Goal: Task Accomplishment & Management: Use online tool/utility

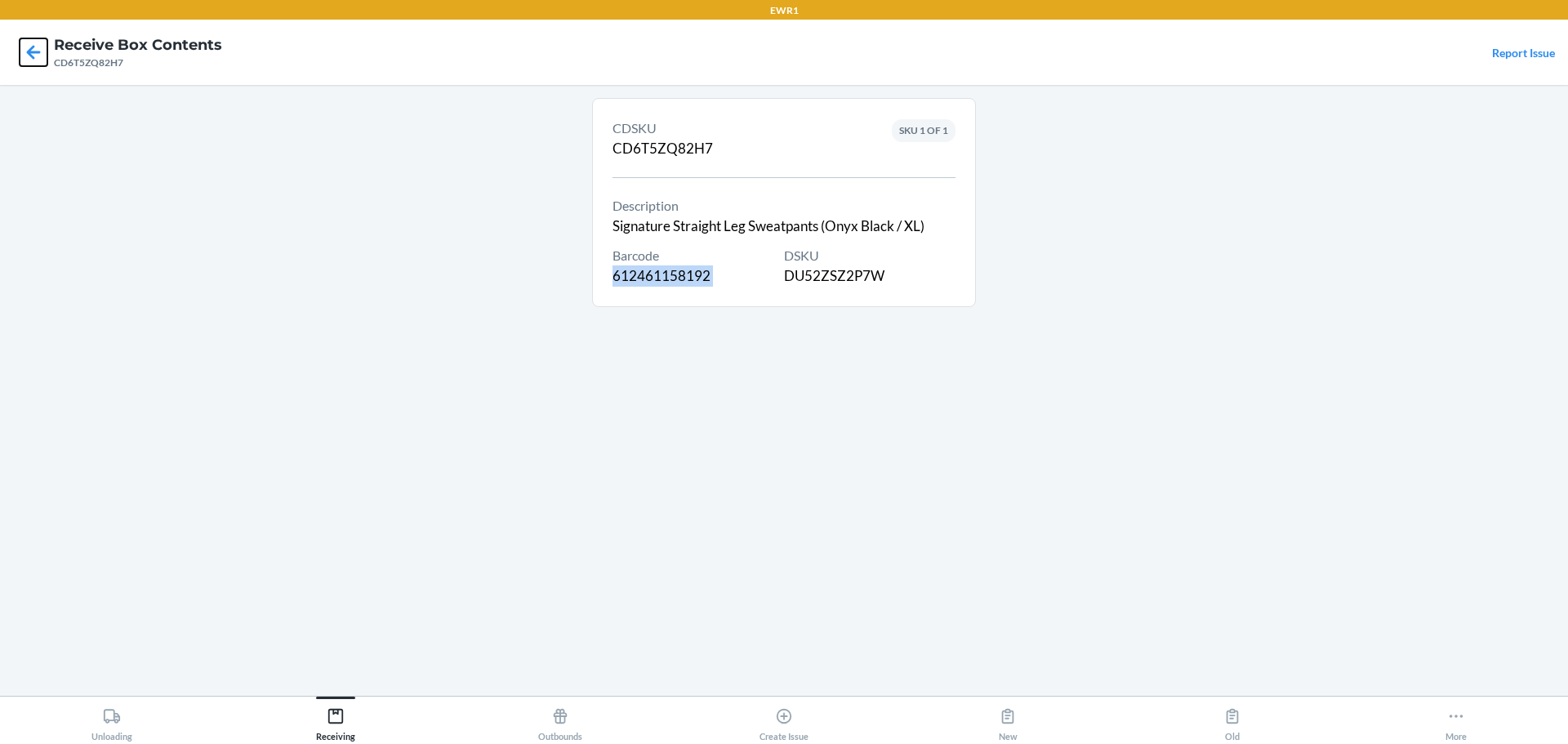
click at [32, 57] on icon at bounding box center [33, 51] width 14 height 14
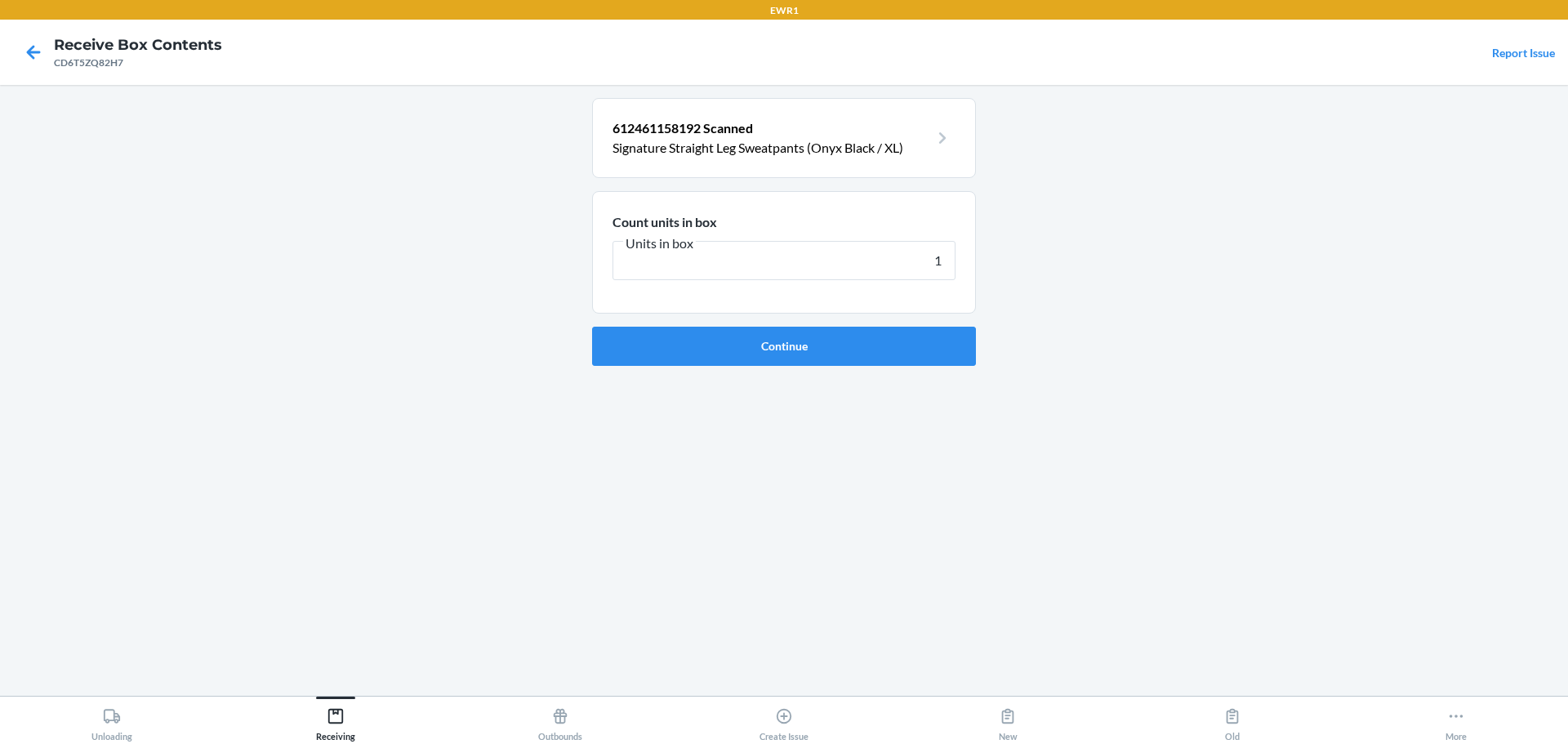
type input "18"
click button "Continue" at bounding box center [784, 345] width 384 height 39
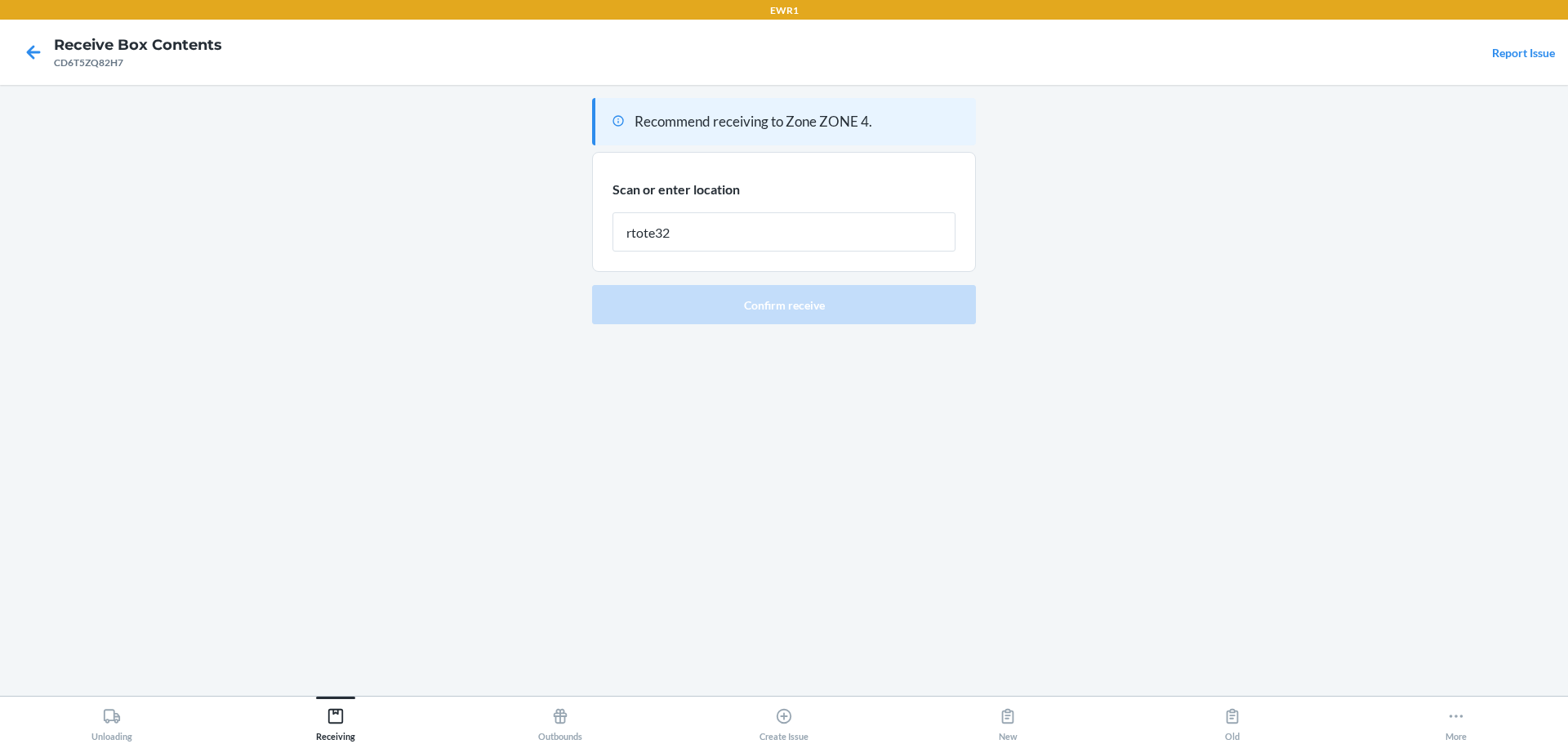
type input "rtote326"
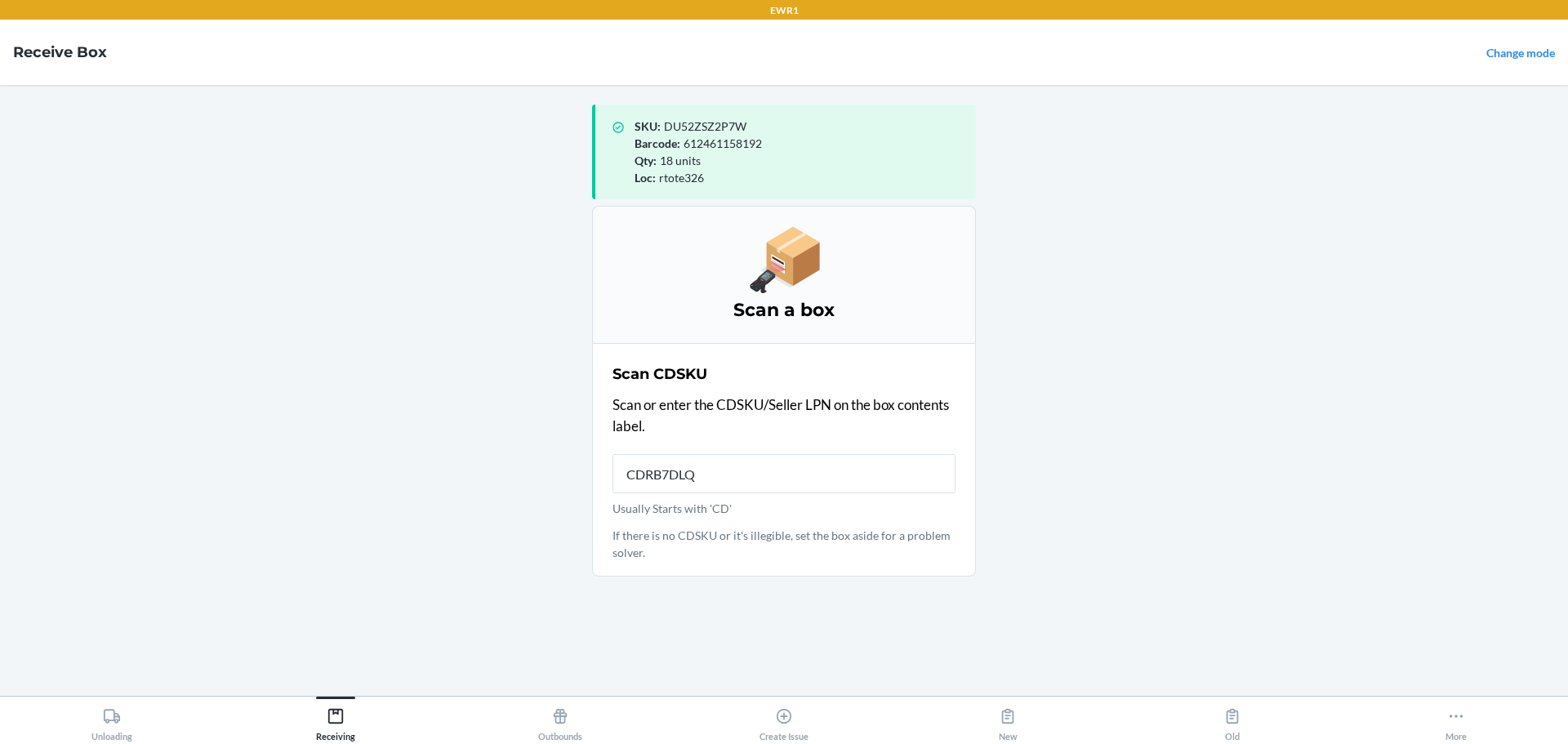
type input "CDRB7DLQH"
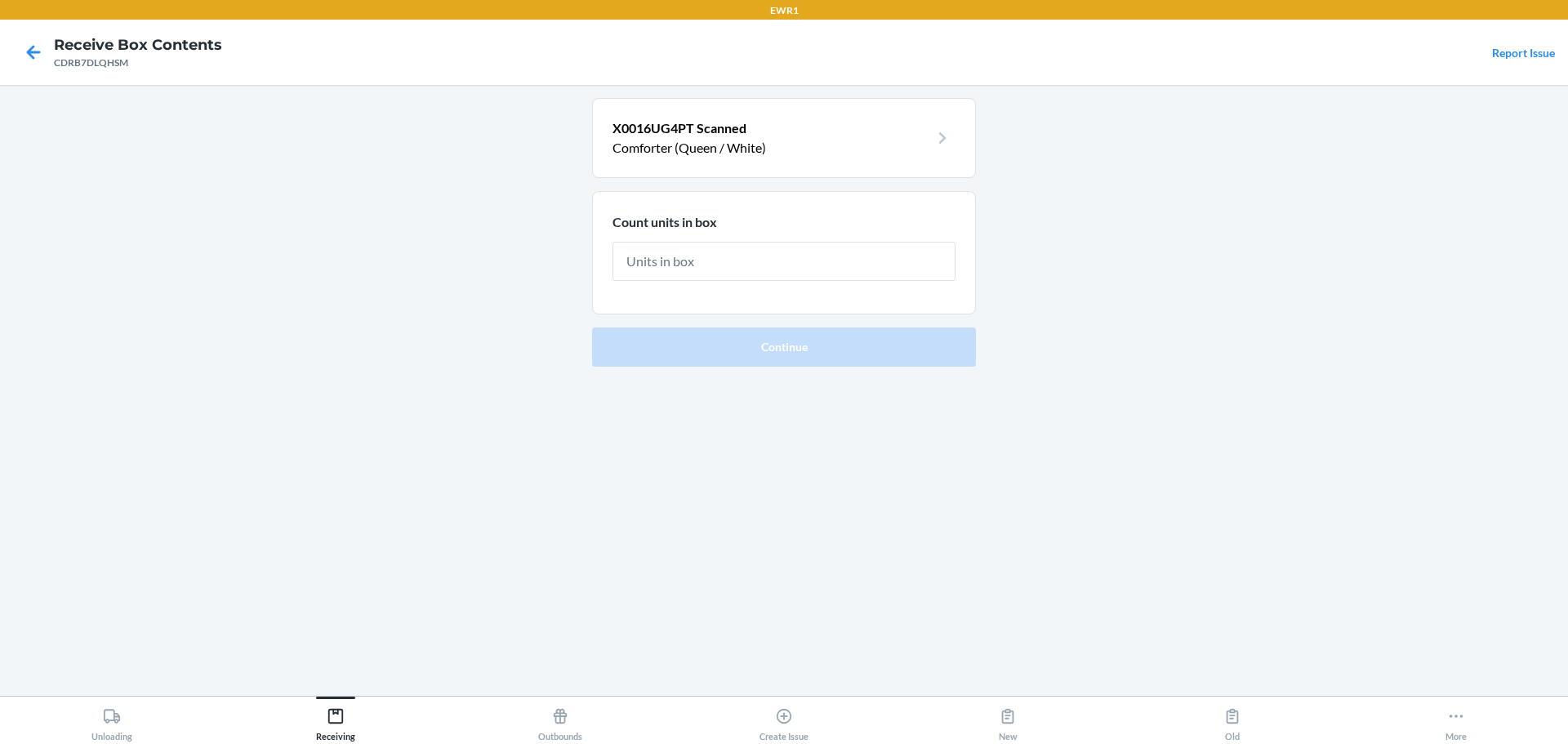
type input "2"
click button "Continue" at bounding box center [784, 346] width 384 height 39
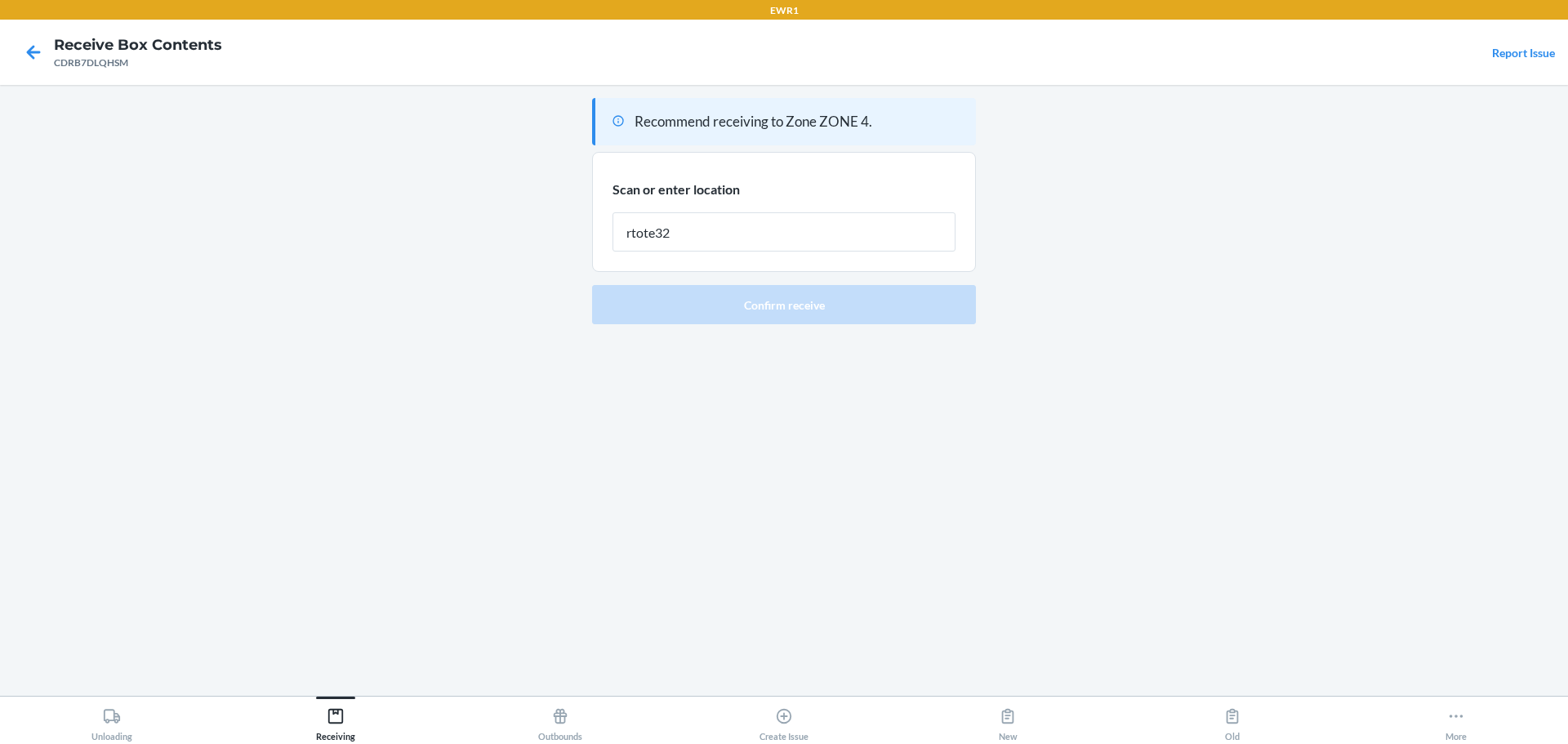
type input "rtote326"
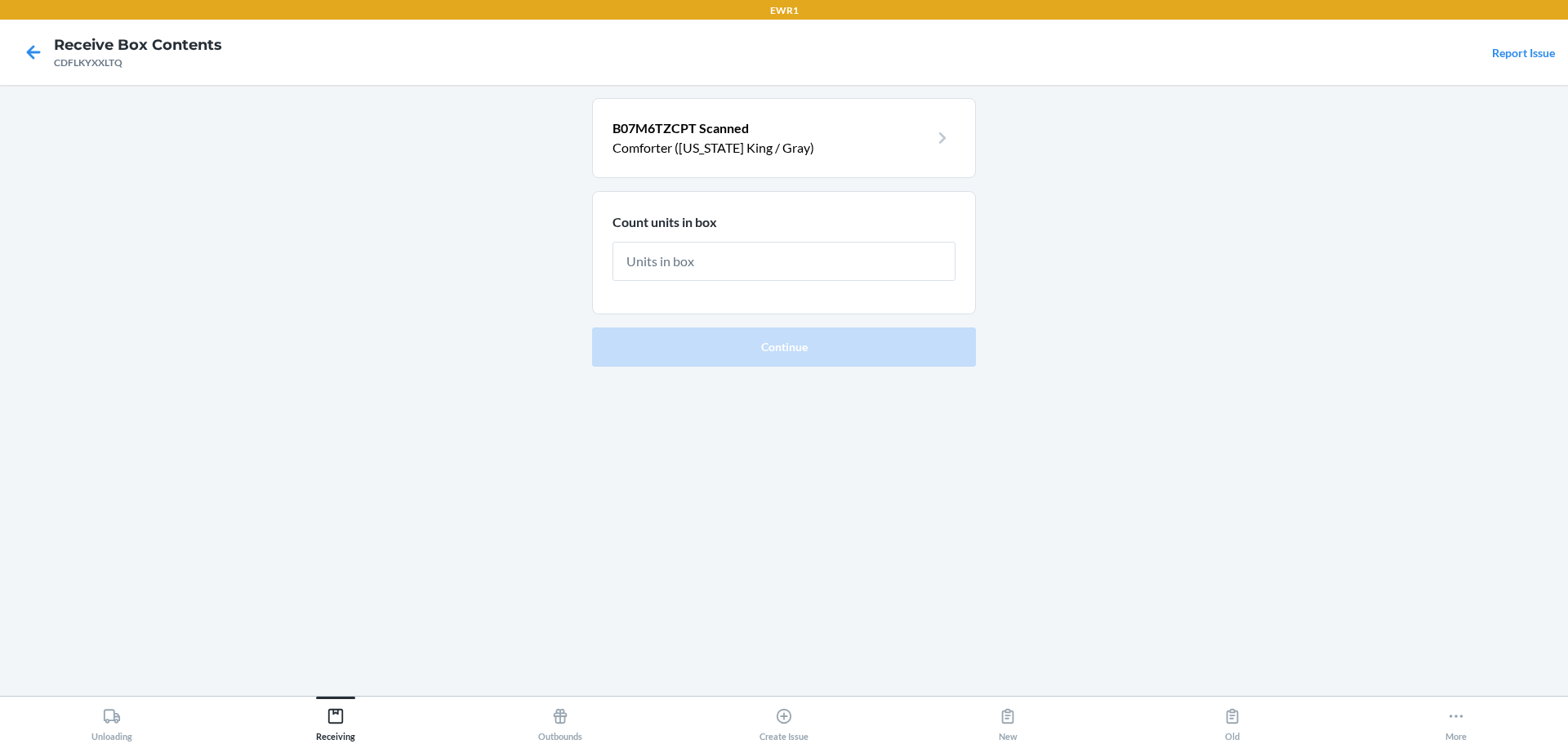
type input "2"
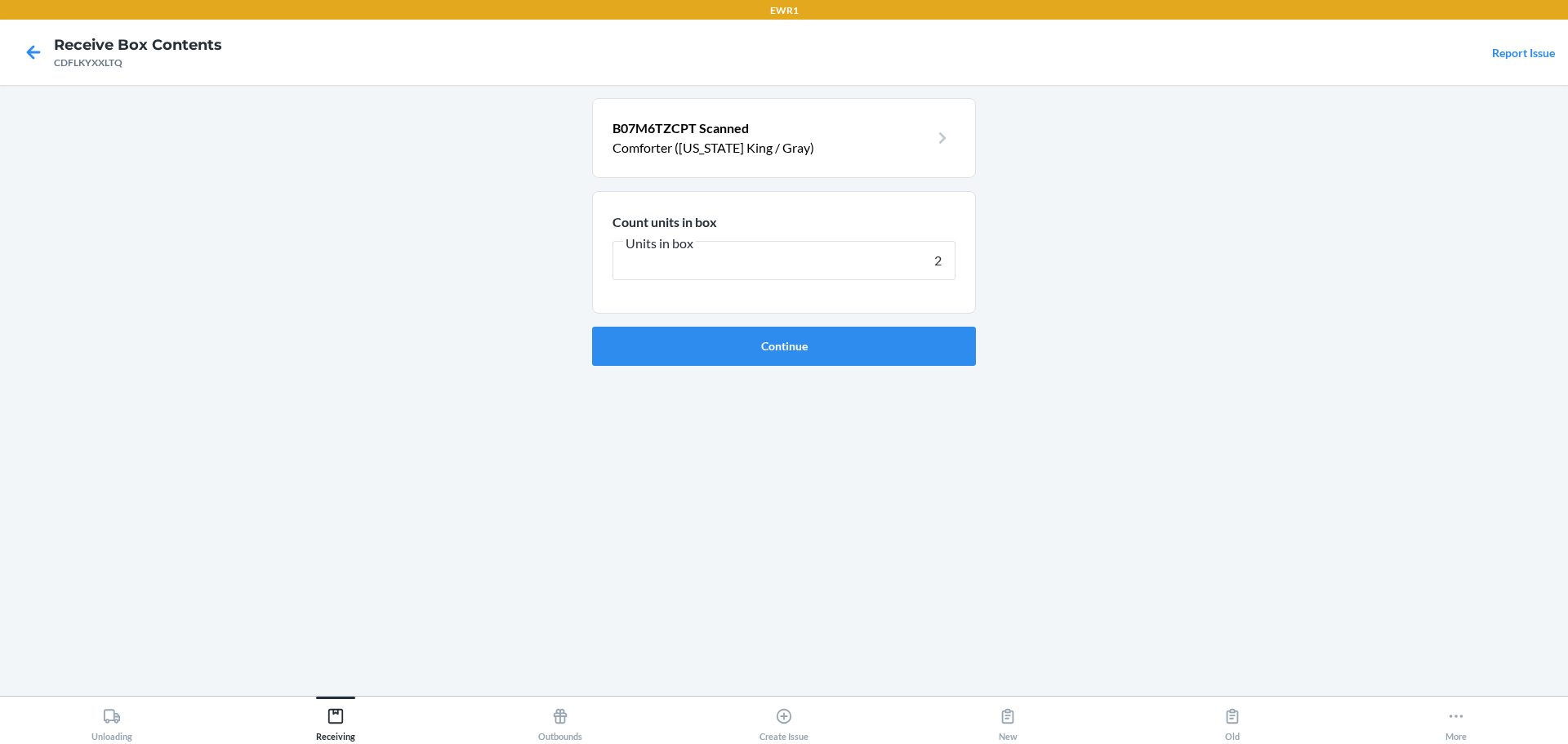
click button "Continue" at bounding box center [784, 345] width 384 height 39
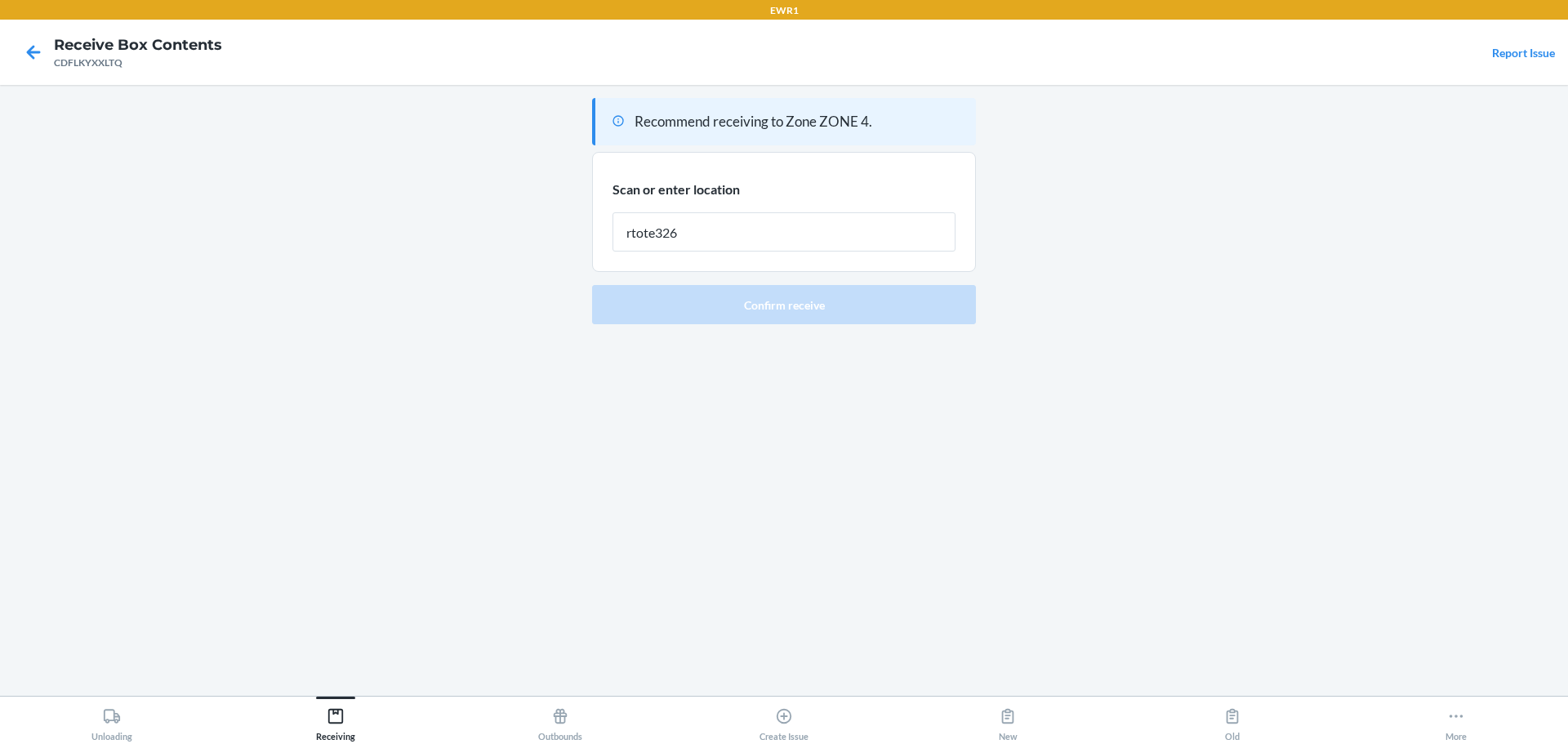
type input "rtote326"
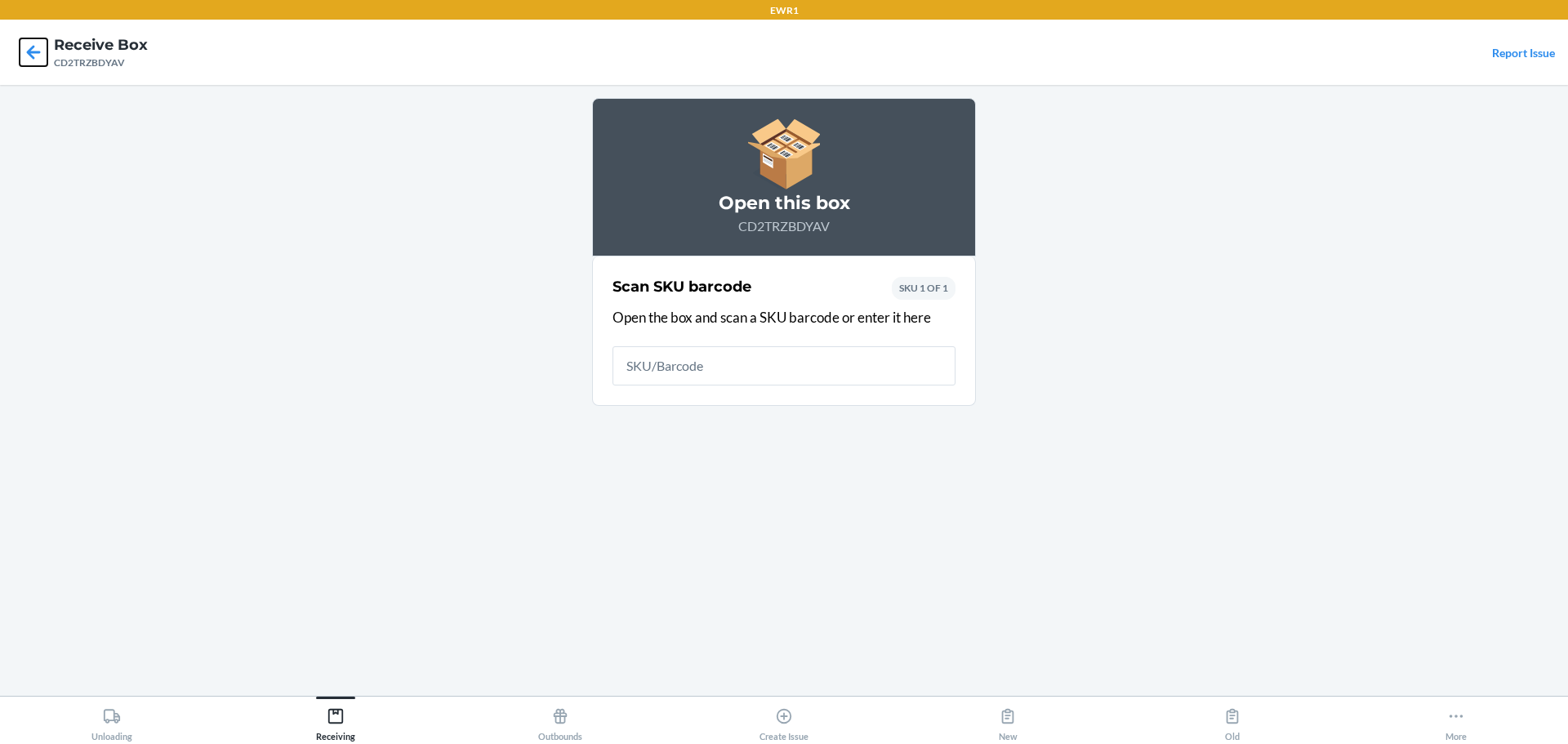
click at [38, 56] on icon at bounding box center [33, 51] width 28 height 28
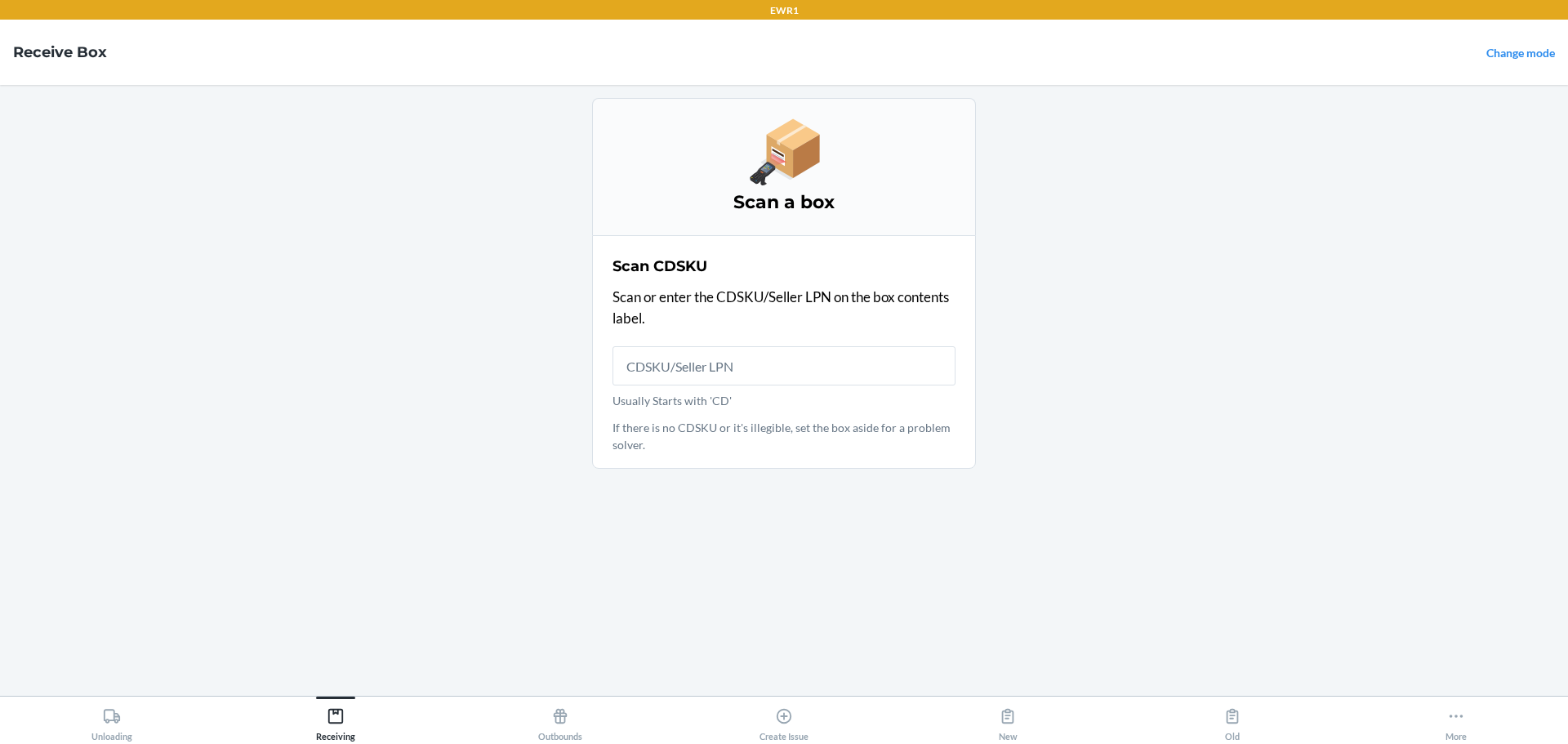
click at [884, 361] on input "Usually Starts with 'CD'" at bounding box center [784, 365] width 343 height 39
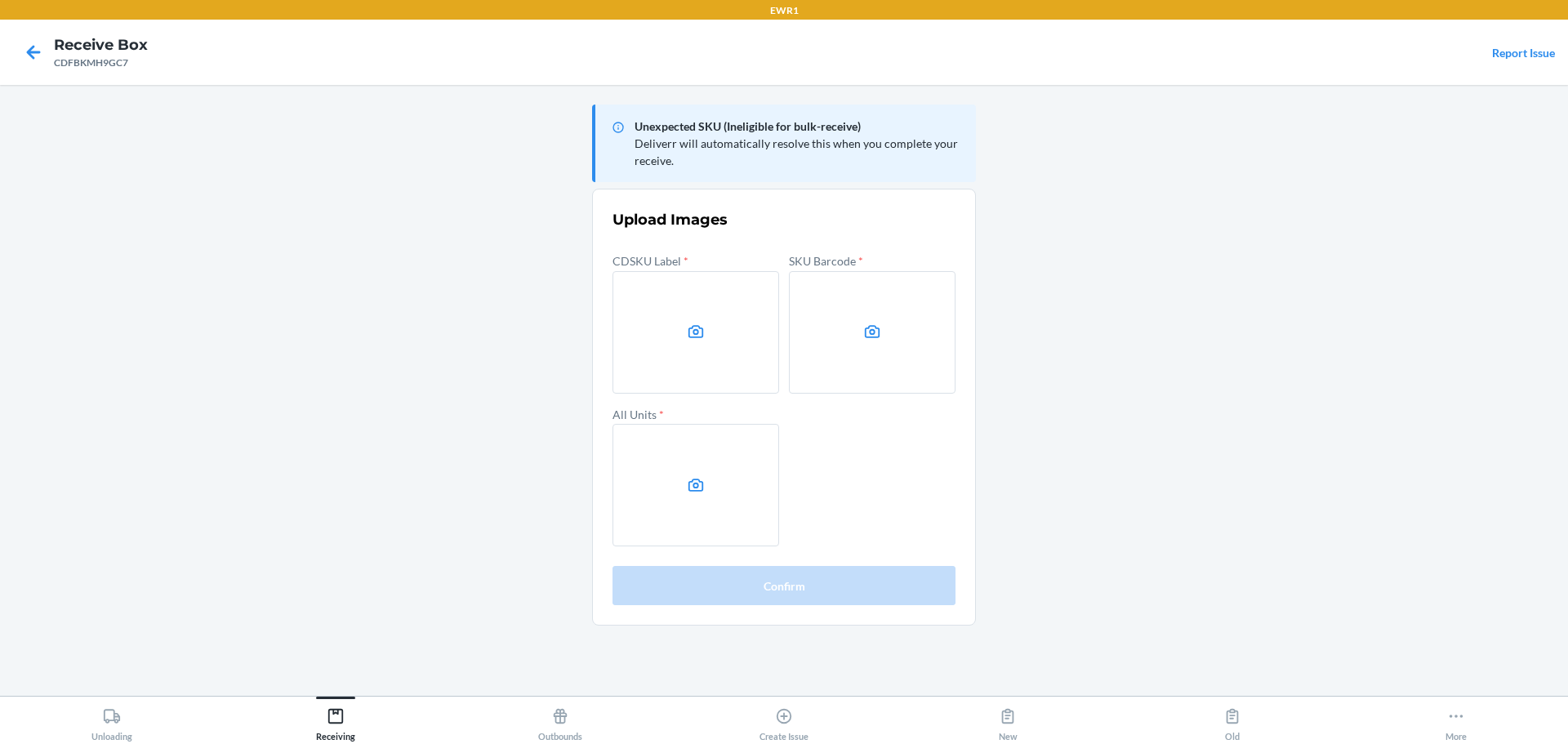
click at [1385, 307] on main "Unexpected SKU (Ineligible for bulk-receive) Deliverr will automatically resolv…" at bounding box center [784, 391] width 1568 height 611
click at [662, 322] on label at bounding box center [696, 332] width 167 height 122
click at [0, 0] on input "file" at bounding box center [0, 0] width 0 height 0
click at [859, 297] on label at bounding box center [872, 332] width 167 height 122
click at [0, 0] on input "file" at bounding box center [0, 0] width 0 height 0
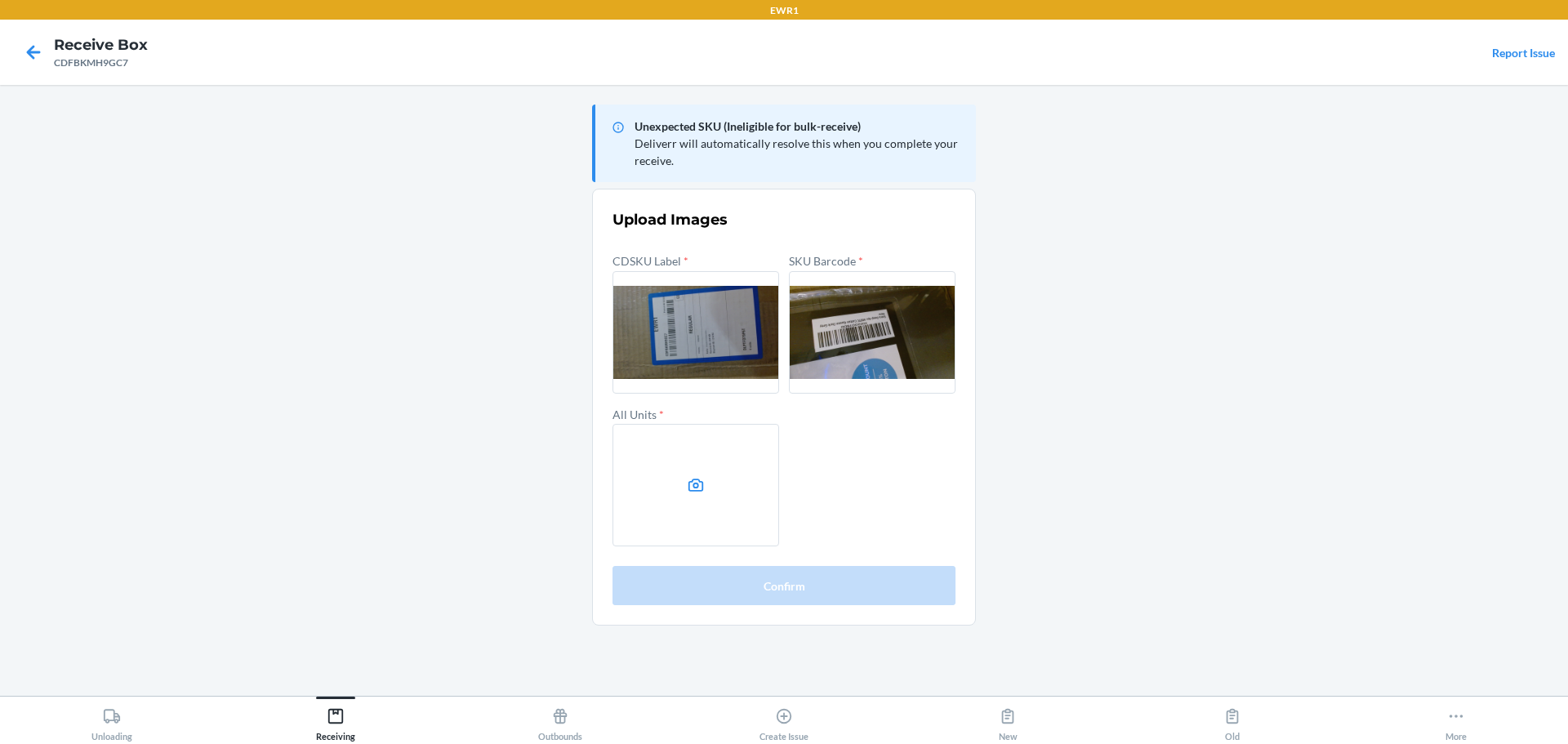
click at [754, 481] on label at bounding box center [696, 485] width 167 height 122
click at [0, 0] on input "file" at bounding box center [0, 0] width 0 height 0
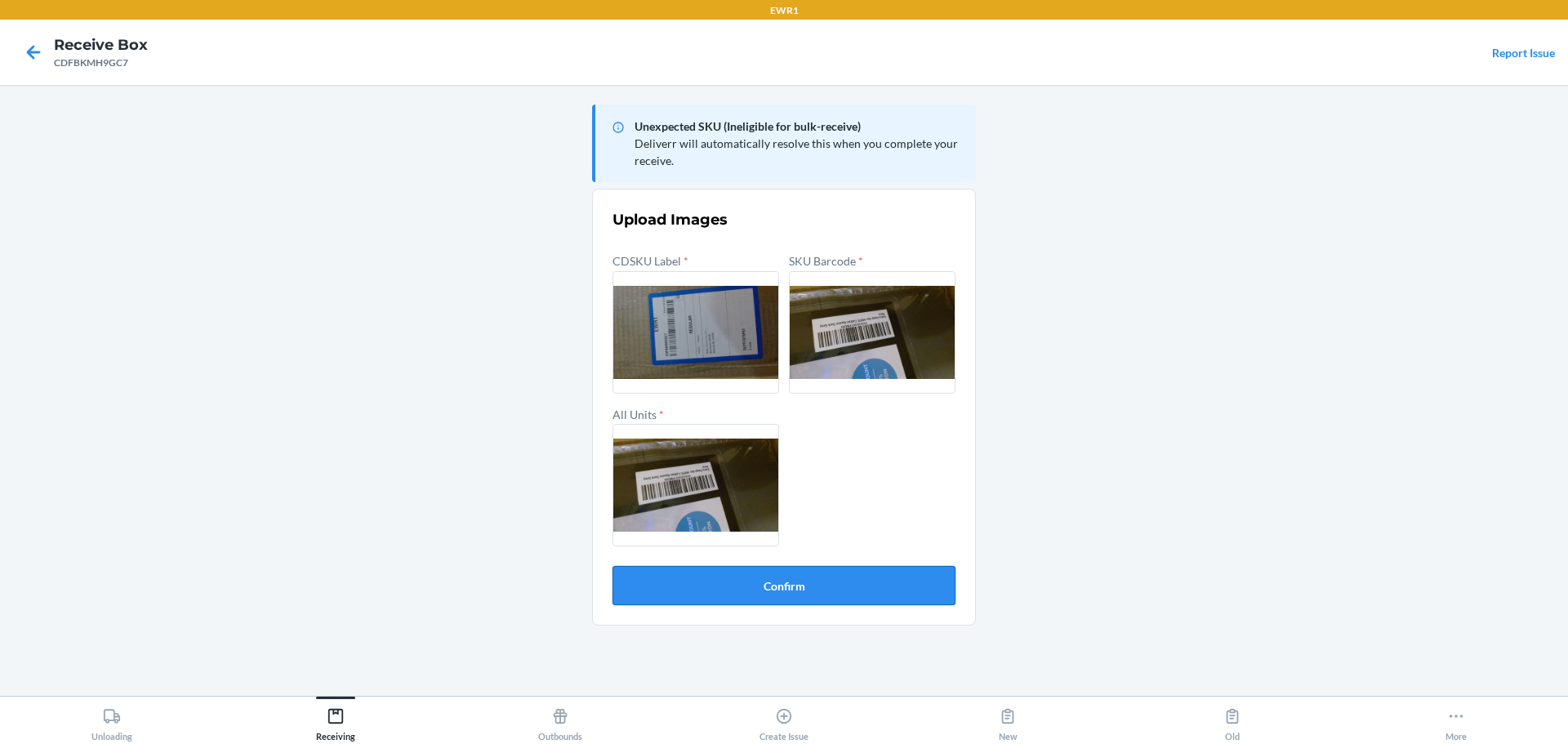
click at [816, 594] on button "Confirm" at bounding box center [784, 586] width 343 height 39
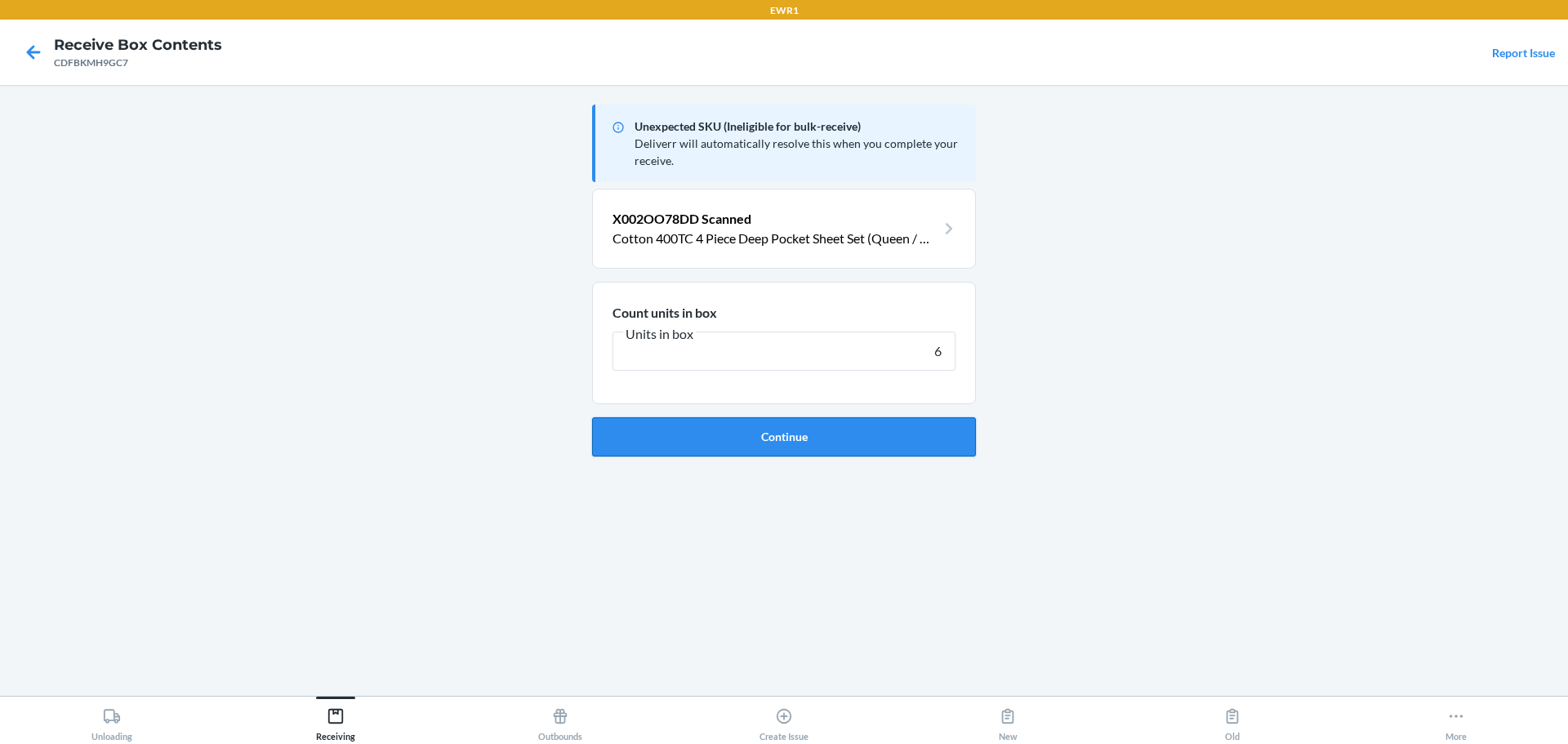
type input "6"
click at [592, 418] on button "Continue" at bounding box center [784, 437] width 384 height 39
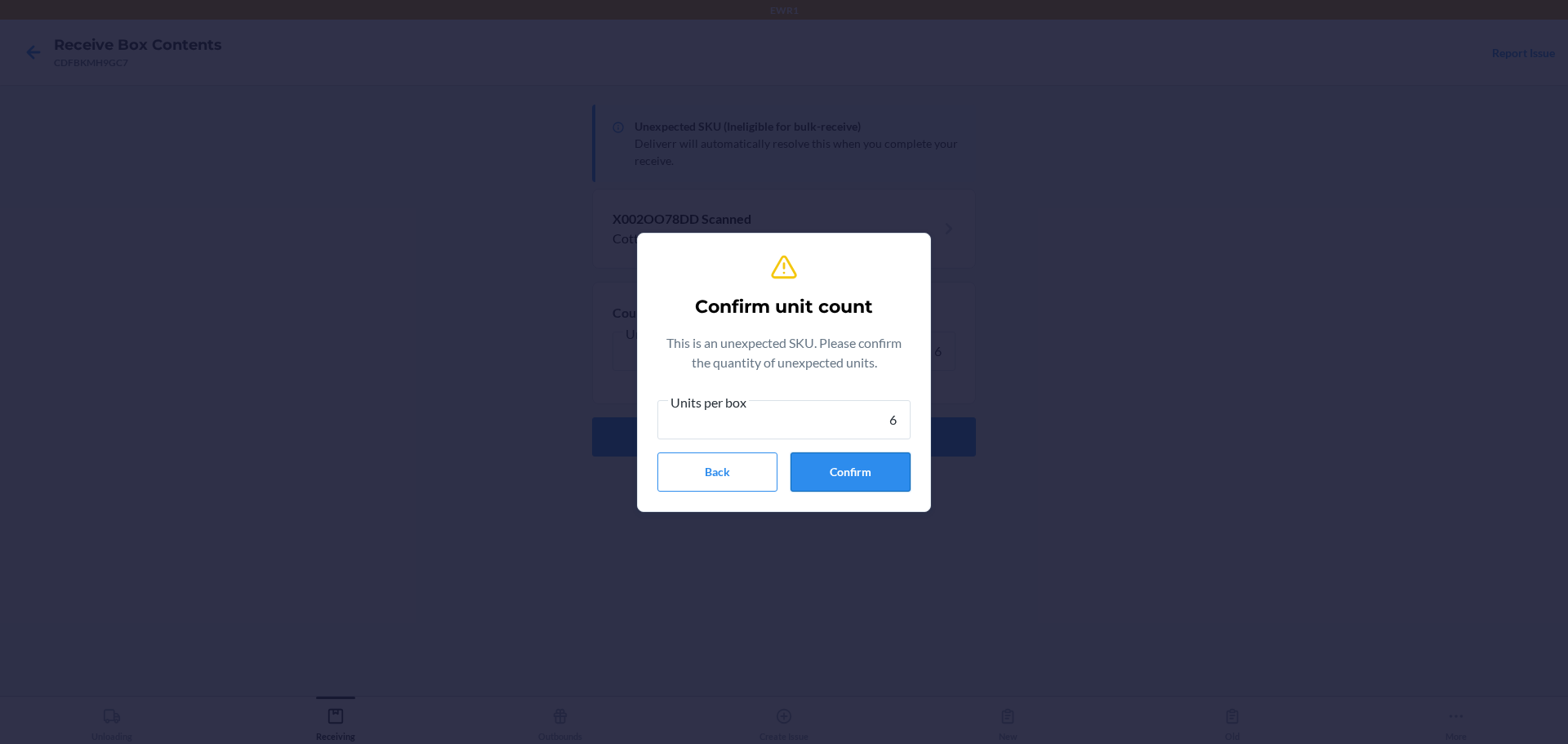
type input "6"
click at [885, 467] on button "Confirm" at bounding box center [850, 472] width 120 height 39
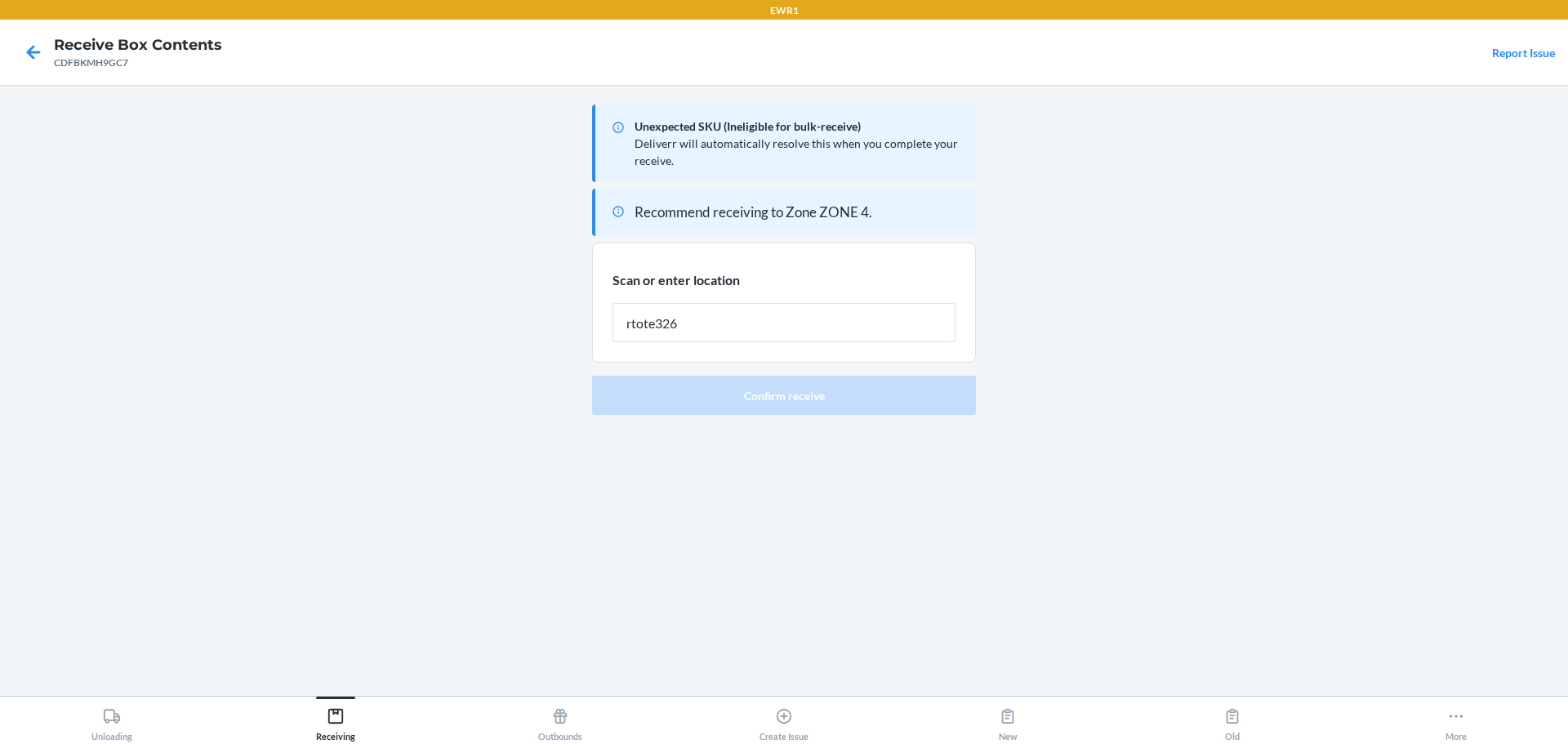
type input "rtote326"
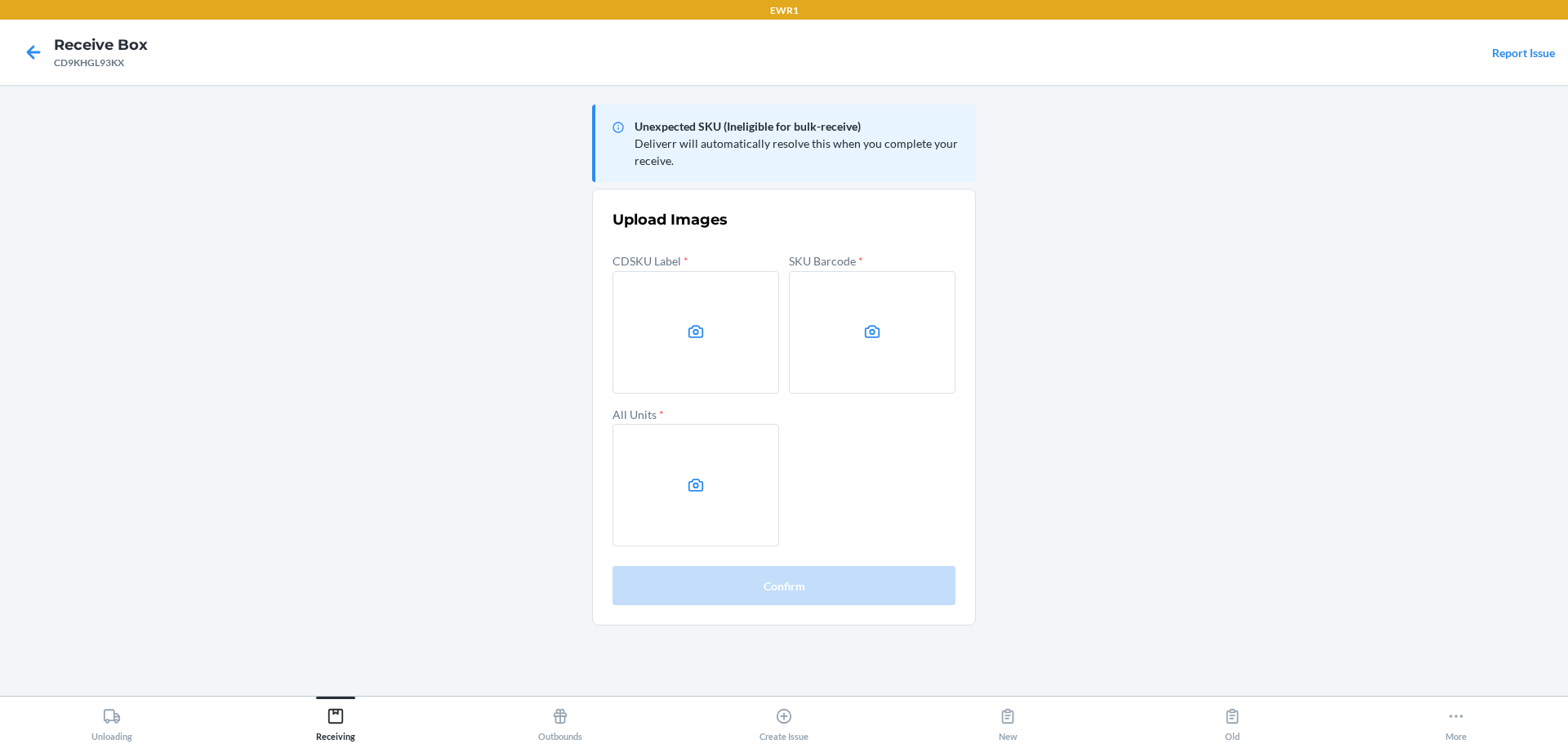
click at [1352, 311] on main "Unexpected SKU (Ineligible for bulk-receive) Deliverr will automatically resolv…" at bounding box center [784, 391] width 1568 height 611
click at [677, 331] on label at bounding box center [696, 332] width 167 height 122
click at [0, 0] on input "file" at bounding box center [0, 0] width 0 height 0
click at [917, 344] on label at bounding box center [872, 332] width 167 height 122
click at [0, 0] on input "file" at bounding box center [0, 0] width 0 height 0
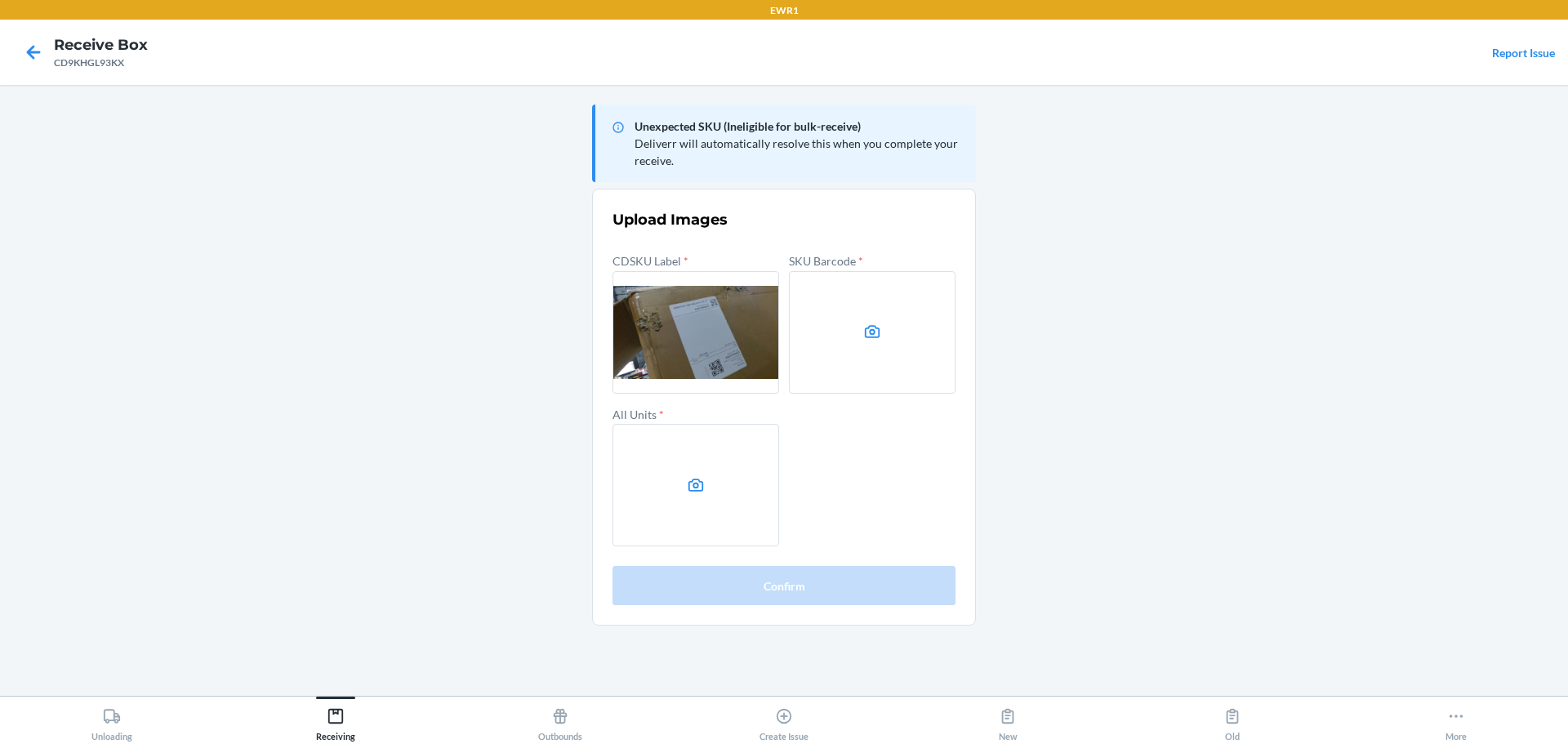
click at [714, 474] on label at bounding box center [696, 485] width 167 height 122
click at [0, 0] on input "file" at bounding box center [0, 0] width 0 height 0
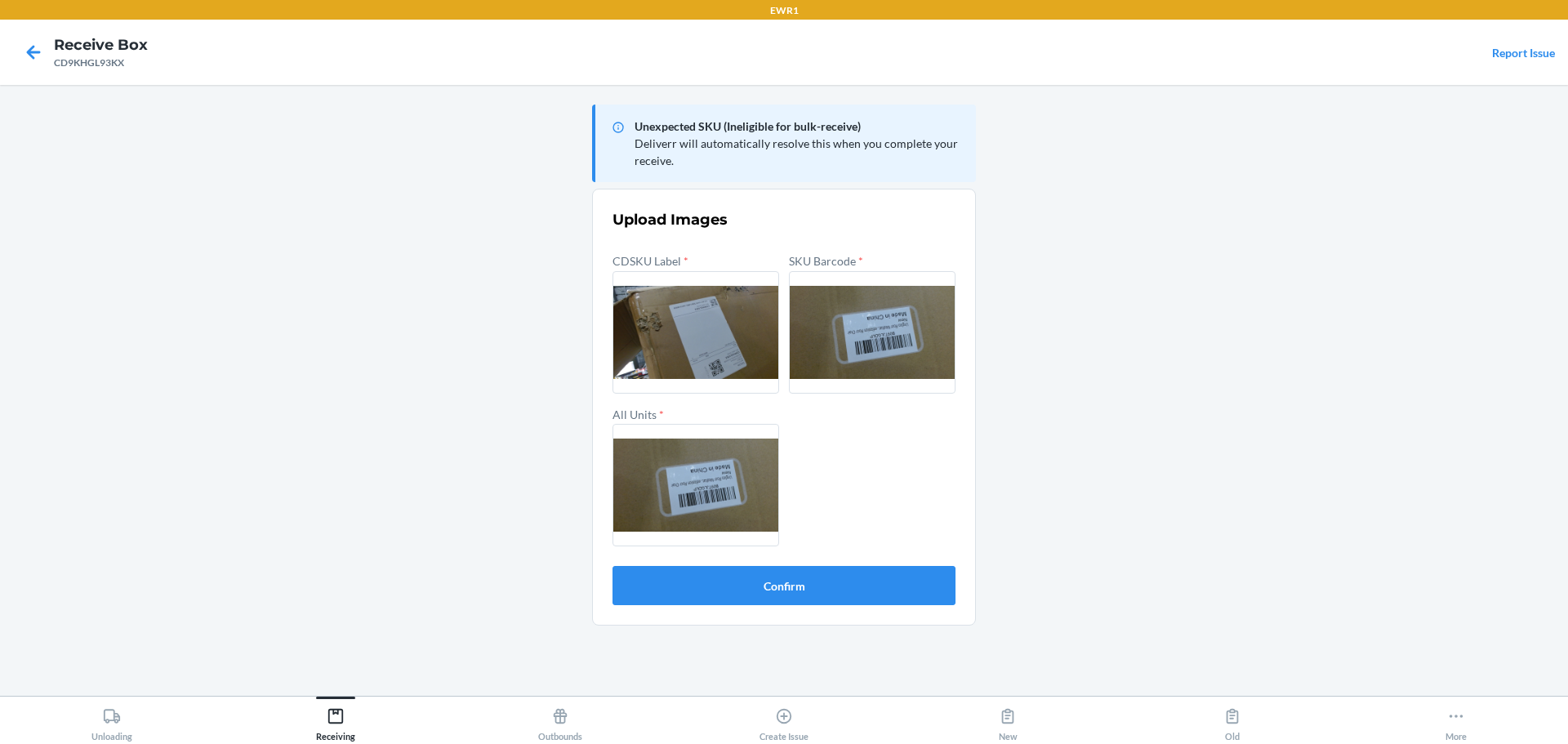
click at [822, 605] on section "Upload Images CDSKU Label * SKU Barcode * All Units * Confirm" at bounding box center [784, 407] width 384 height 437
click at [859, 586] on button "Confirm" at bounding box center [784, 586] width 343 height 39
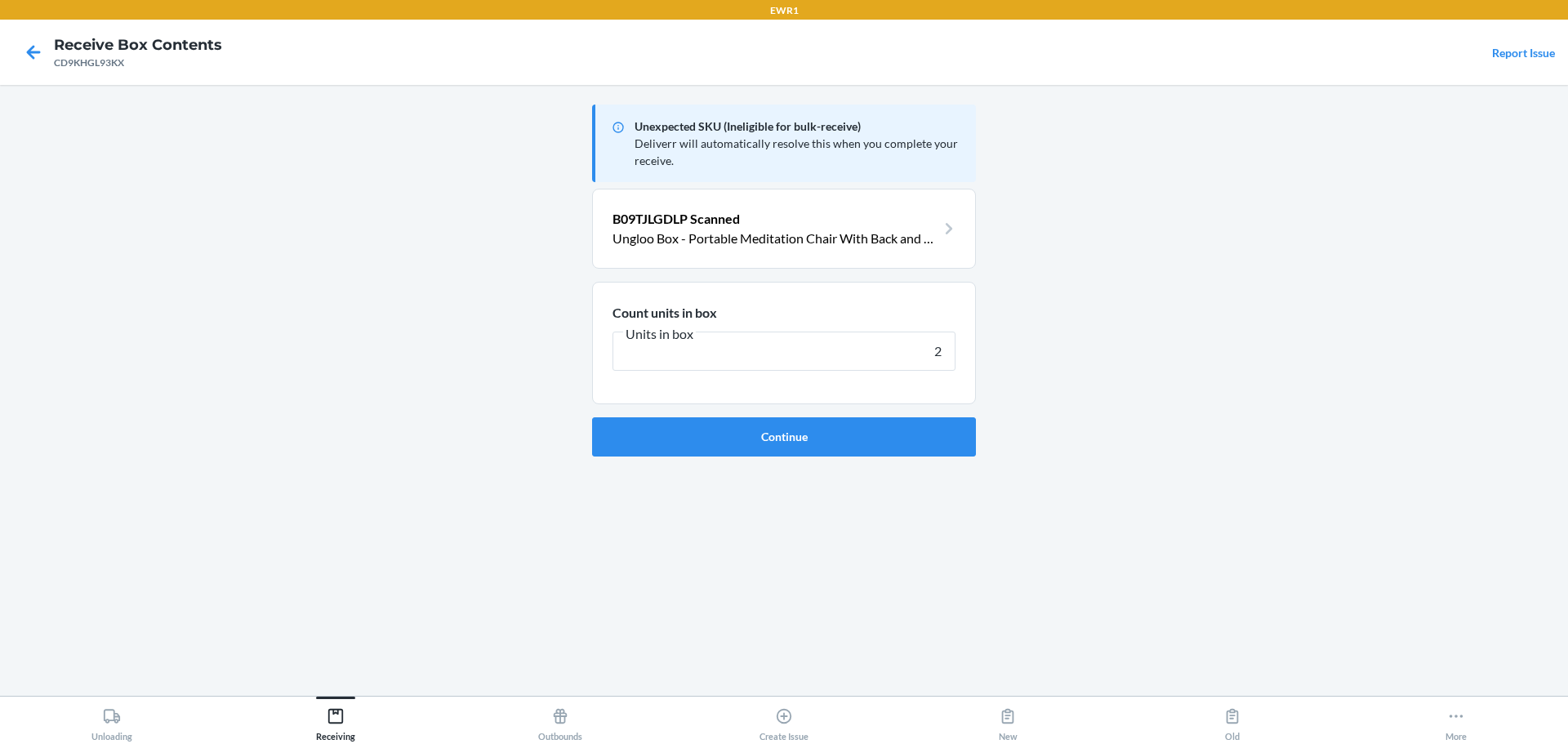
type input "2"
click at [592, 418] on button "Continue" at bounding box center [784, 437] width 384 height 39
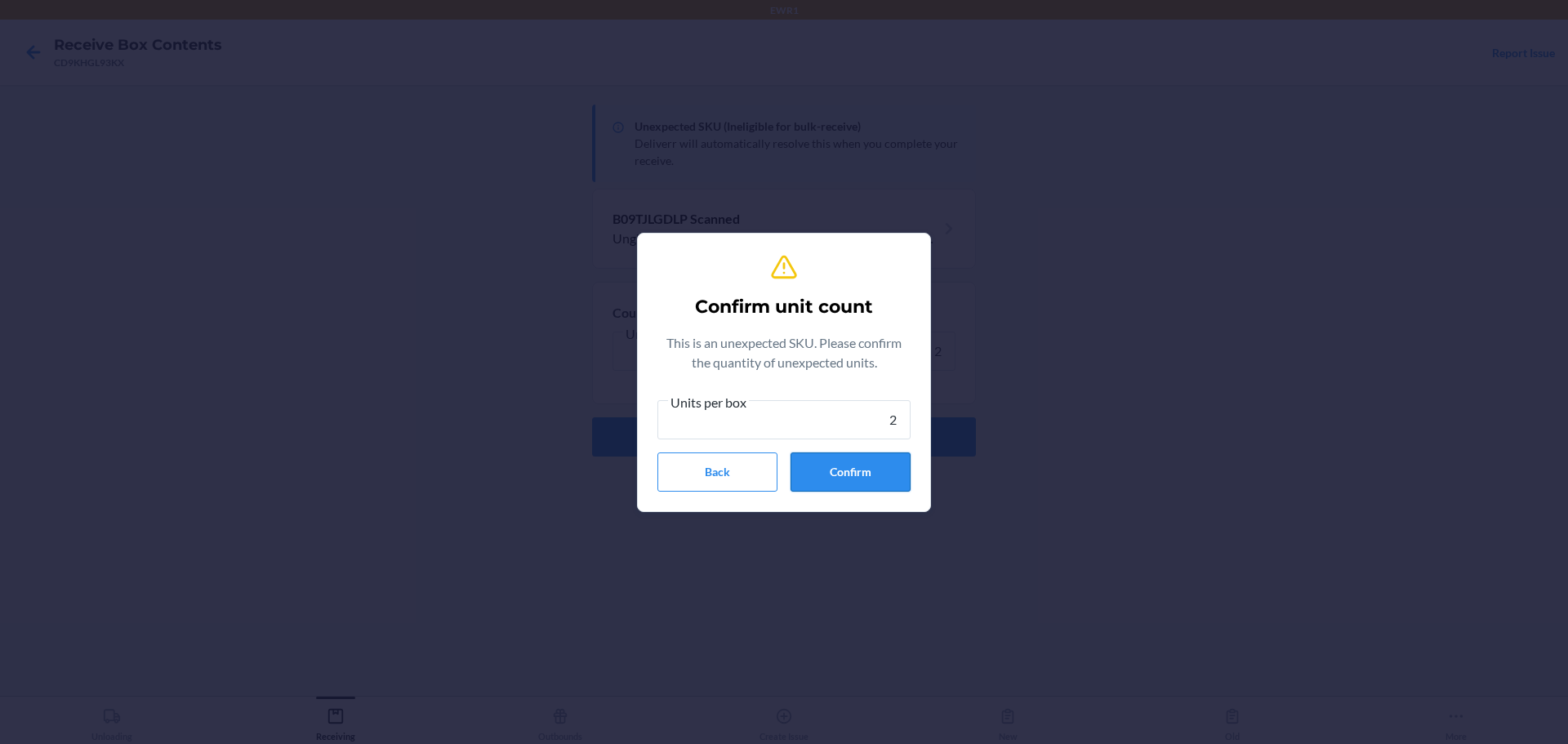
type input "2"
click at [902, 472] on button "Confirm" at bounding box center [850, 472] width 120 height 39
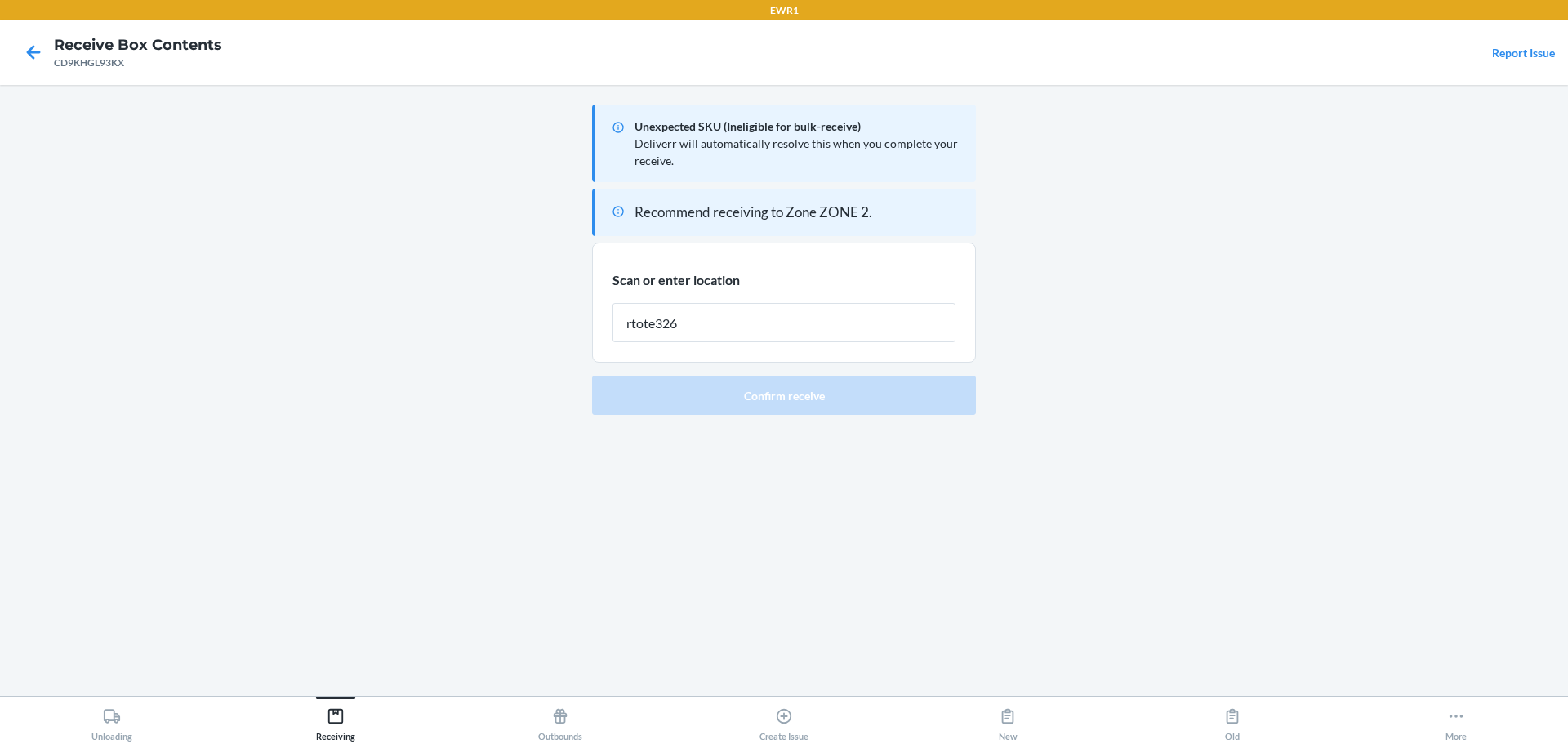
type input "rtote326"
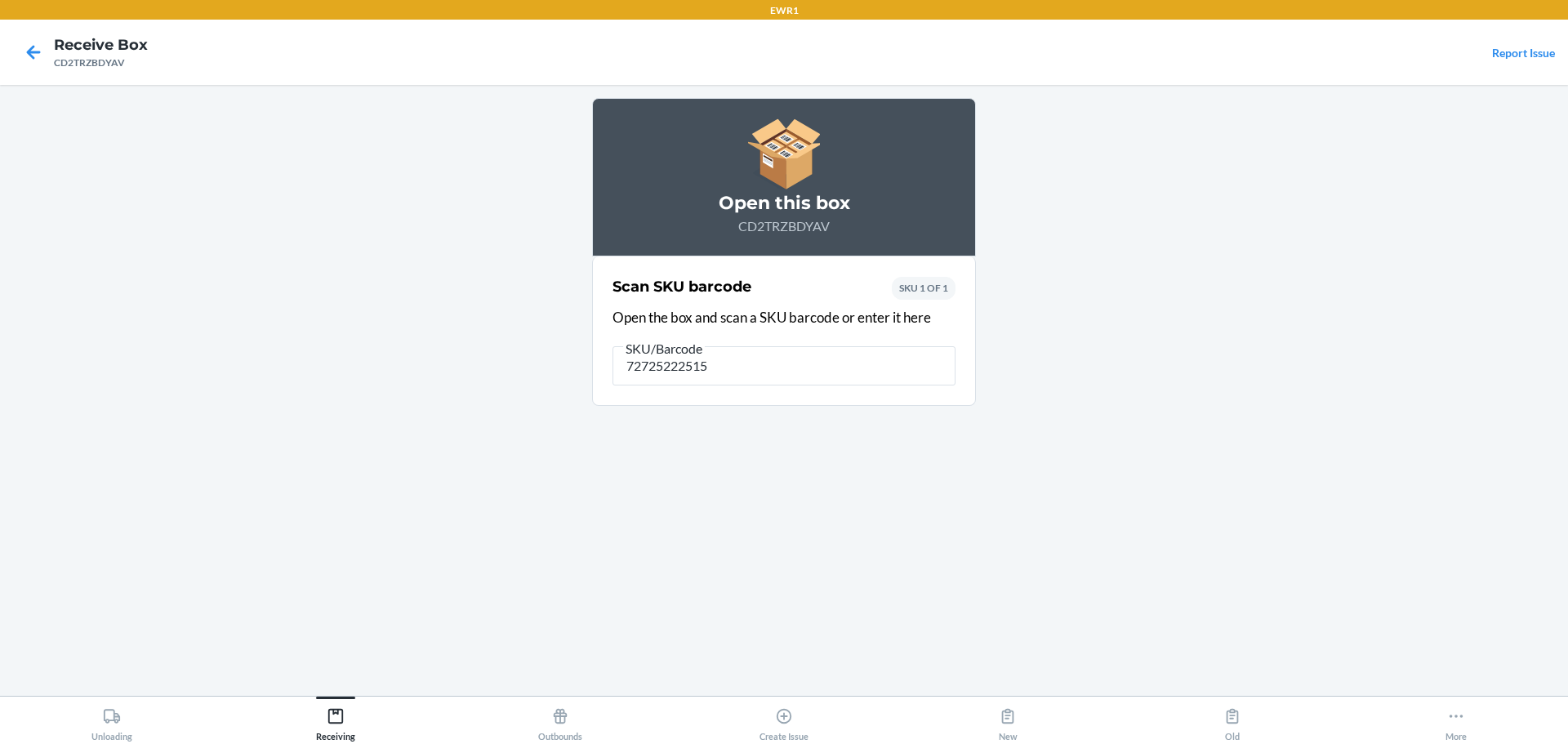
type input "727252225158"
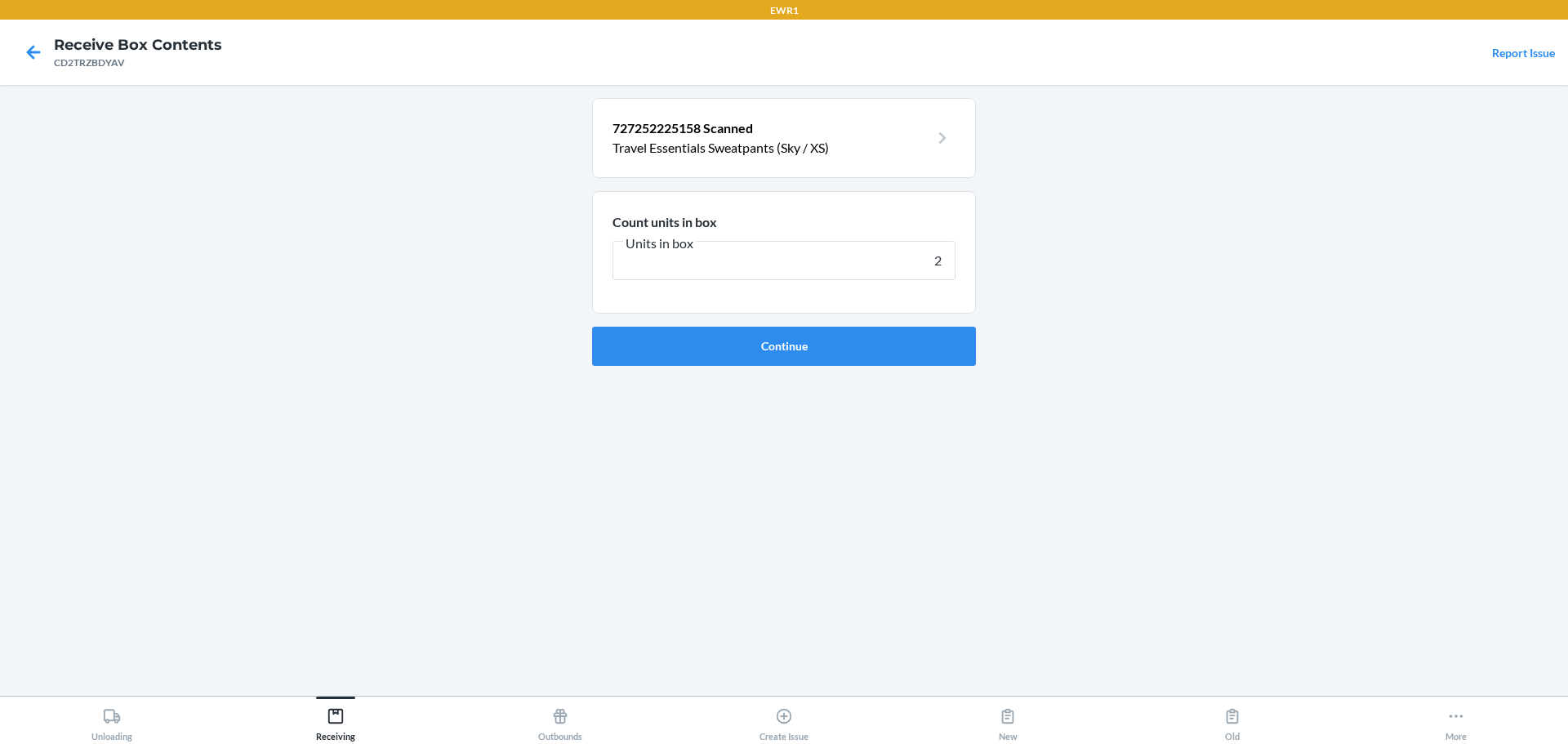
type input "20"
click button "Continue" at bounding box center [784, 345] width 384 height 39
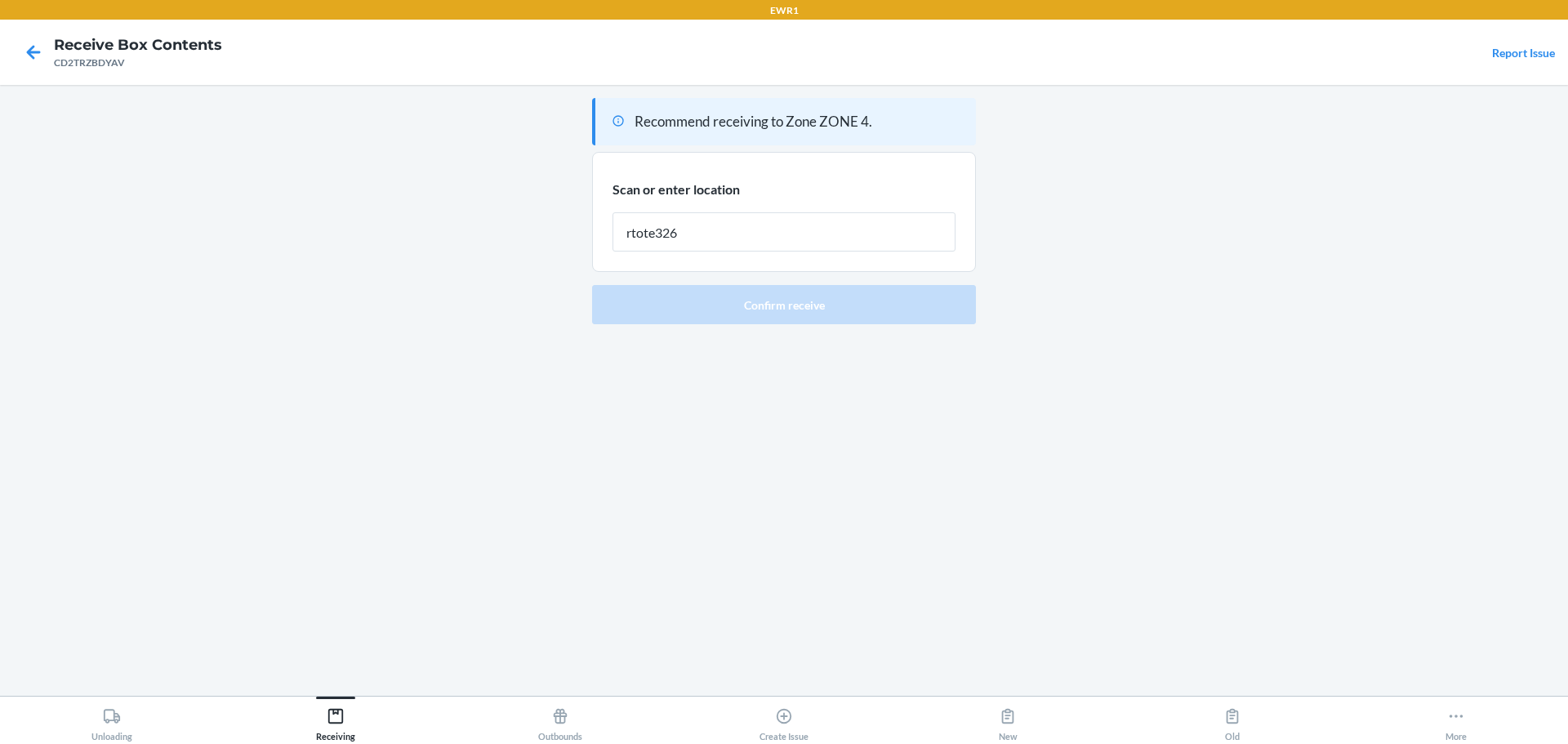
type input "rtote326"
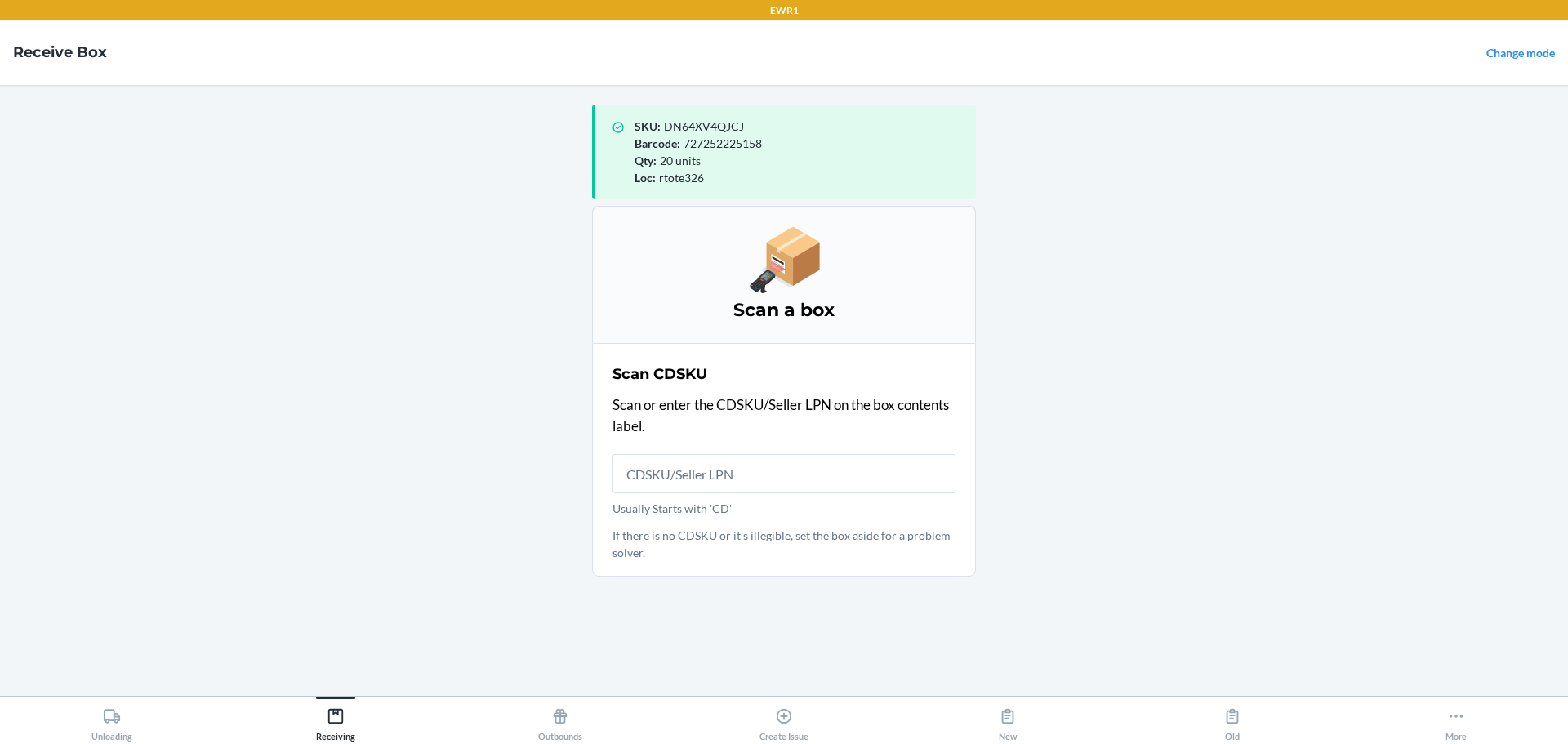
click at [746, 151] on div "Barcode : 727252225158" at bounding box center [799, 143] width 328 height 17
copy span "727252225158"
click at [674, 462] on input "Usually Starts with 'CD'" at bounding box center [784, 474] width 343 height 39
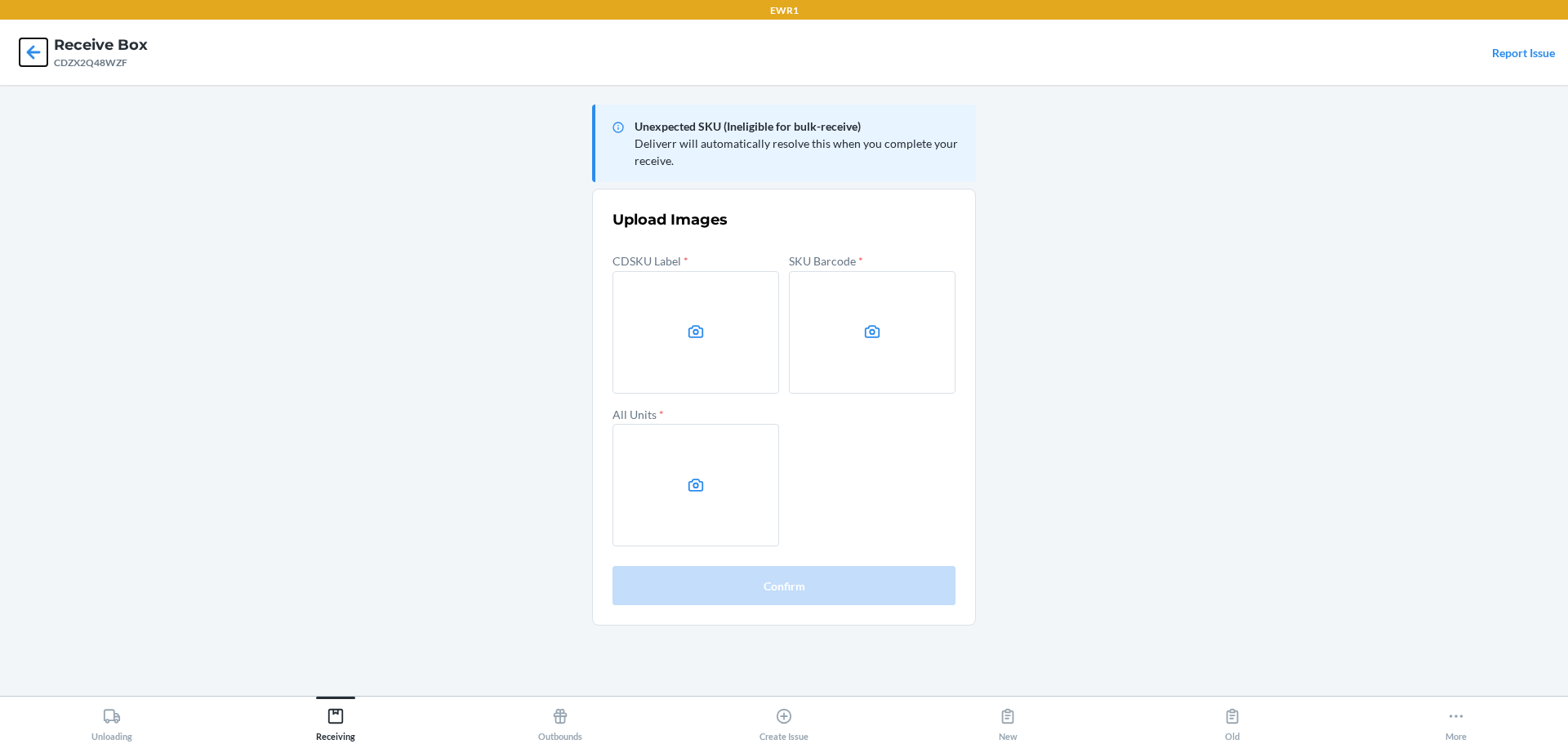
click at [31, 54] on icon at bounding box center [33, 51] width 28 height 28
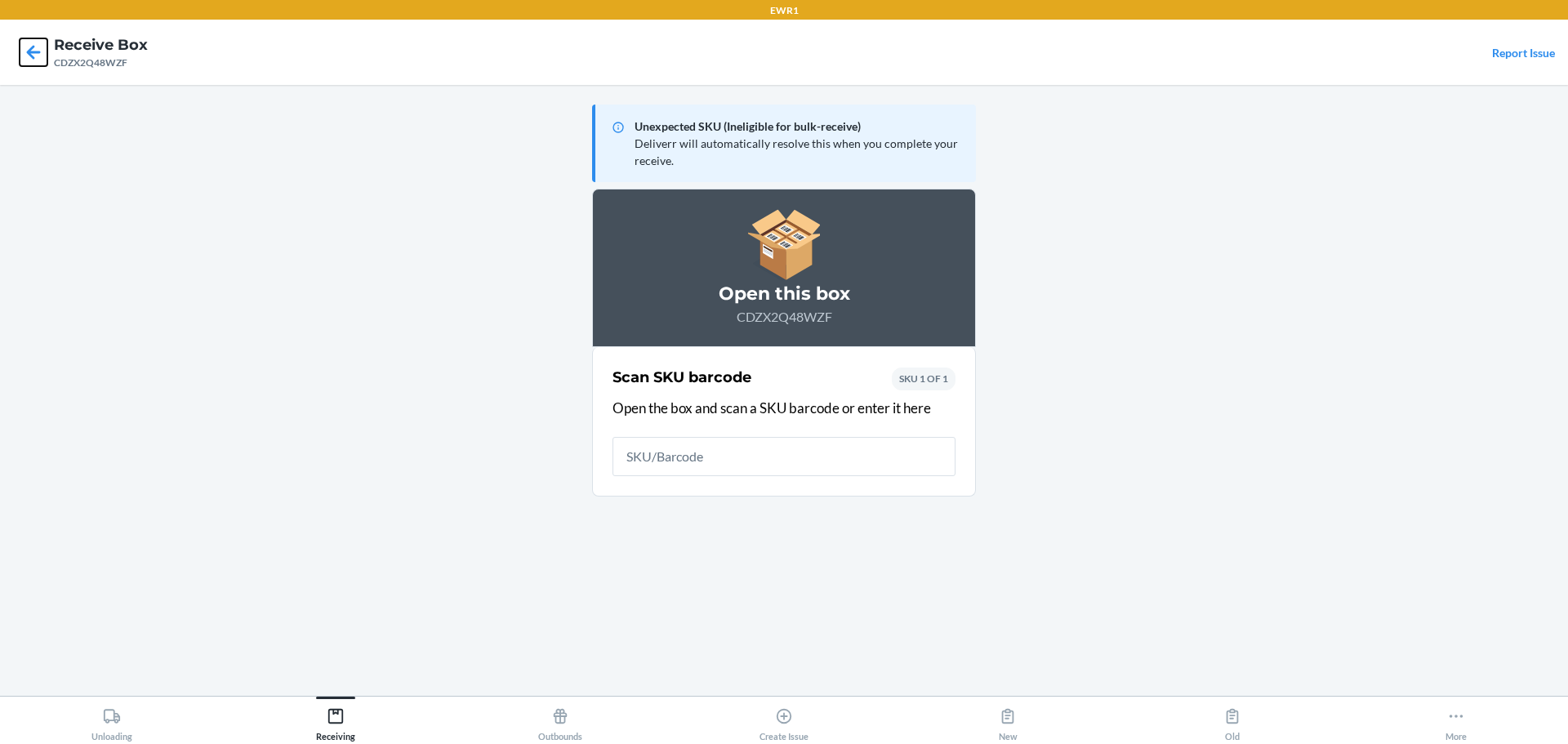
click at [39, 52] on icon at bounding box center [33, 51] width 14 height 14
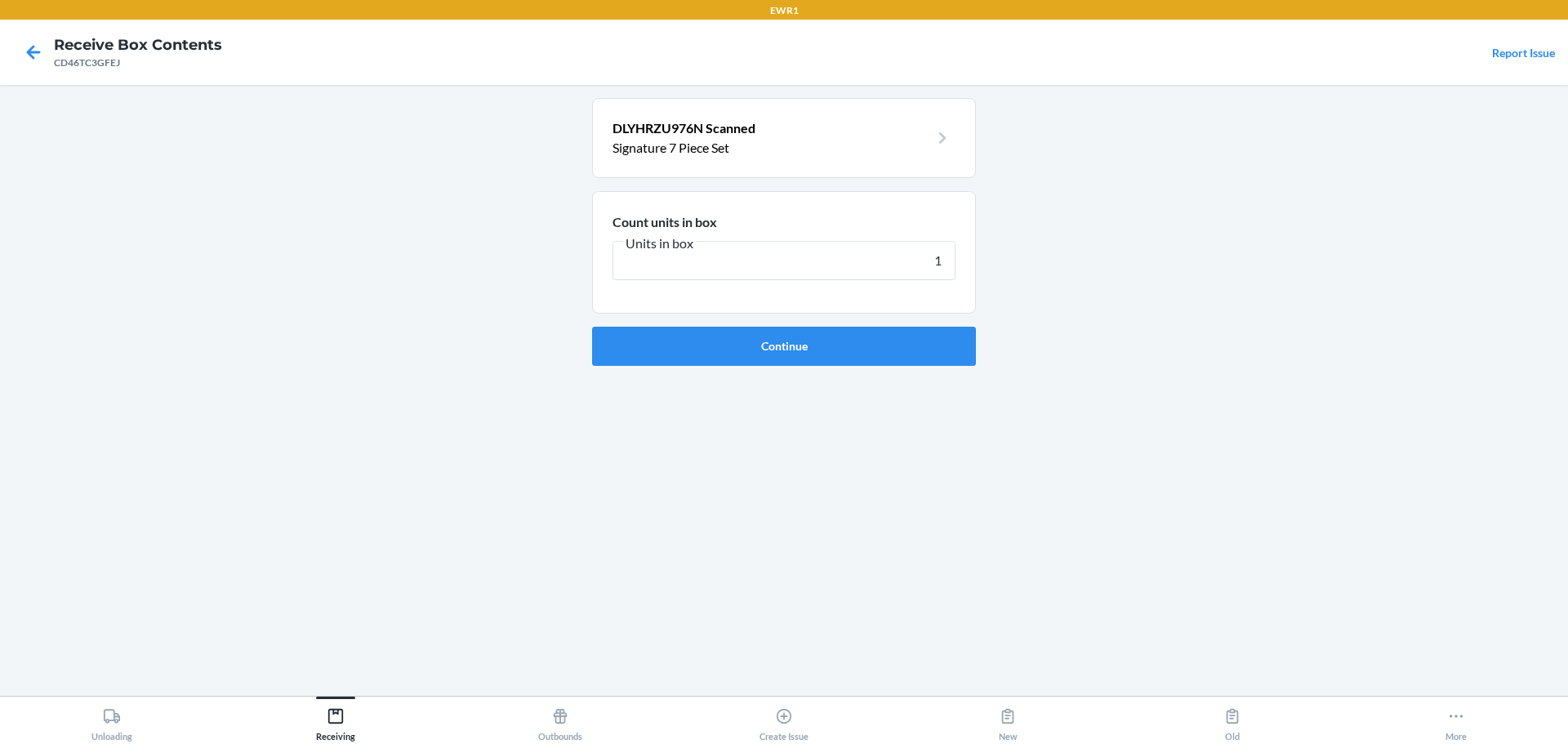
type input "10"
click button "Continue" at bounding box center [784, 345] width 384 height 39
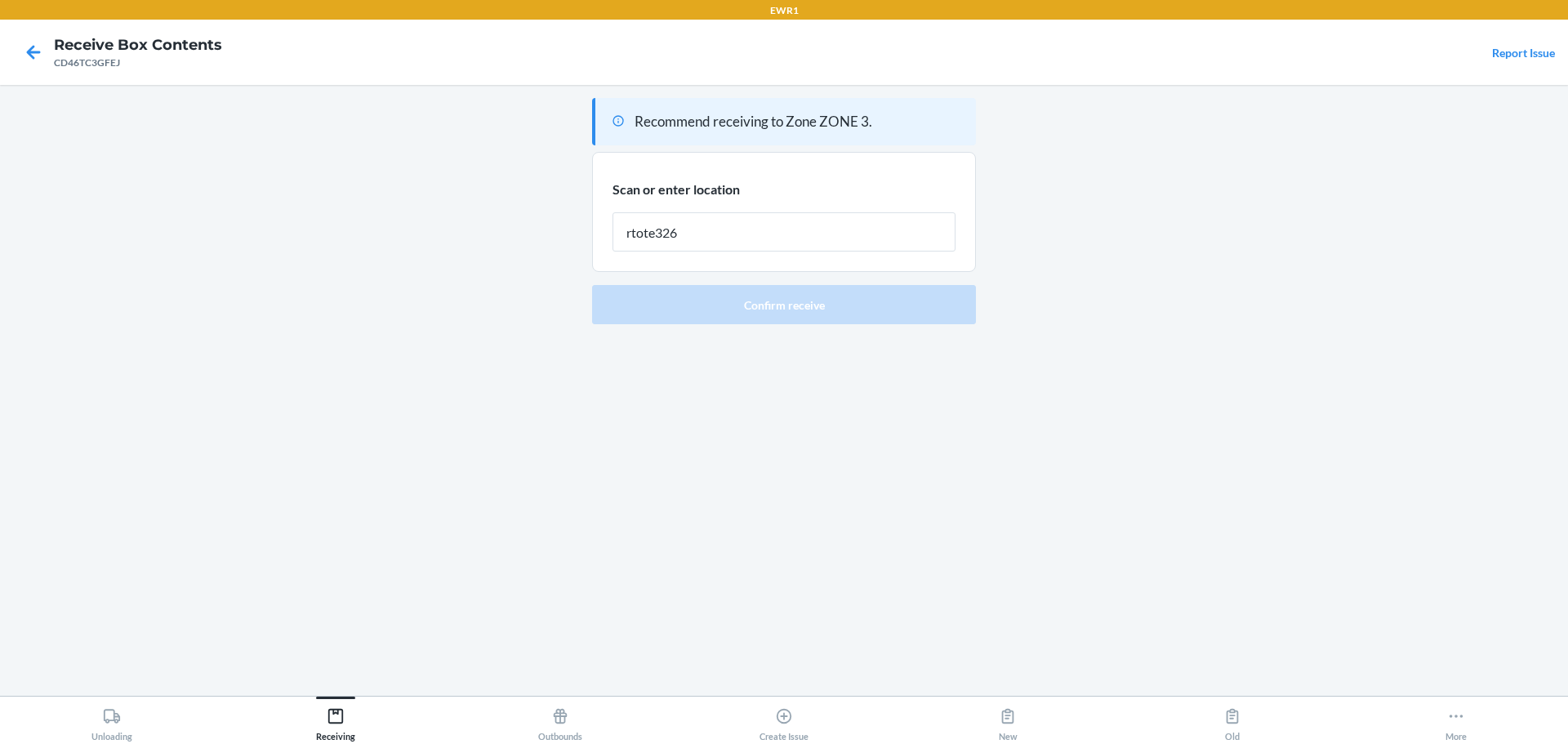
type input "rtote326"
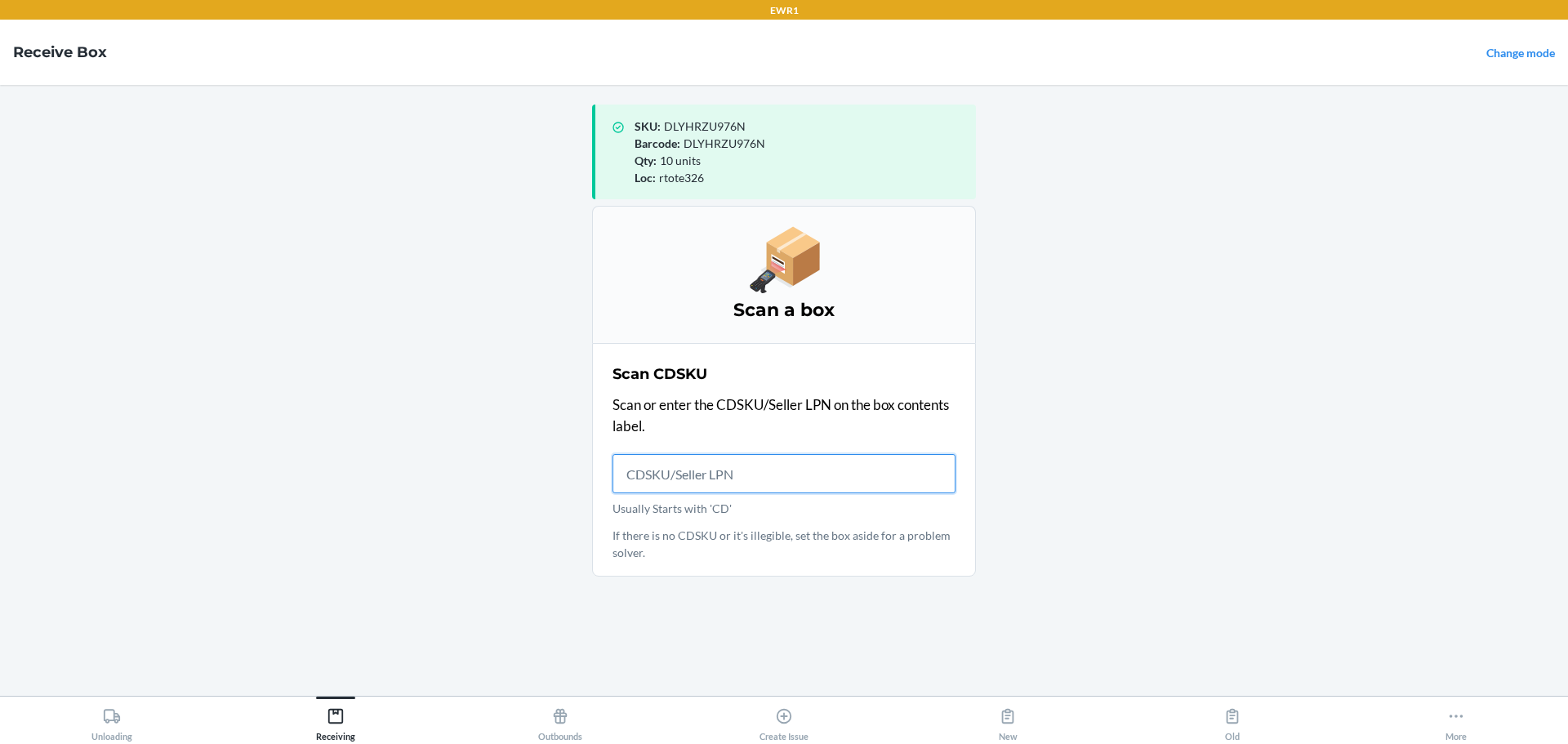
click at [636, 474] on input "Usually Starts with 'CD'" at bounding box center [784, 474] width 343 height 39
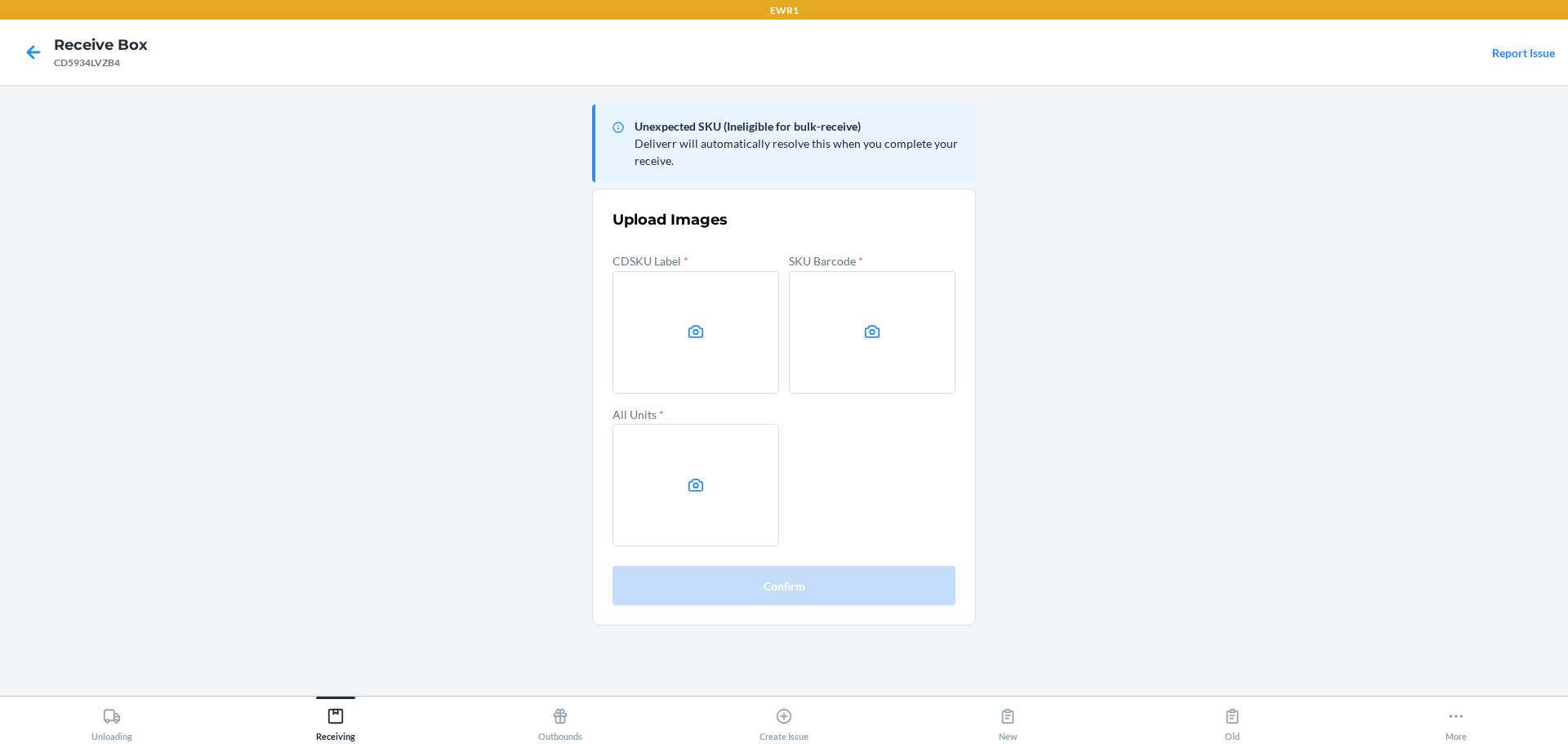
click at [1297, 356] on main "Unexpected SKU (Ineligible for bulk-receive) Deliverr will automatically resolv…" at bounding box center [784, 391] width 1568 height 611
click at [1338, 330] on main "Unexpected SKU (Ineligible for bulk-receive) Deliverr will automatically resolv…" at bounding box center [784, 391] width 1568 height 611
click at [695, 323] on icon at bounding box center [696, 332] width 19 height 19
click at [0, 0] on input "file" at bounding box center [0, 0] width 0 height 0
click at [841, 275] on label at bounding box center [872, 332] width 167 height 122
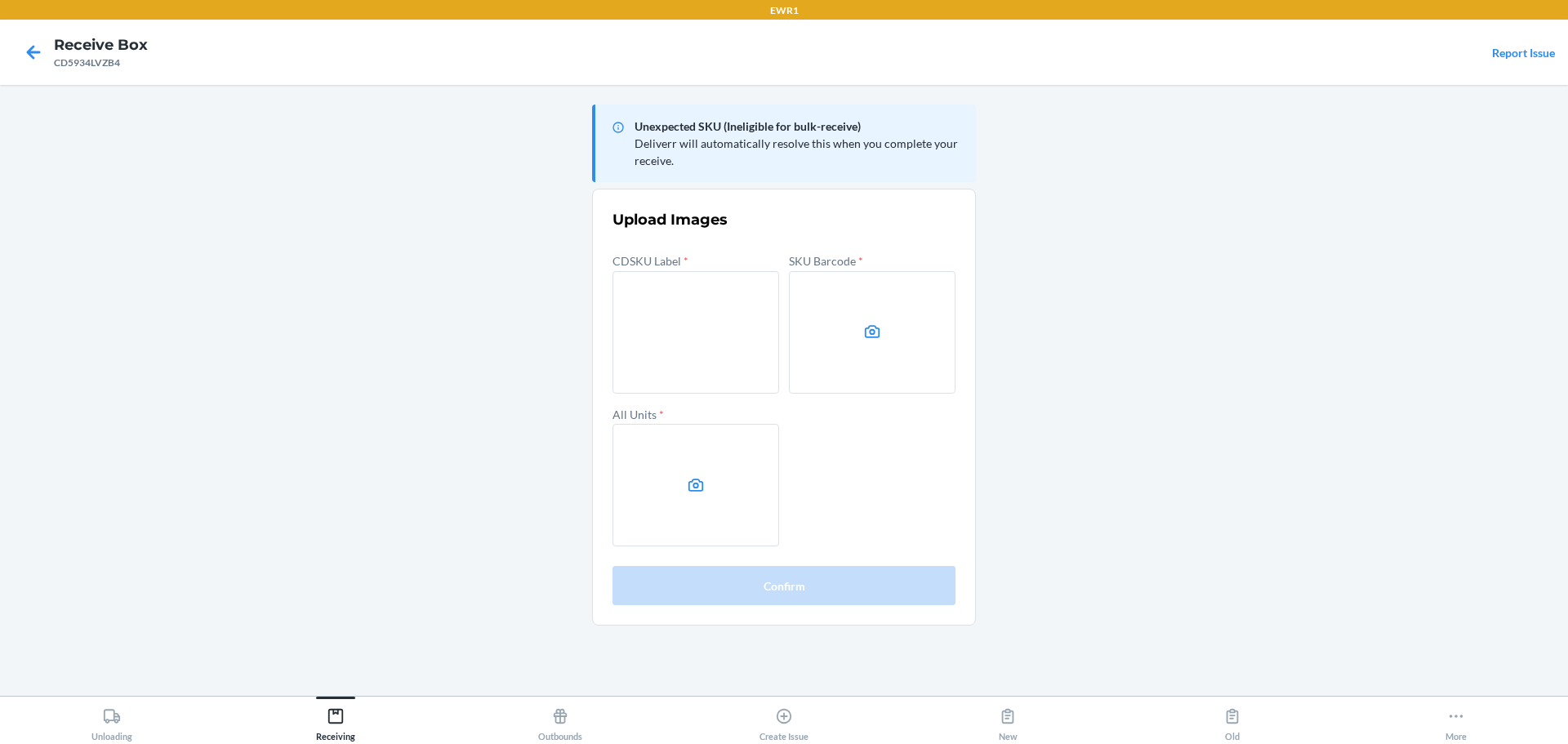
click at [0, 0] on input "file" at bounding box center [0, 0] width 0 height 0
click at [672, 506] on label at bounding box center [696, 485] width 167 height 122
click at [0, 0] on input "file" at bounding box center [0, 0] width 0 height 0
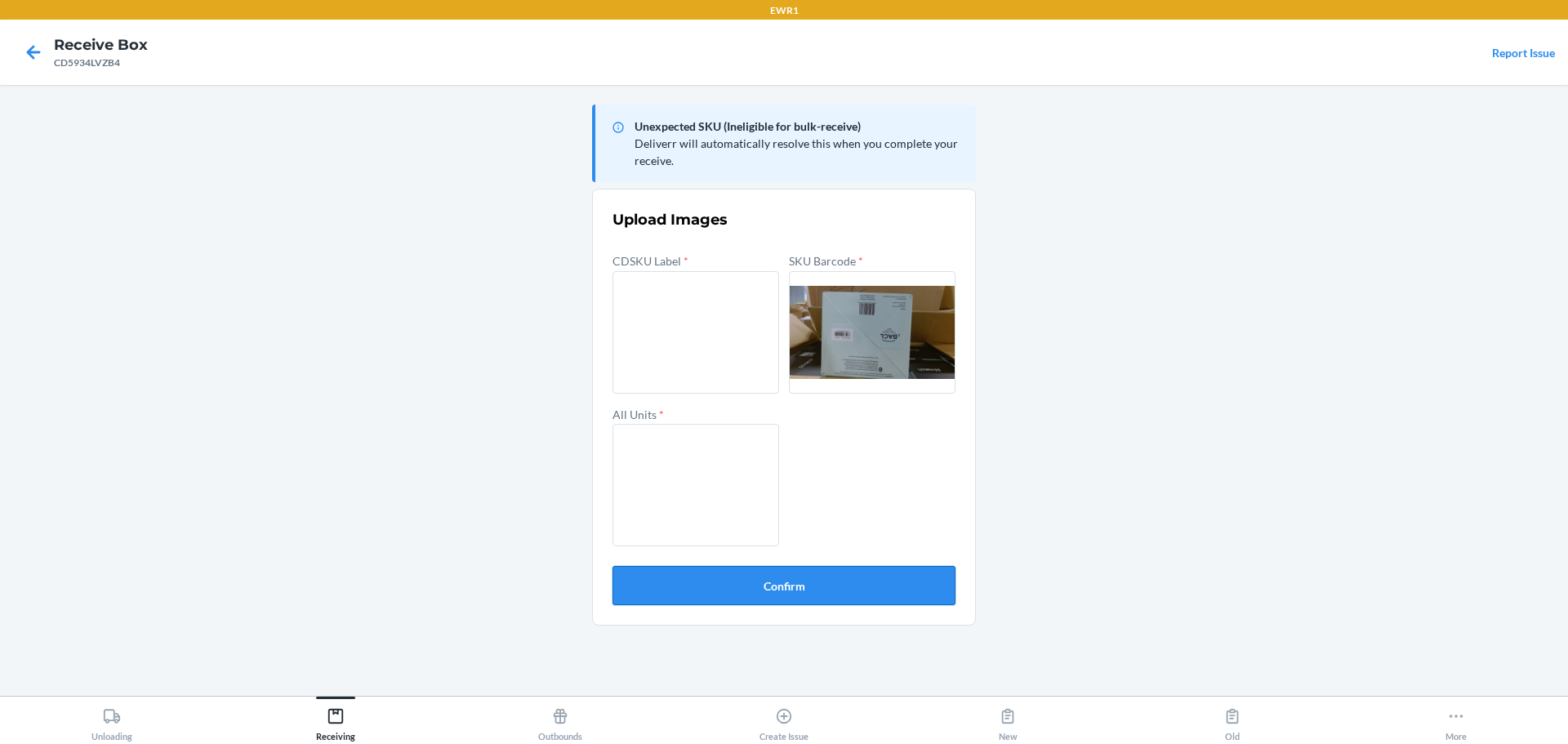
click at [848, 595] on button "Confirm" at bounding box center [784, 586] width 343 height 39
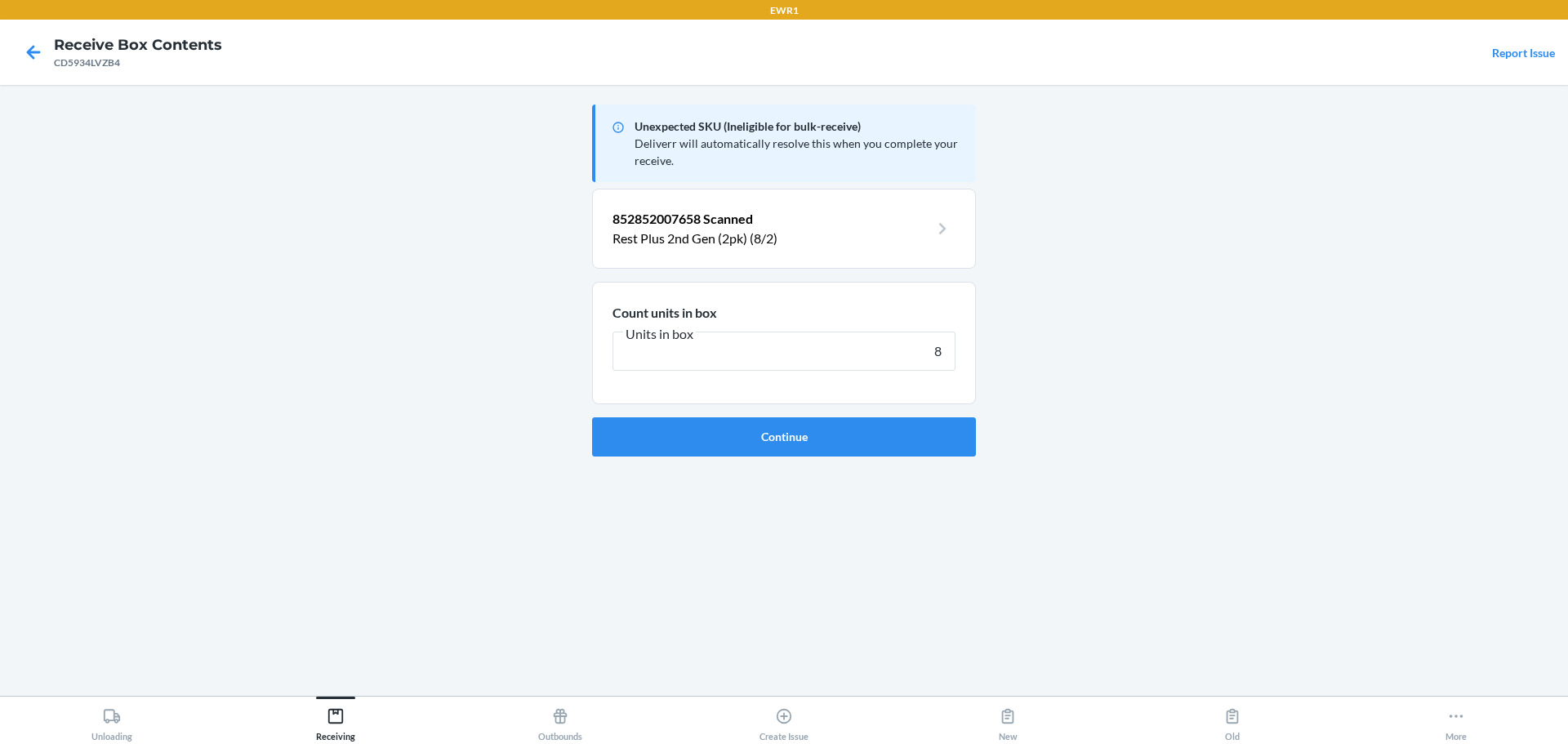
type input "8"
click at [592, 418] on button "Continue" at bounding box center [784, 437] width 384 height 39
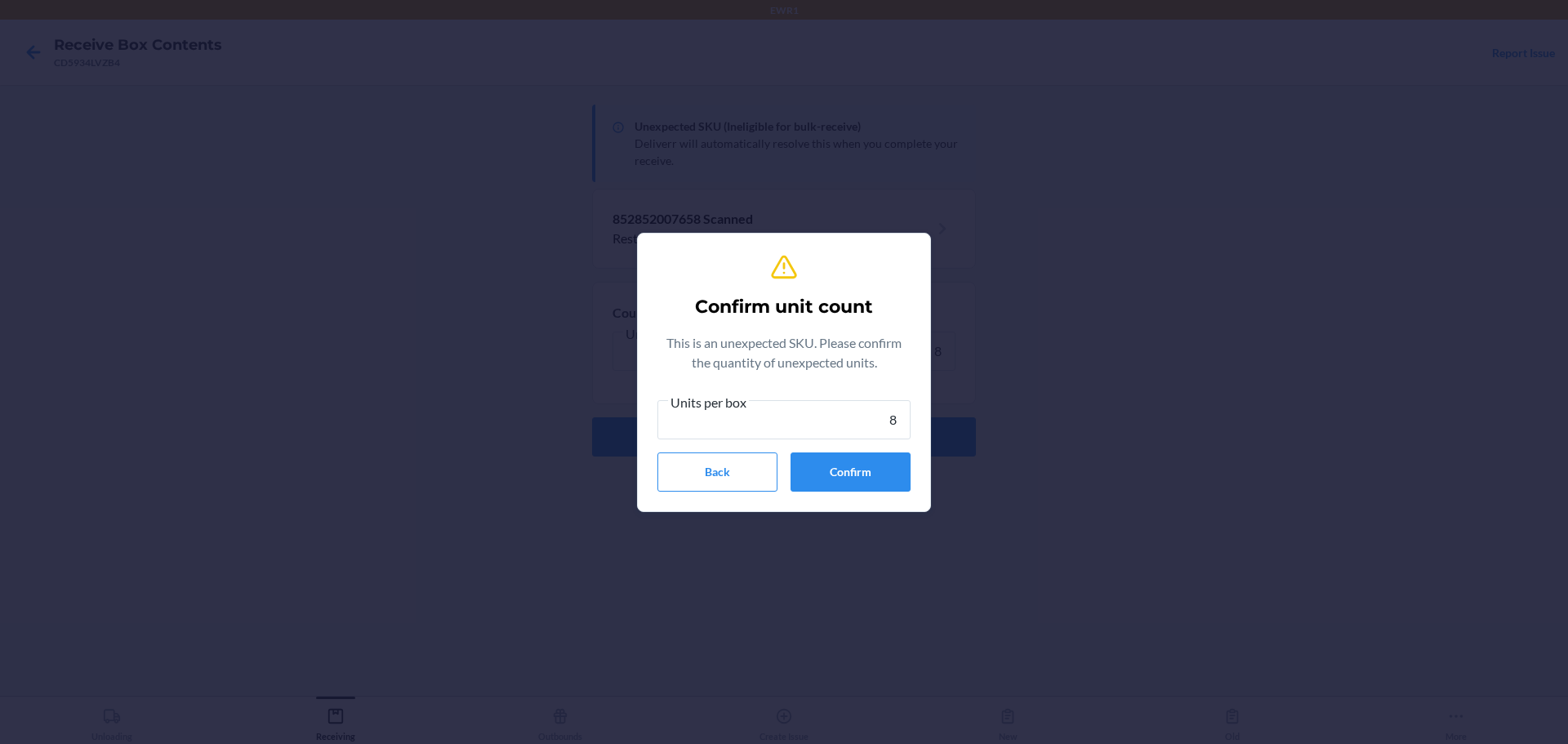
type input "8"
click at [918, 466] on section "Confirm unit count This is an unexpected SKU. Please confirm the quantity of un…" at bounding box center [784, 372] width 294 height 279
click at [868, 466] on button "Confirm" at bounding box center [850, 472] width 120 height 39
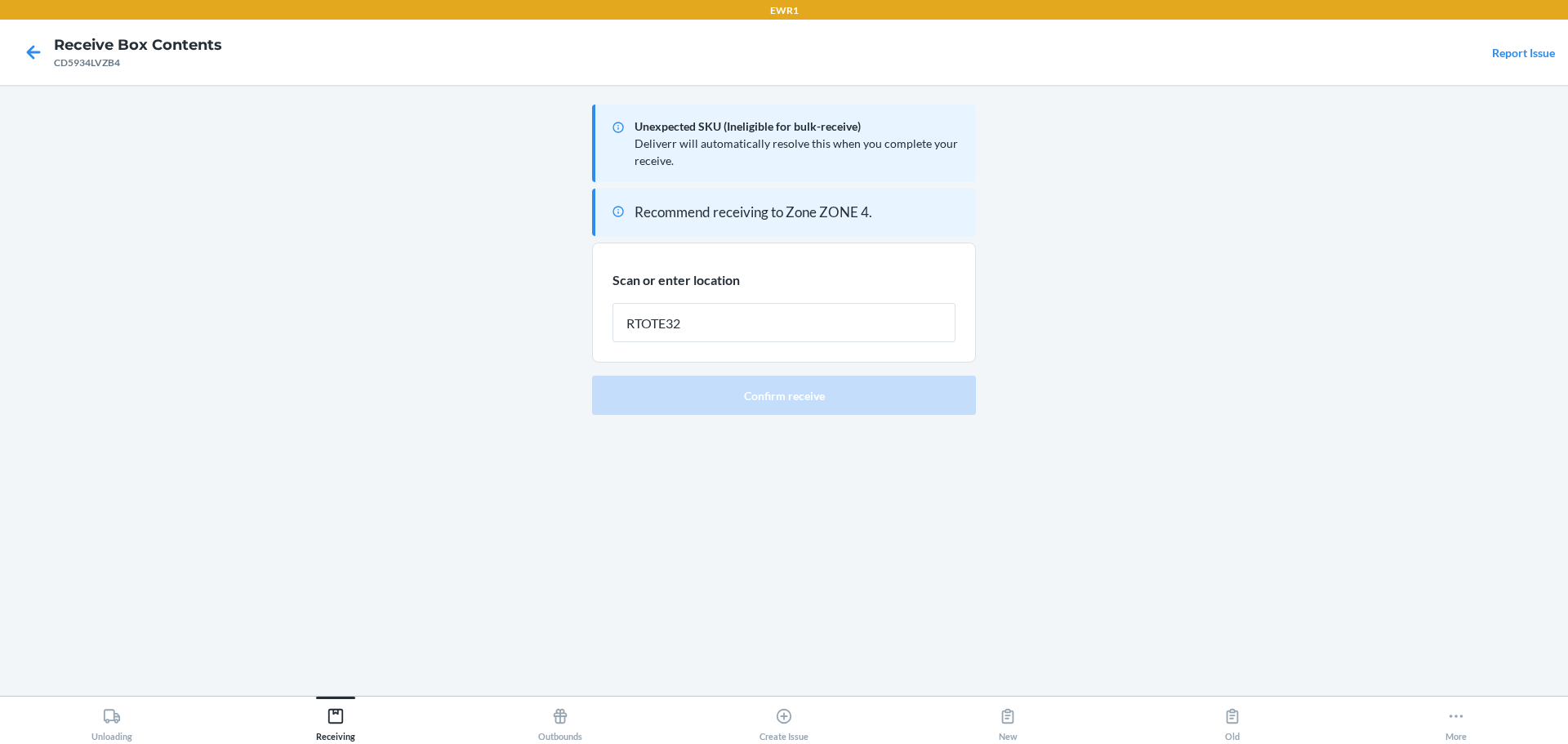
type input "RTOTE326"
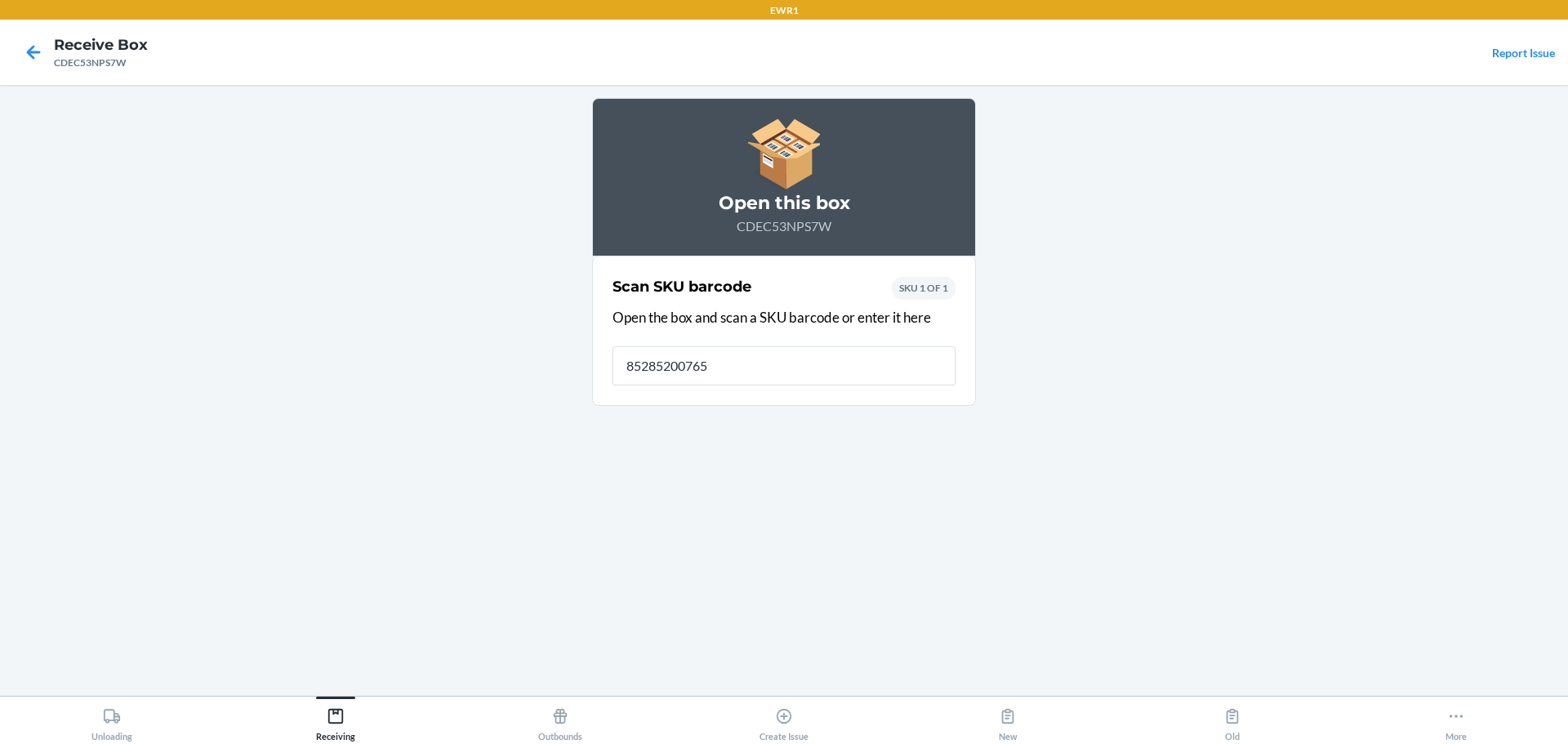
type input "852852007658"
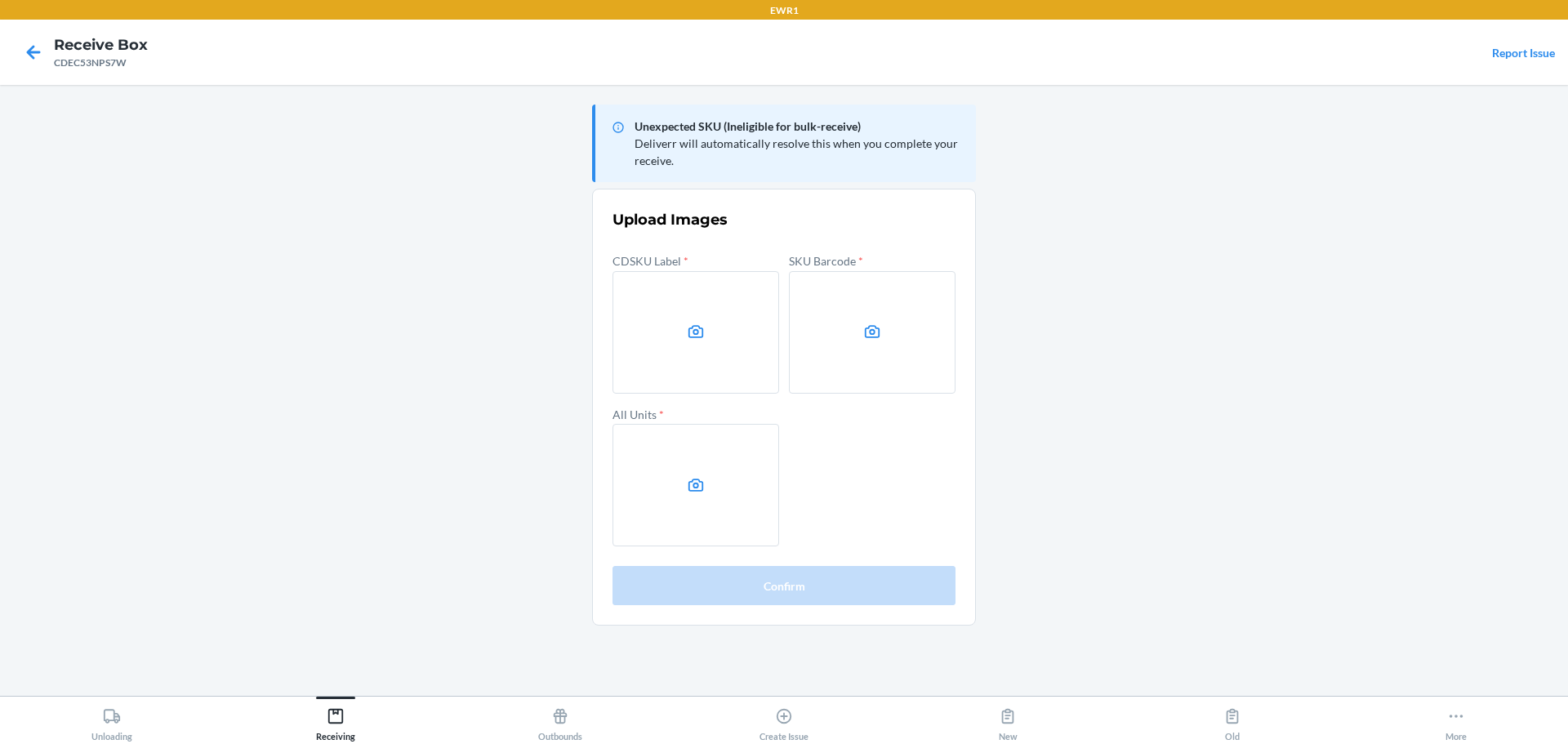
click at [1356, 321] on main "Unexpected SKU (Ineligible for bulk-receive) Deliverr will automatically resolv…" at bounding box center [784, 391] width 1568 height 611
click at [667, 268] on div "CDSKU Label *" at bounding box center [696, 321] width 167 height 143
click at [657, 305] on label at bounding box center [696, 332] width 167 height 122
click at [0, 0] on input "file" at bounding box center [0, 0] width 0 height 0
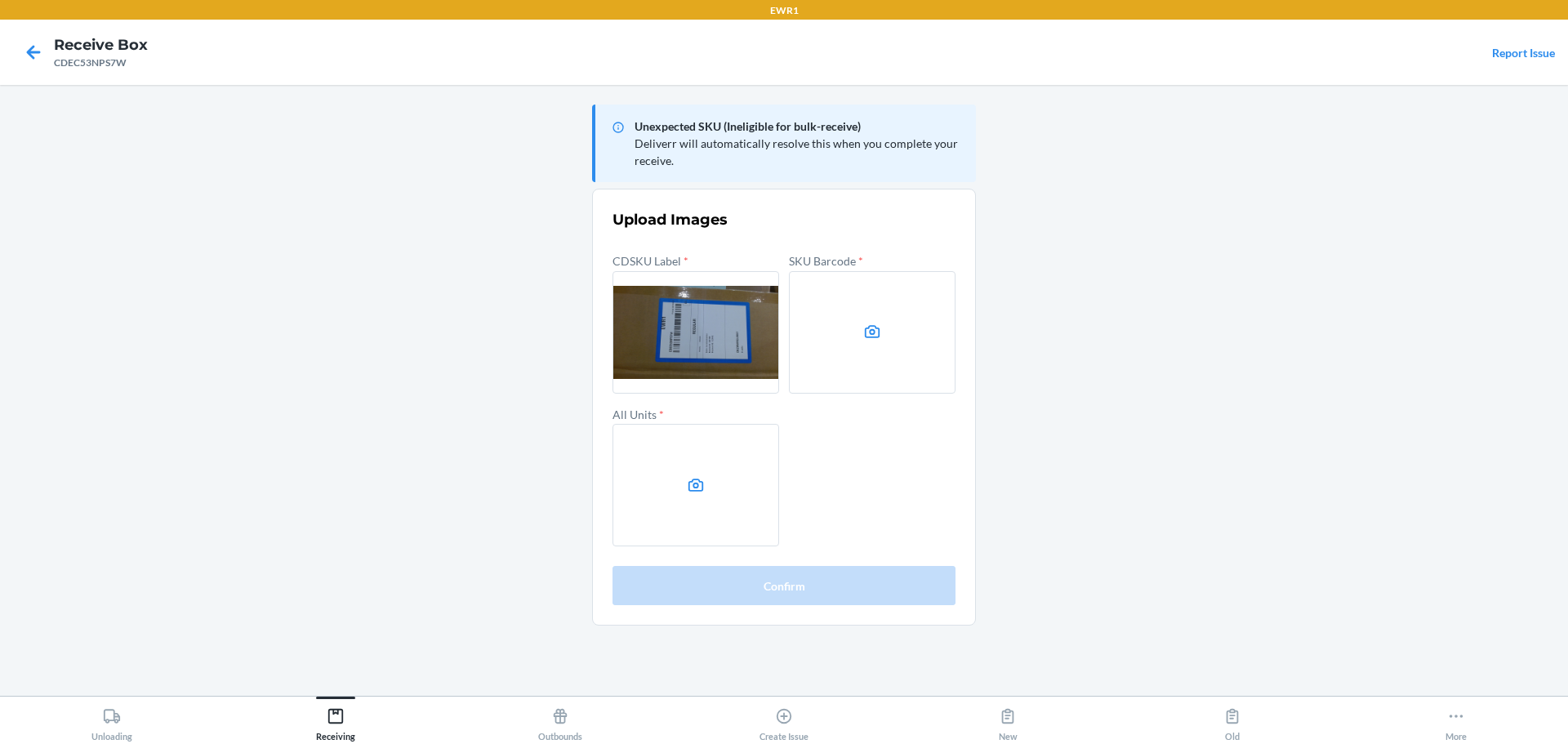
click at [880, 305] on label at bounding box center [872, 332] width 167 height 122
click at [0, 0] on input "file" at bounding box center [0, 0] width 0 height 0
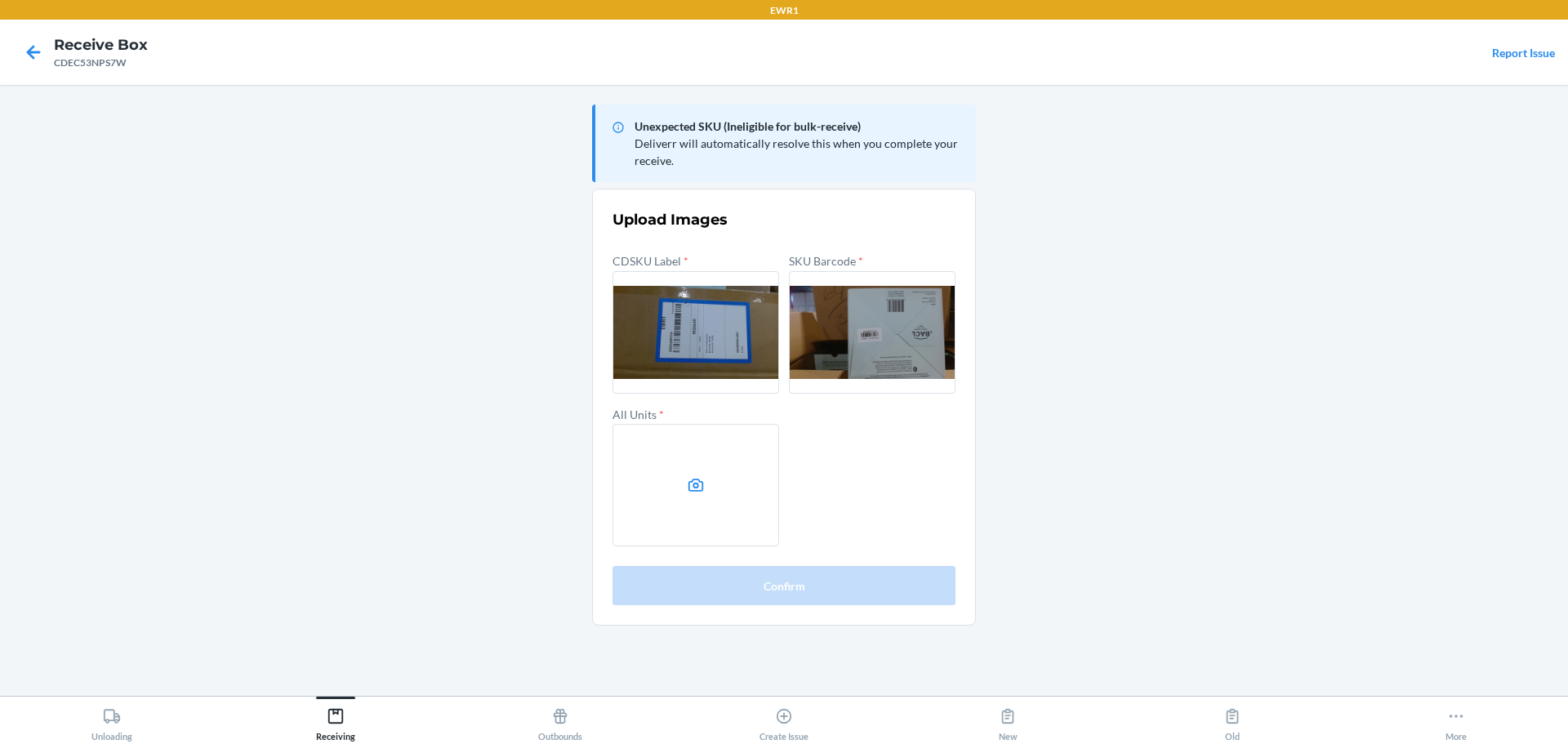
click at [727, 493] on label at bounding box center [696, 485] width 167 height 122
click at [0, 0] on input "file" at bounding box center [0, 0] width 0 height 0
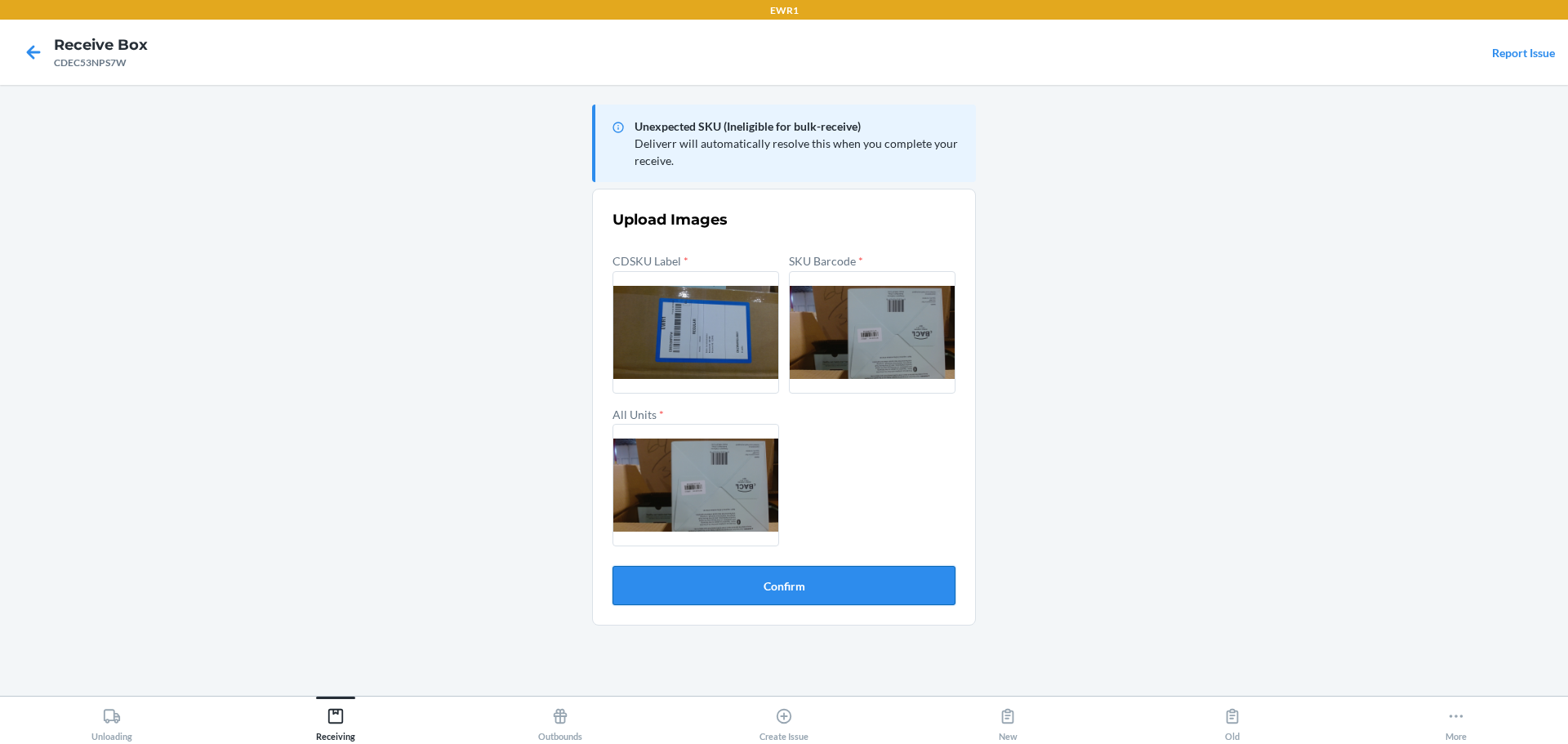
click at [909, 580] on button "Confirm" at bounding box center [784, 586] width 343 height 39
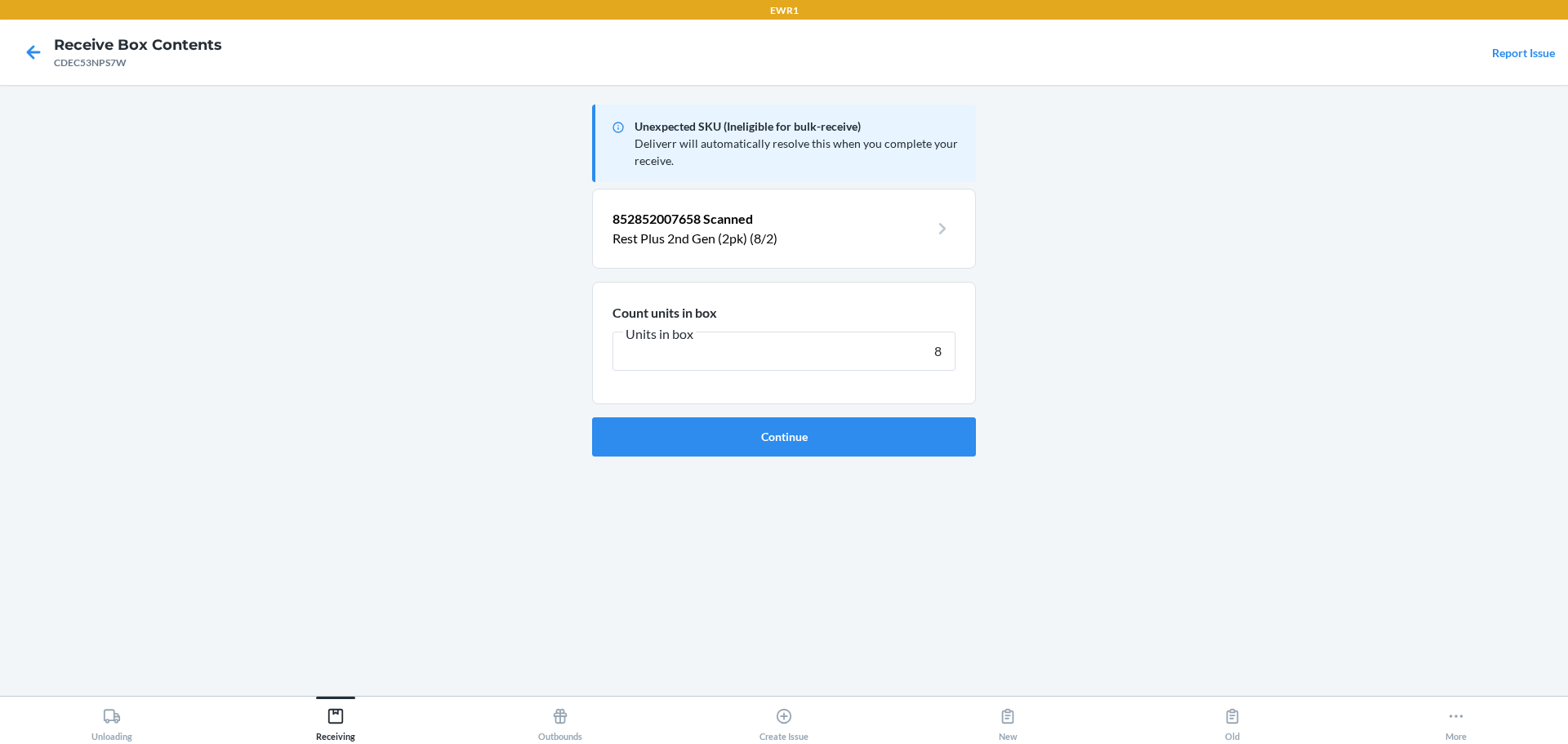
type input "8"
click at [592, 418] on button "Continue" at bounding box center [784, 437] width 384 height 39
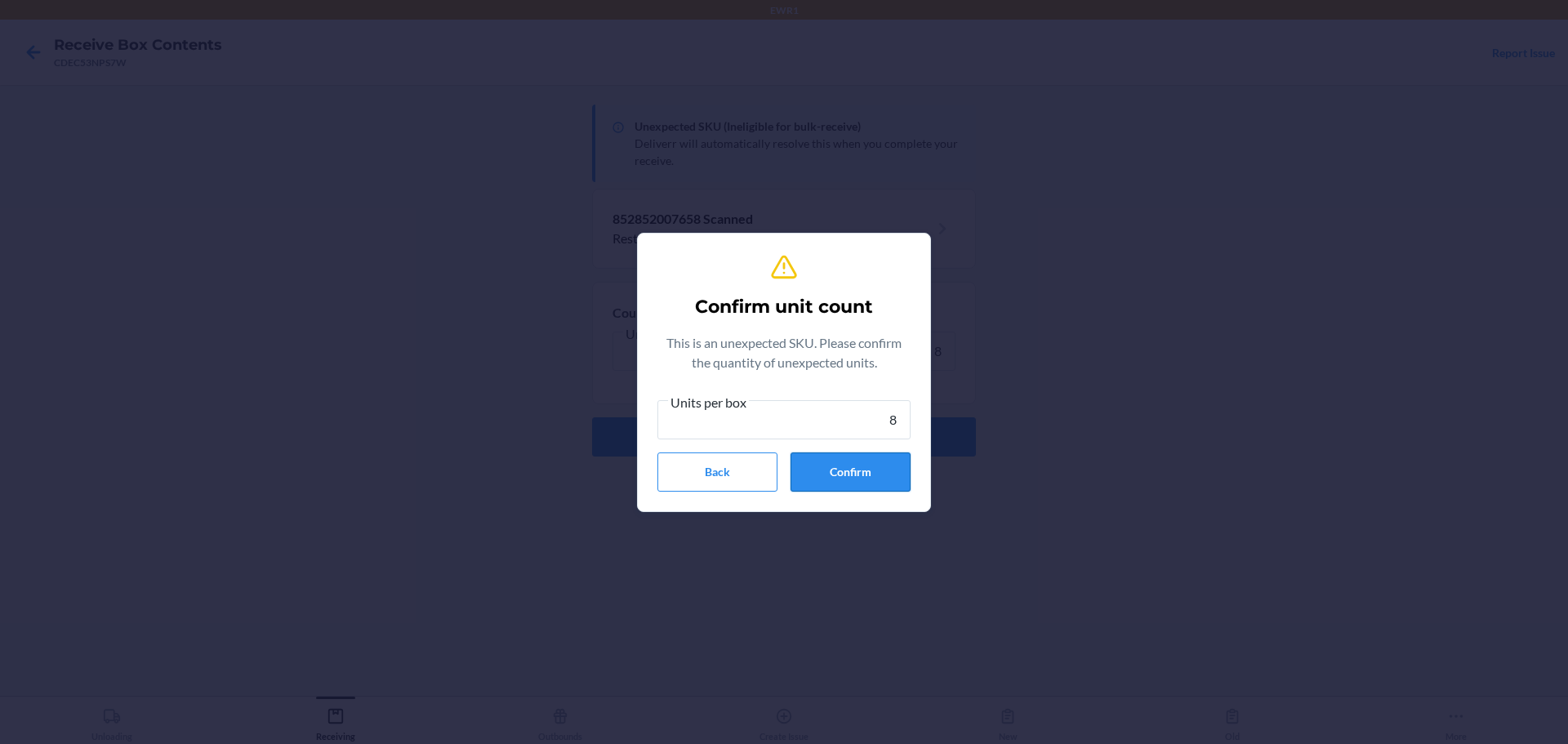
type input "8"
click at [835, 475] on button "Confirm" at bounding box center [850, 472] width 120 height 39
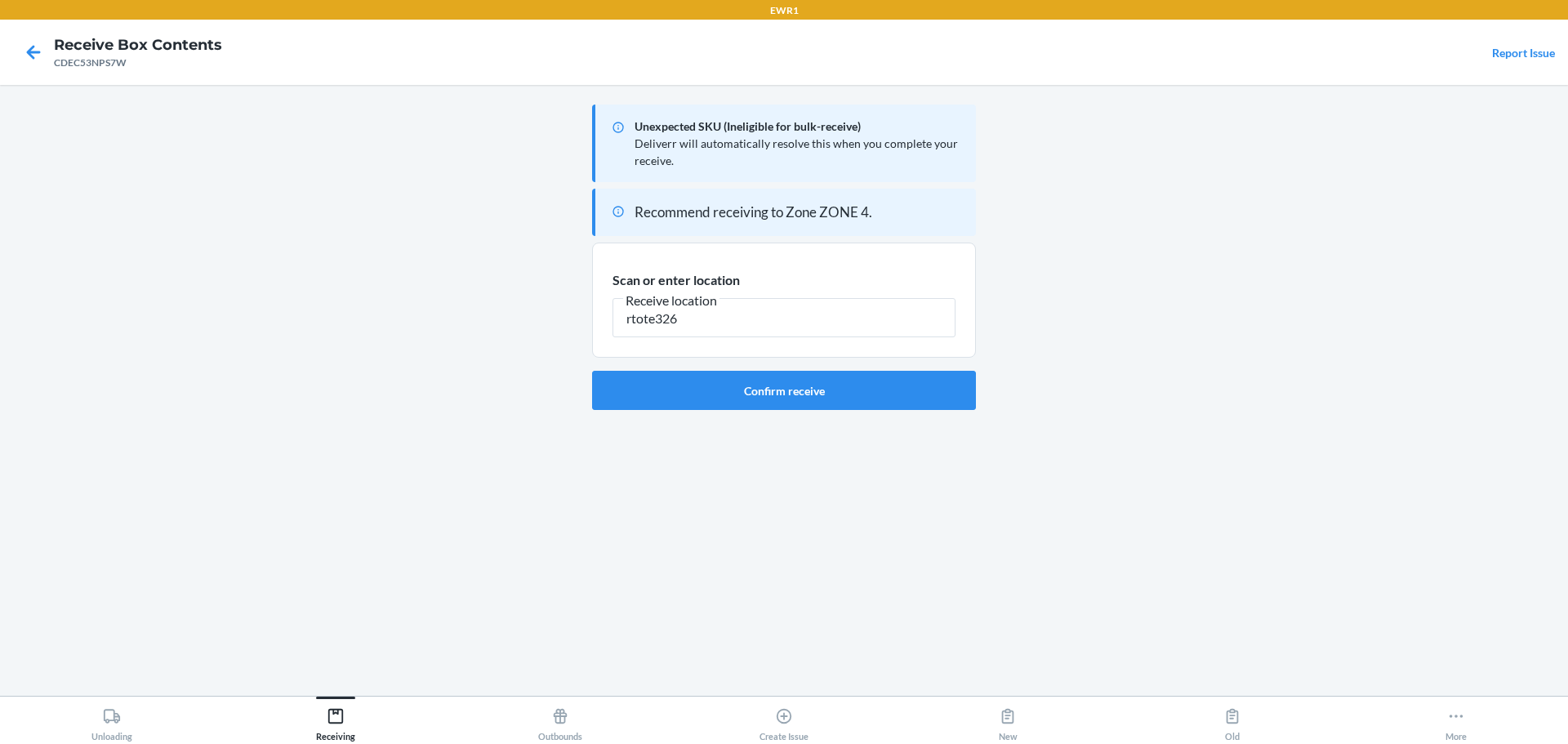
type input "rtote326"
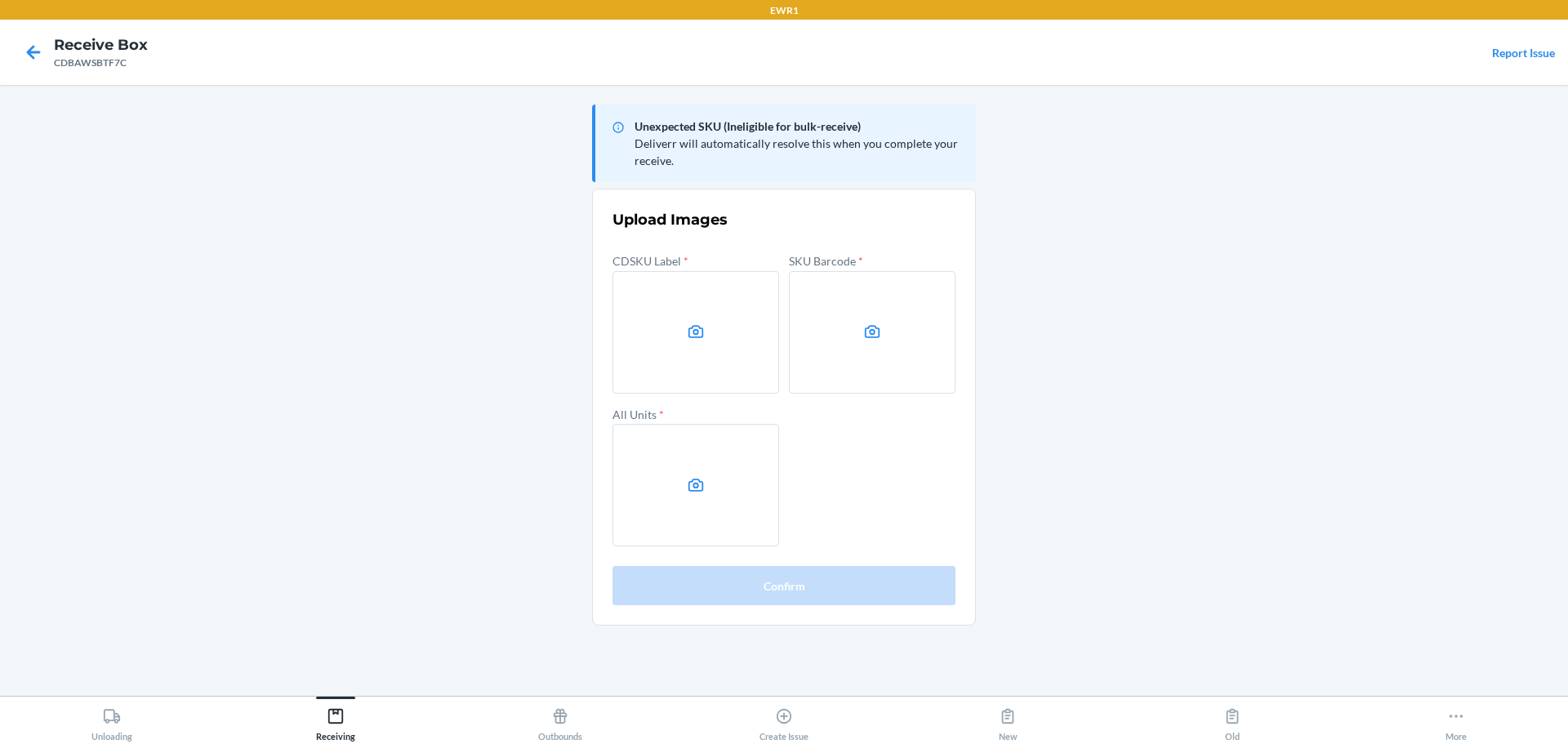
click at [1316, 356] on main "Unexpected SKU (Ineligible for bulk-receive) Deliverr will automatically resolv…" at bounding box center [784, 391] width 1568 height 611
click at [1283, 333] on main "Unexpected SKU (Ineligible for bulk-receive) Deliverr will automatically resolv…" at bounding box center [784, 391] width 1568 height 611
click at [751, 361] on label at bounding box center [696, 332] width 167 height 122
click at [0, 0] on input "file" at bounding box center [0, 0] width 0 height 0
click at [871, 318] on label at bounding box center [872, 332] width 167 height 122
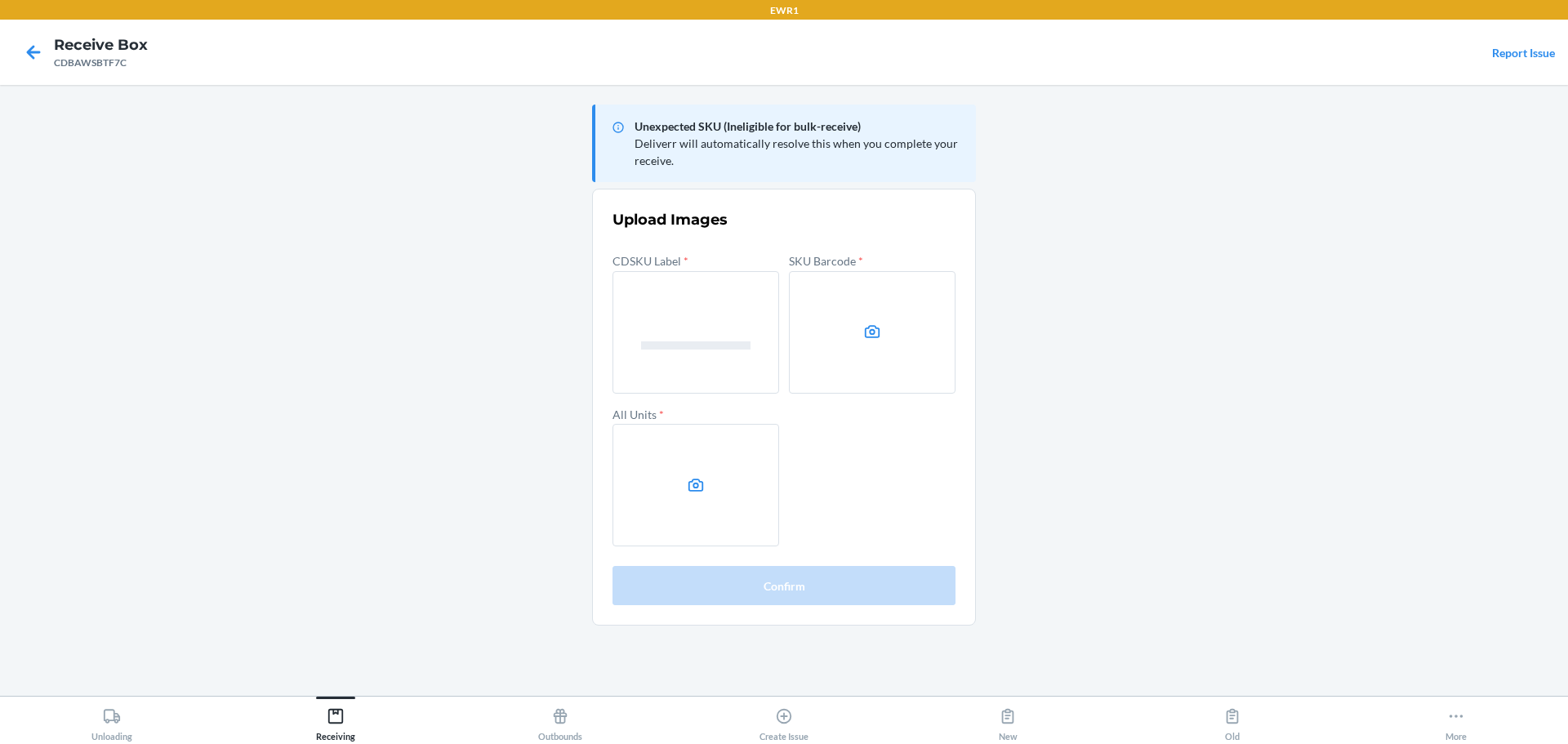
click at [0, 0] on input "file" at bounding box center [0, 0] width 0 height 0
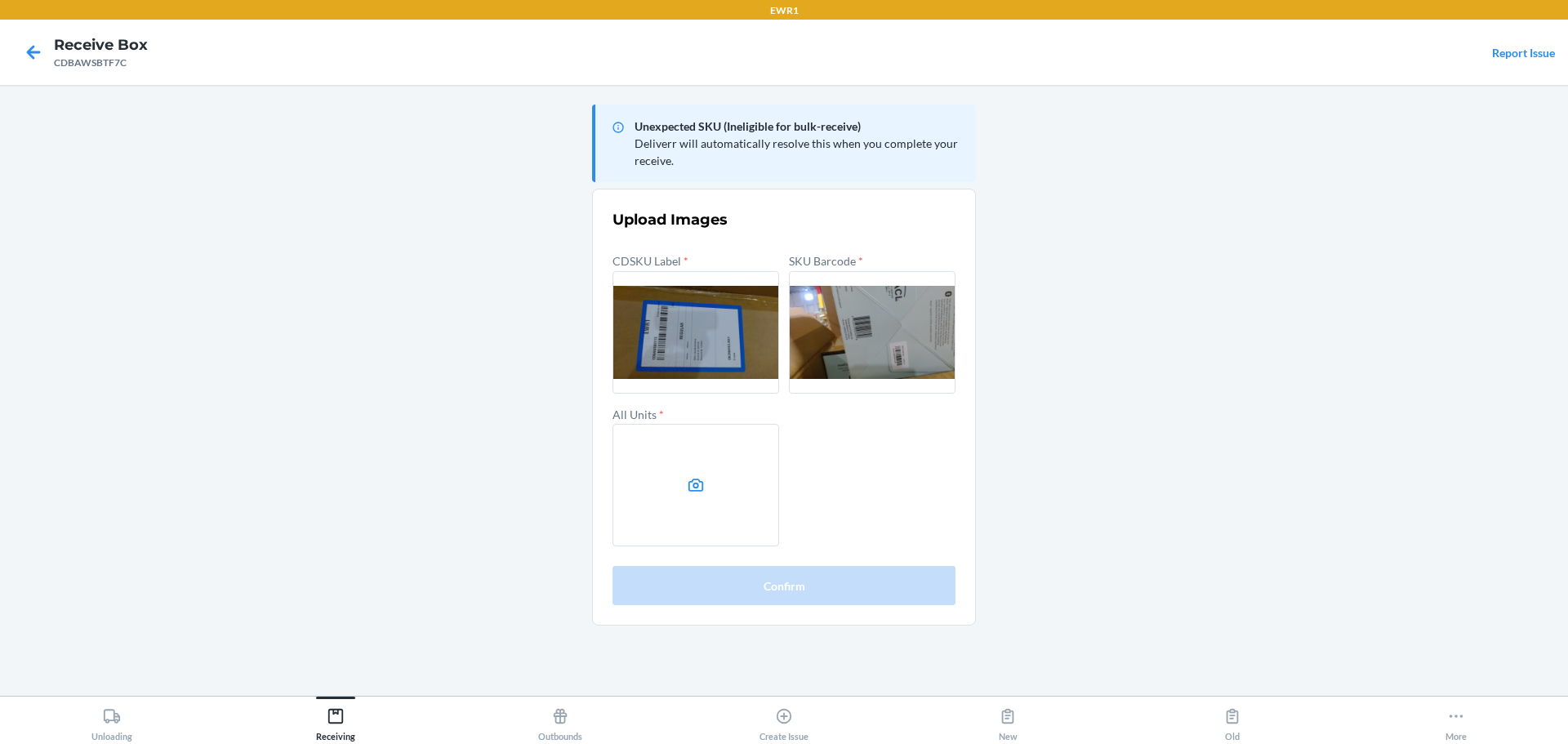
click at [728, 529] on label at bounding box center [696, 485] width 167 height 122
click at [0, 0] on input "file" at bounding box center [0, 0] width 0 height 0
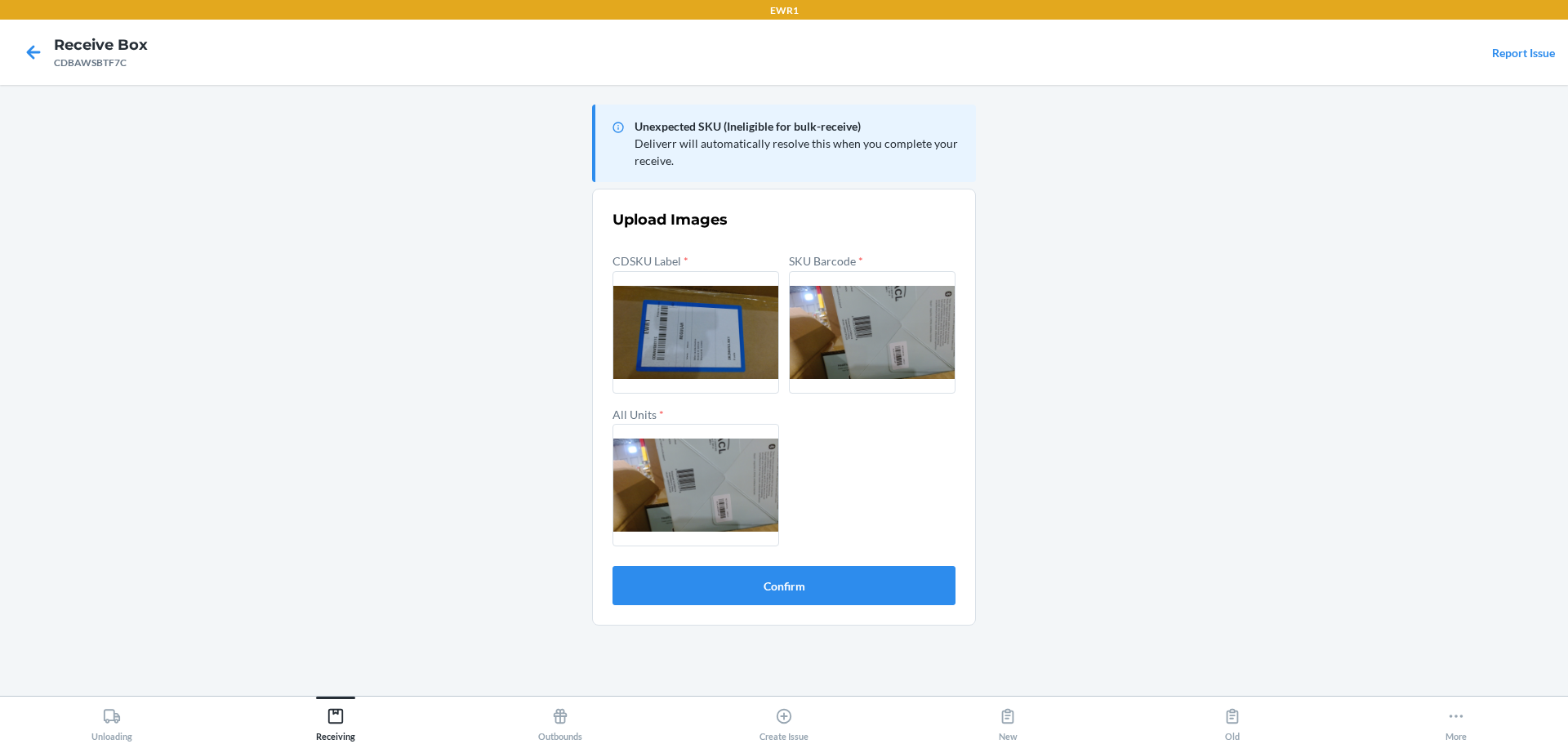
click at [742, 565] on form "Upload Images CDSKU Label * SKU Barcode * All Units * Confirm" at bounding box center [784, 406] width 343 height 396
click at [734, 571] on button "Confirm" at bounding box center [784, 586] width 343 height 39
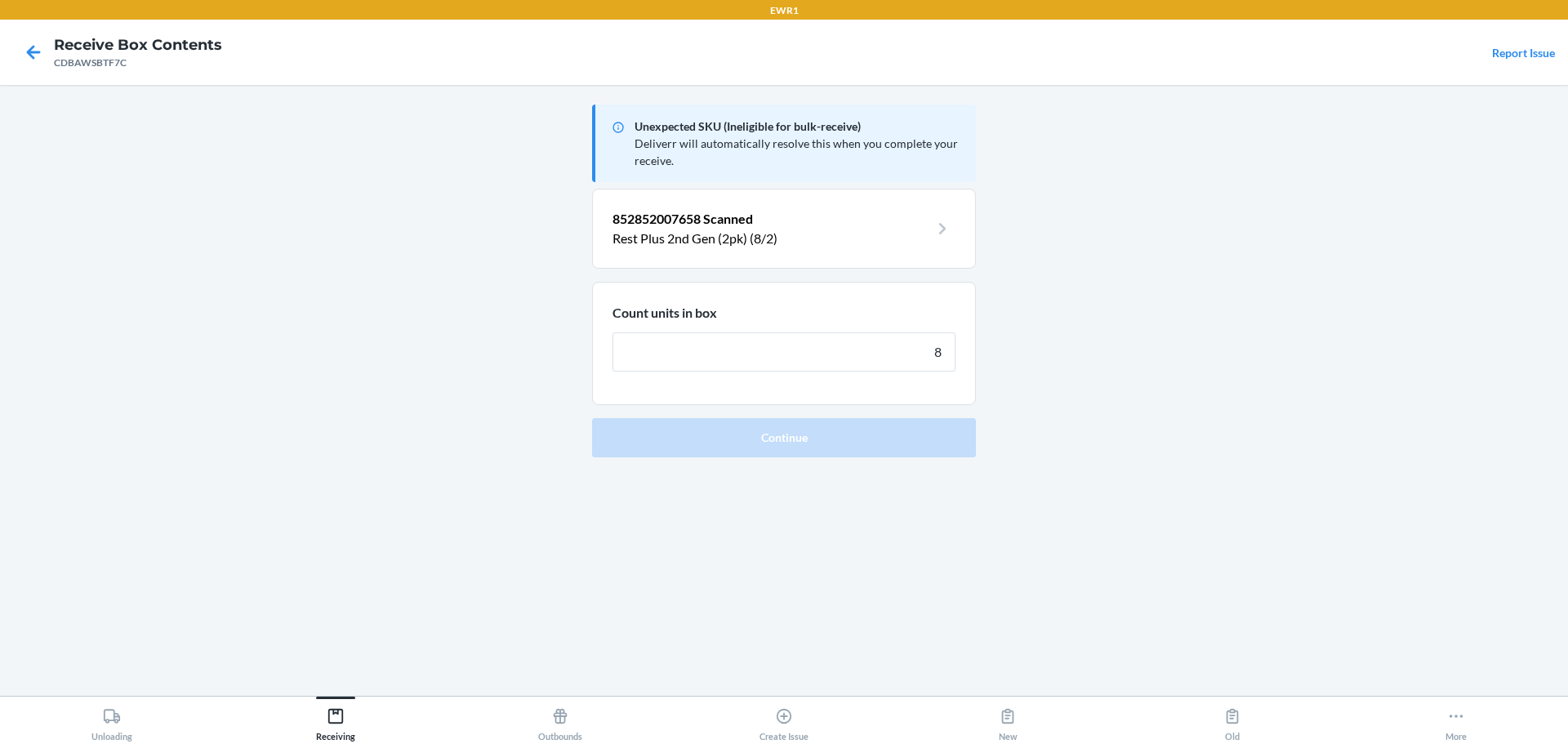
type input "8"
click at [592, 418] on button "Continue" at bounding box center [784, 437] width 384 height 39
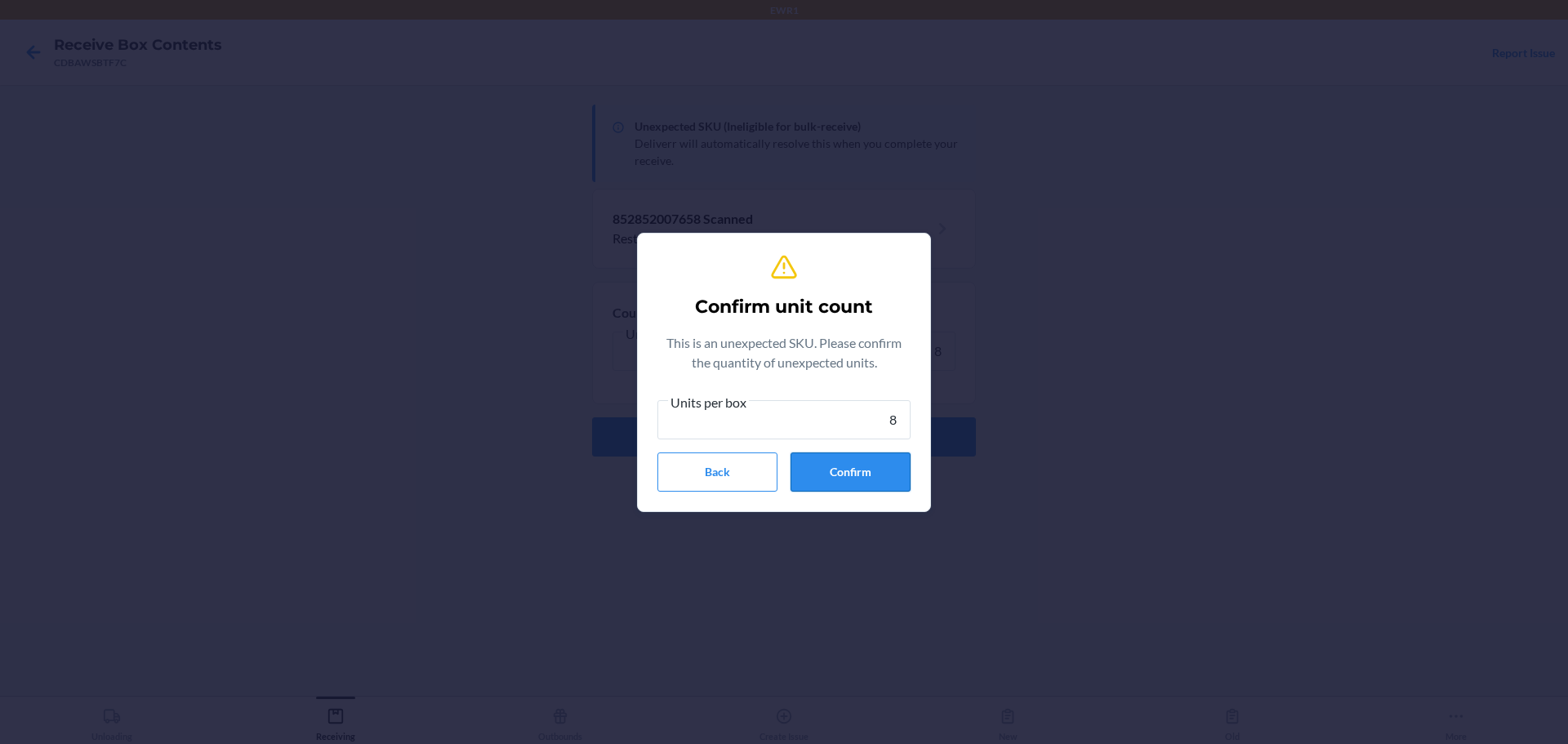
type input "8"
click at [821, 475] on button "Confirm" at bounding box center [850, 472] width 120 height 39
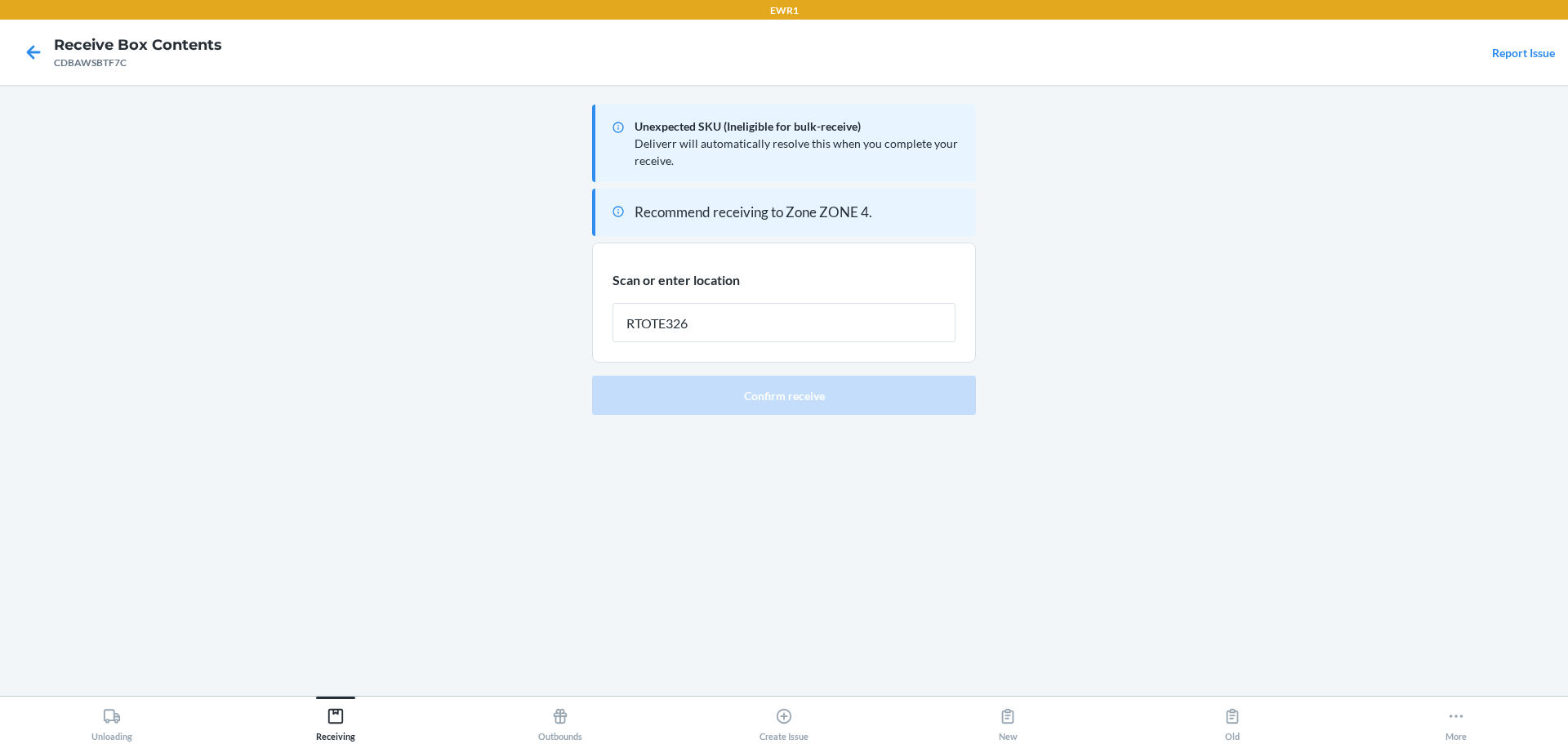
type input "RTOTE326"
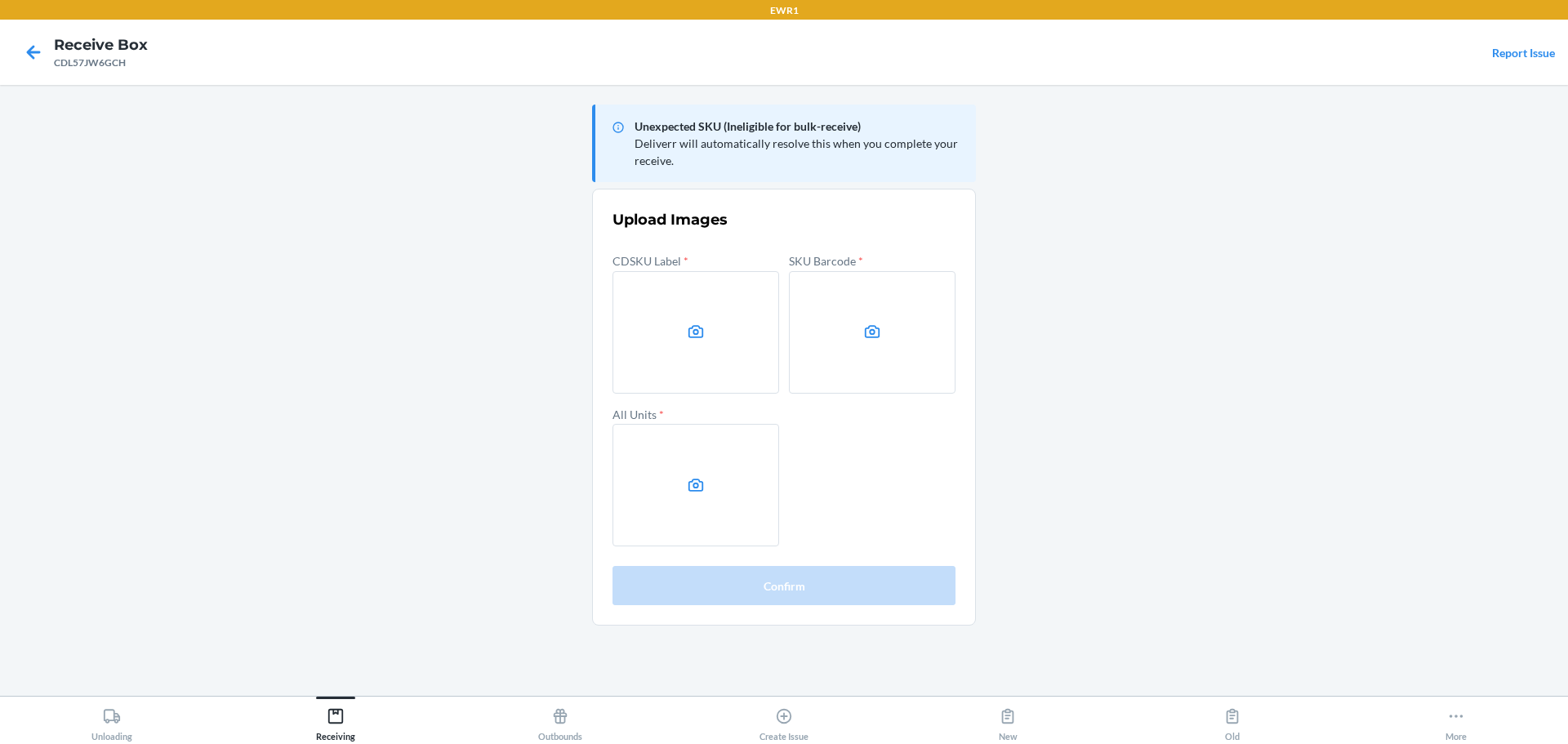
drag, startPoint x: 1332, startPoint y: 307, endPoint x: 1303, endPoint y: 308, distance: 29.0
click at [1332, 307] on main "Unexpected SKU (Ineligible for bulk-receive) Deliverr will automatically resolv…" at bounding box center [784, 391] width 1568 height 611
click at [678, 352] on label at bounding box center [696, 332] width 167 height 122
click at [0, 0] on input "file" at bounding box center [0, 0] width 0 height 0
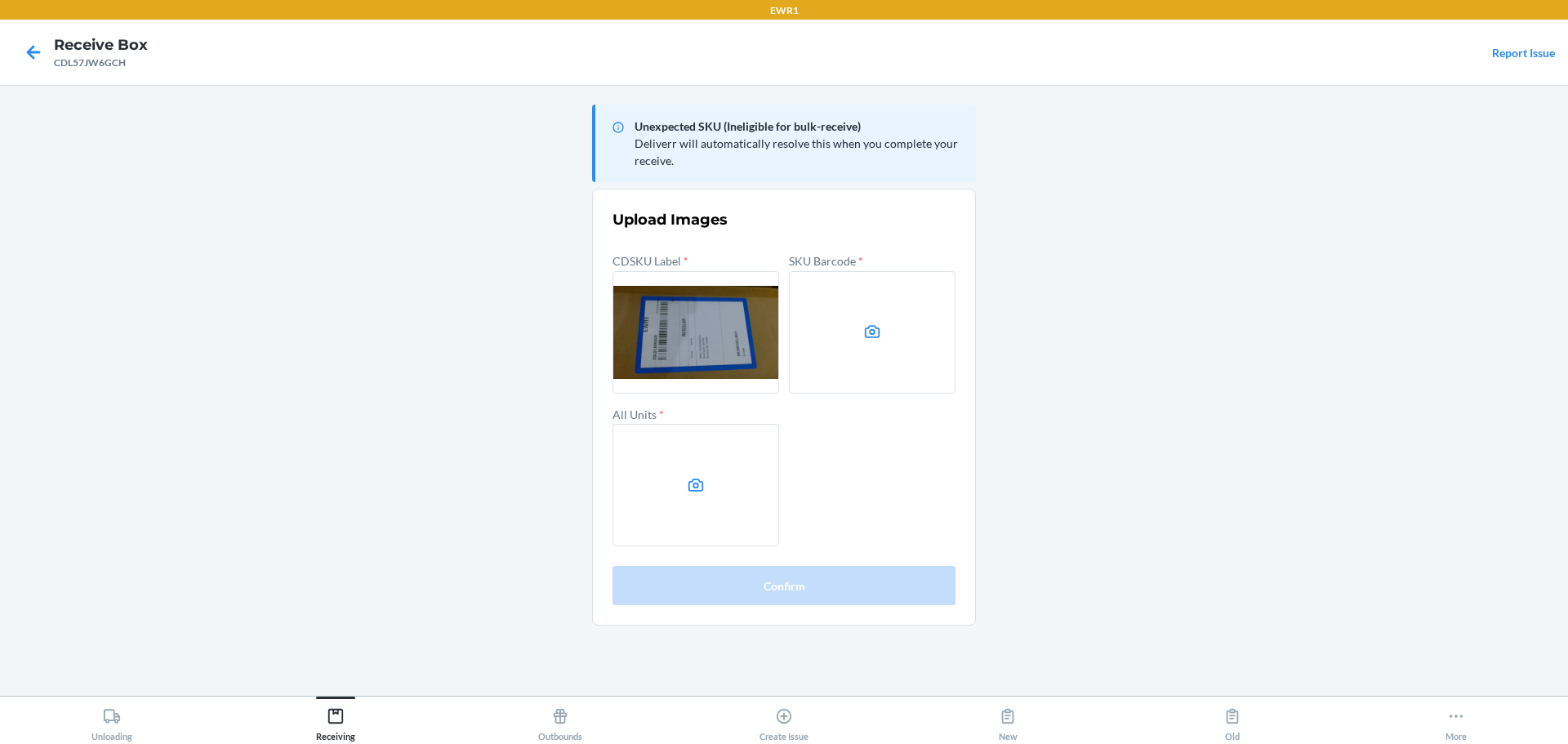
click at [824, 341] on label at bounding box center [872, 332] width 167 height 122
click at [0, 0] on input "file" at bounding box center [0, 0] width 0 height 0
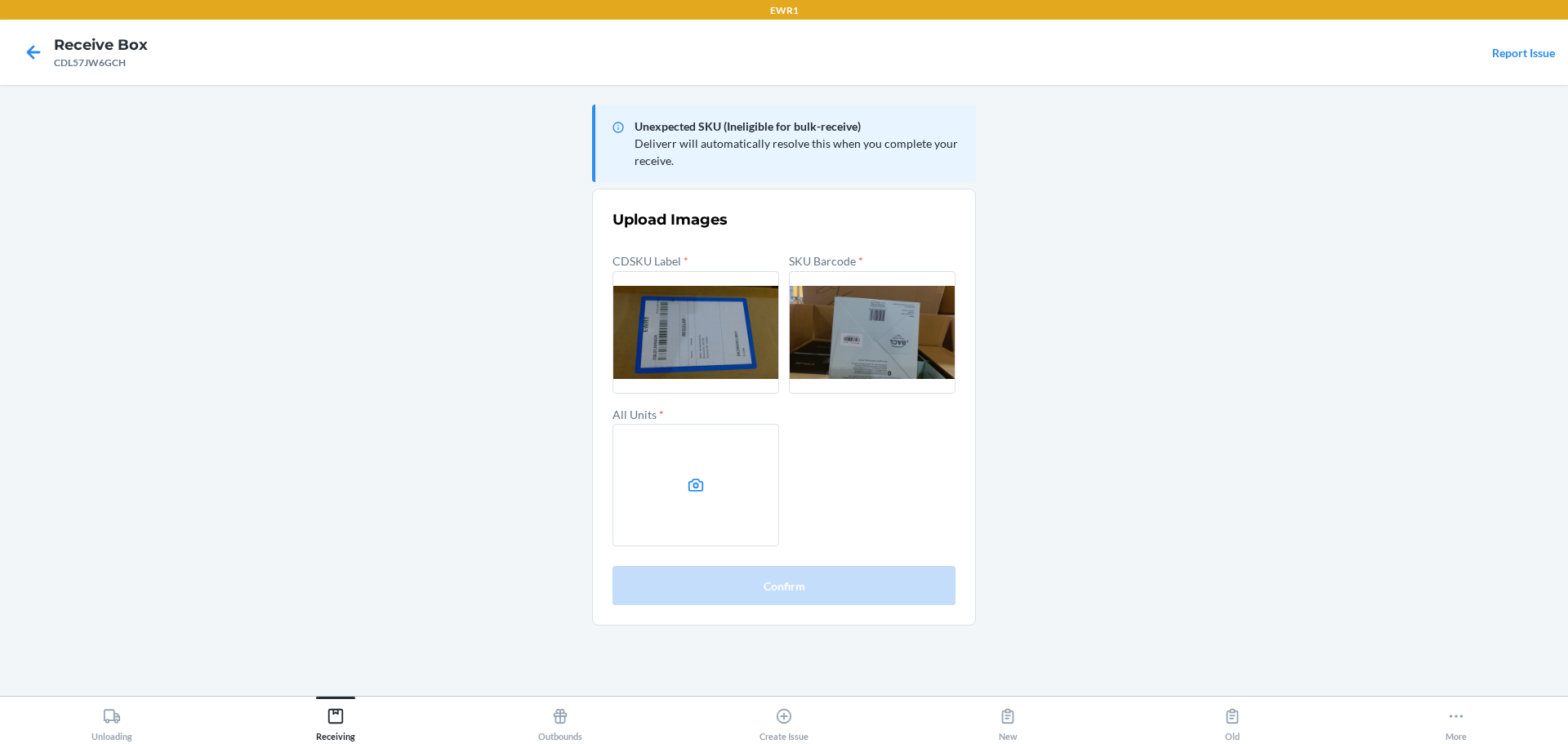
click at [733, 501] on label at bounding box center [696, 485] width 167 height 122
click at [0, 0] on input "file" at bounding box center [0, 0] width 0 height 0
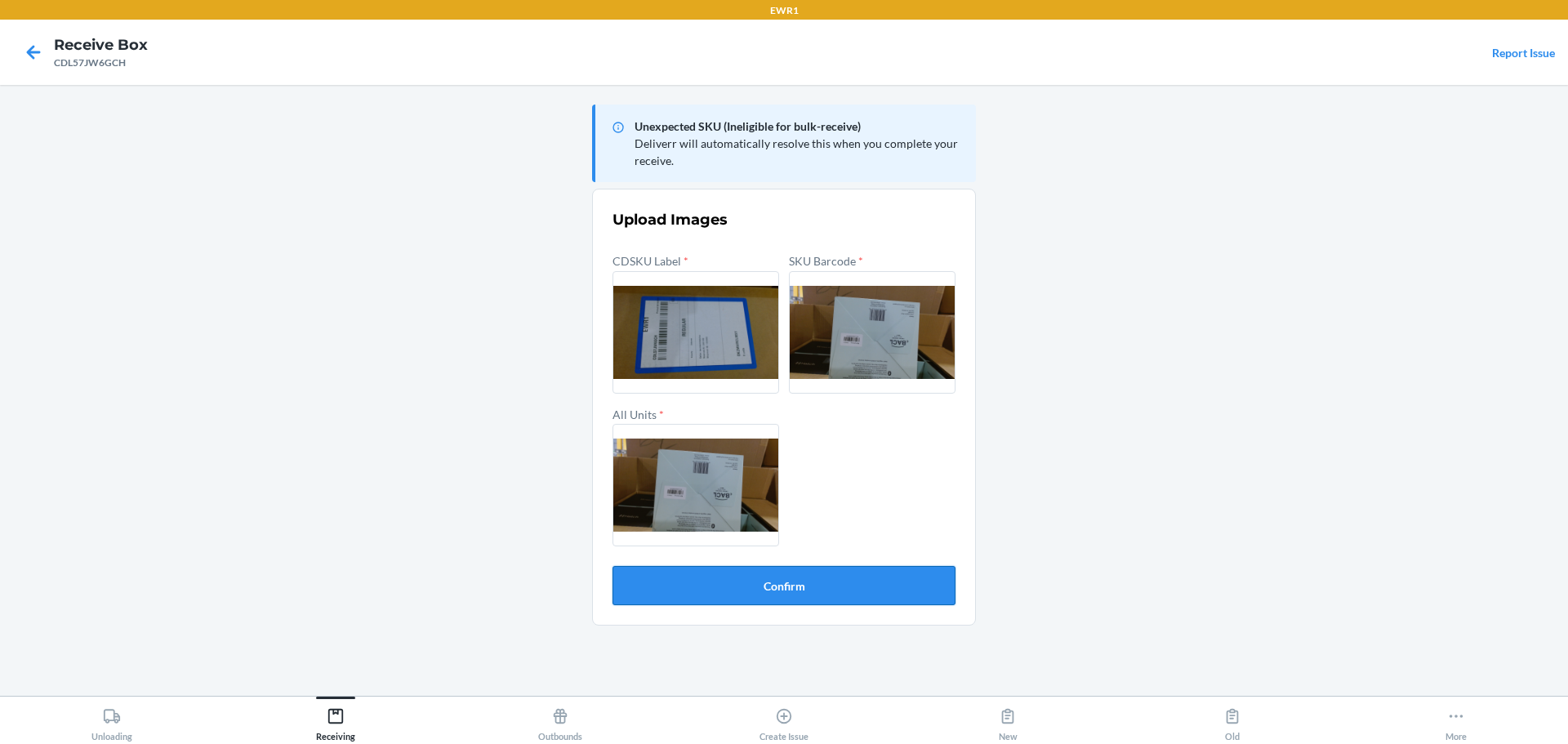
click at [803, 590] on button "Confirm" at bounding box center [784, 586] width 343 height 39
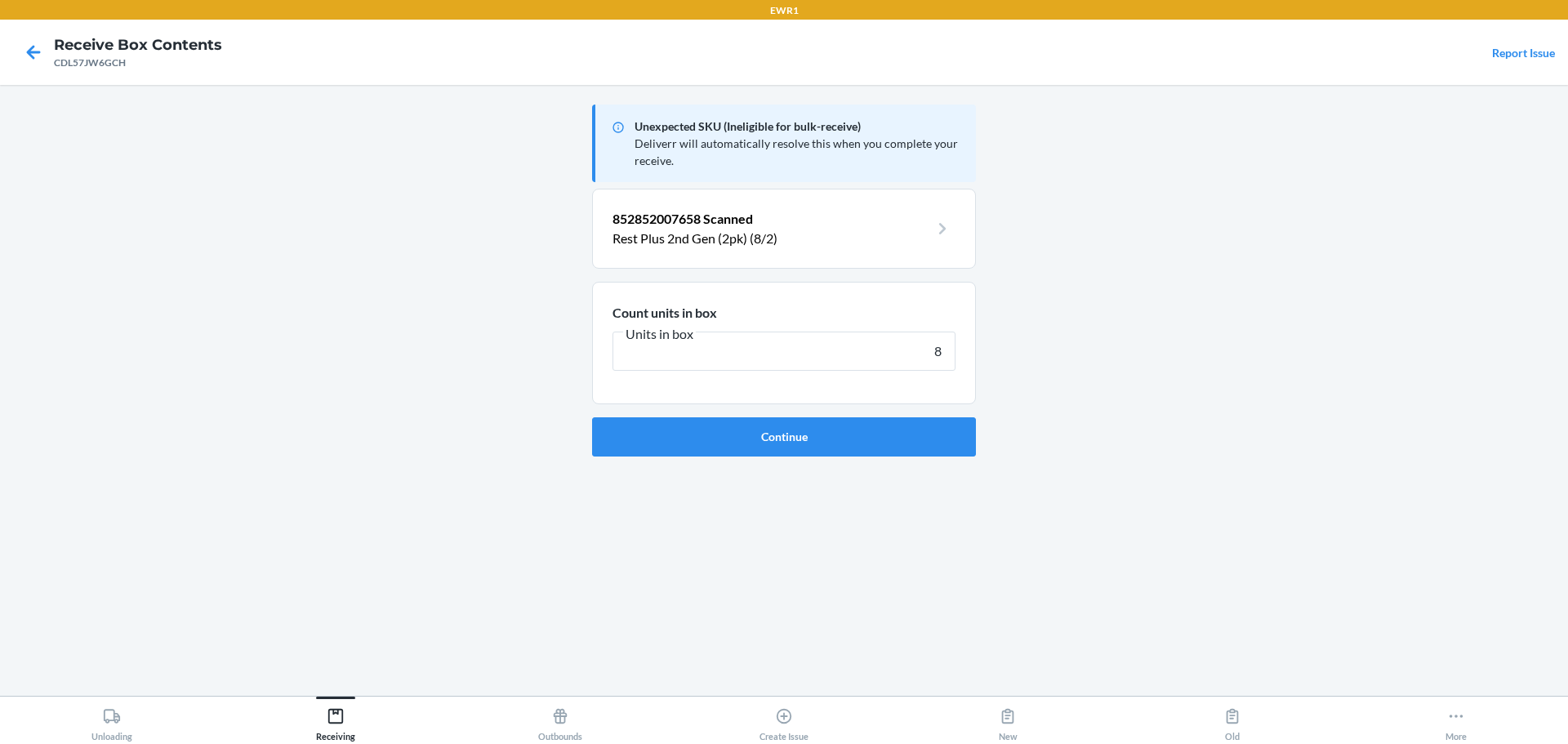
type input "8"
click at [592, 418] on button "Continue" at bounding box center [784, 437] width 384 height 39
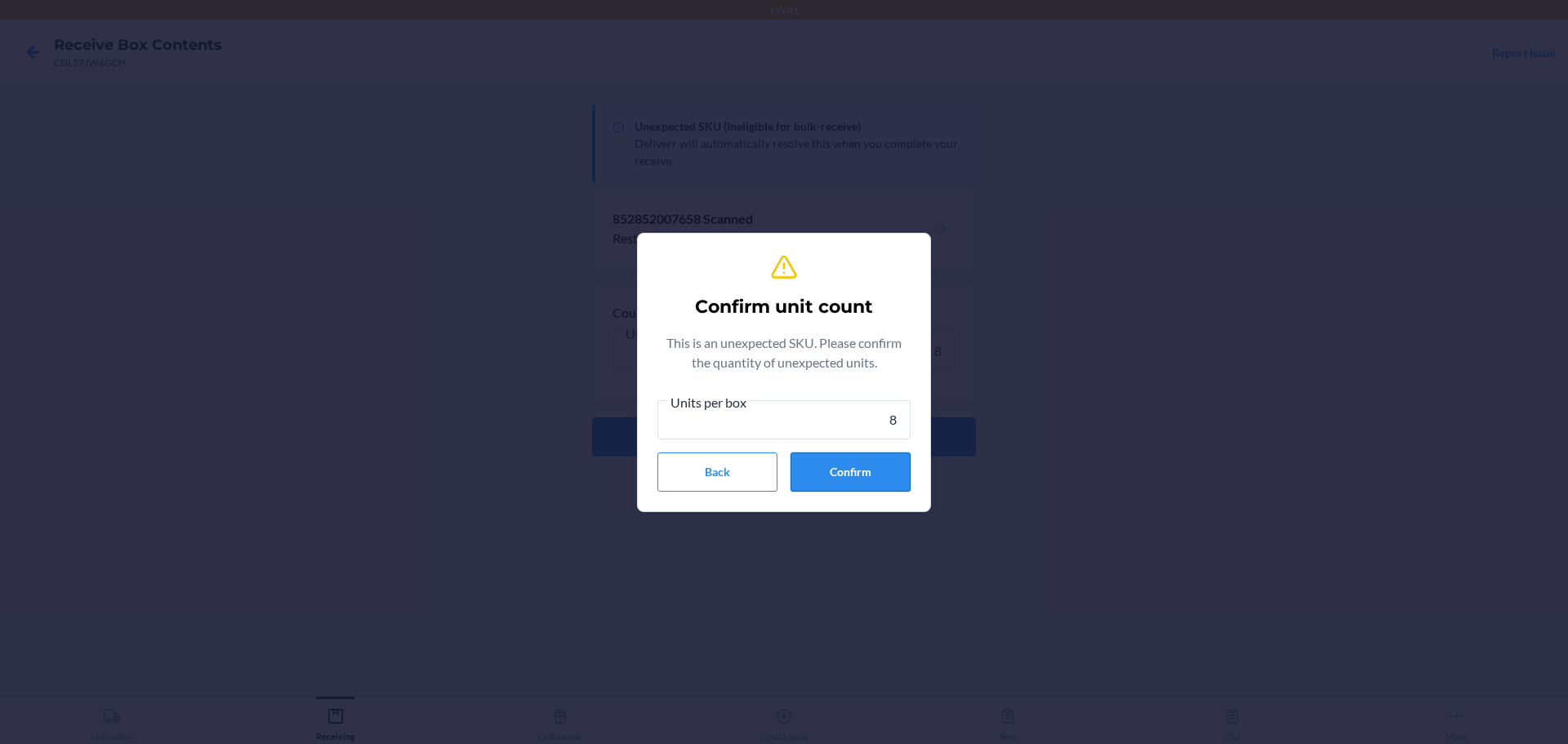
type input "8"
click at [836, 474] on button "Confirm" at bounding box center [850, 472] width 120 height 39
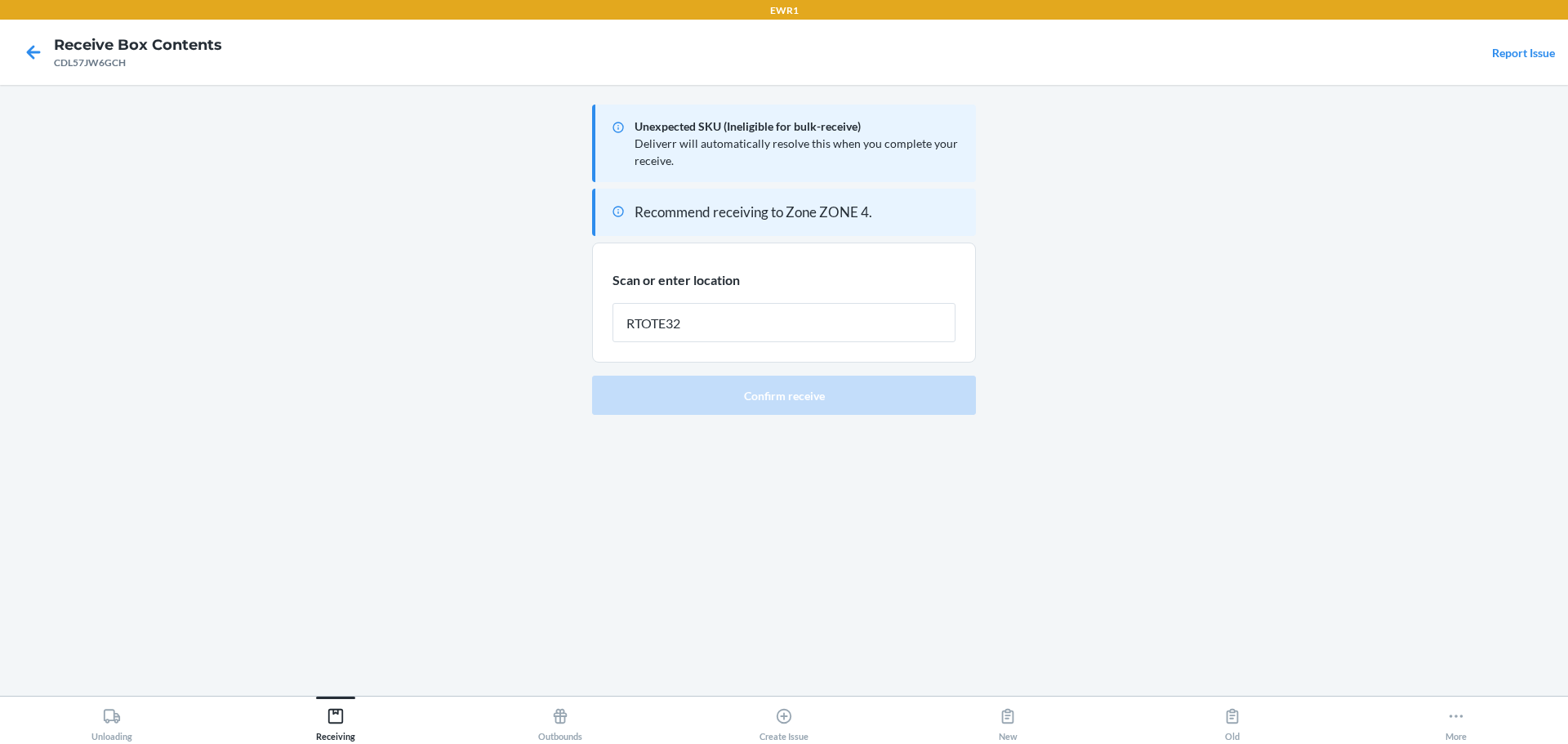
type input "RTOTE326"
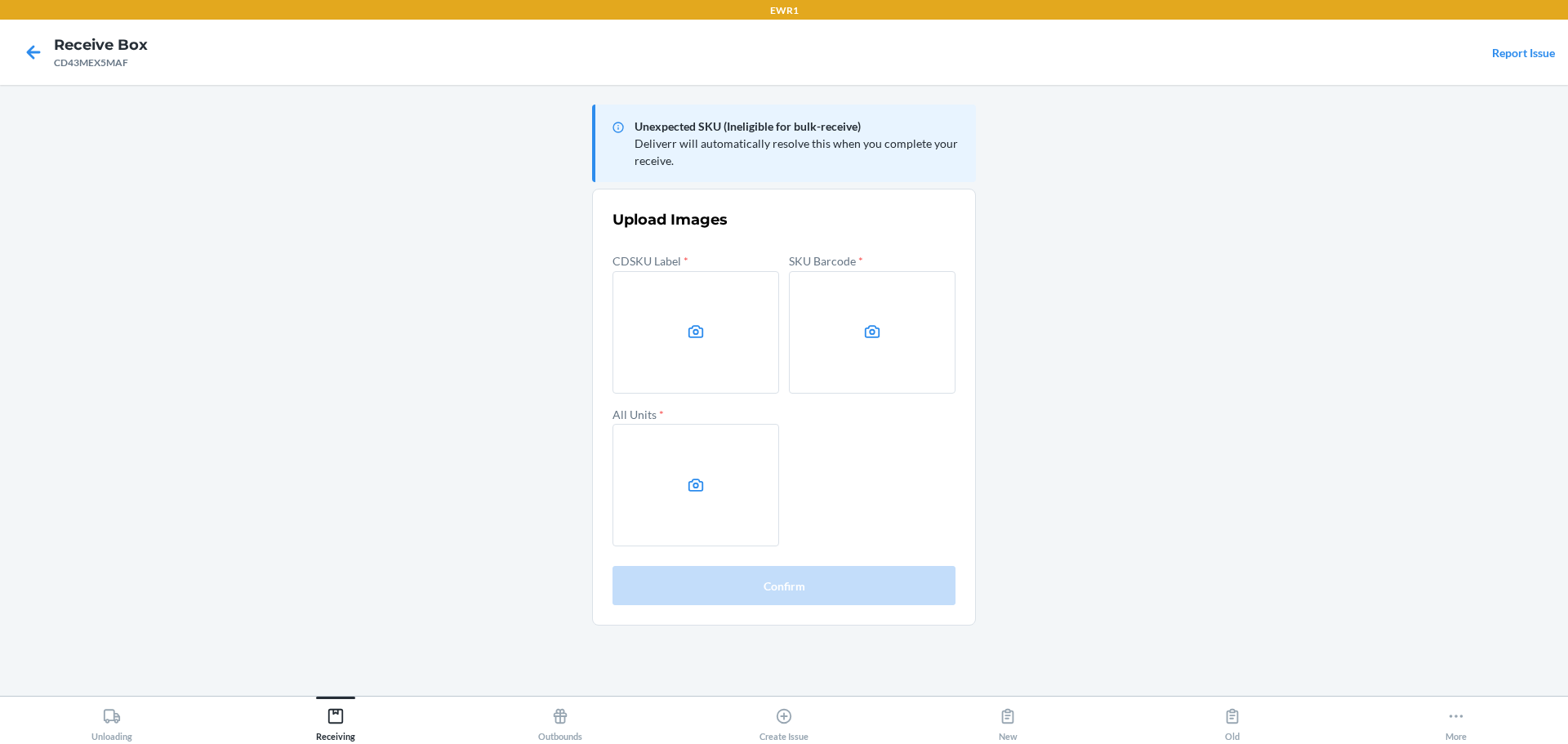
click at [1299, 353] on main "Unexpected SKU (Ineligible for bulk-receive) Deliverr will automatically resolv…" at bounding box center [784, 391] width 1568 height 611
drag, startPoint x: 1302, startPoint y: 338, endPoint x: 1148, endPoint y: 350, distance: 154.5
click at [1302, 338] on main "Unexpected SKU (Ineligible for bulk-receive) Deliverr will automatically resolv…" at bounding box center [784, 391] width 1568 height 611
click at [718, 327] on label at bounding box center [696, 332] width 167 height 122
click at [0, 0] on input "file" at bounding box center [0, 0] width 0 height 0
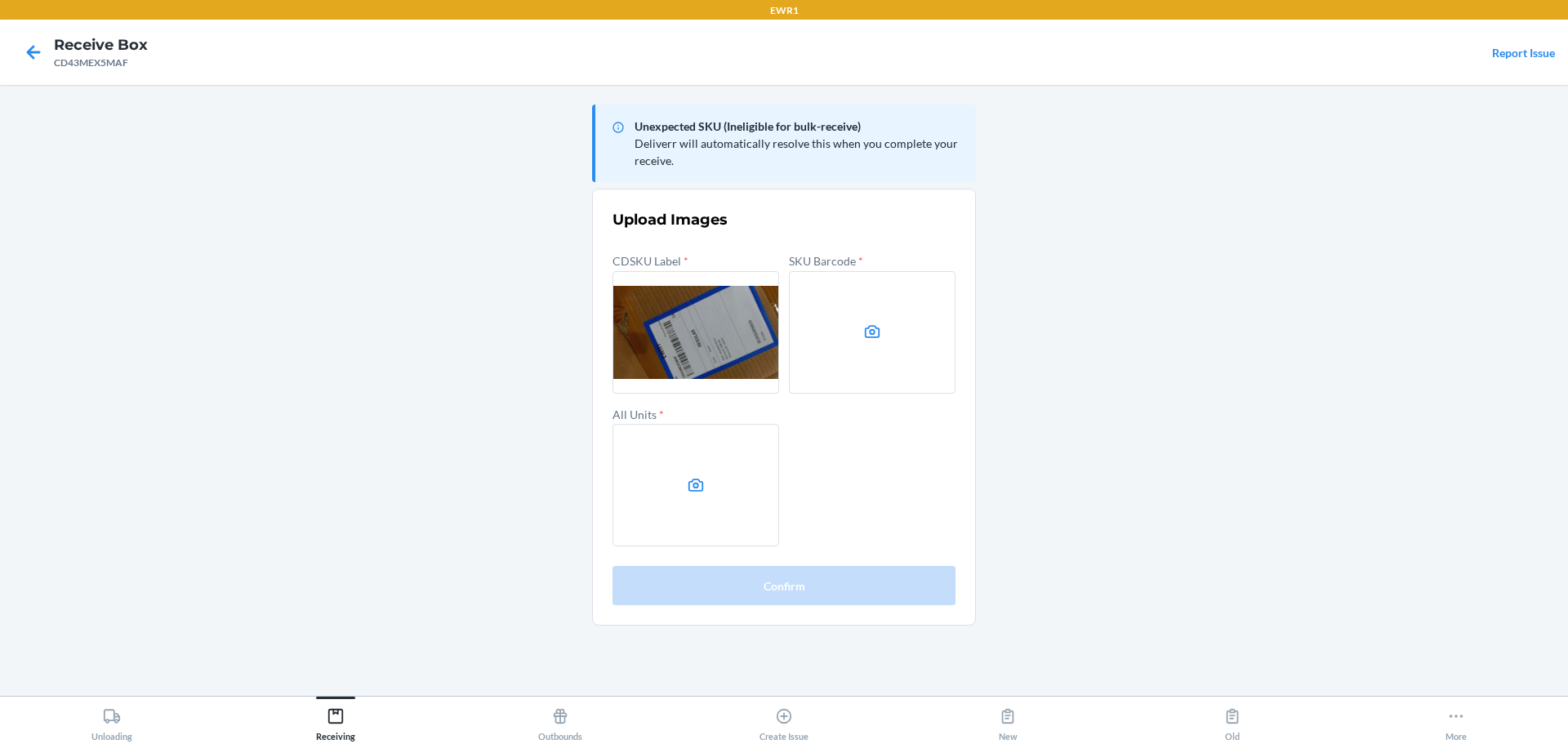
click at [895, 316] on label at bounding box center [872, 332] width 167 height 122
click at [0, 0] on input "file" at bounding box center [0, 0] width 0 height 0
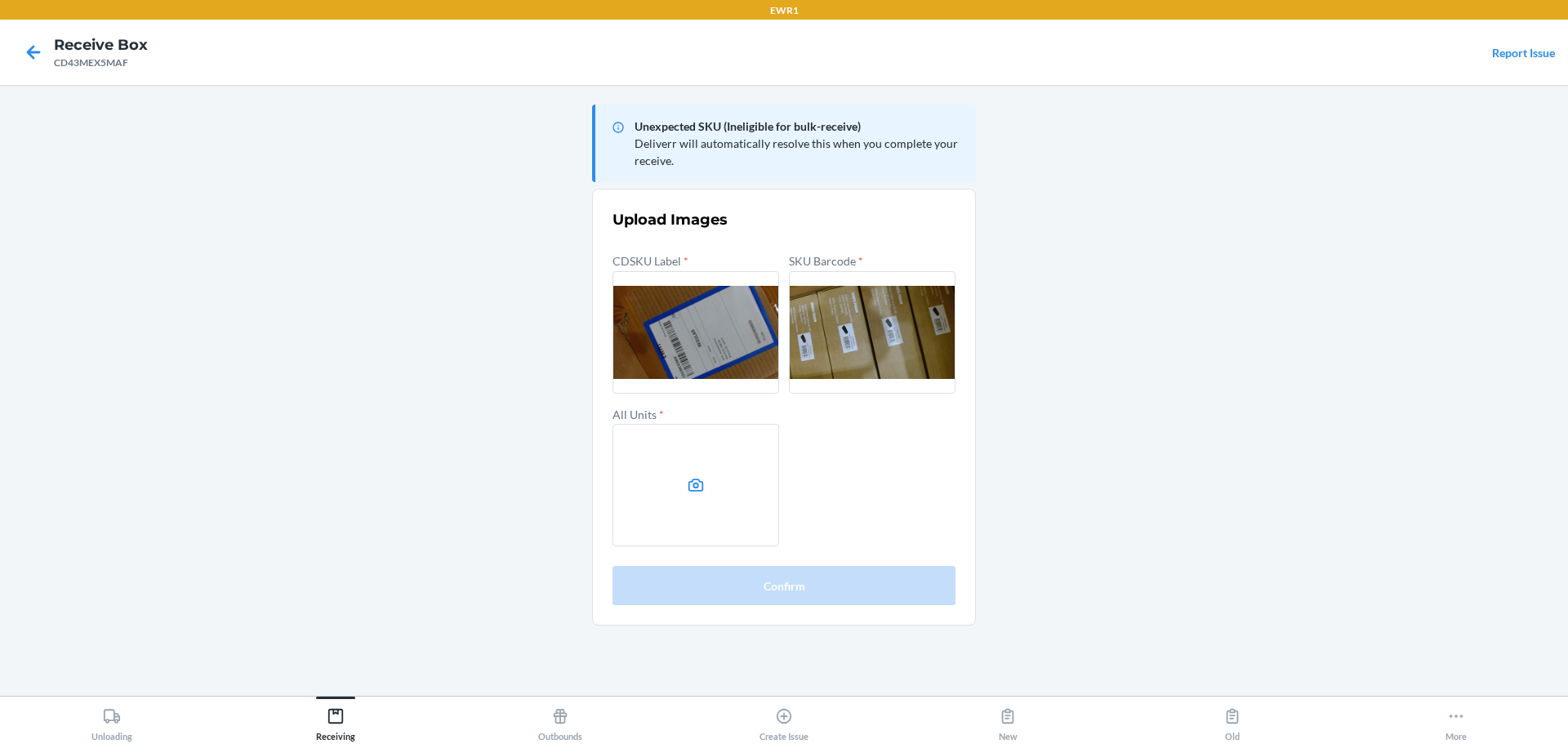
click at [752, 474] on label at bounding box center [696, 485] width 167 height 122
click at [0, 0] on input "file" at bounding box center [0, 0] width 0 height 0
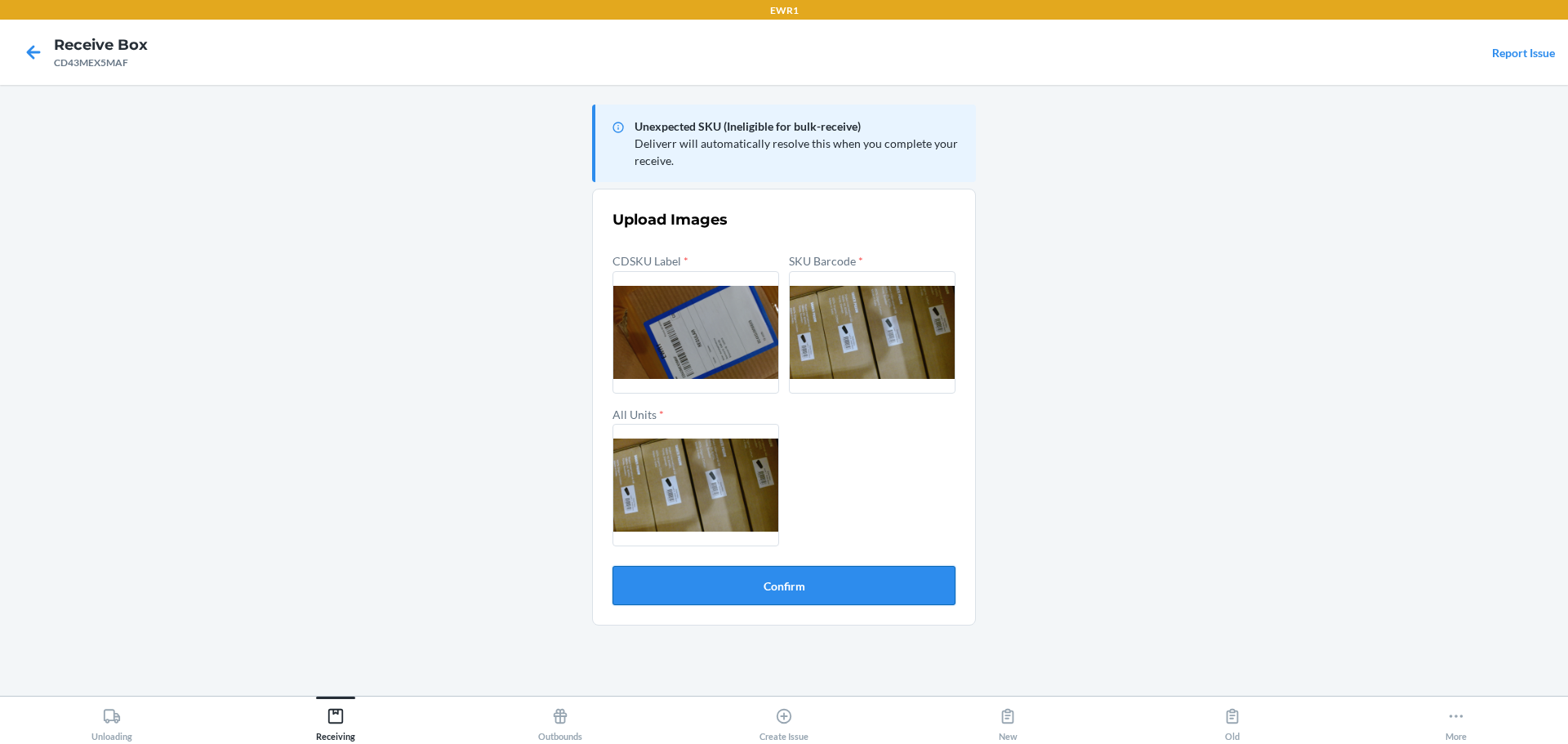
click at [892, 583] on button "Confirm" at bounding box center [784, 586] width 343 height 39
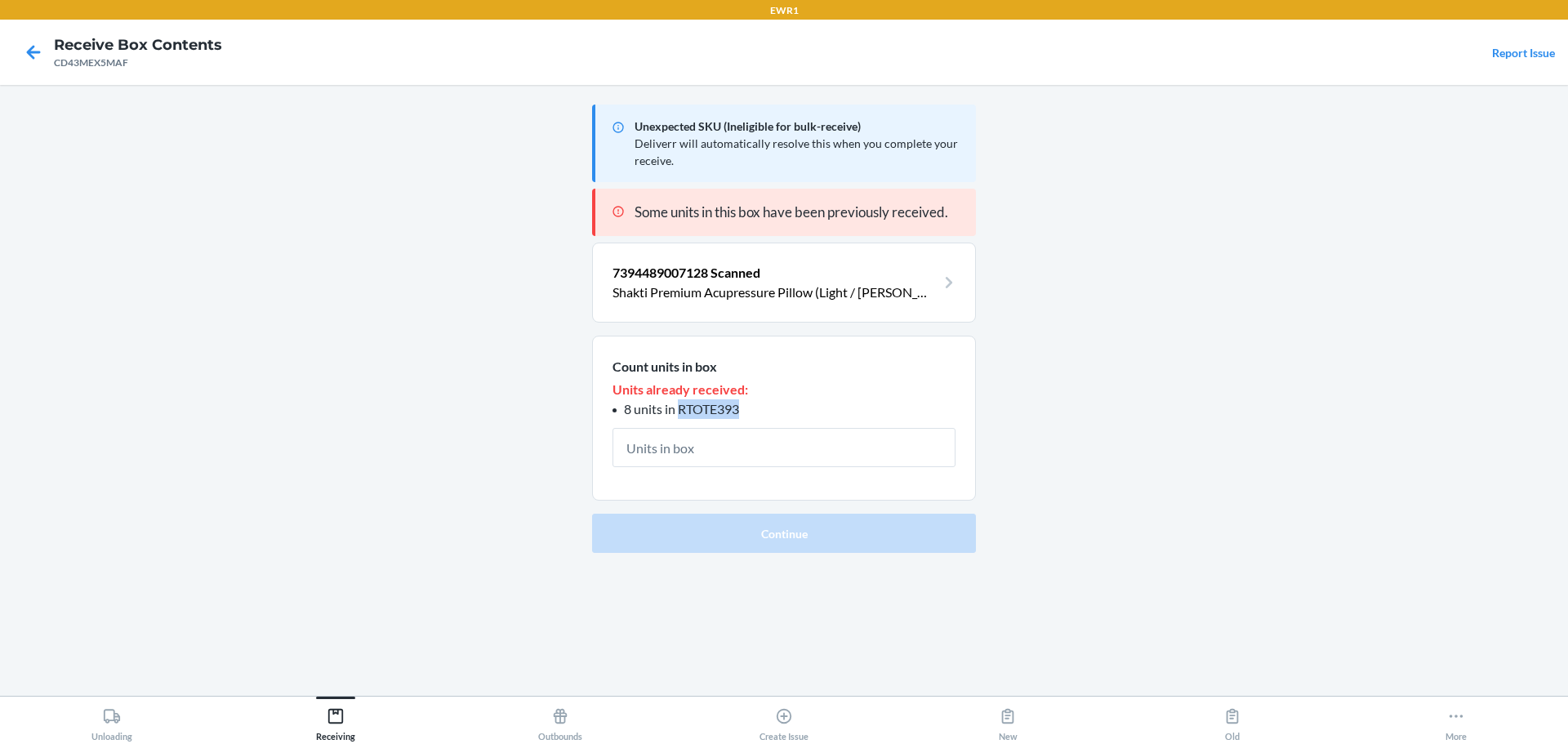
drag, startPoint x: 740, startPoint y: 411, endPoint x: 680, endPoint y: 413, distance: 60.0
click at [680, 413] on span "8 units in RTOTE393" at bounding box center [681, 409] width 115 height 15
copy span "RTOTE393"
click at [795, 289] on p "Shakti Premium Acupressure Pillow (Light / [PERSON_NAME])" at bounding box center [774, 292] width 323 height 20
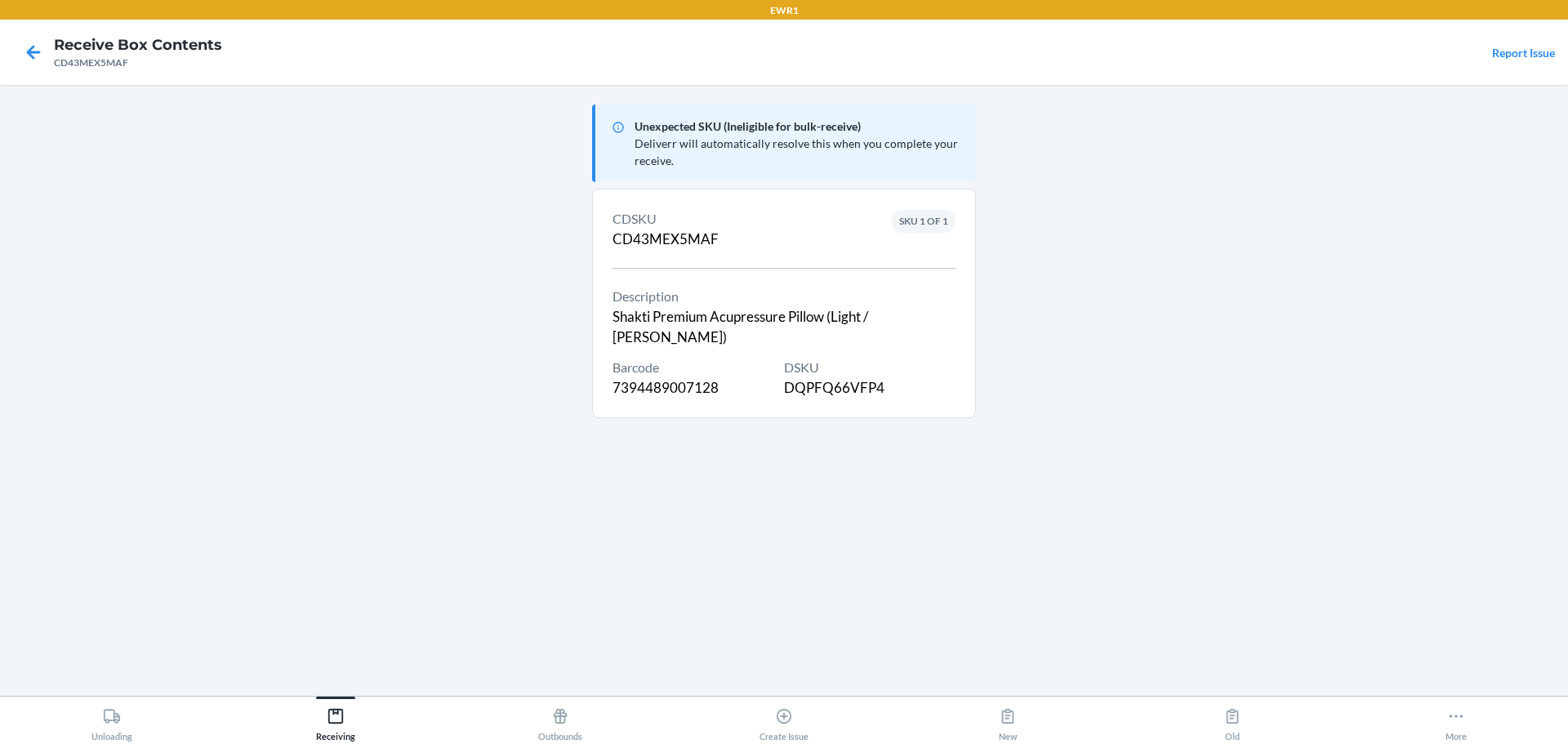
click at [850, 366] on div "DSKU DQPFQ66VFP4" at bounding box center [869, 378] width 172 height 41
copy div "DQPFQ66VFP4"
click at [45, 50] on icon at bounding box center [33, 51] width 28 height 28
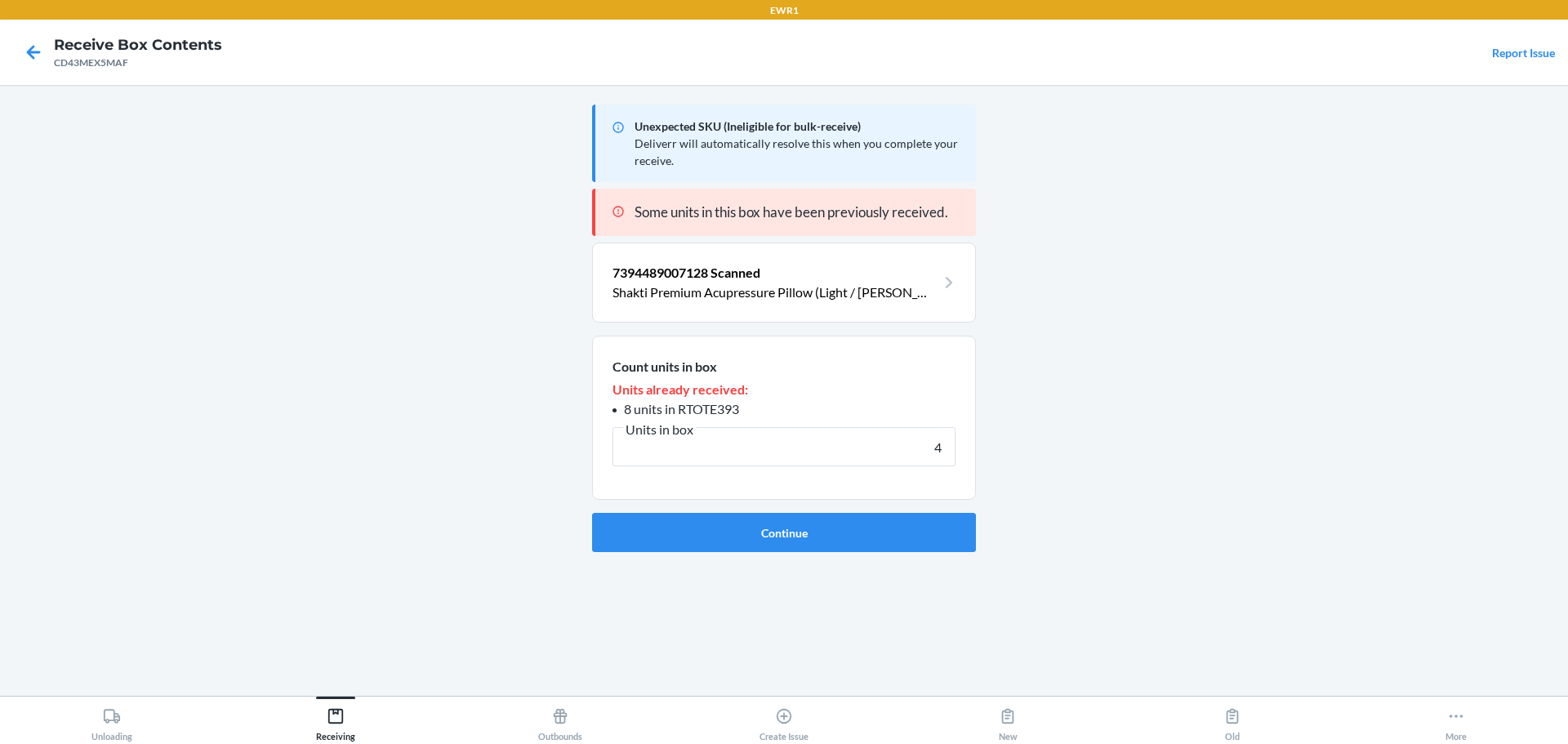
type input "4"
click at [592, 513] on button "Continue" at bounding box center [784, 532] width 384 height 39
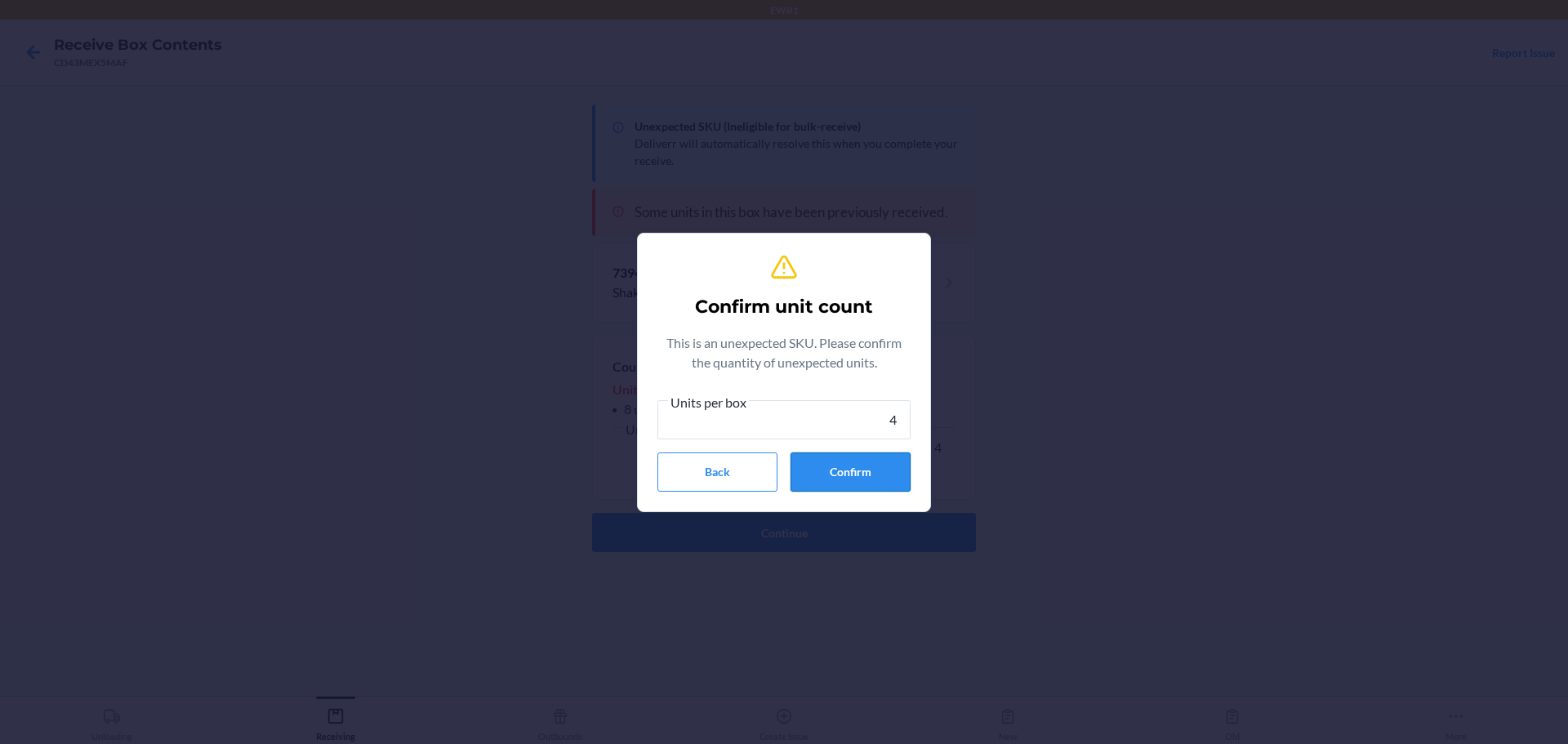
type input "4"
click at [823, 478] on button "Confirm" at bounding box center [850, 472] width 120 height 39
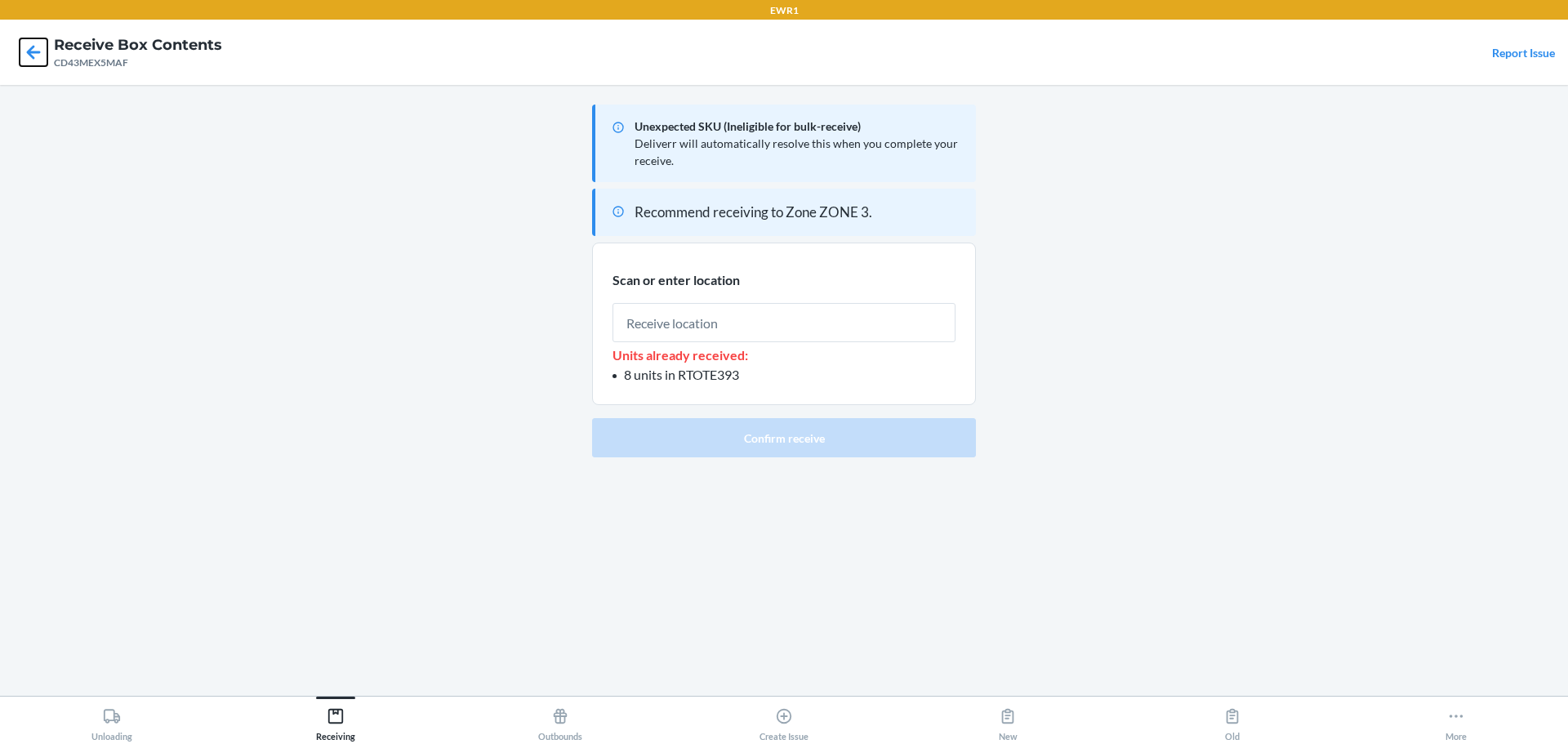
click at [27, 57] on icon at bounding box center [33, 51] width 28 height 28
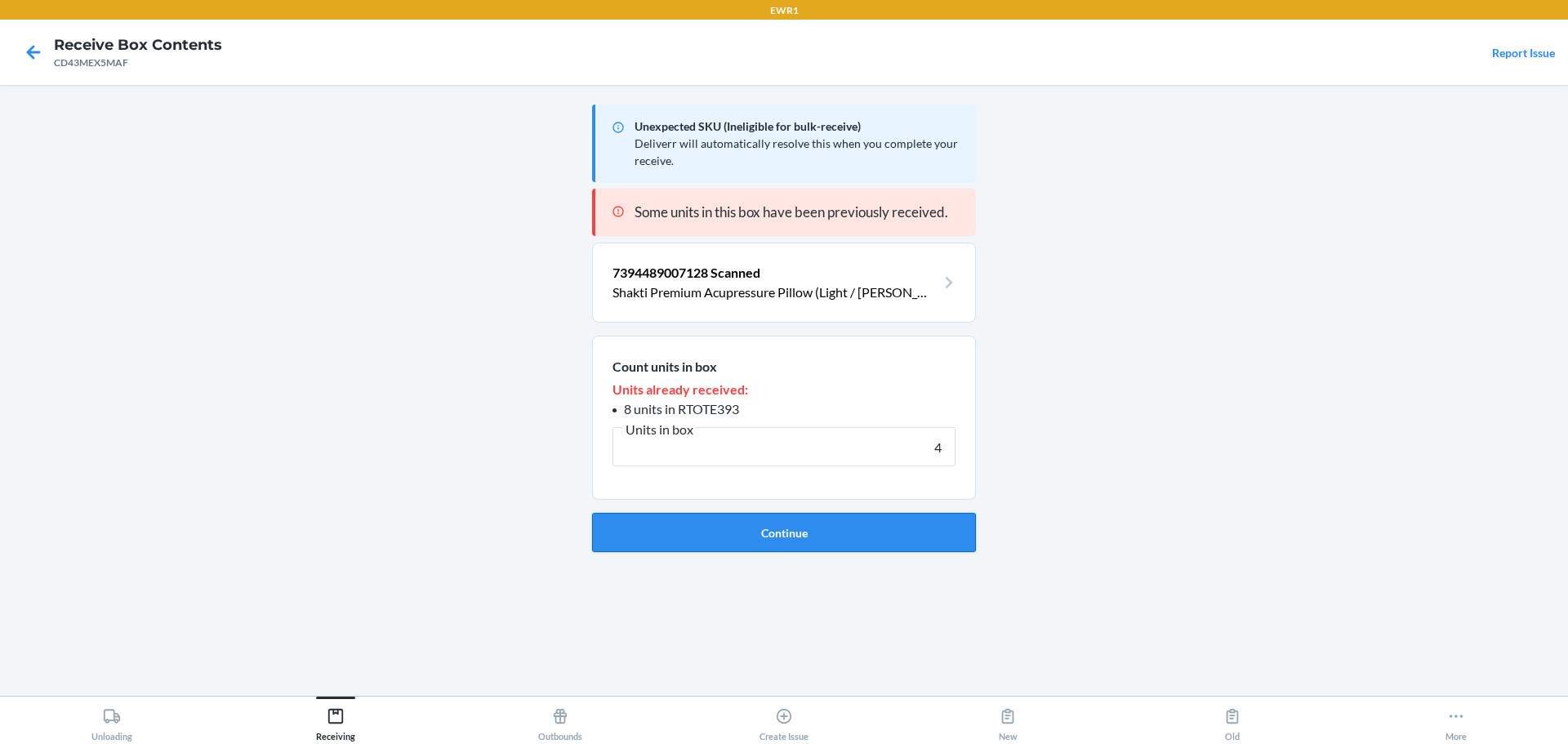
click at [834, 538] on button "Continue" at bounding box center [784, 532] width 384 height 39
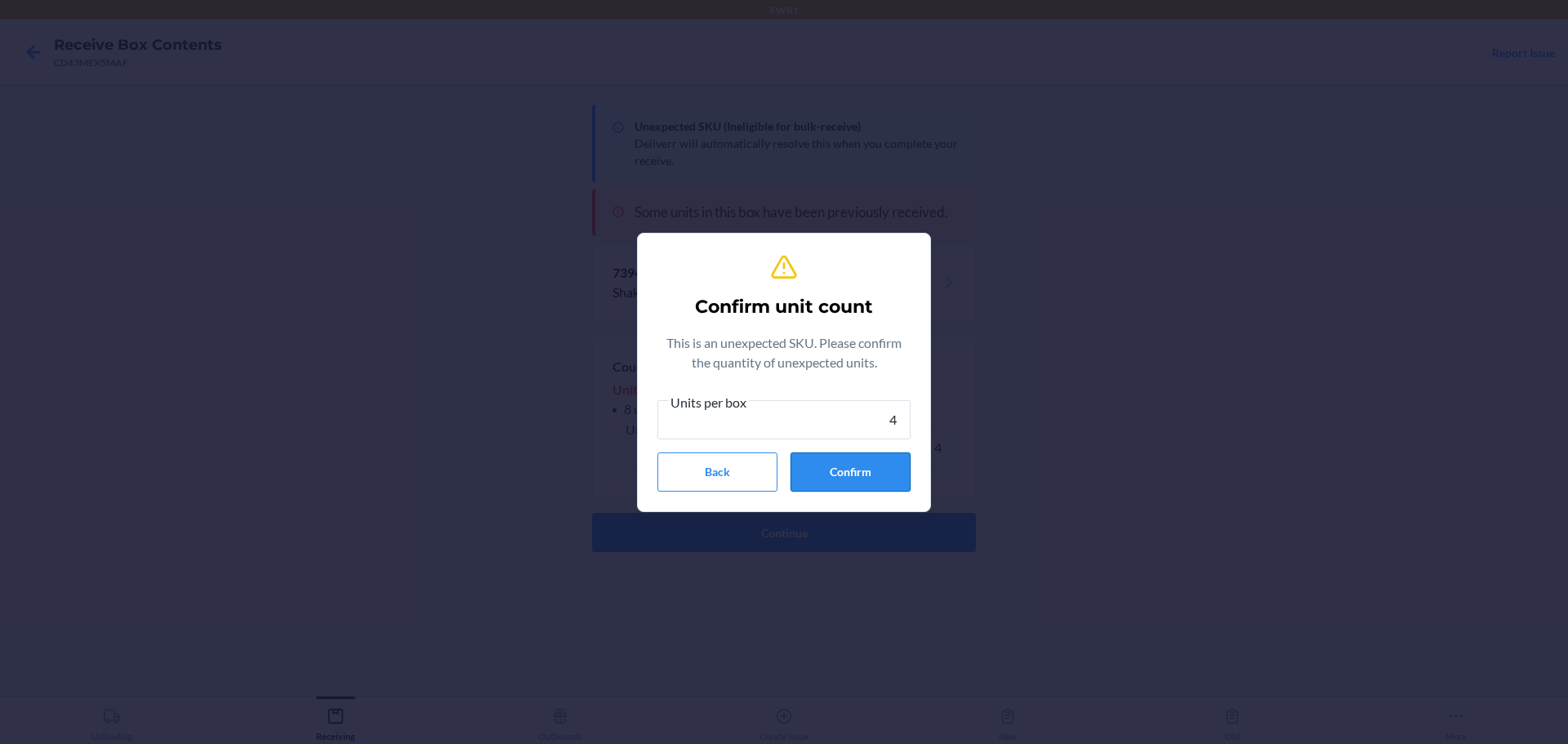
type input "4"
click at [861, 480] on button "Confirm" at bounding box center [850, 472] width 120 height 39
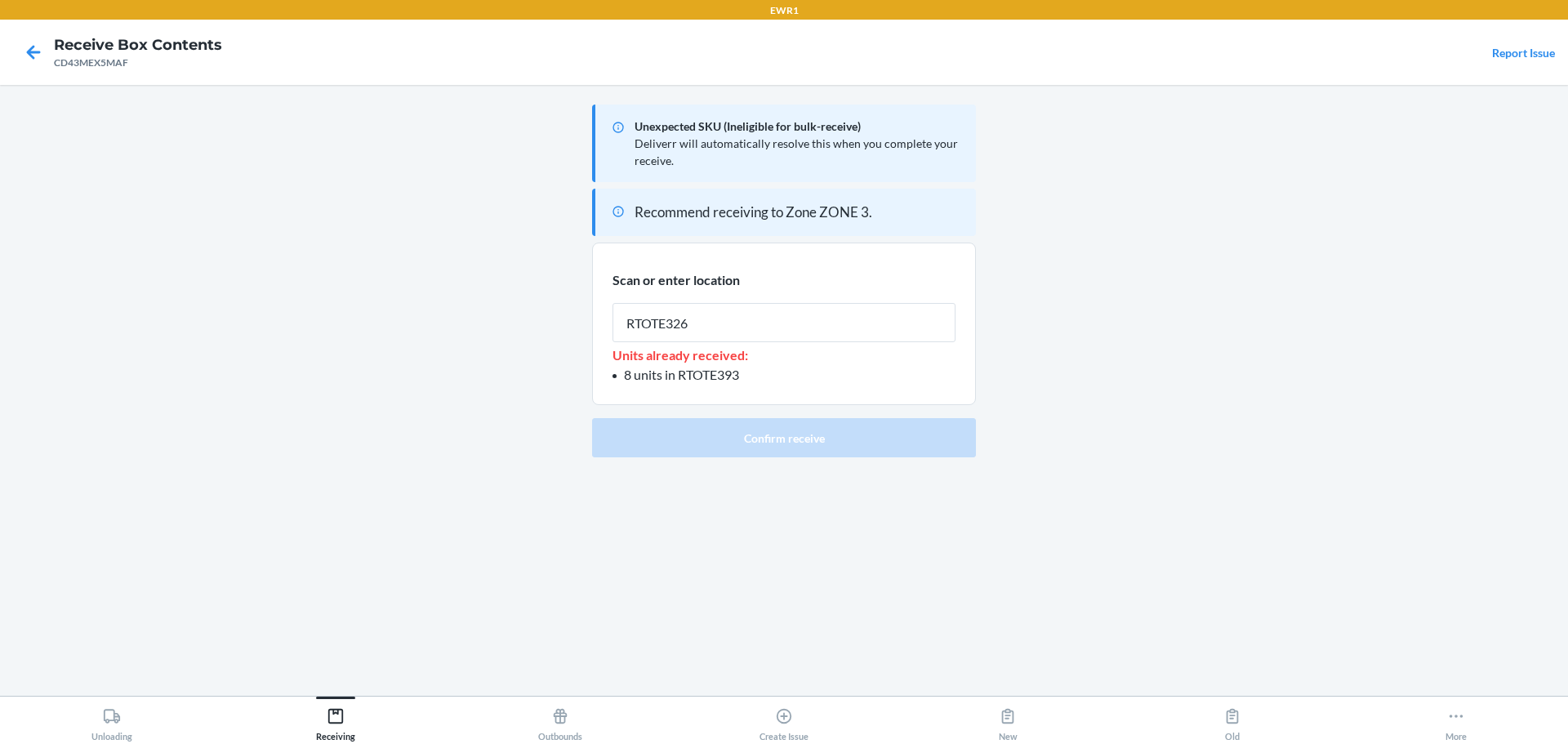
type input "RTOTE326"
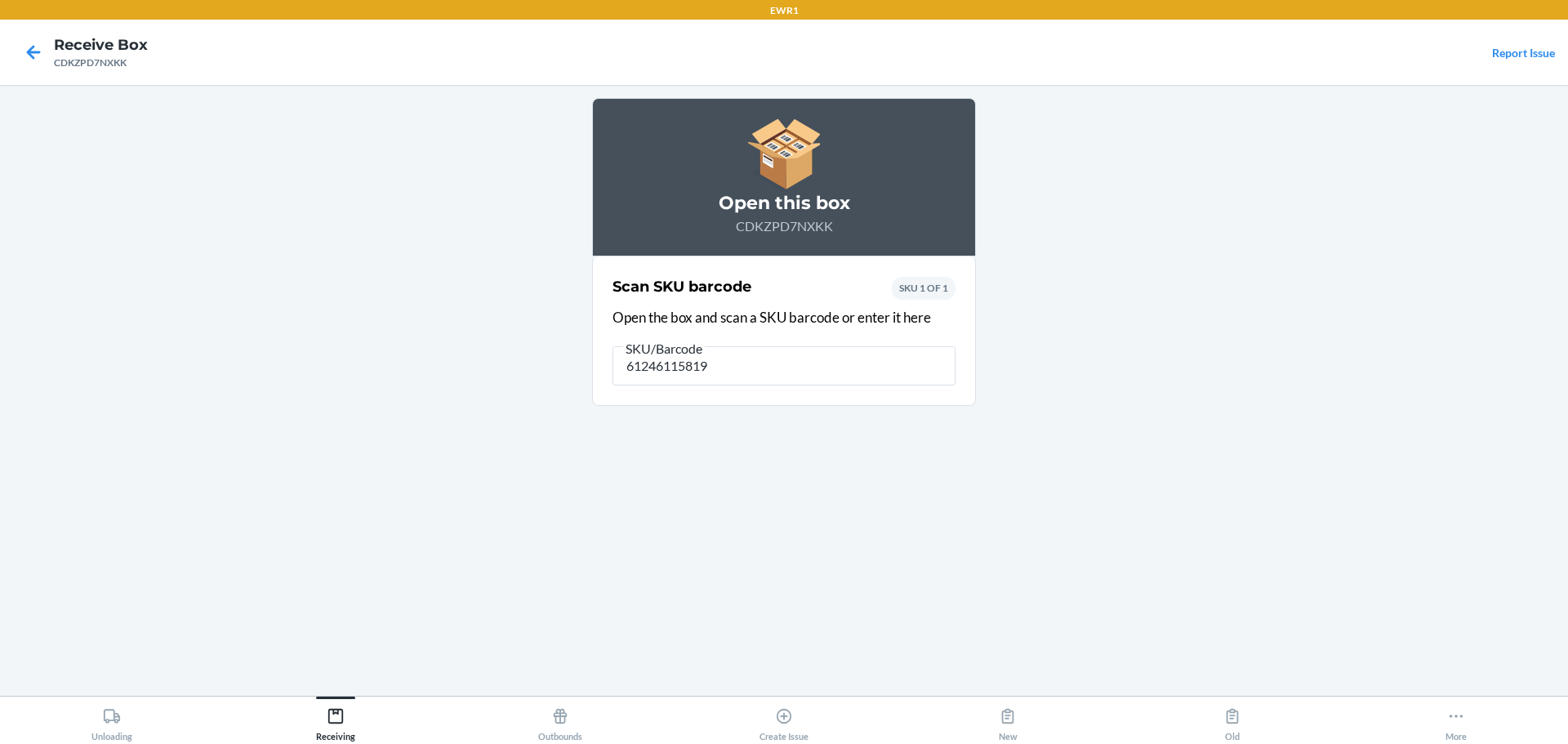
type input "612461158192"
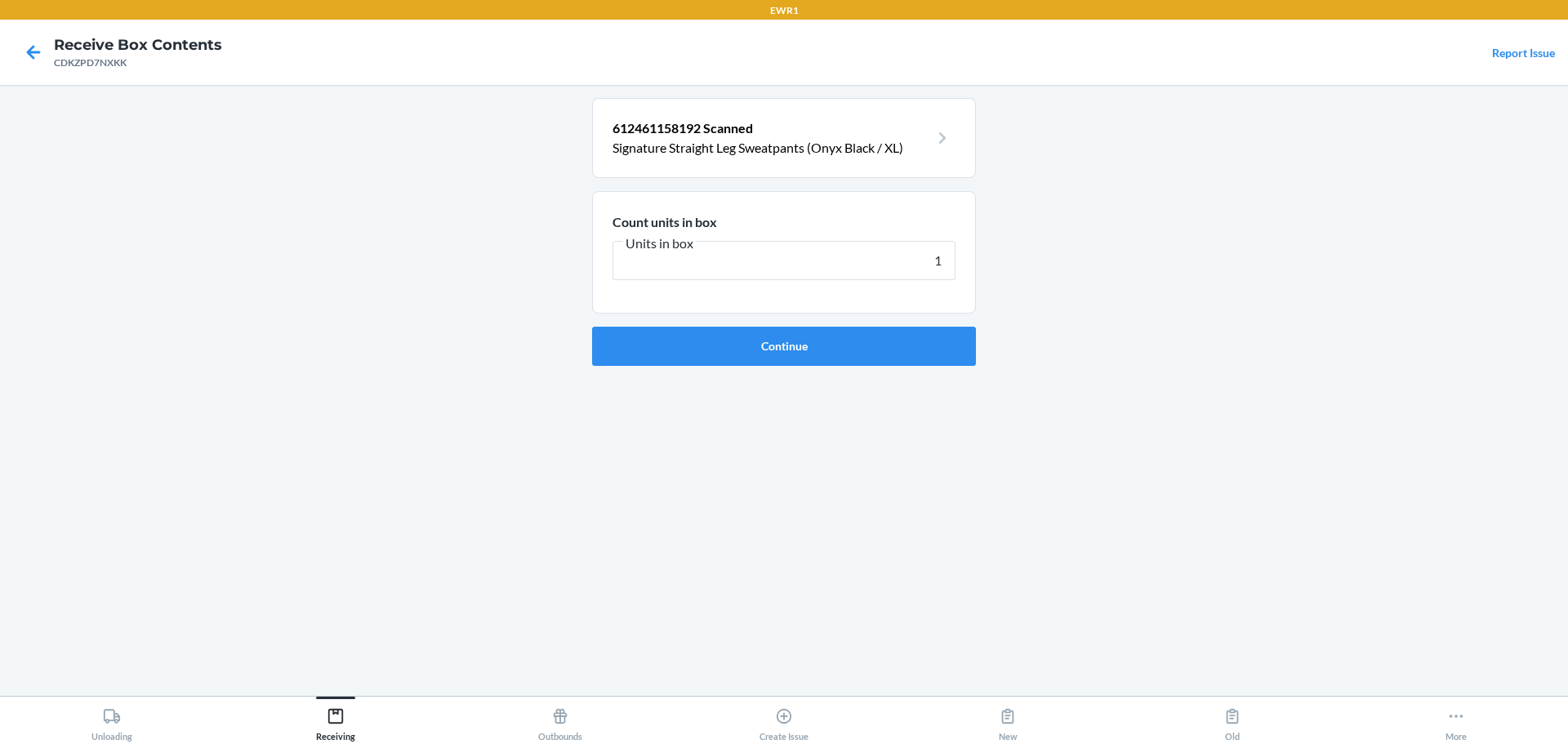
type input "18"
click button "Continue" at bounding box center [784, 345] width 384 height 39
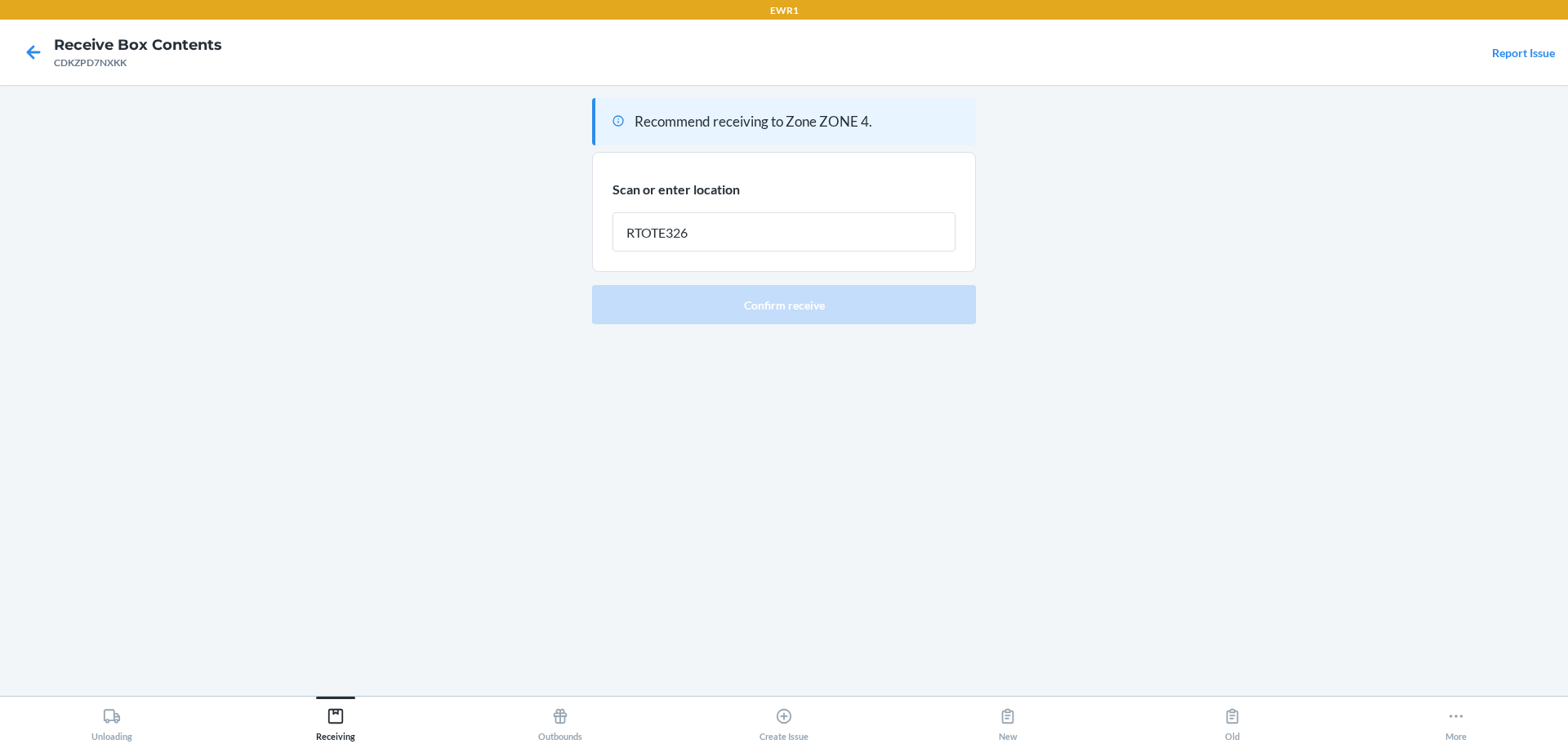
type input "RTOTE326"
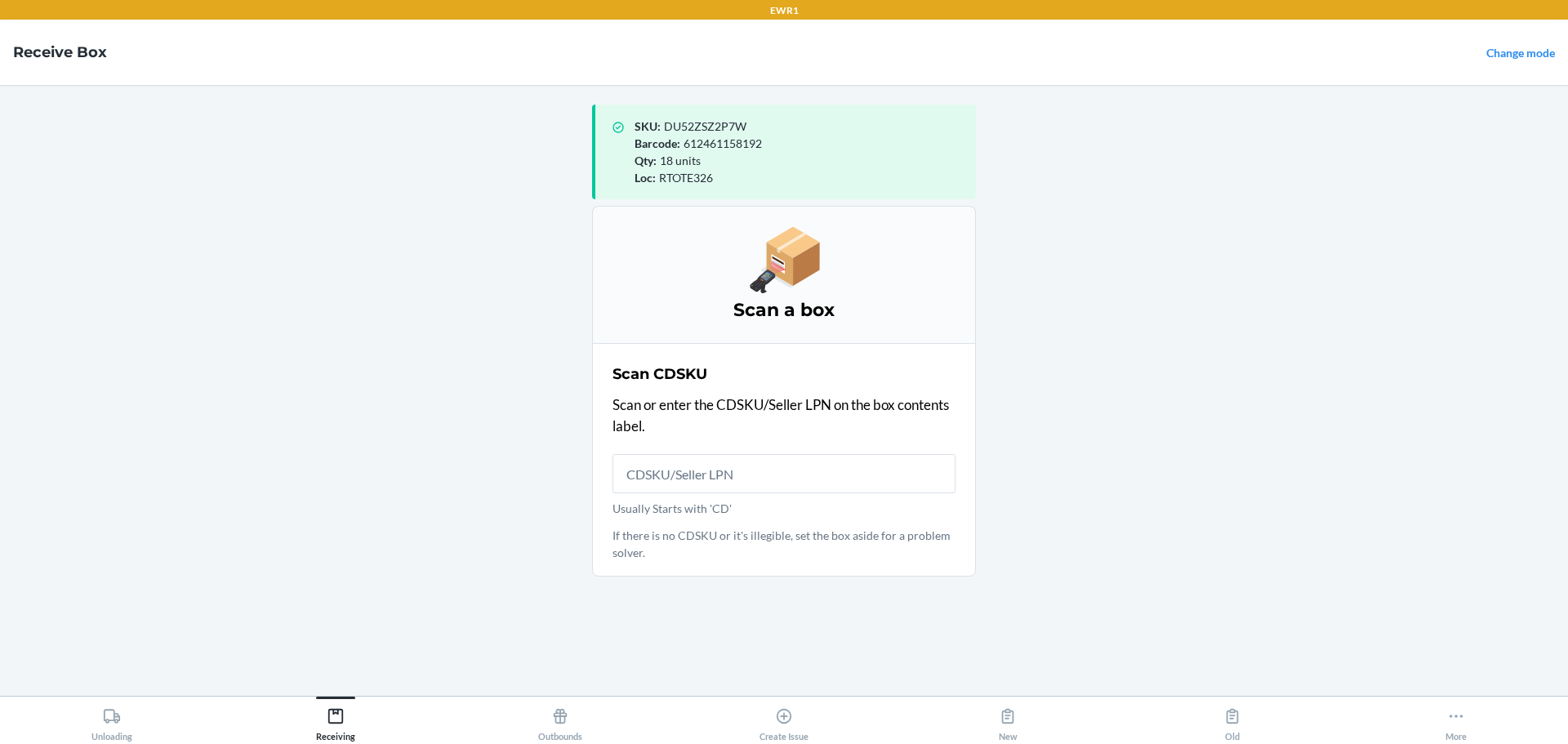
click at [674, 134] on div "SKU : DU52ZSZ2P7W" at bounding box center [799, 126] width 328 height 17
drag, startPoint x: 674, startPoint y: 134, endPoint x: 1170, endPoint y: 318, distance: 529.0
click at [1170, 318] on main "SKU : DU52ZSZ2P7W Barcode : 612461158192 Qty : 18 units Loc : RTOTE326 Scan a b…" at bounding box center [784, 391] width 1568 height 611
click at [695, 125] on span "DU52ZSZ2P7W" at bounding box center [705, 126] width 83 height 14
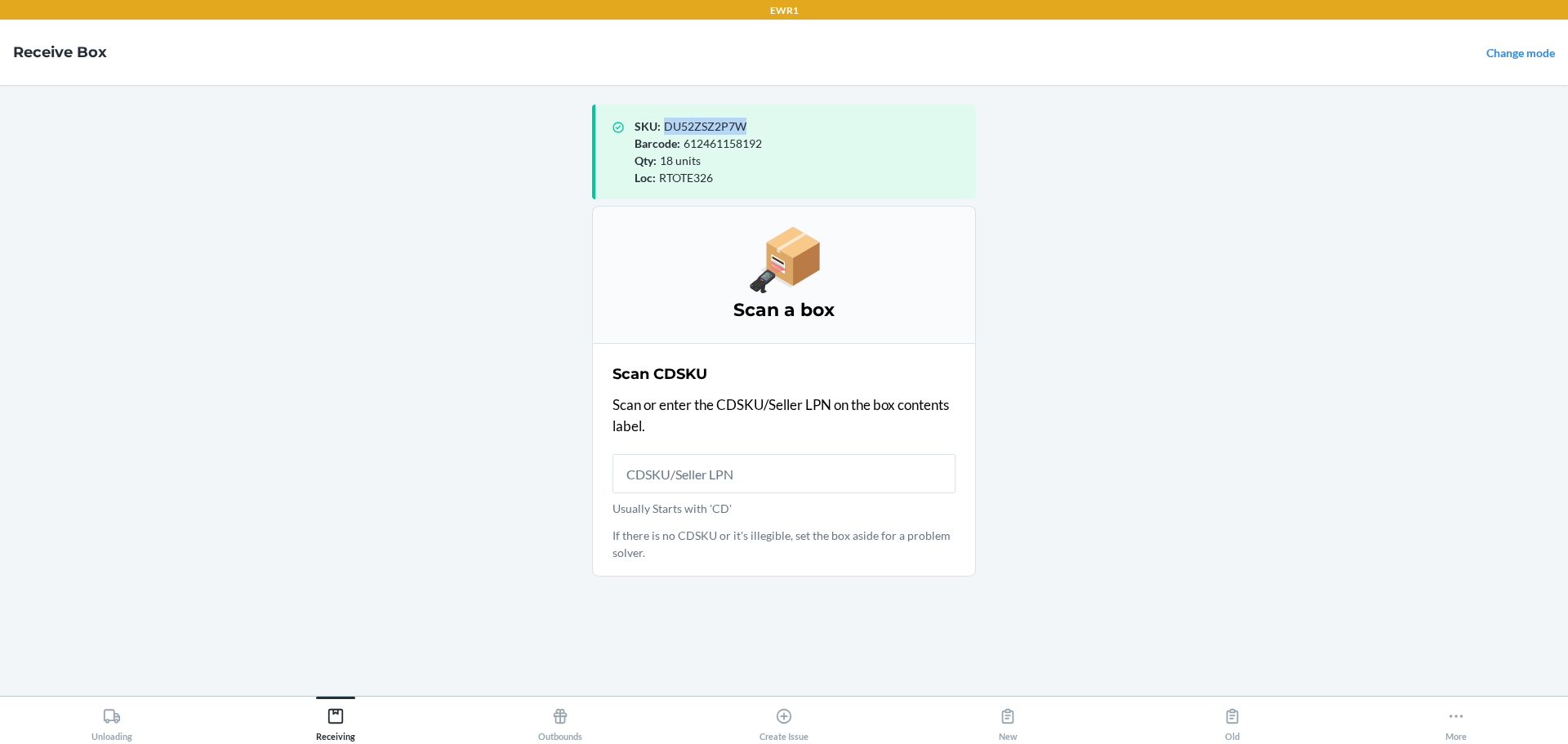
click at [695, 125] on span "DU52ZSZ2P7W" at bounding box center [705, 126] width 83 height 14
copy span "DU52ZSZ2P7W"
click at [705, 183] on span "RTOTE326" at bounding box center [686, 177] width 54 height 14
click at [718, 451] on div "Scan CDSKU Scan or enter the CDSKU/Seller LPN on the box contents label. Usuall…" at bounding box center [784, 459] width 343 height 202
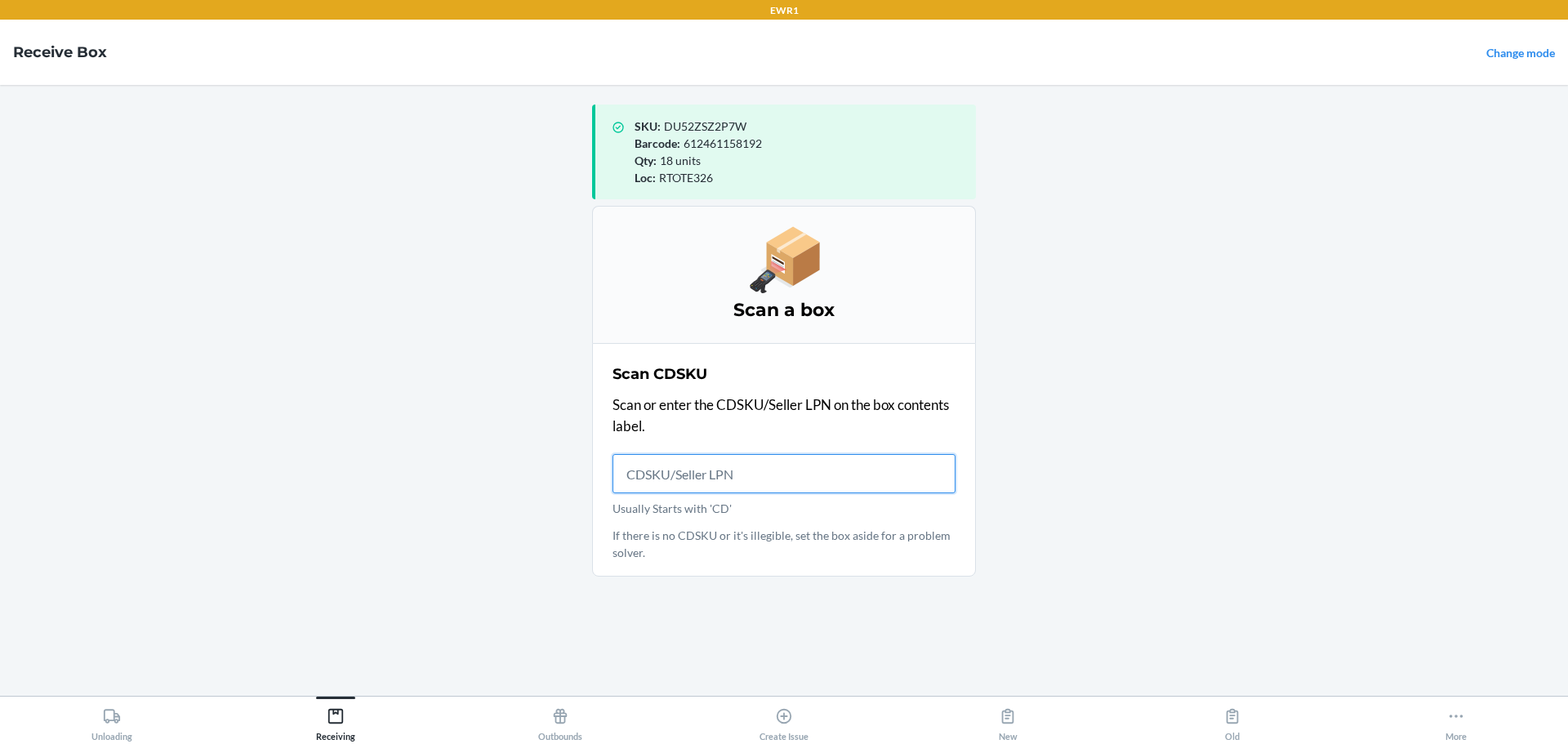
click at [678, 467] on input "Usually Starts with 'CD'" at bounding box center [784, 474] width 343 height 39
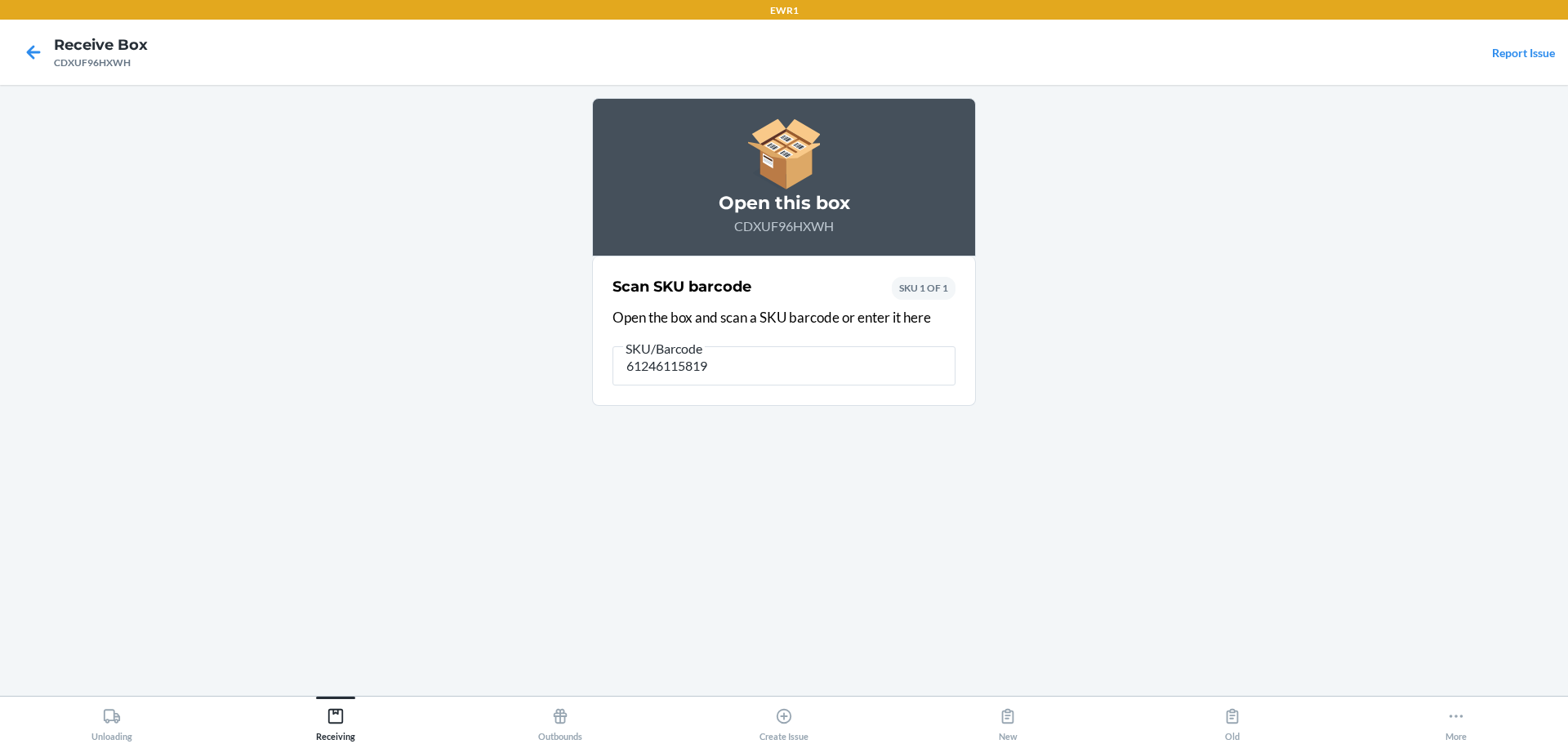
type input "612461158192"
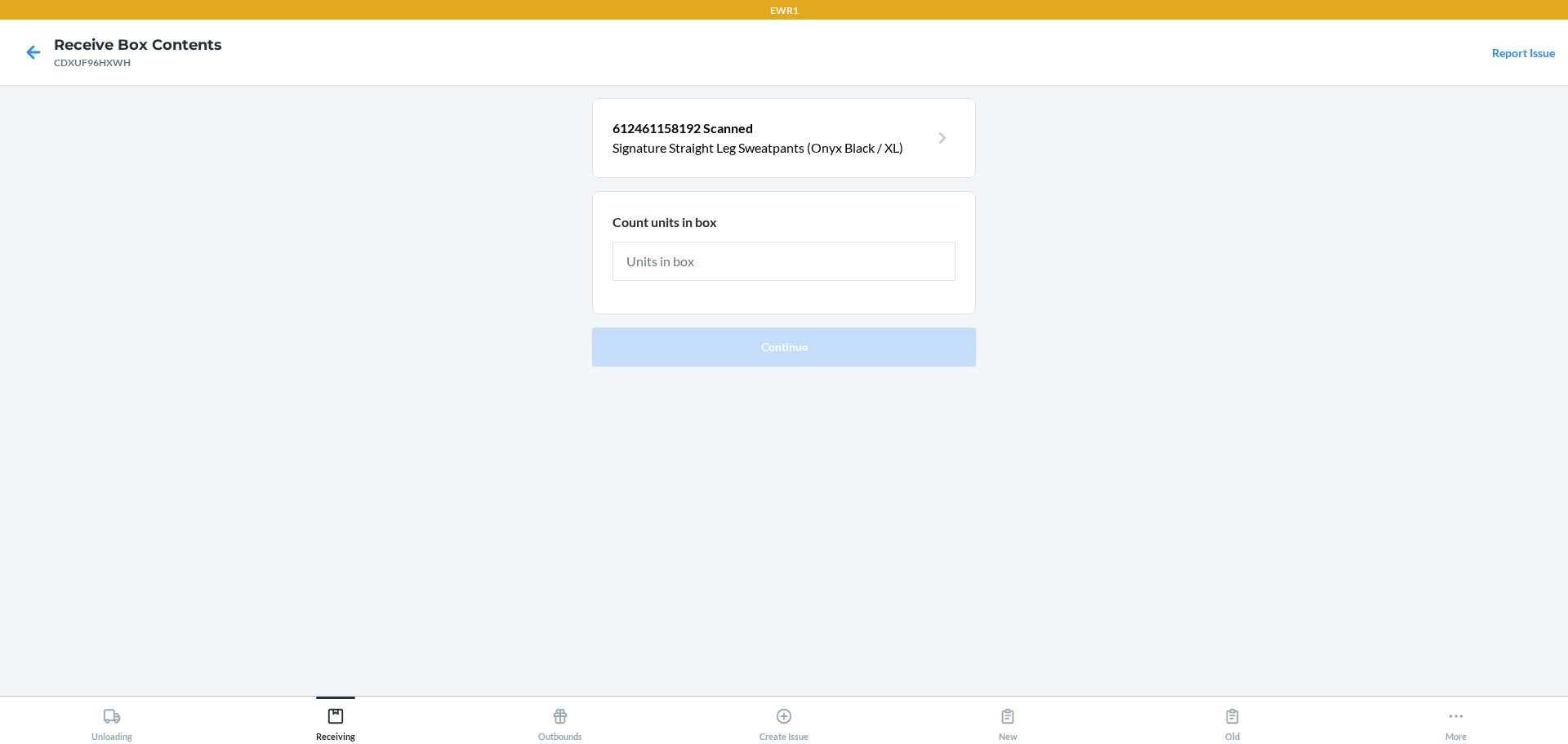
click at [763, 123] on p "612461158192 Scanned" at bounding box center [771, 128] width 317 height 20
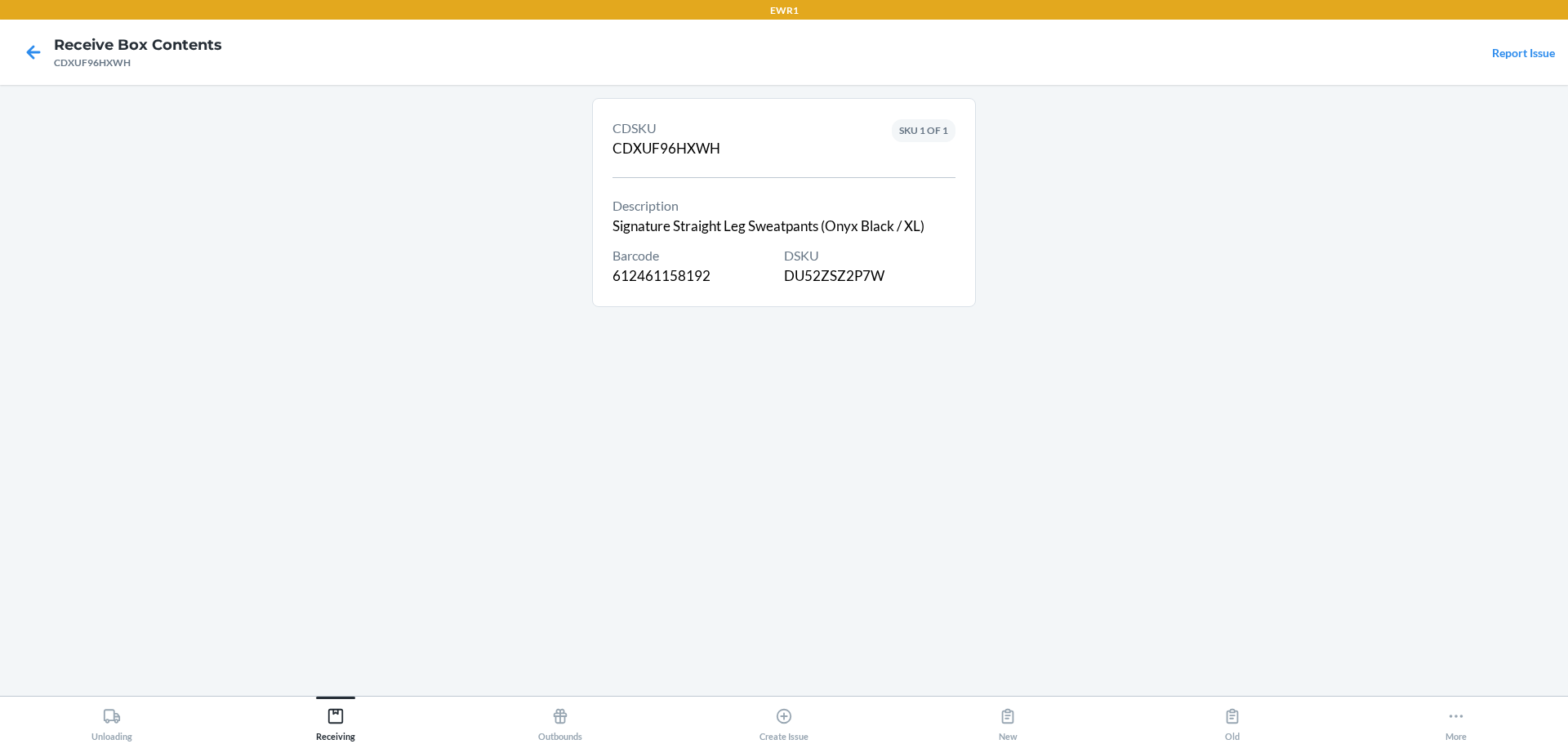
click at [677, 276] on div "Barcode 612461158192" at bounding box center [698, 266] width 172 height 41
copy div "612461158192"
click at [41, 63] on icon at bounding box center [33, 51] width 28 height 28
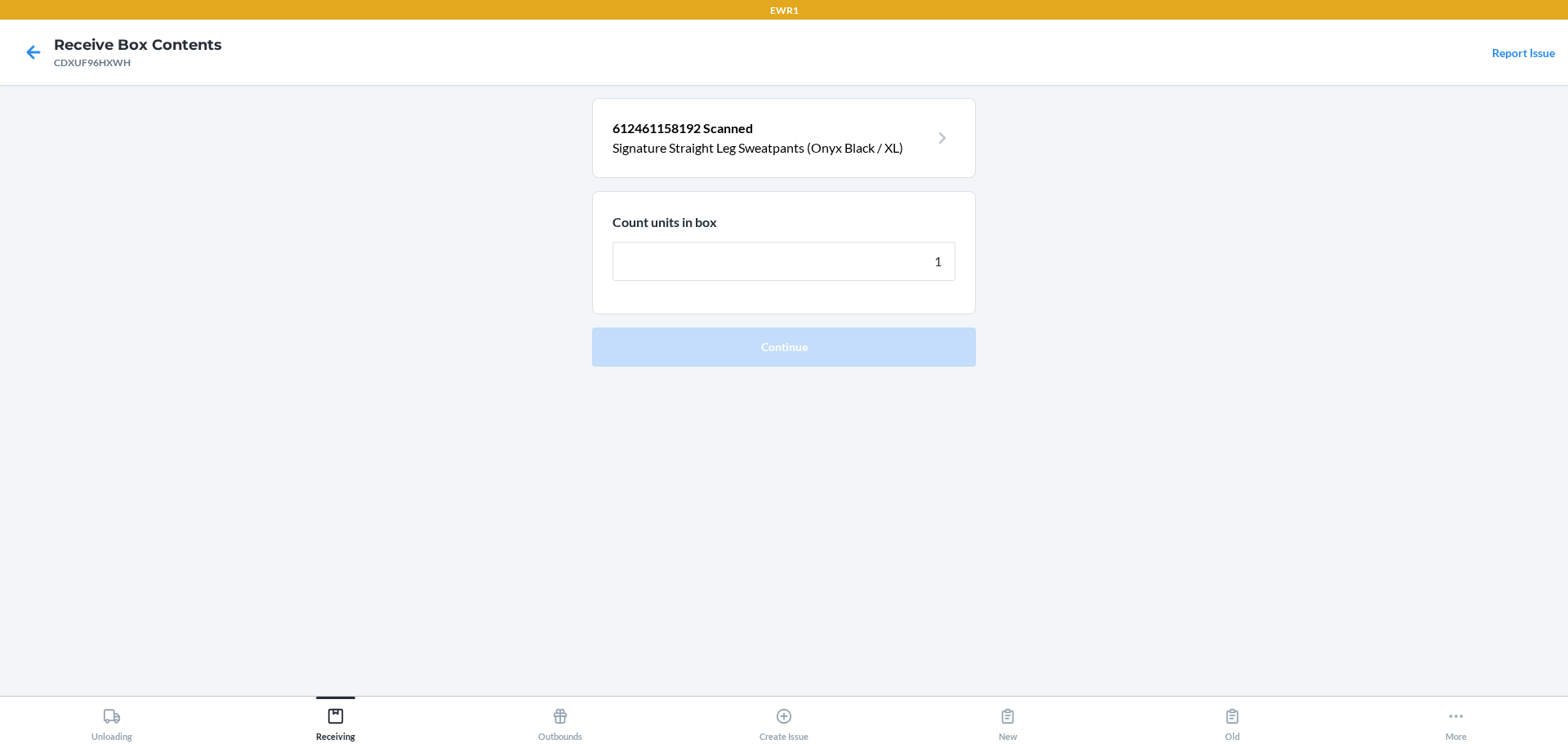
type input "18"
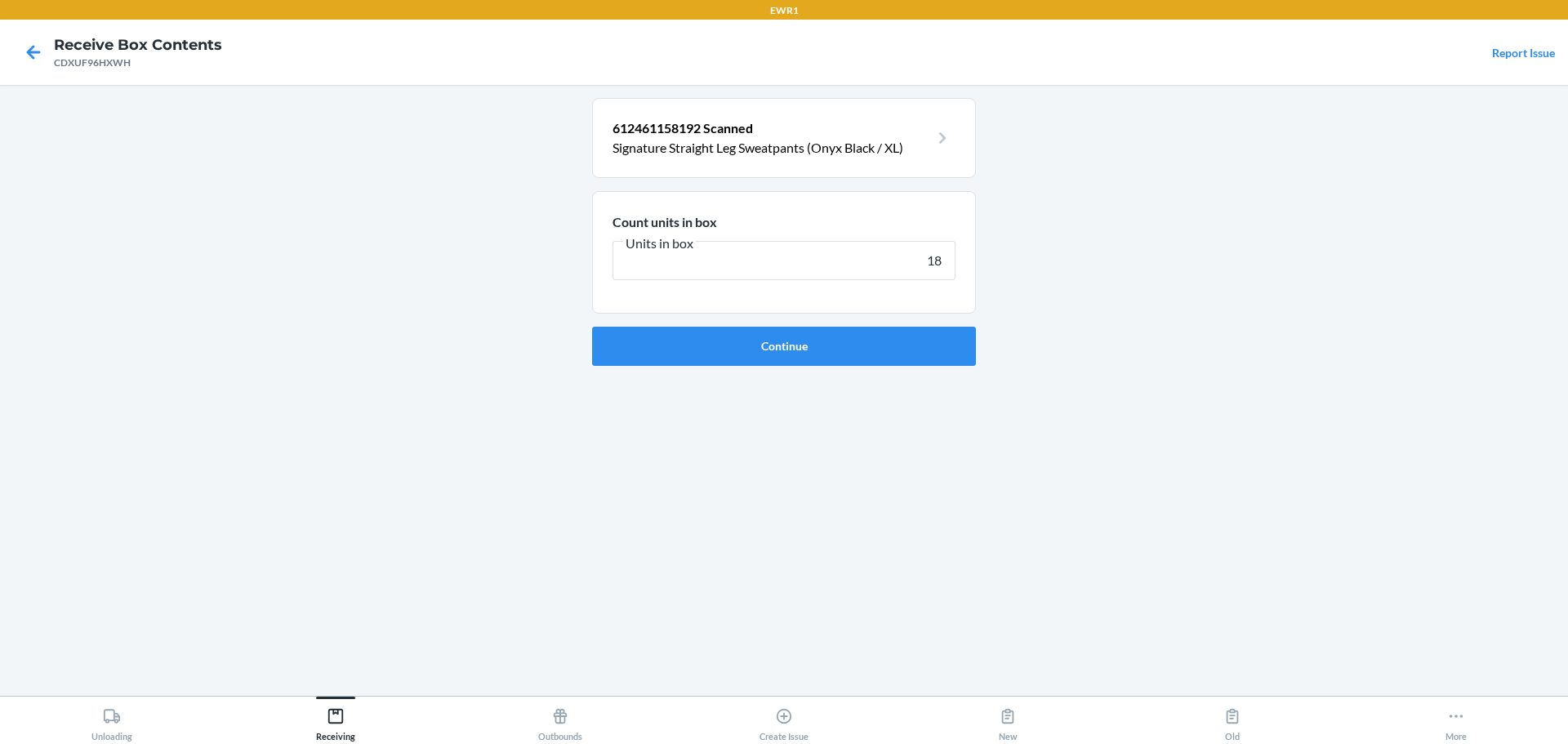
click button "Continue" at bounding box center [784, 345] width 384 height 39
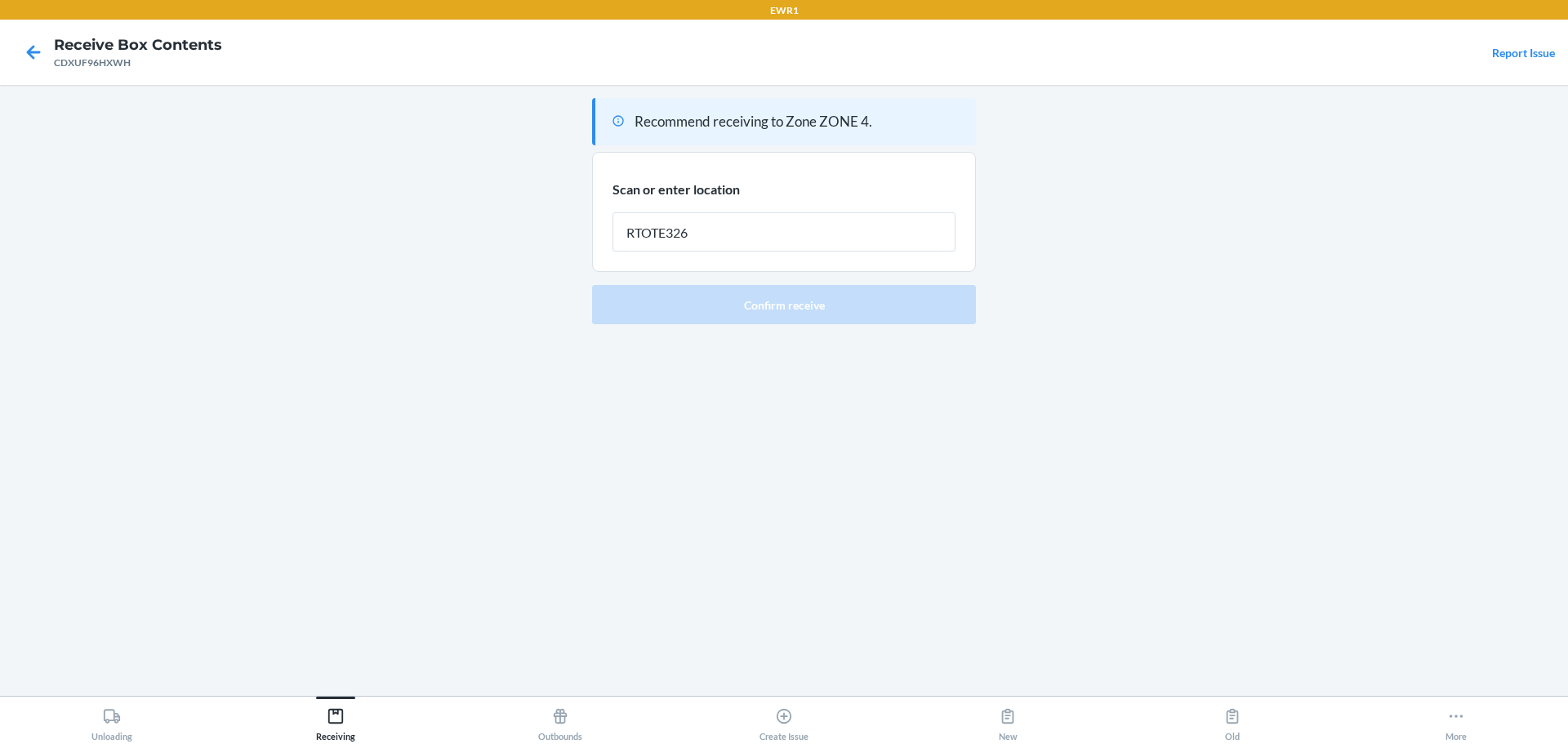
type input "RTOTE326"
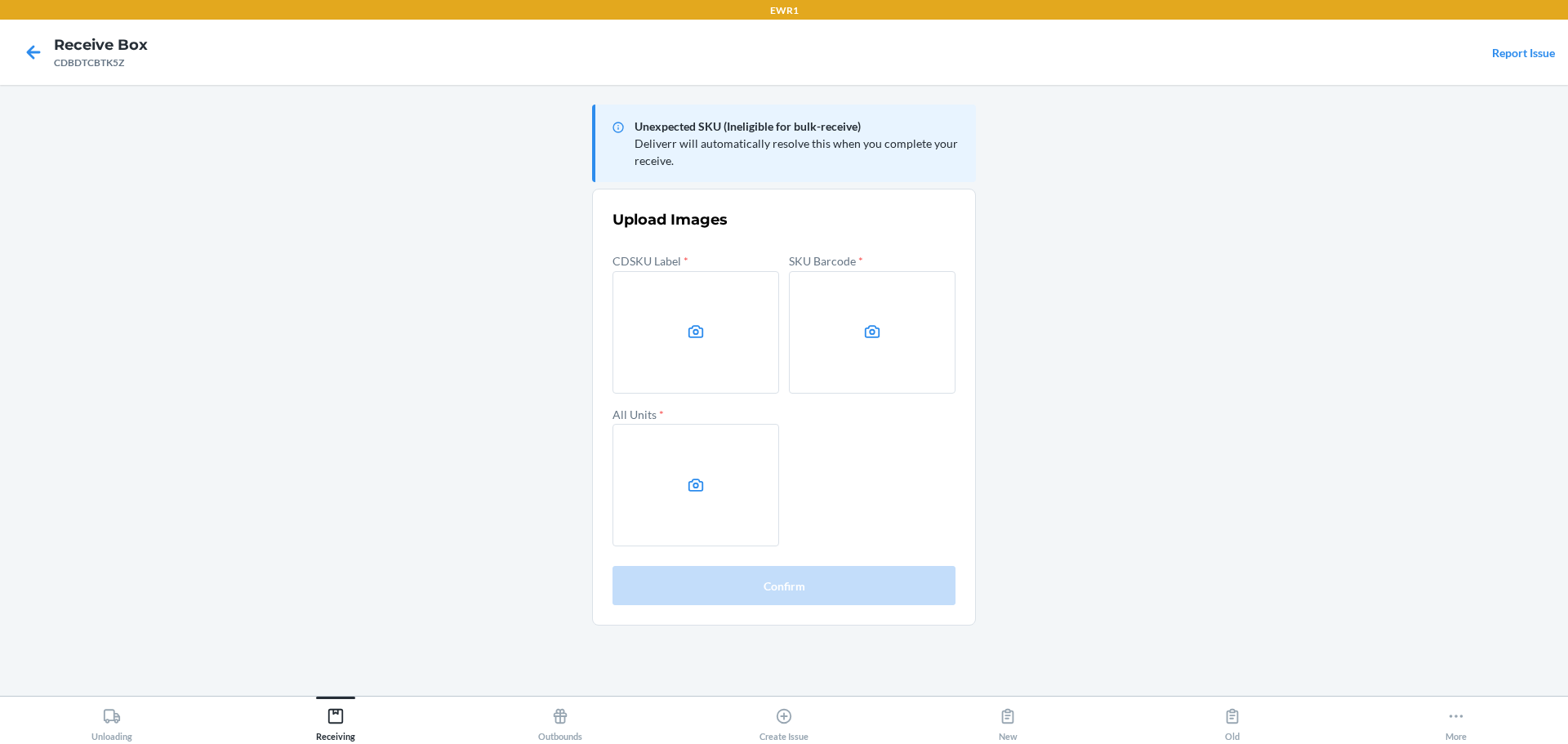
click at [1319, 296] on main "Unexpected SKU (Ineligible for bulk-receive) Deliverr will automatically resolv…" at bounding box center [784, 391] width 1568 height 611
click at [774, 350] on label at bounding box center [696, 332] width 167 height 122
click at [0, 0] on input "file" at bounding box center [0, 0] width 0 height 0
click at [880, 288] on label at bounding box center [872, 332] width 167 height 122
click at [0, 0] on input "file" at bounding box center [0, 0] width 0 height 0
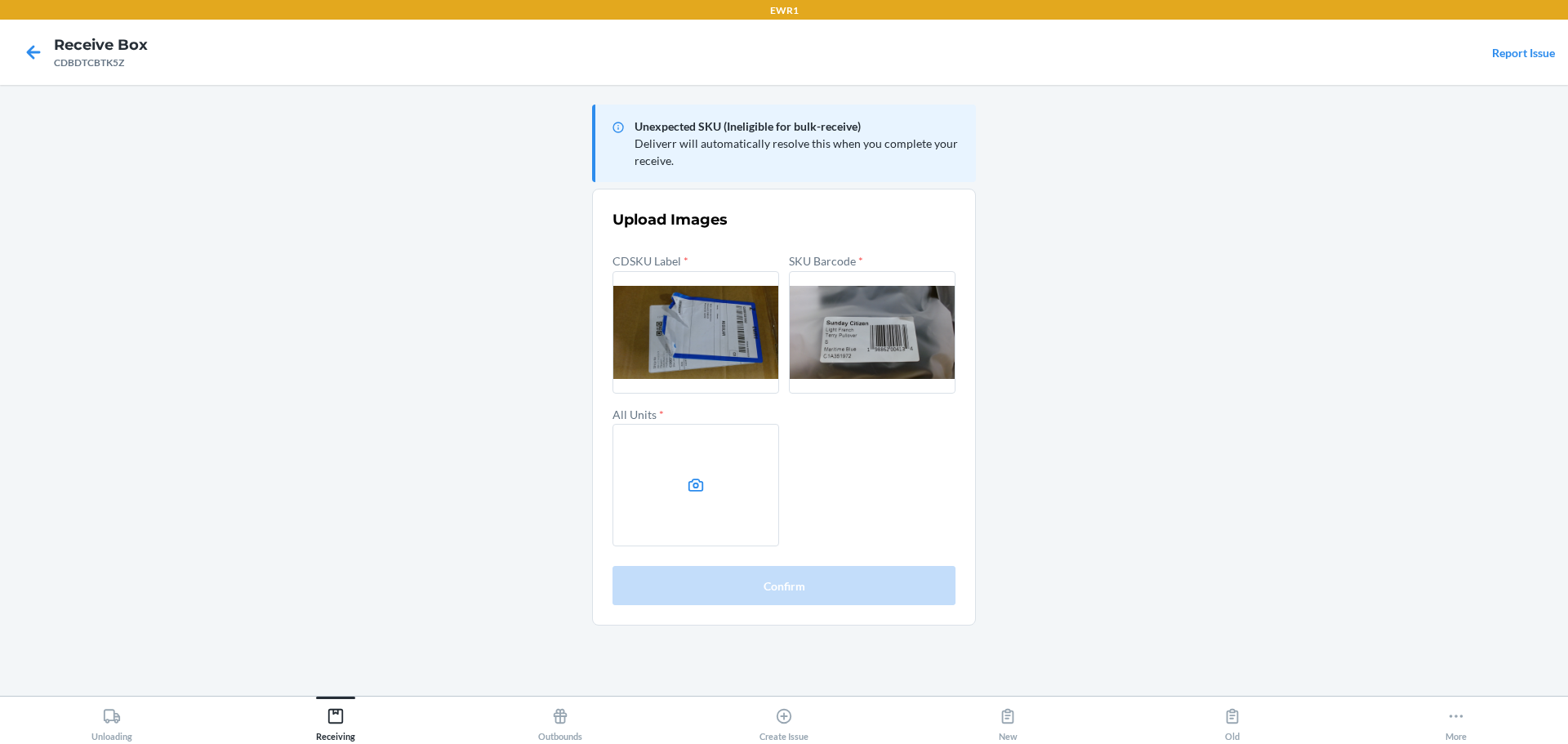
click at [733, 460] on label at bounding box center [696, 485] width 167 height 122
click at [0, 0] on input "file" at bounding box center [0, 0] width 0 height 0
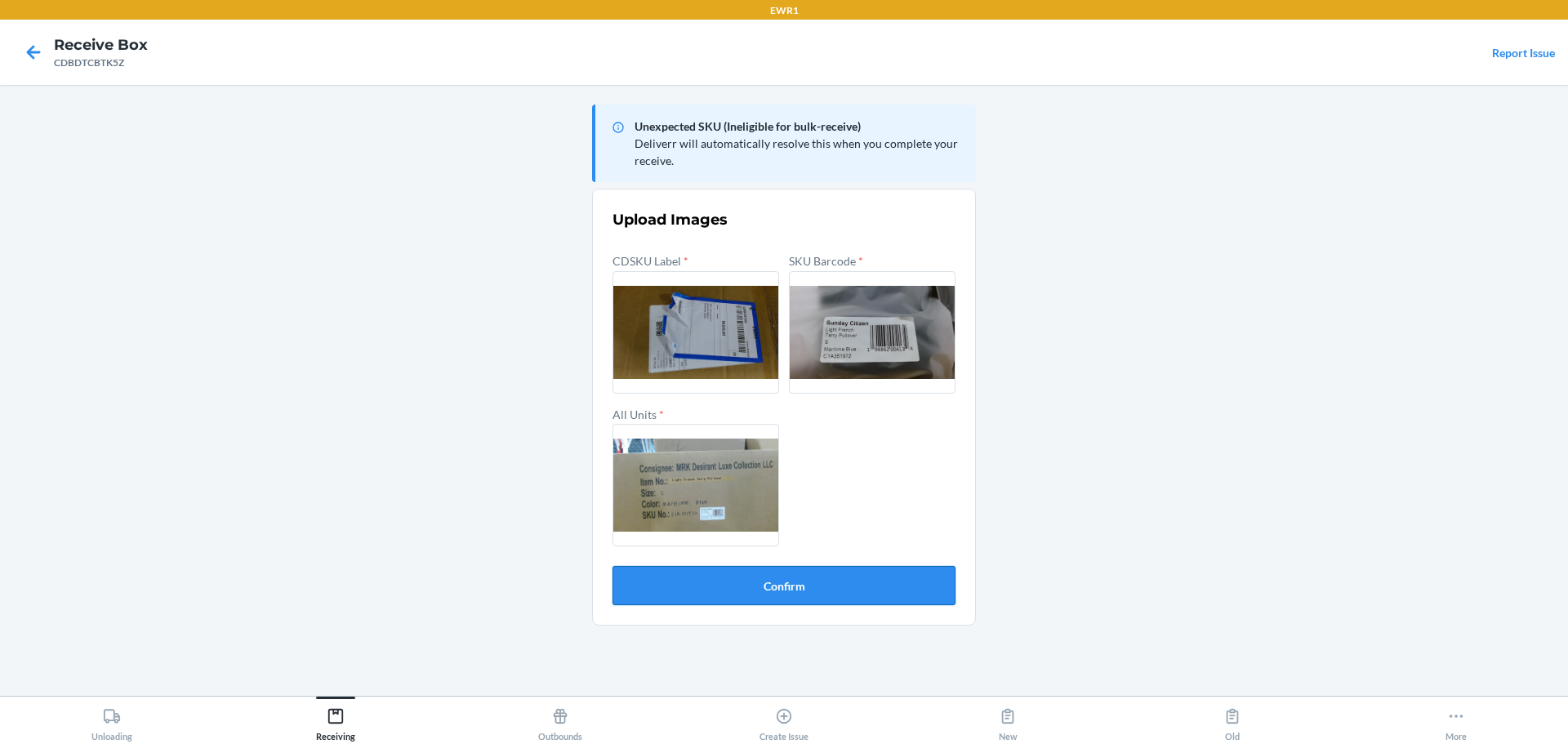
click at [854, 592] on button "Confirm" at bounding box center [784, 586] width 343 height 39
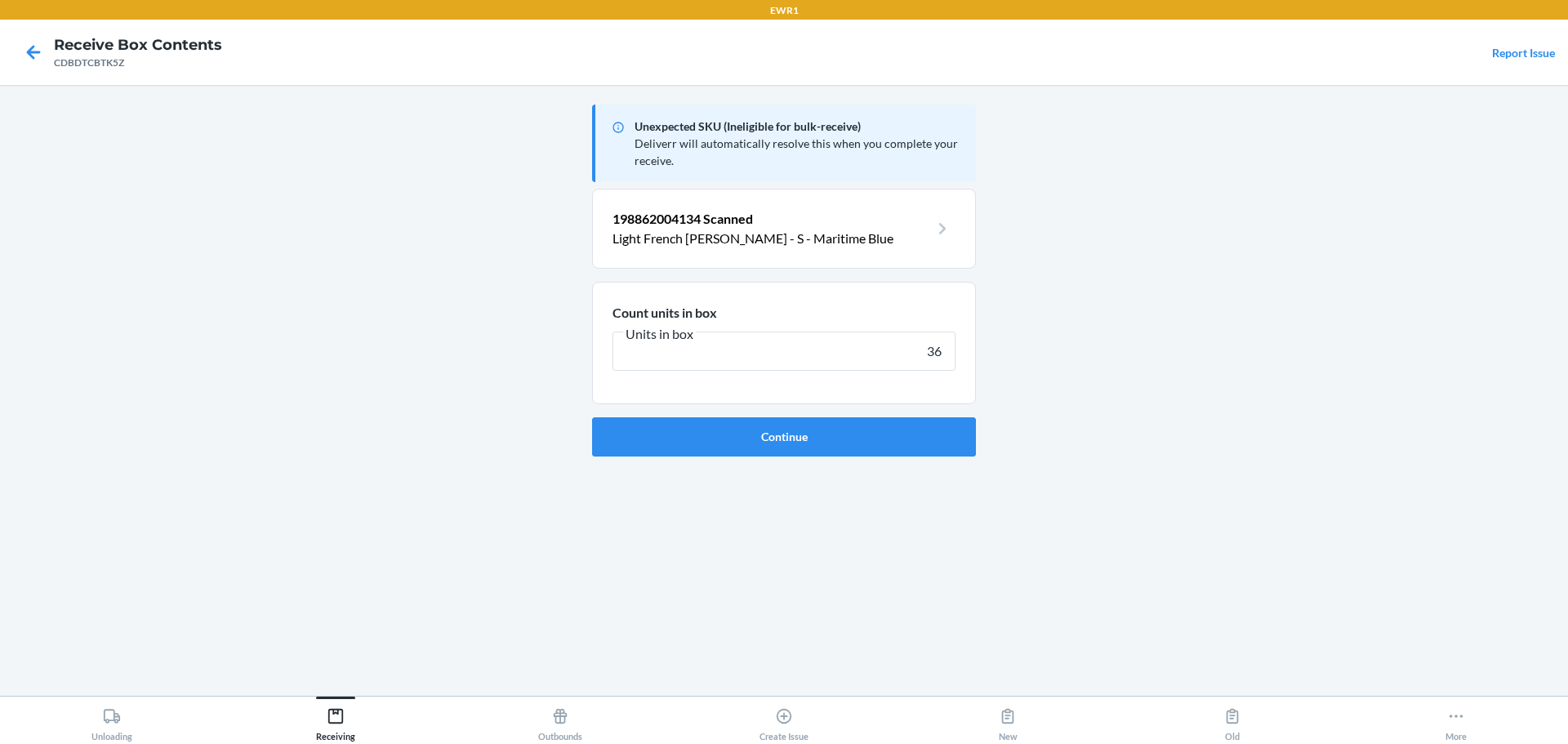
type input "36"
click at [592, 418] on button "Continue" at bounding box center [784, 437] width 384 height 39
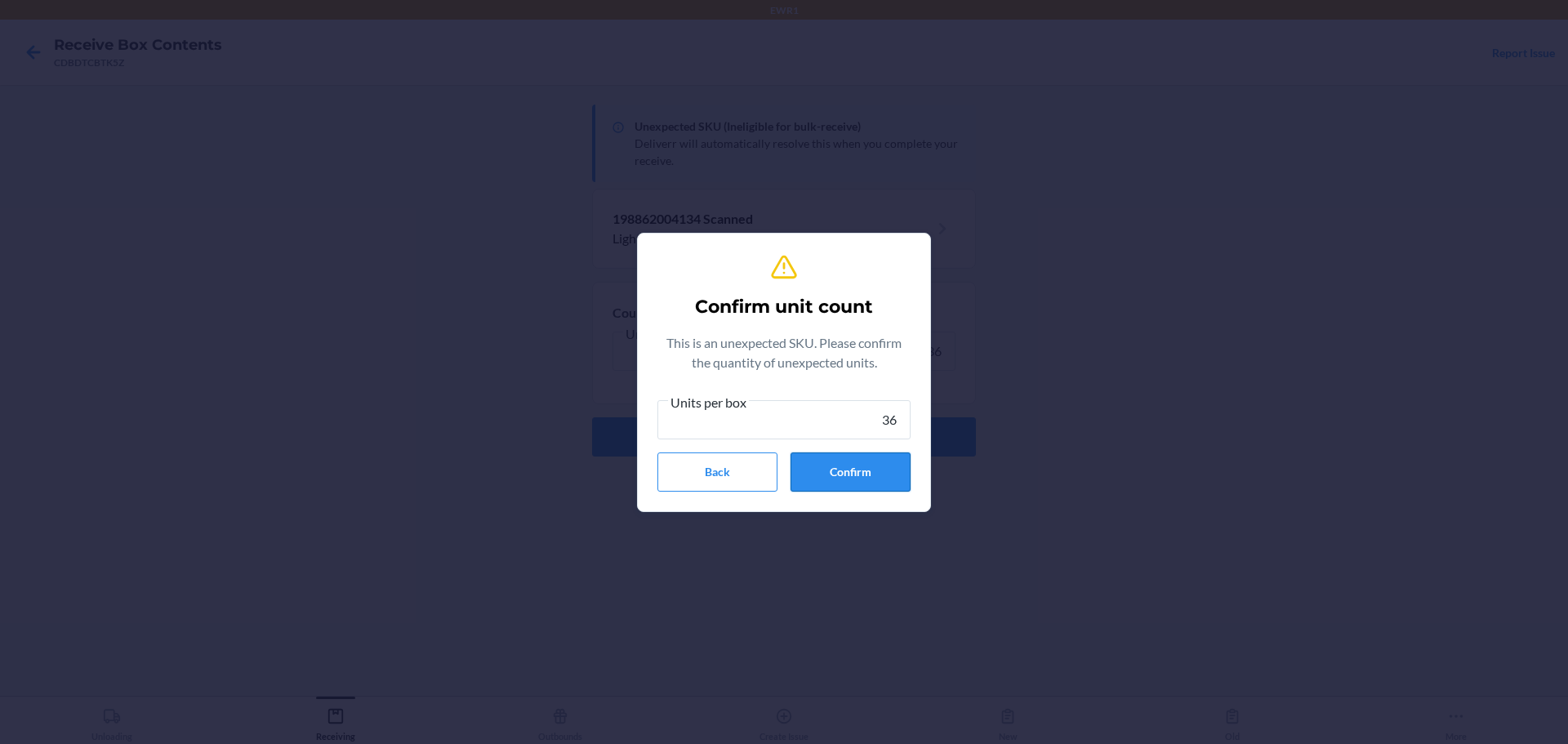
type input "36"
click at [895, 463] on button "Confirm" at bounding box center [850, 472] width 120 height 39
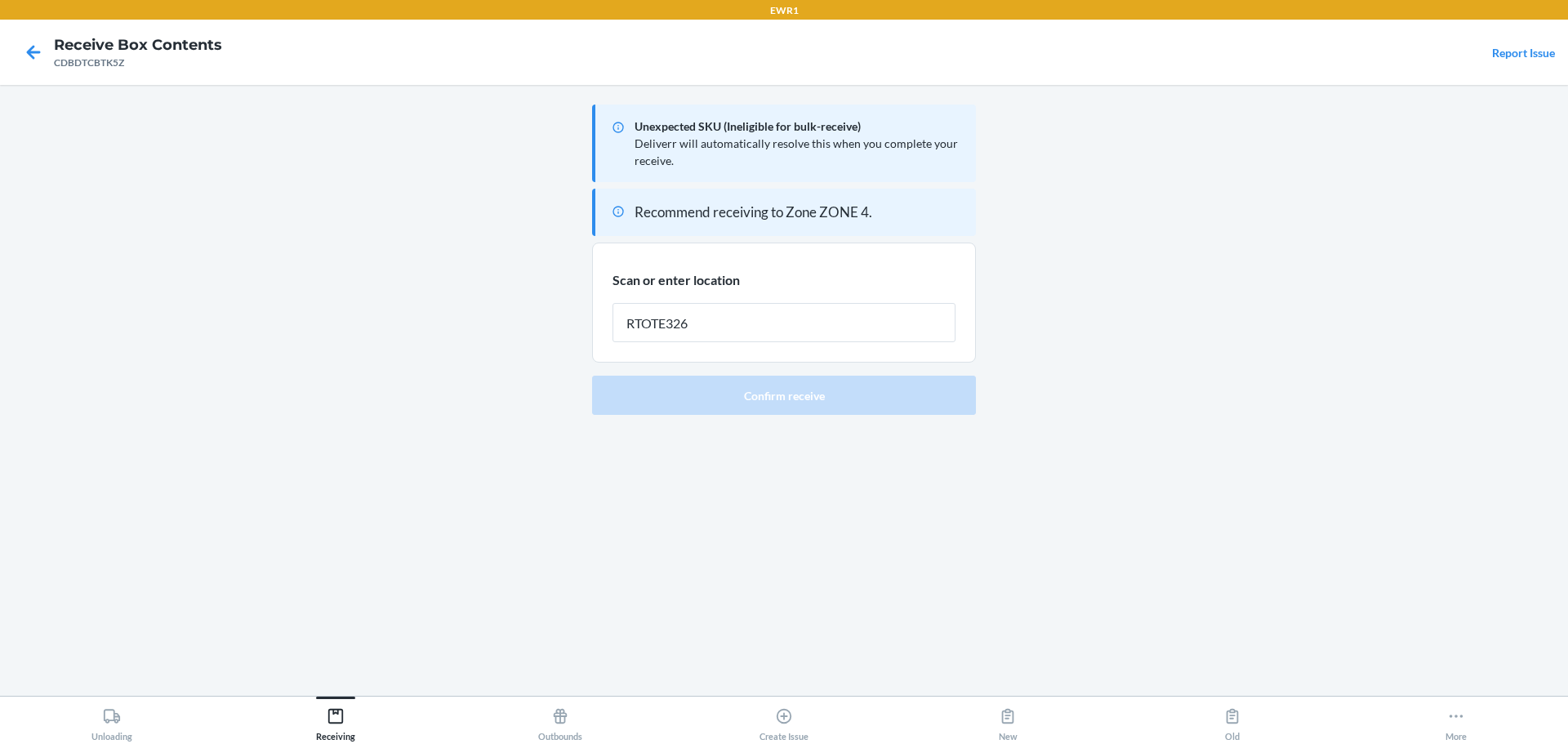
type input "RTOTE326"
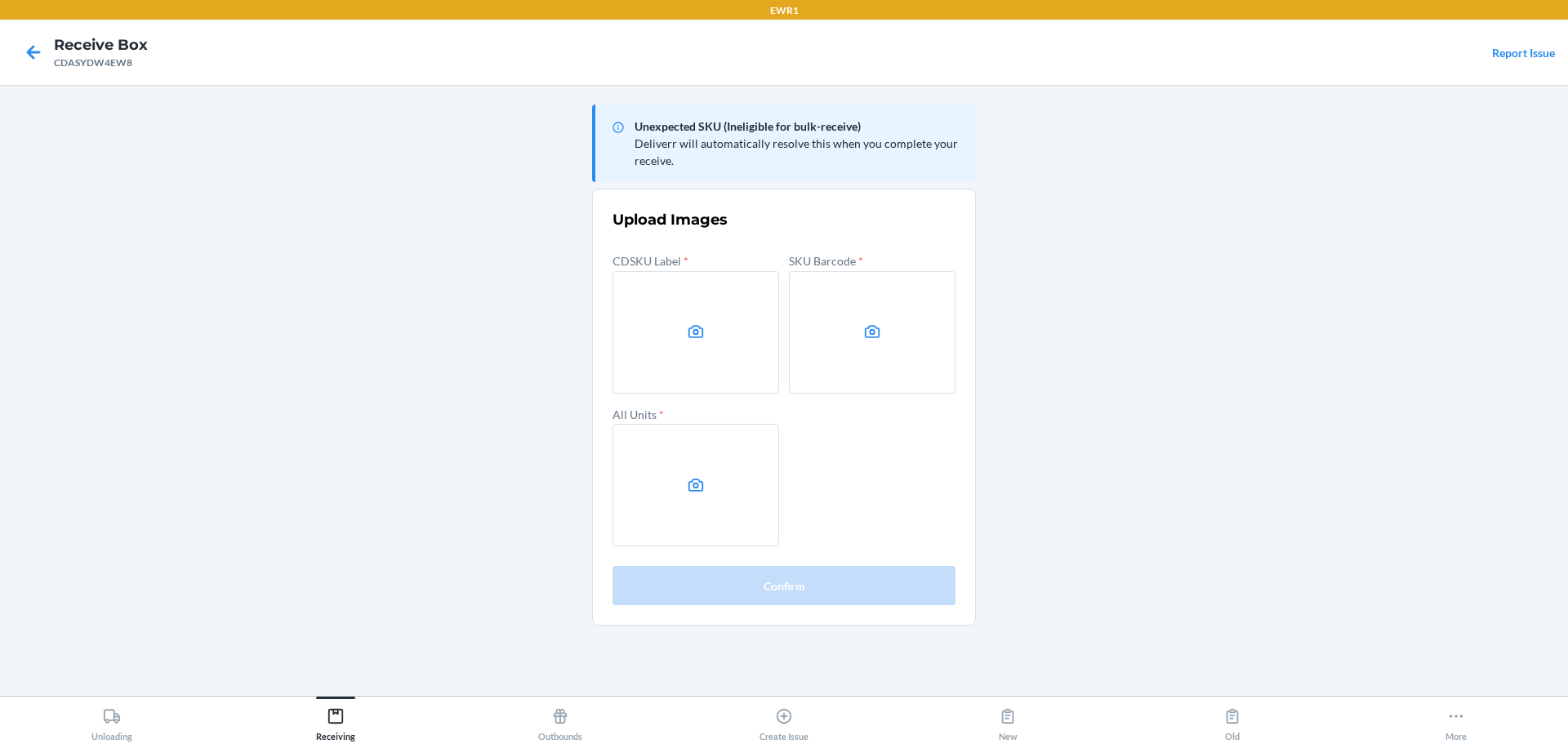
click at [1321, 321] on main "Unexpected SKU (Ineligible for bulk-receive) Deliverr will automatically resolv…" at bounding box center [784, 391] width 1568 height 611
click at [727, 310] on label at bounding box center [696, 332] width 167 height 122
click at [0, 0] on input "file" at bounding box center [0, 0] width 0 height 0
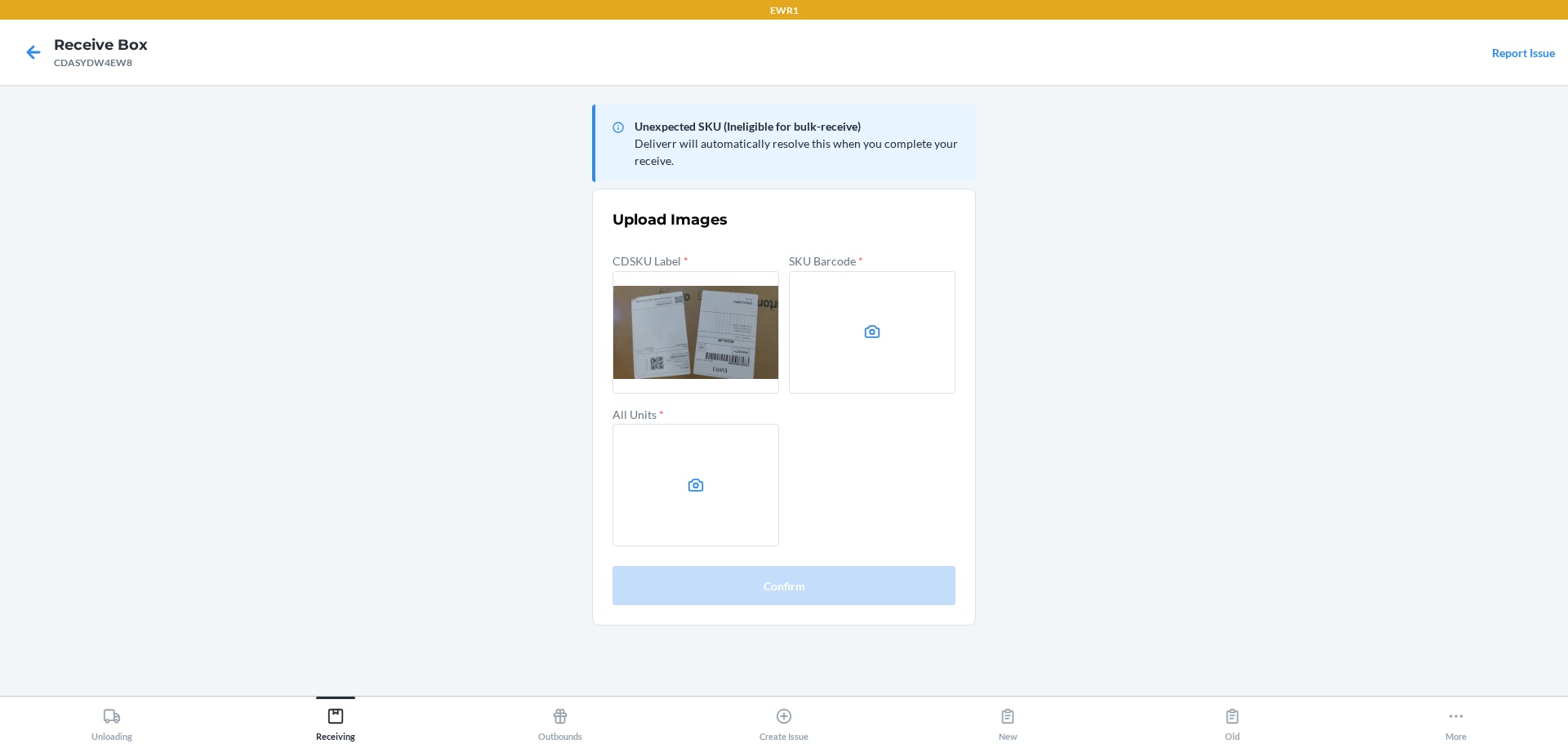
click at [868, 325] on icon at bounding box center [873, 332] width 19 height 19
click at [0, 0] on input "file" at bounding box center [0, 0] width 0 height 0
click at [494, 140] on main "Unexpected SKU (Ineligible for bulk-receive) Deliverr will automatically resolv…" at bounding box center [784, 391] width 1568 height 611
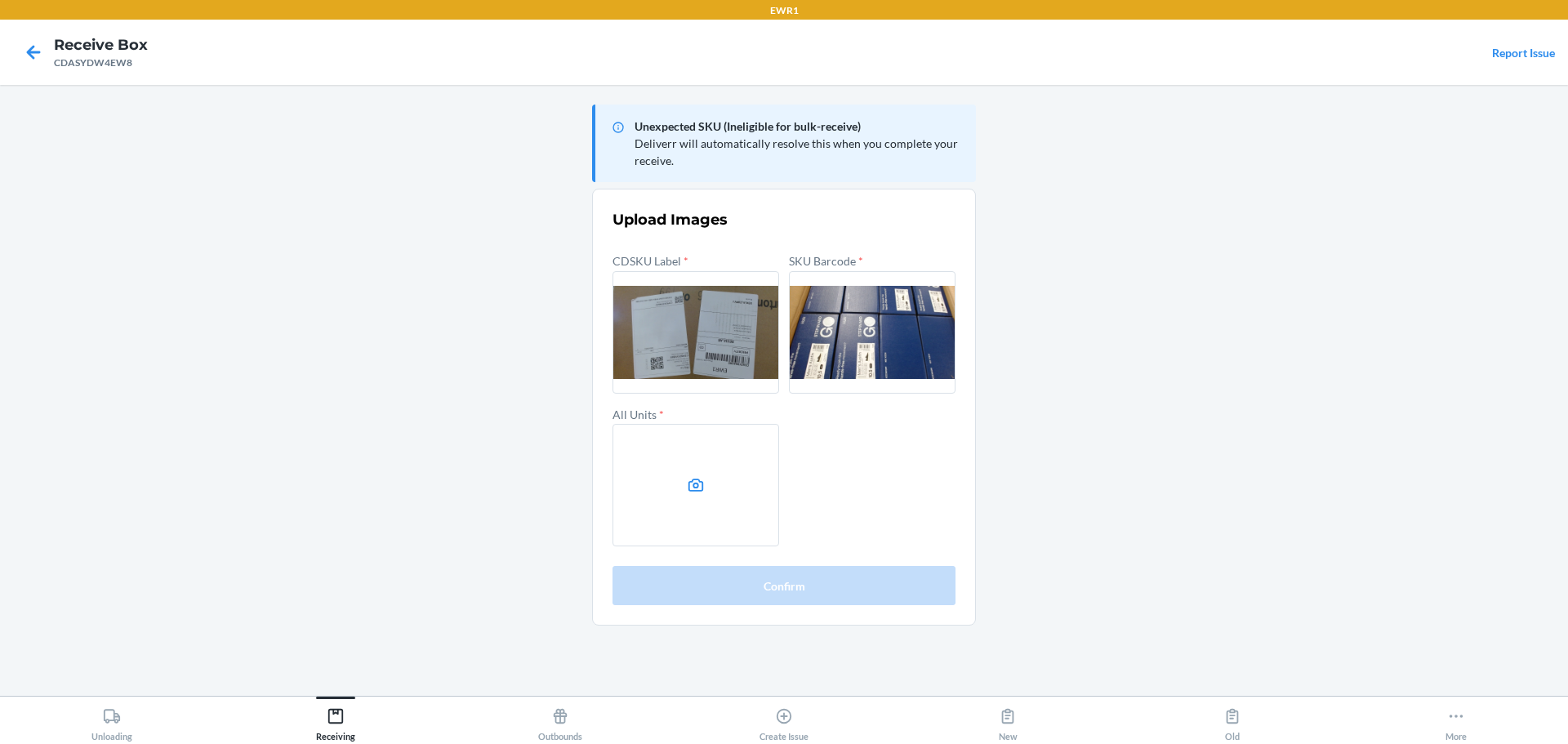
click at [694, 477] on icon at bounding box center [696, 486] width 19 height 19
click at [0, 0] on input "file" at bounding box center [0, 0] width 0 height 0
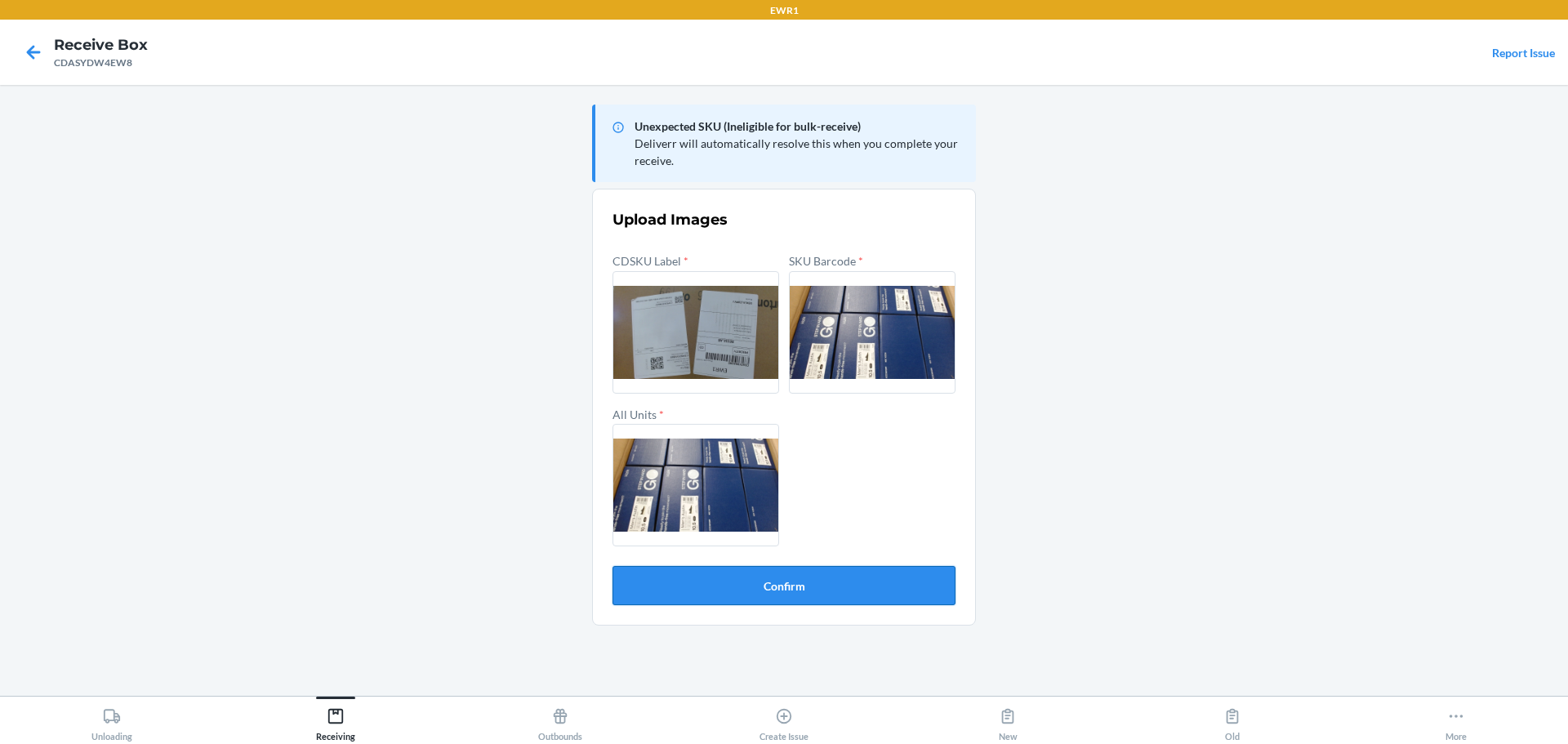
click at [839, 595] on button "Confirm" at bounding box center [784, 586] width 343 height 39
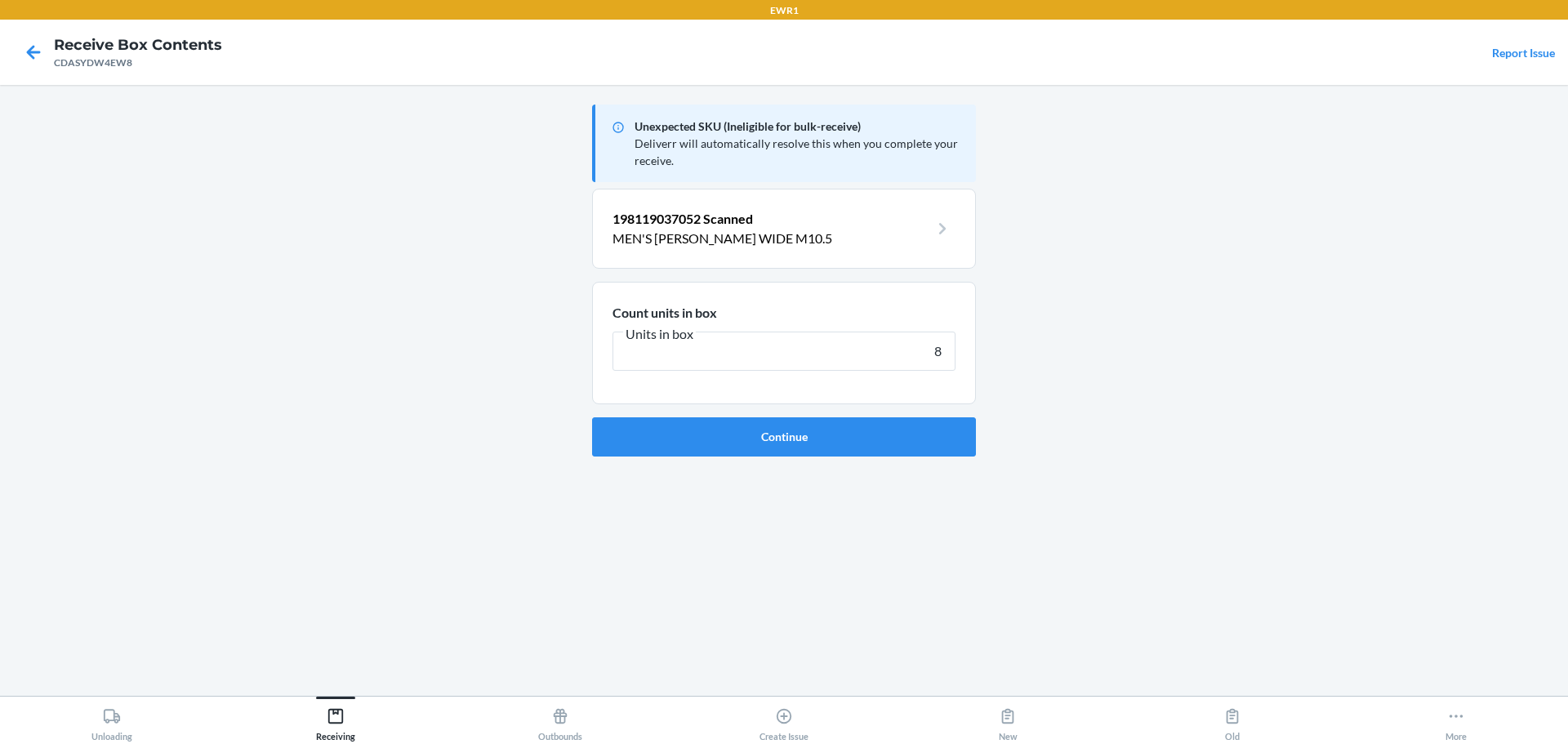
type input "8"
click at [592, 418] on button "Continue" at bounding box center [784, 437] width 384 height 39
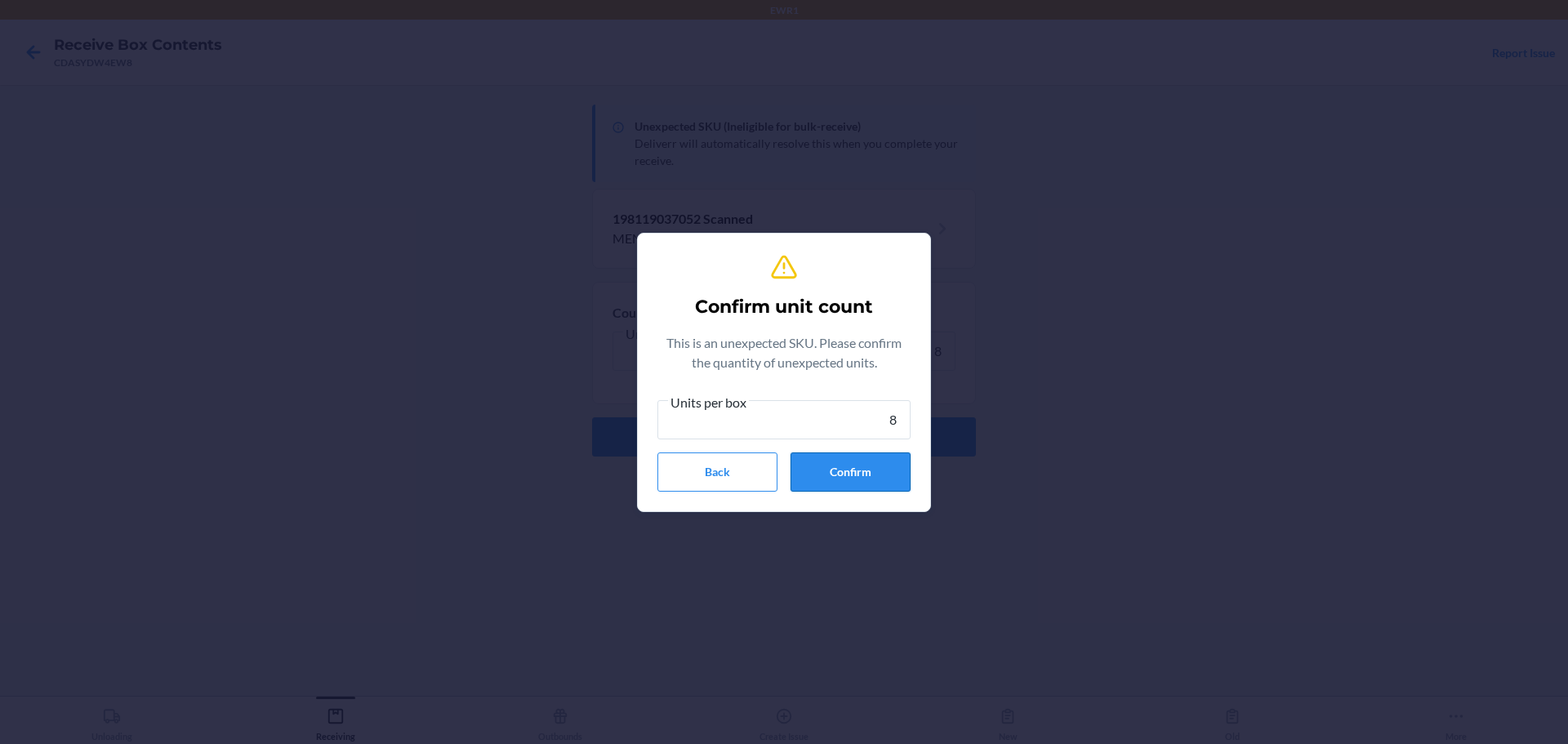
type input "8"
click at [839, 489] on button "Confirm" at bounding box center [850, 472] width 120 height 39
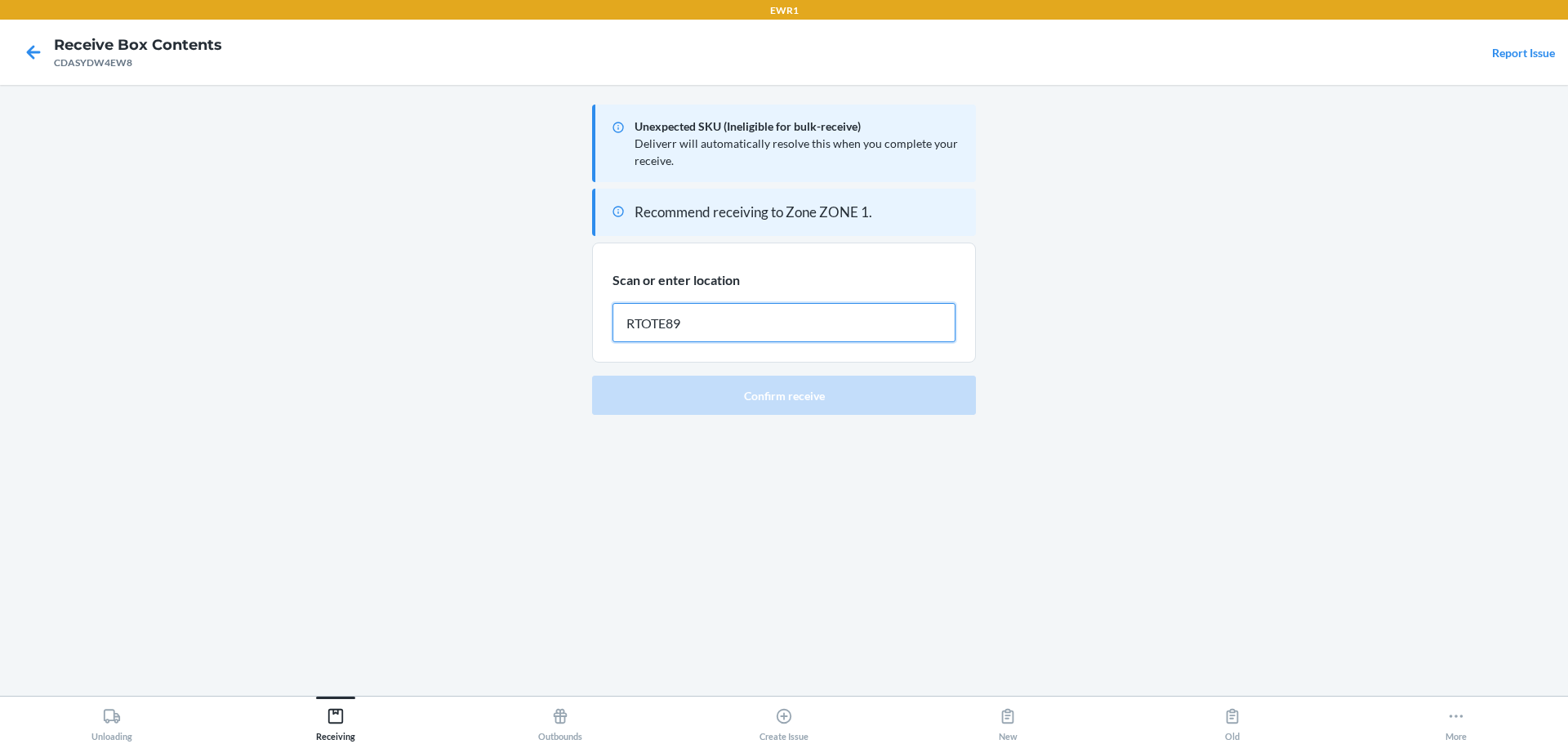
type input "RTOTE894"
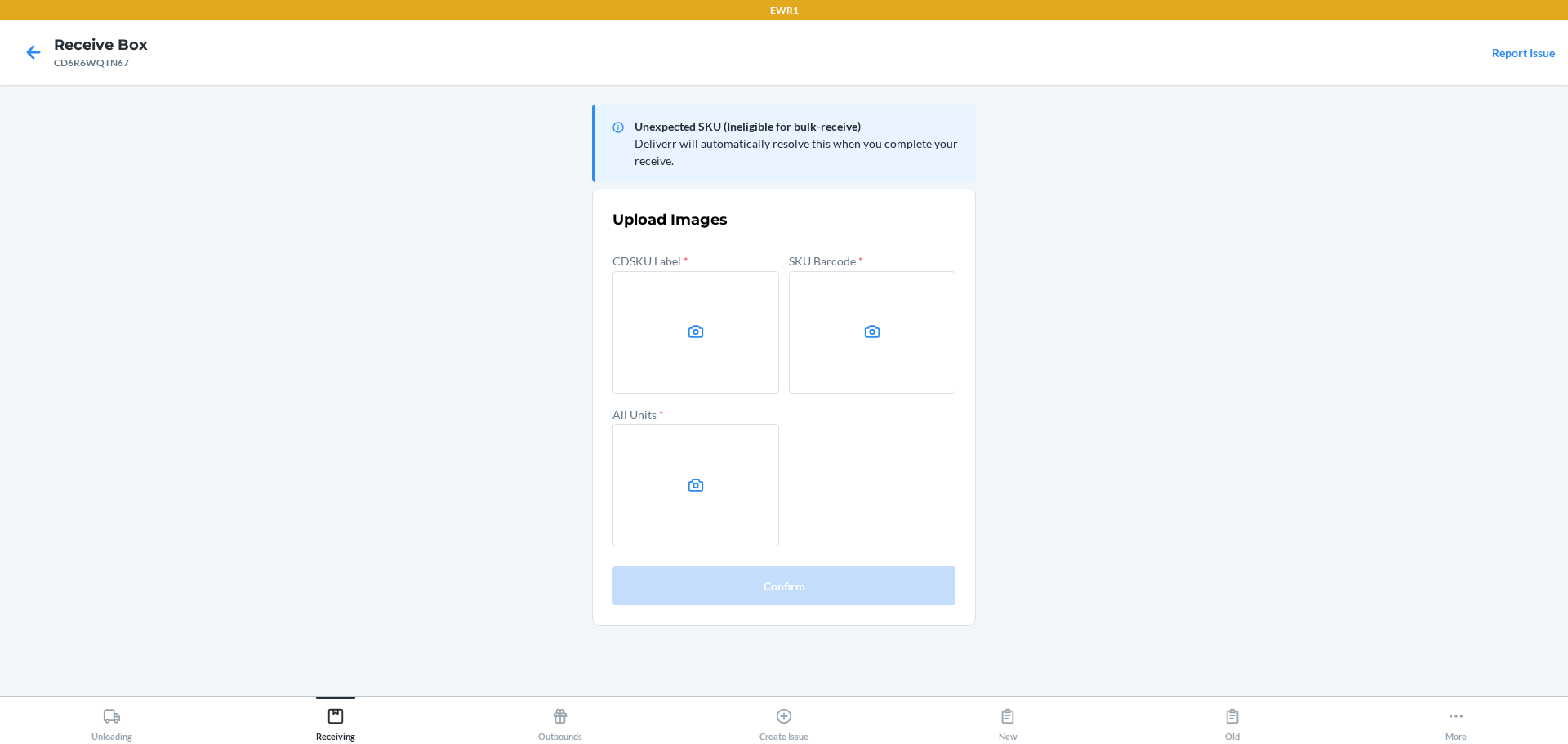
click at [1275, 396] on main "Unexpected SKU (Ineligible for bulk-receive) Deliverr will automatically resolv…" at bounding box center [784, 391] width 1568 height 611
click at [752, 267] on div "CDSKU Label *" at bounding box center [696, 321] width 167 height 143
click at [725, 303] on label at bounding box center [696, 332] width 167 height 122
click at [0, 0] on input "file" at bounding box center [0, 0] width 0 height 0
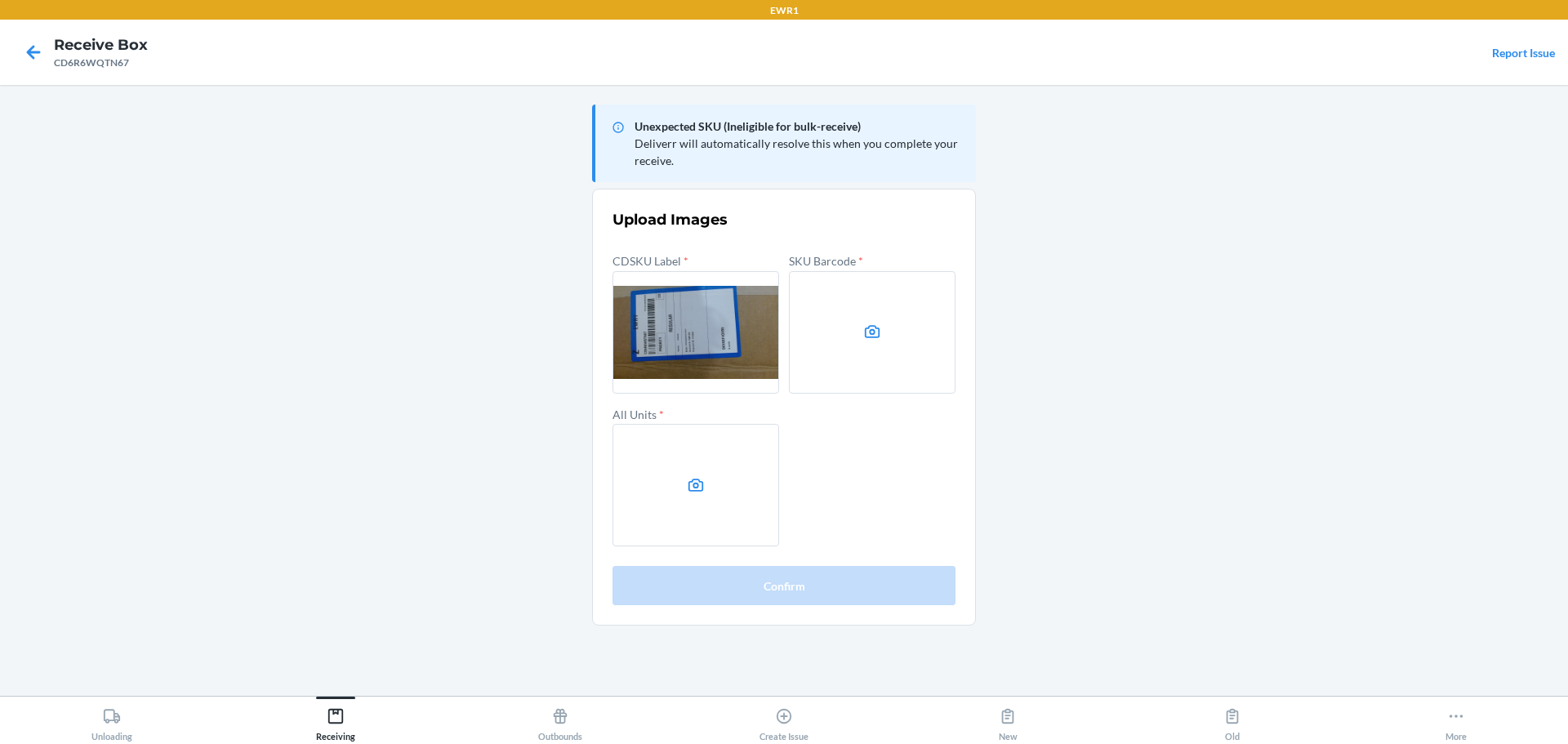
click at [865, 305] on label at bounding box center [872, 332] width 167 height 122
click at [0, 0] on input "file" at bounding box center [0, 0] width 0 height 0
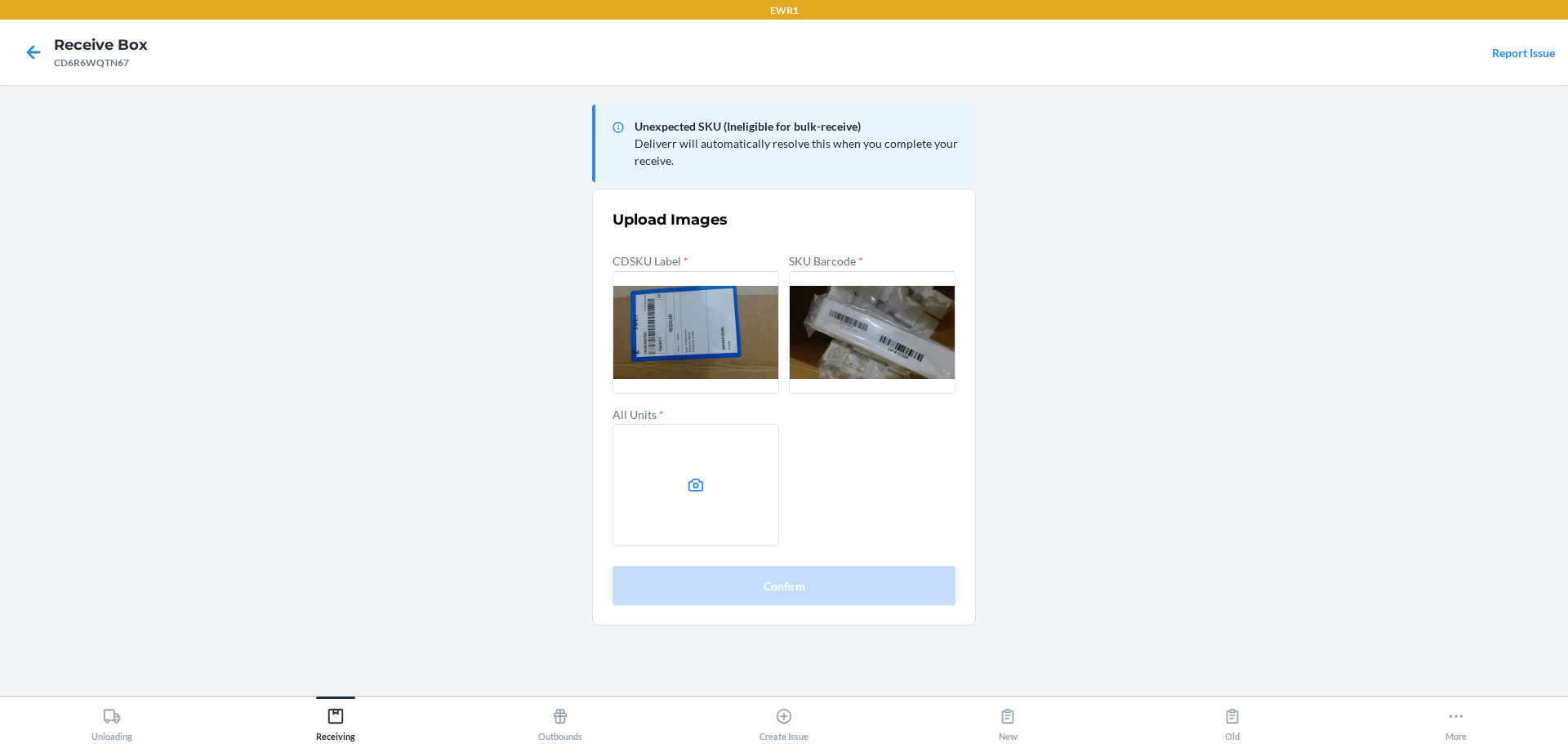
click at [726, 495] on label at bounding box center [696, 485] width 167 height 122
click at [0, 0] on input "file" at bounding box center [0, 0] width 0 height 0
click at [503, 157] on main "Unexpected SKU (Ineligible for bulk-receive) Deliverr will automatically resolv…" at bounding box center [784, 391] width 1568 height 611
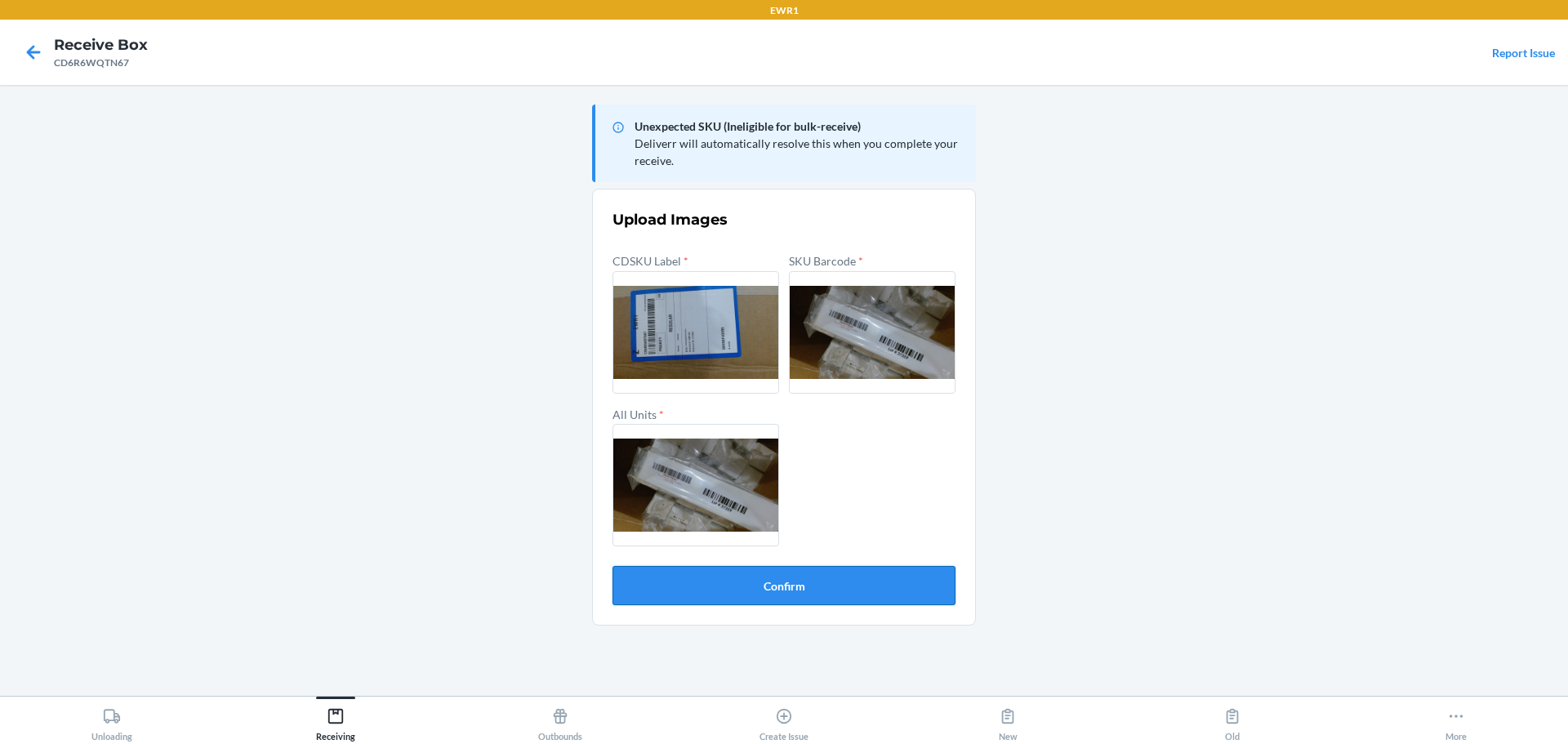
click at [826, 603] on button "Confirm" at bounding box center [784, 586] width 343 height 39
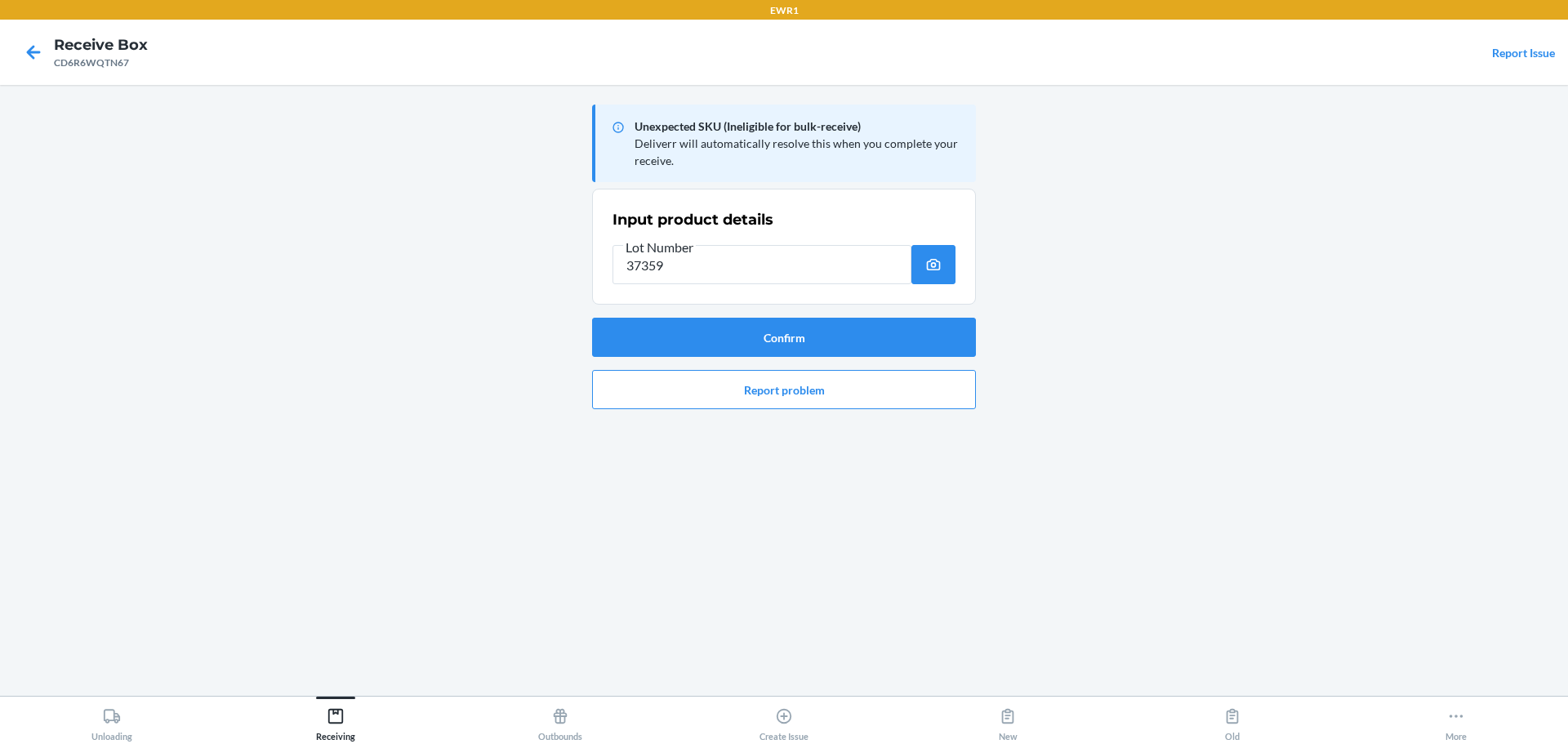
type input "37359"
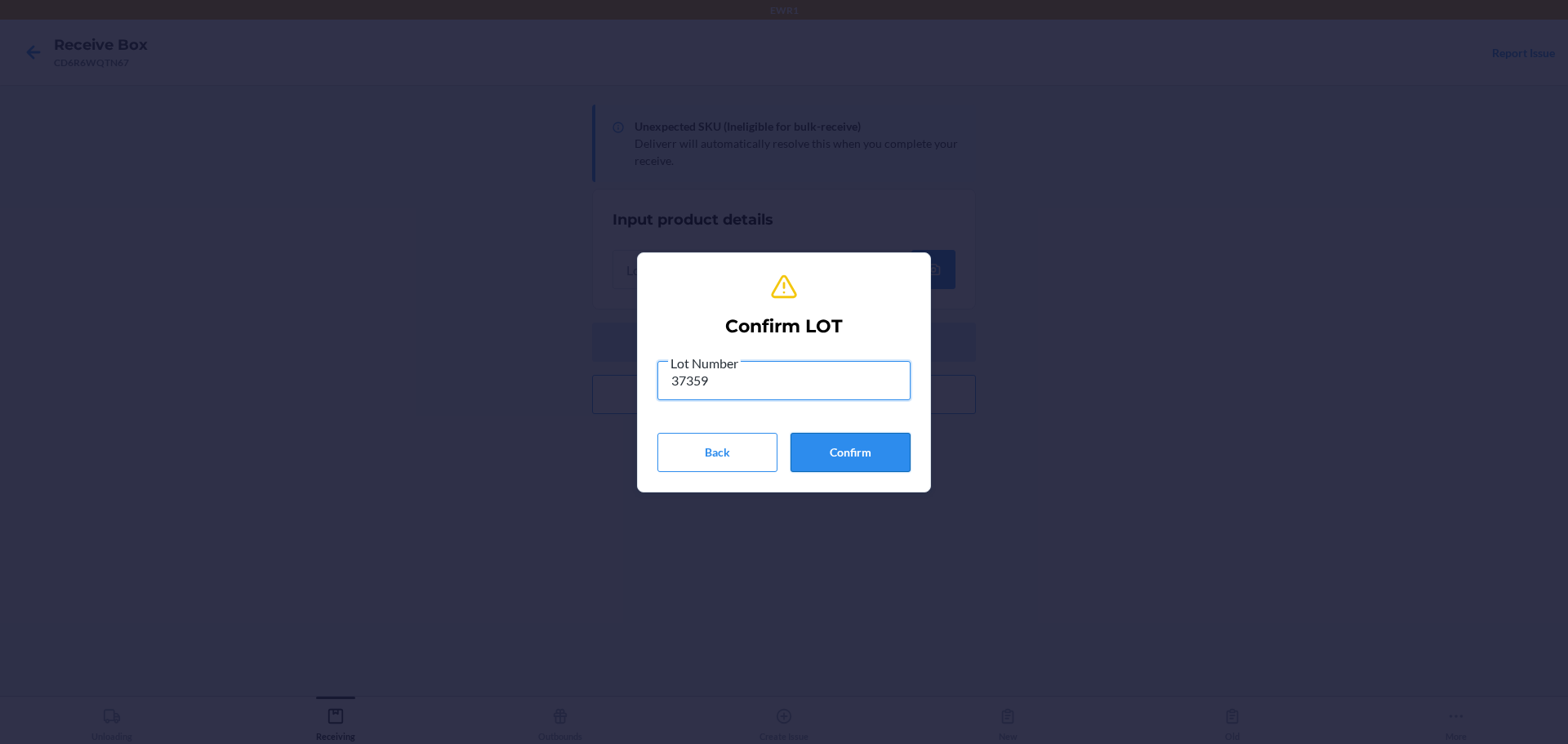
type input "37359"
click at [859, 438] on button "Confirm" at bounding box center [850, 452] width 120 height 39
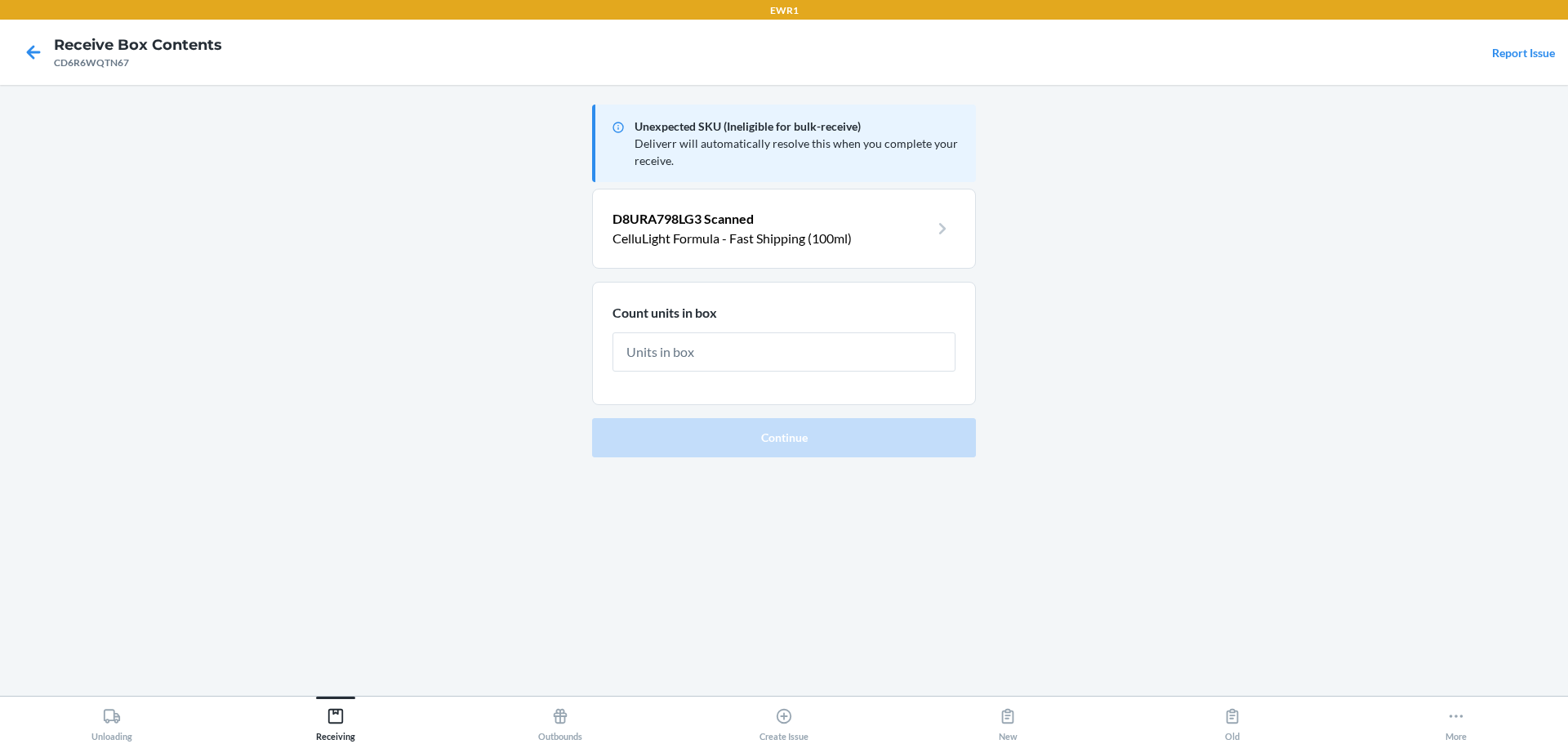
click at [876, 365] on input "text" at bounding box center [784, 351] width 343 height 39
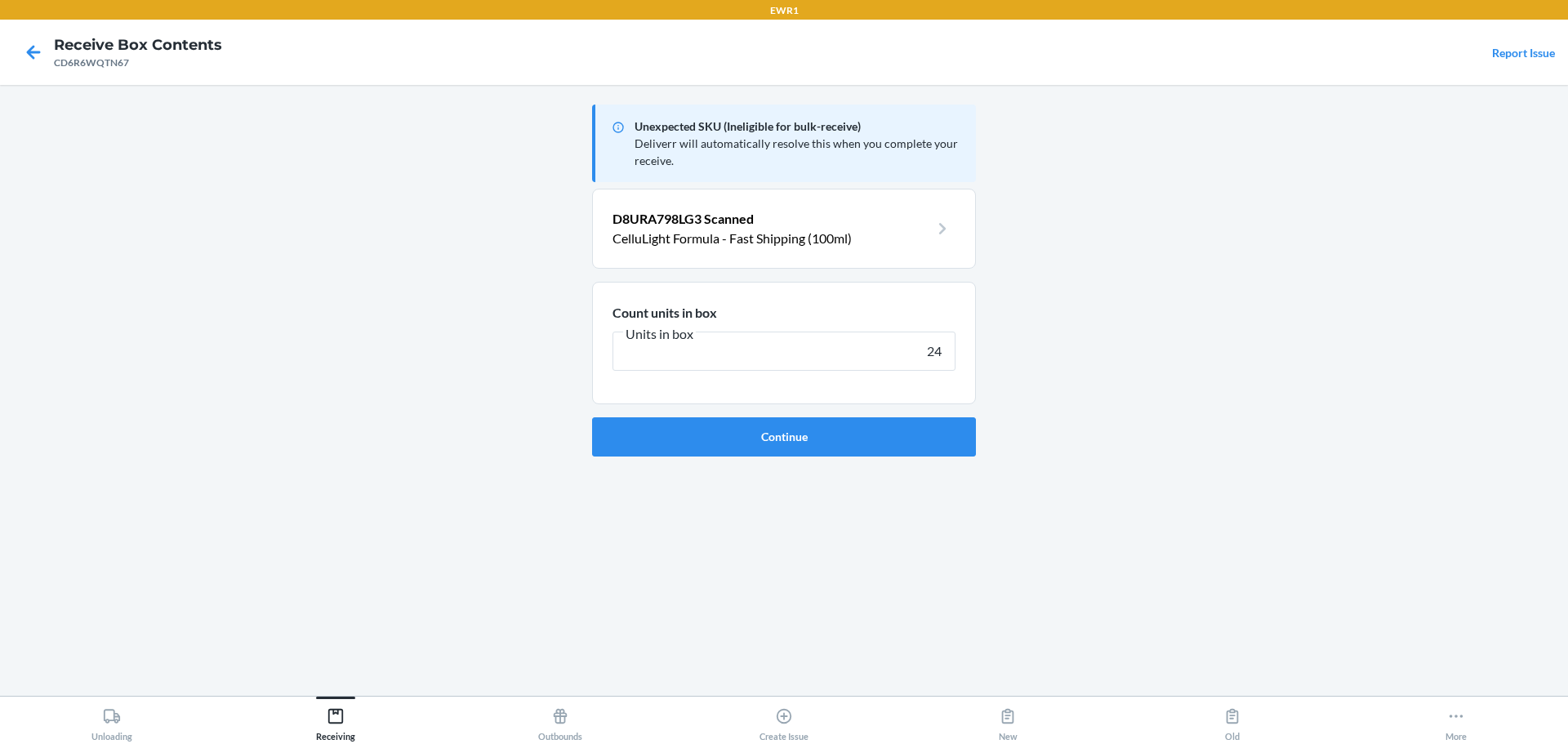
type input "24"
click at [592, 418] on button "Continue" at bounding box center [784, 437] width 384 height 39
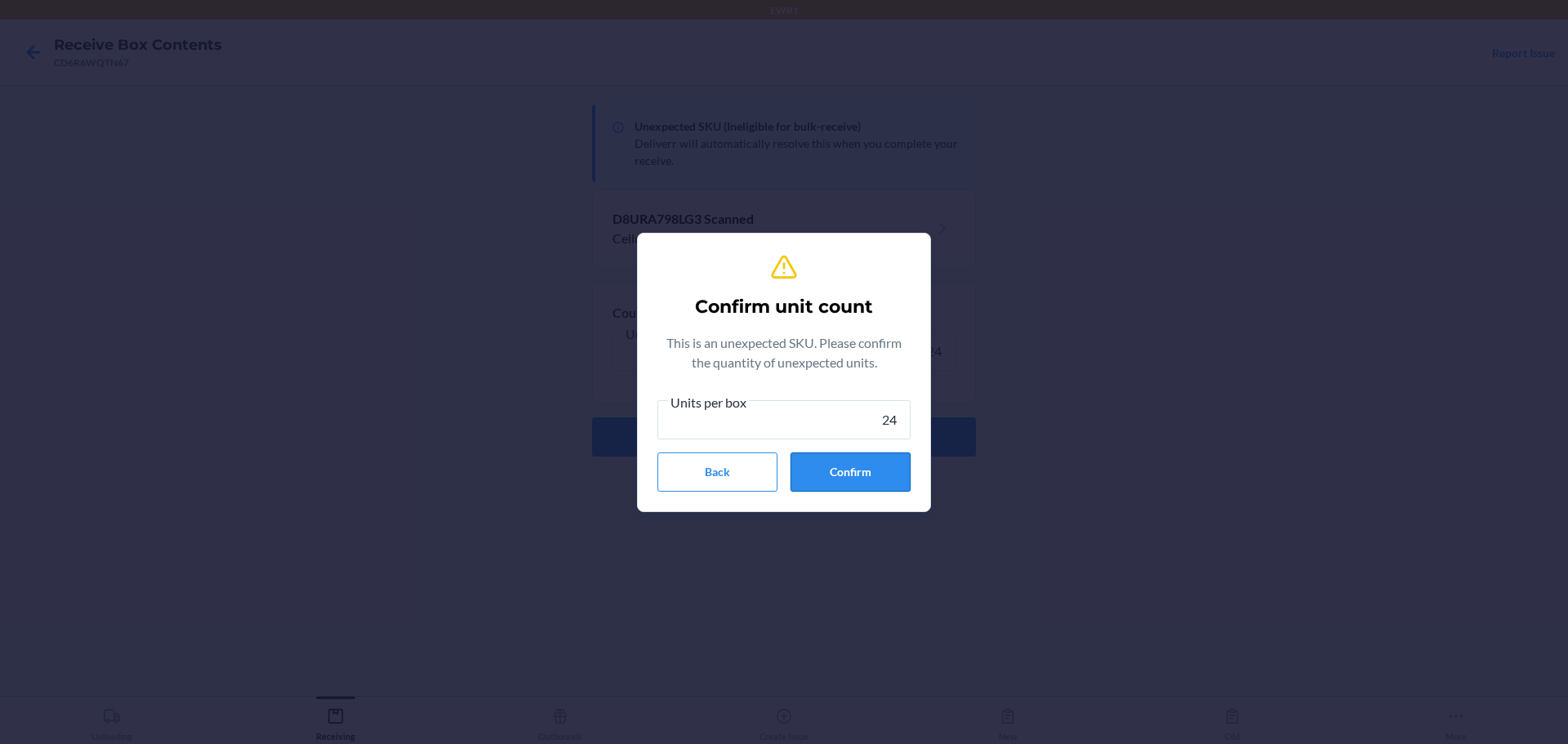
type input "24"
click at [856, 455] on button "Confirm" at bounding box center [850, 472] width 120 height 39
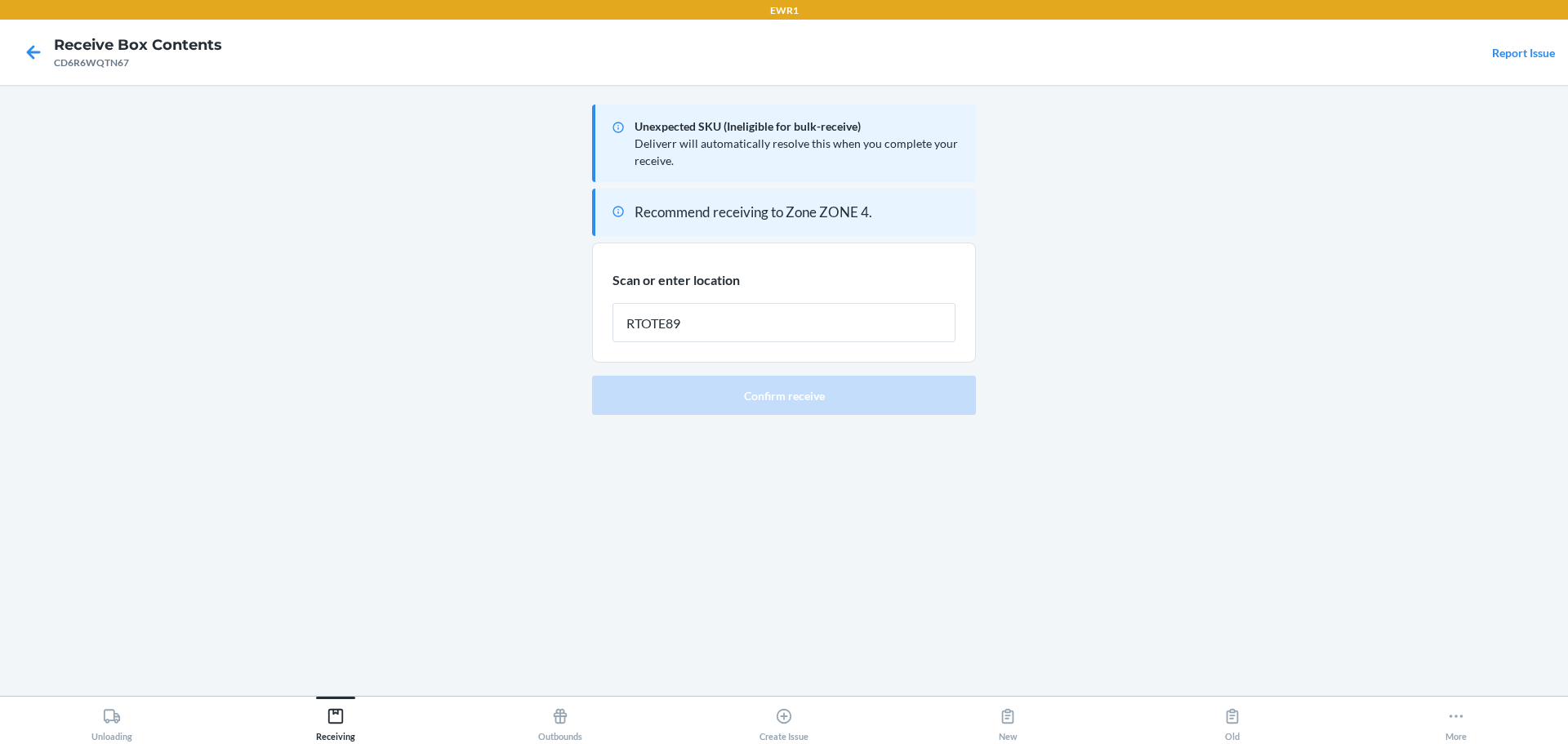
type input "RTOTE894"
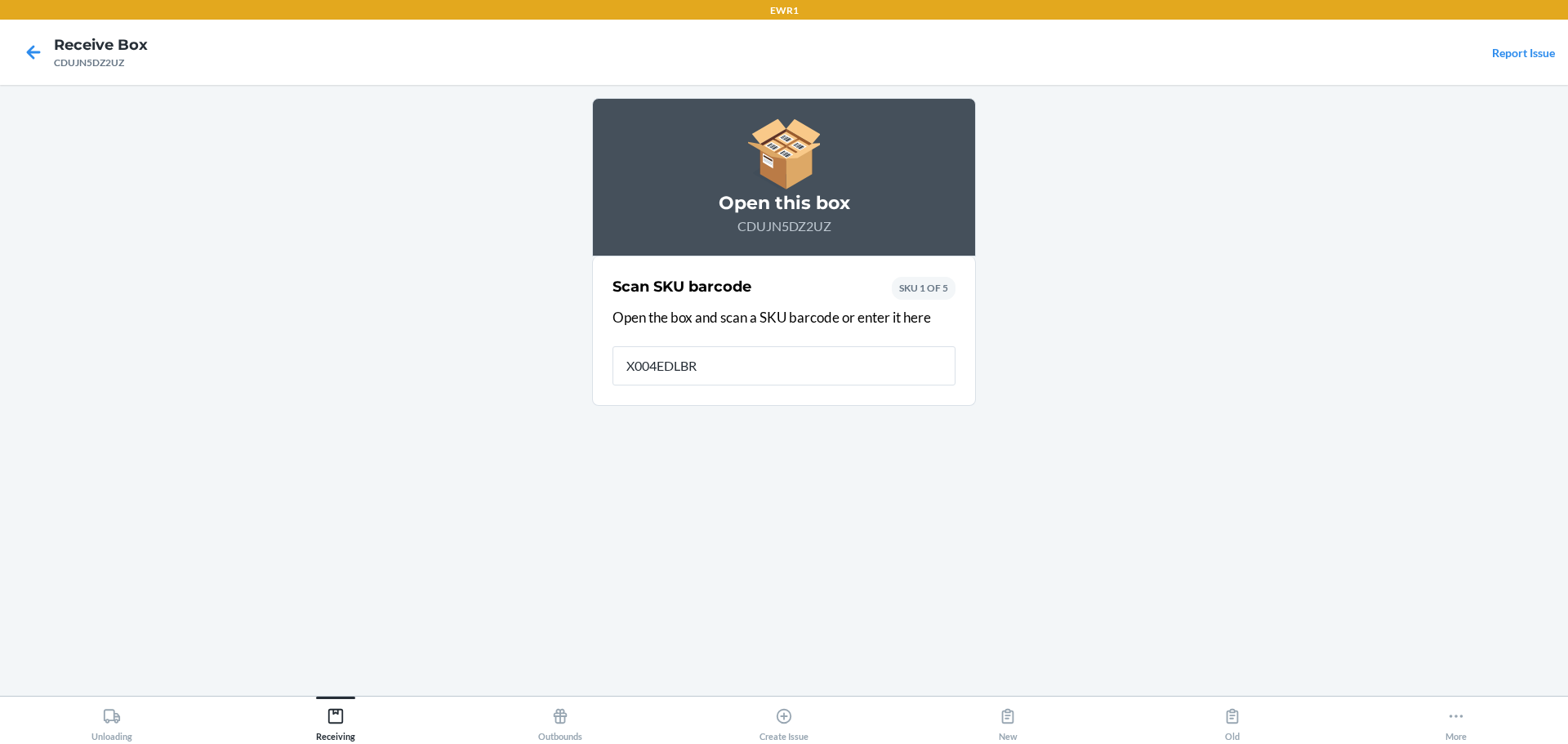
type input "X004EDLBRL"
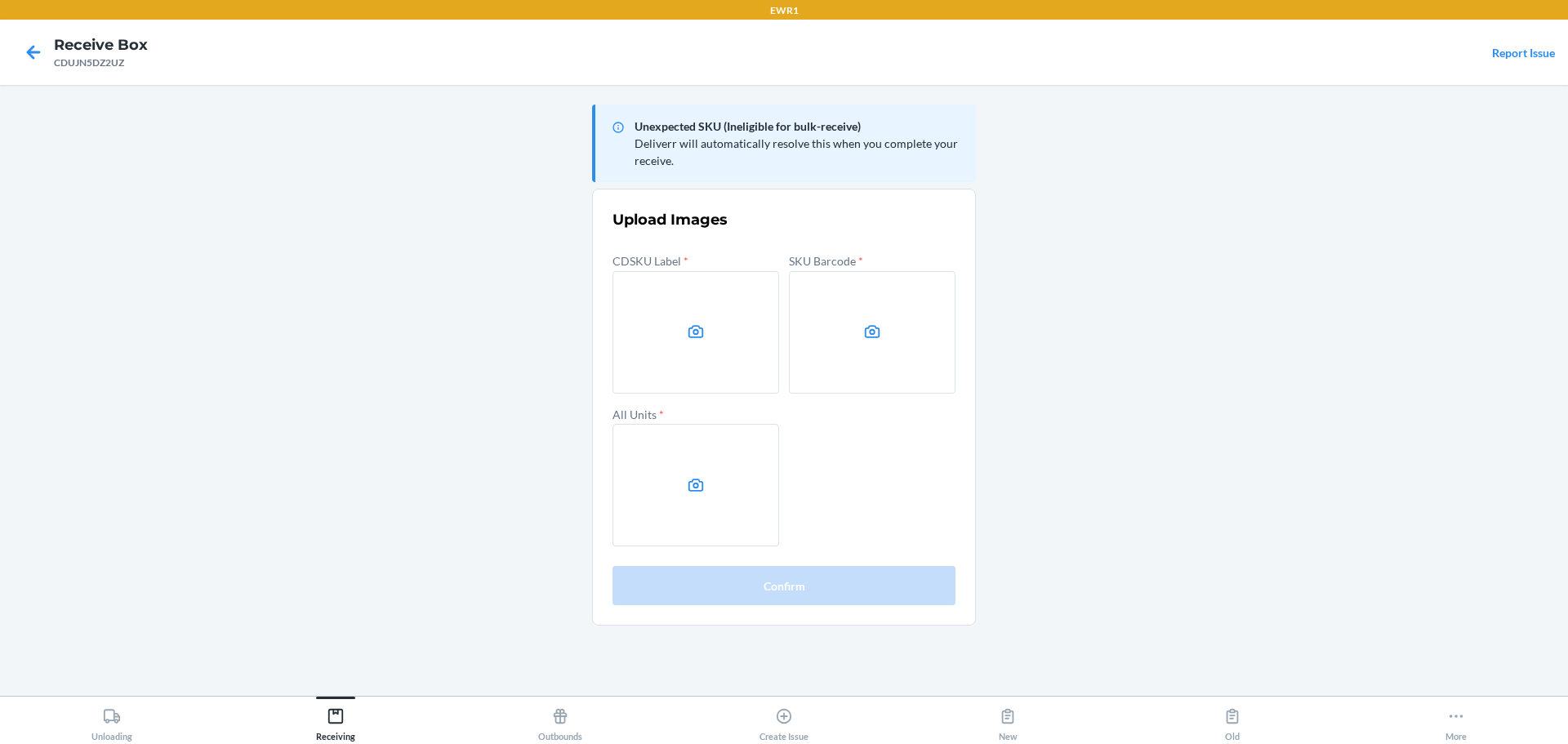
click at [1304, 315] on main "Unexpected SKU (Ineligible for bulk-receive) Deliverr will automatically resolv…" at bounding box center [784, 391] width 1568 height 611
click at [677, 275] on label at bounding box center [696, 332] width 167 height 122
click at [0, 0] on input "file" at bounding box center [0, 0] width 0 height 0
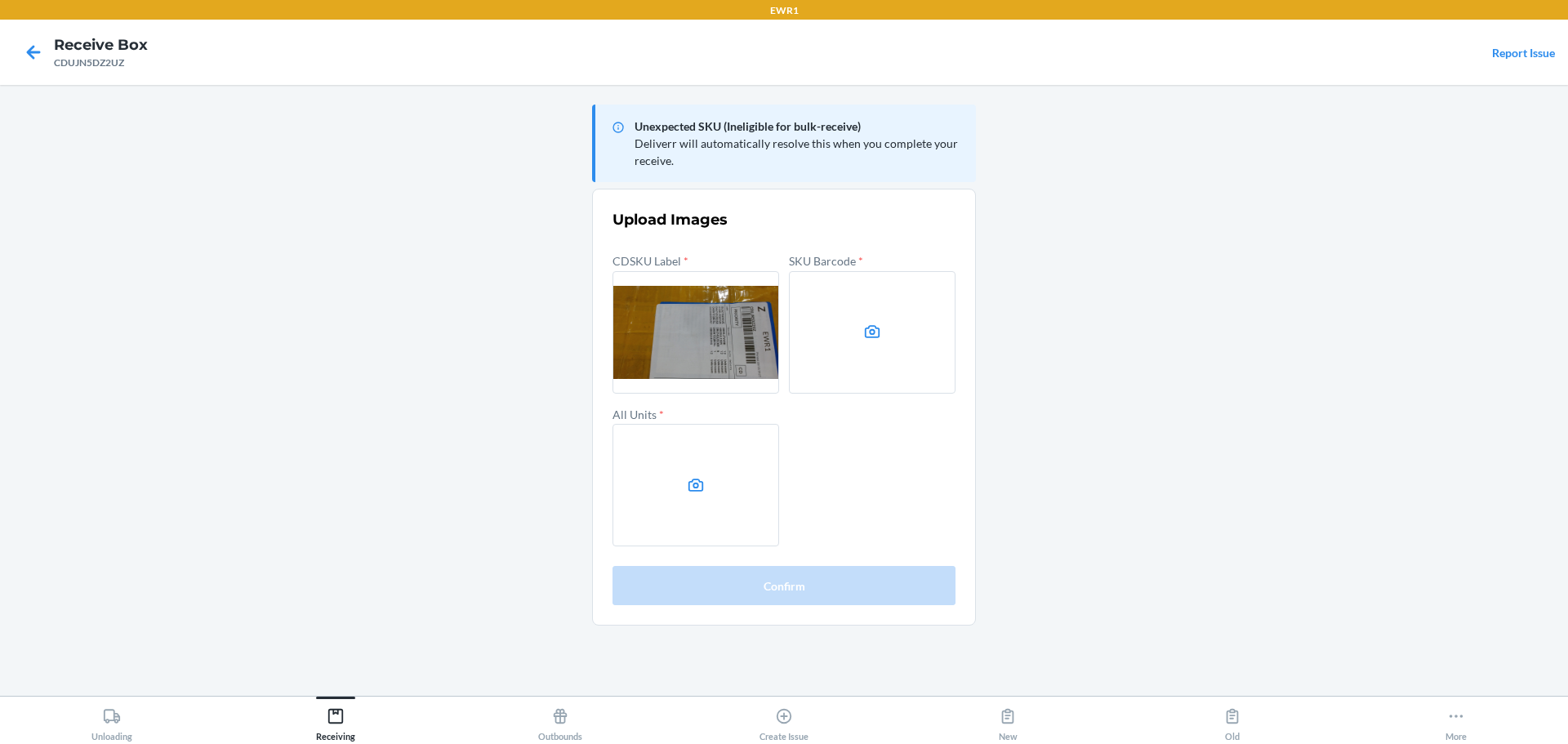
click at [872, 355] on label at bounding box center [872, 332] width 167 height 122
click at [0, 0] on input "file" at bounding box center [0, 0] width 0 height 0
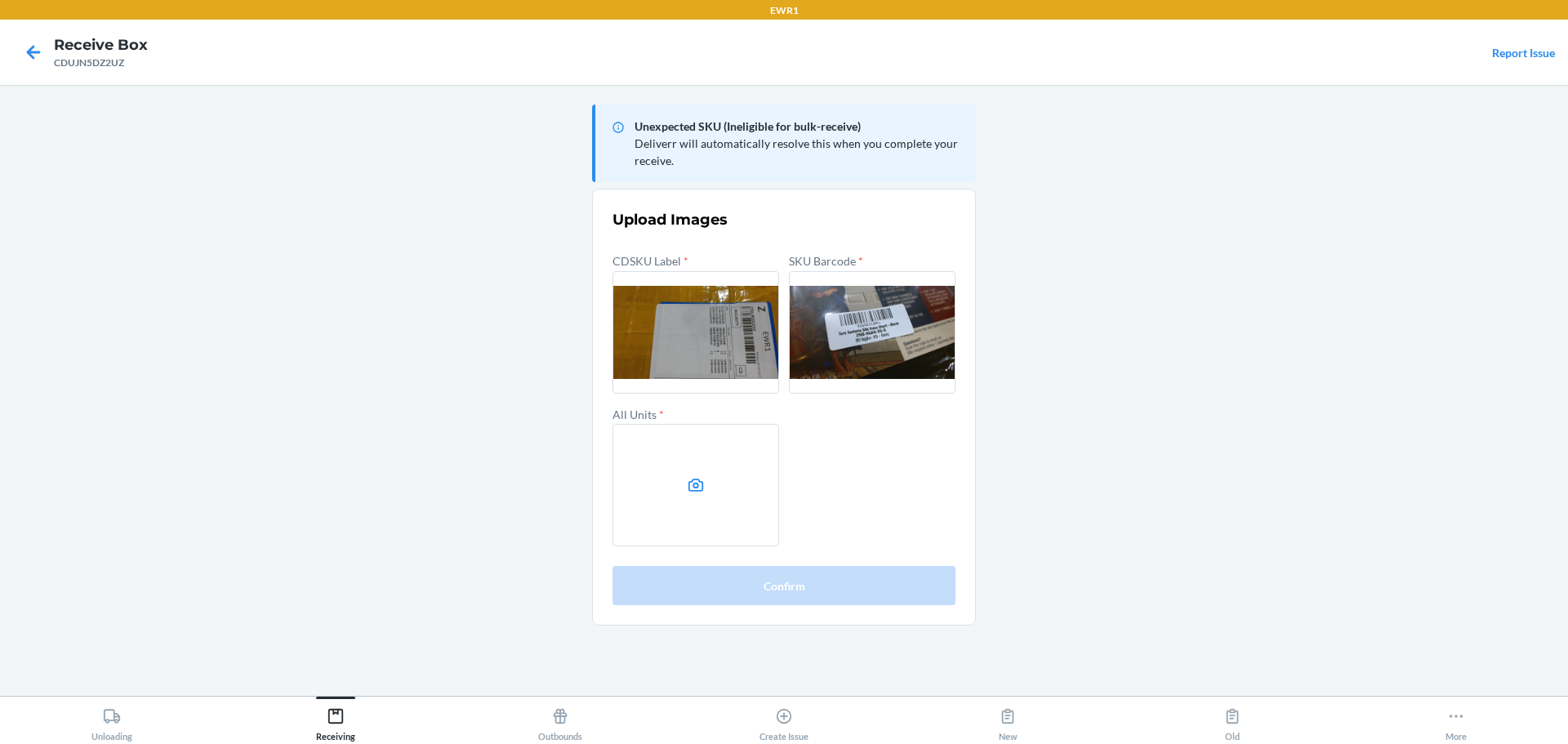
click at [965, 608] on section "Upload Images CDSKU Label * SKU Barcode * All Units * Confirm" at bounding box center [784, 407] width 384 height 437
click at [712, 475] on label at bounding box center [696, 485] width 167 height 122
click at [0, 0] on input "file" at bounding box center [0, 0] width 0 height 0
click at [551, 159] on main "Unexpected SKU (Ineligible for bulk-receive) Deliverr will automatically resolv…" at bounding box center [784, 391] width 1568 height 611
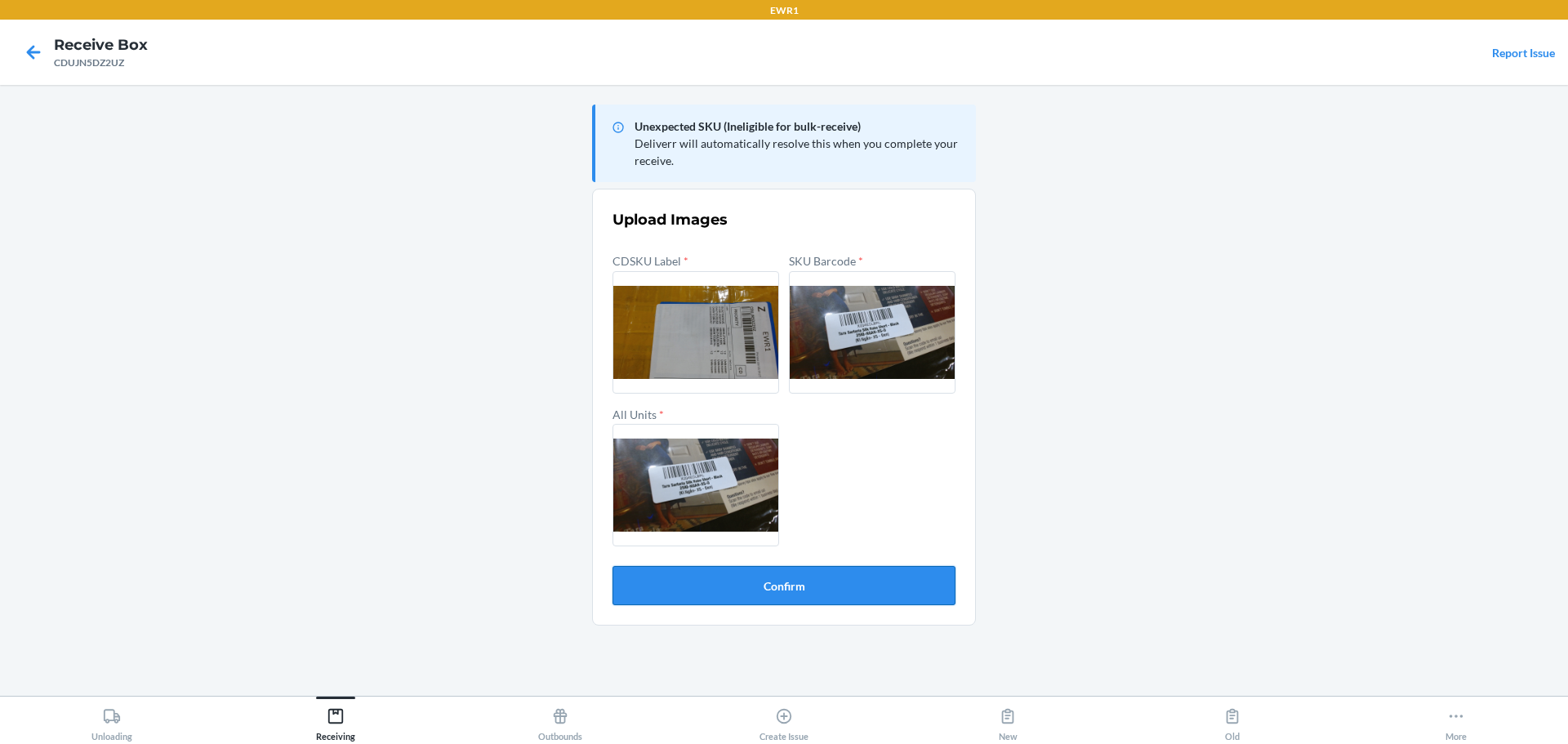
click at [944, 595] on button "Confirm" at bounding box center [784, 586] width 343 height 39
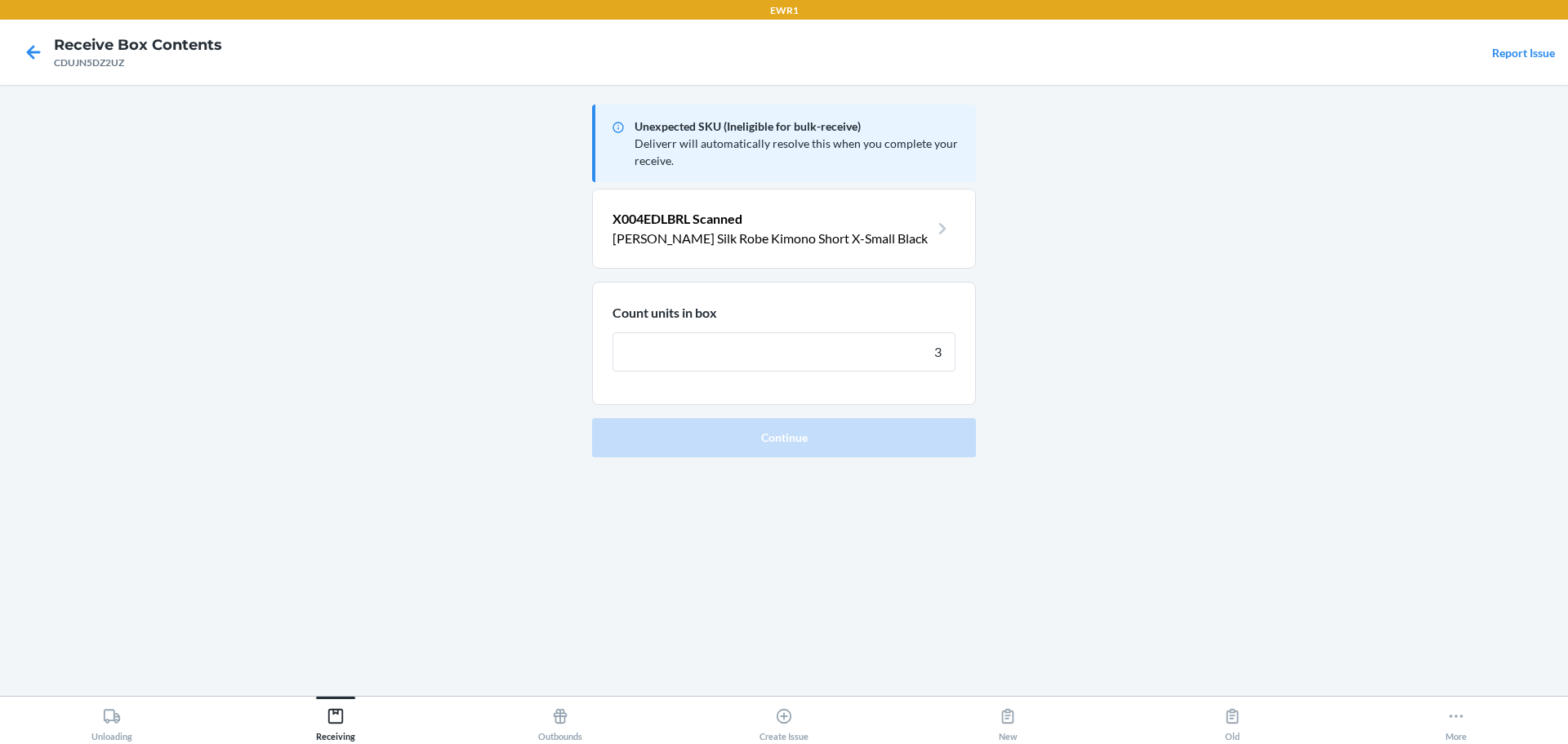
type input "3"
click at [592, 418] on button "Continue" at bounding box center [784, 437] width 384 height 39
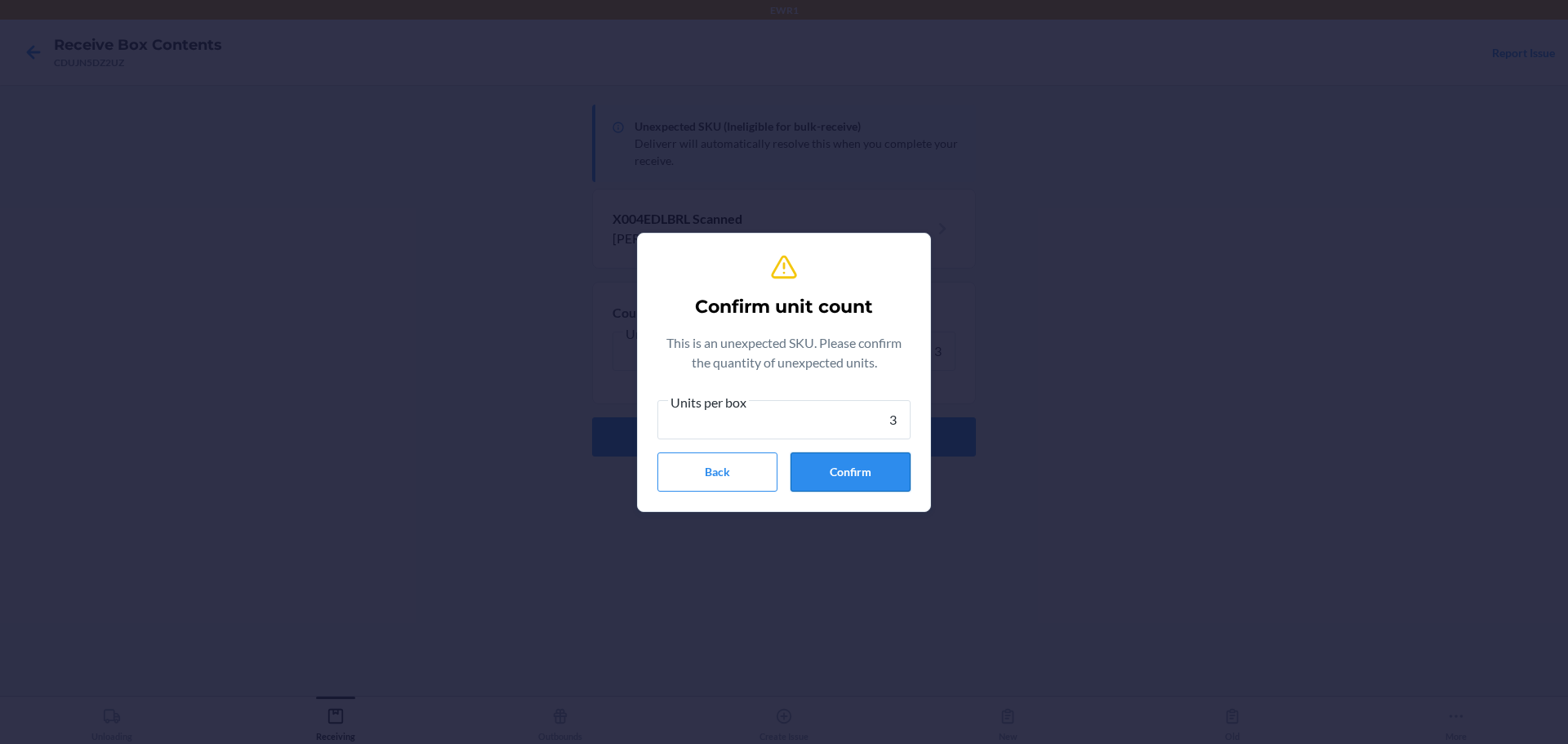
type input "3"
click at [864, 468] on button "Confirm" at bounding box center [850, 472] width 120 height 39
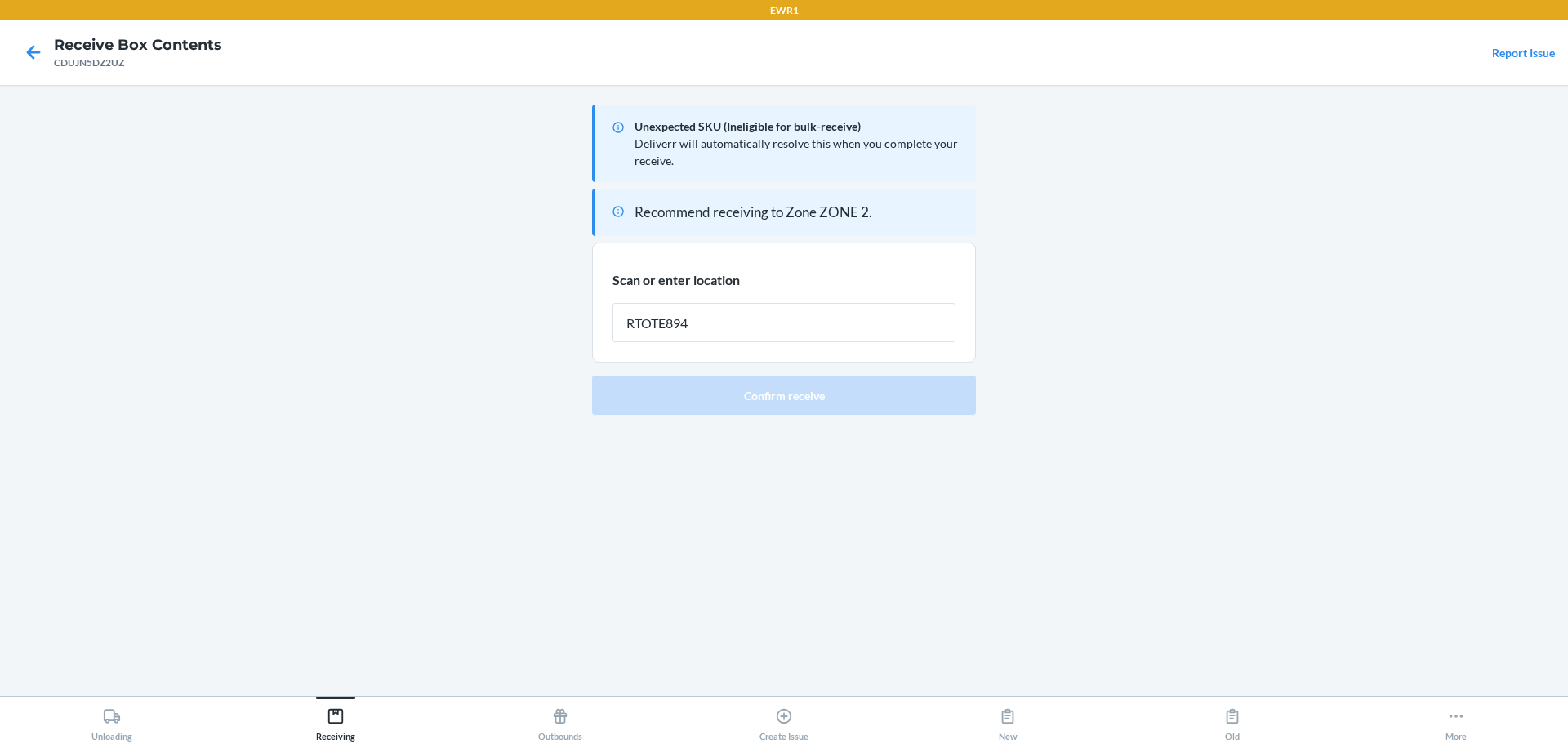
type input "RTOTE894"
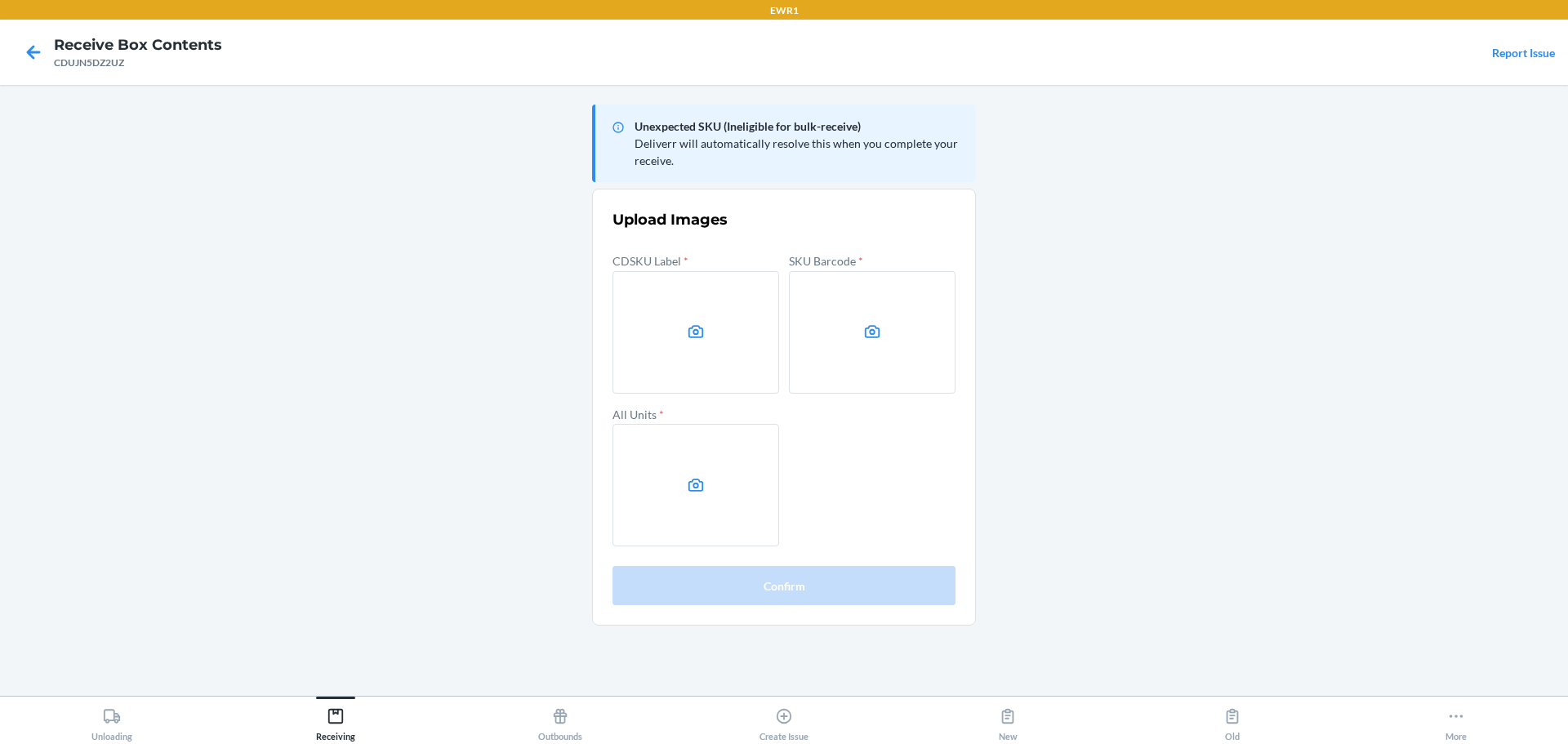
click at [1317, 354] on main "Unexpected SKU (Ineligible for bulk-receive) Deliverr will automatically resolv…" at bounding box center [784, 391] width 1568 height 611
click at [712, 305] on label at bounding box center [696, 332] width 167 height 122
click at [0, 0] on input "file" at bounding box center [0, 0] width 0 height 0
click at [858, 319] on label at bounding box center [872, 332] width 167 height 122
click at [0, 0] on input "file" at bounding box center [0, 0] width 0 height 0
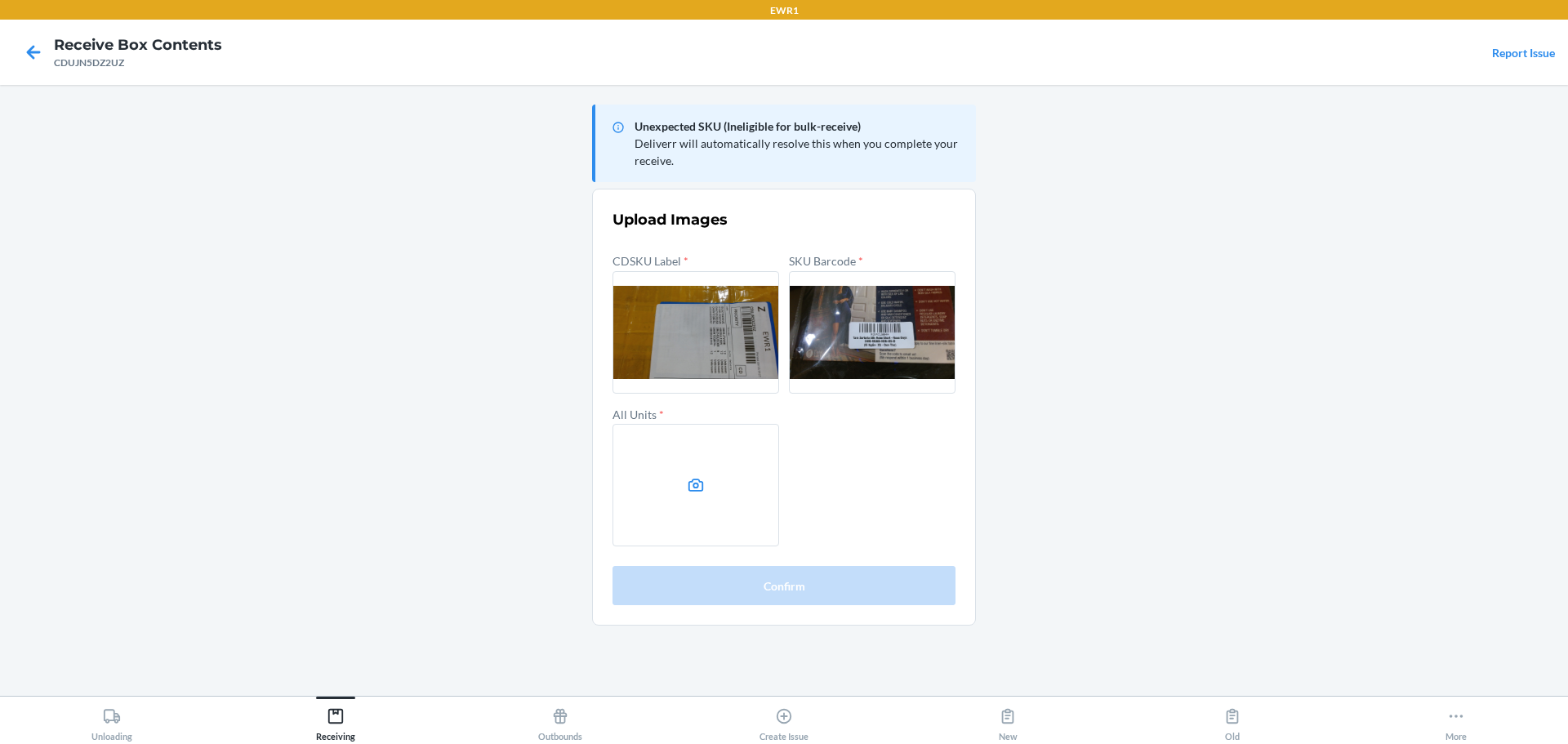
click at [735, 514] on label at bounding box center [696, 485] width 167 height 122
click at [0, 0] on input "file" at bounding box center [0, 0] width 0 height 0
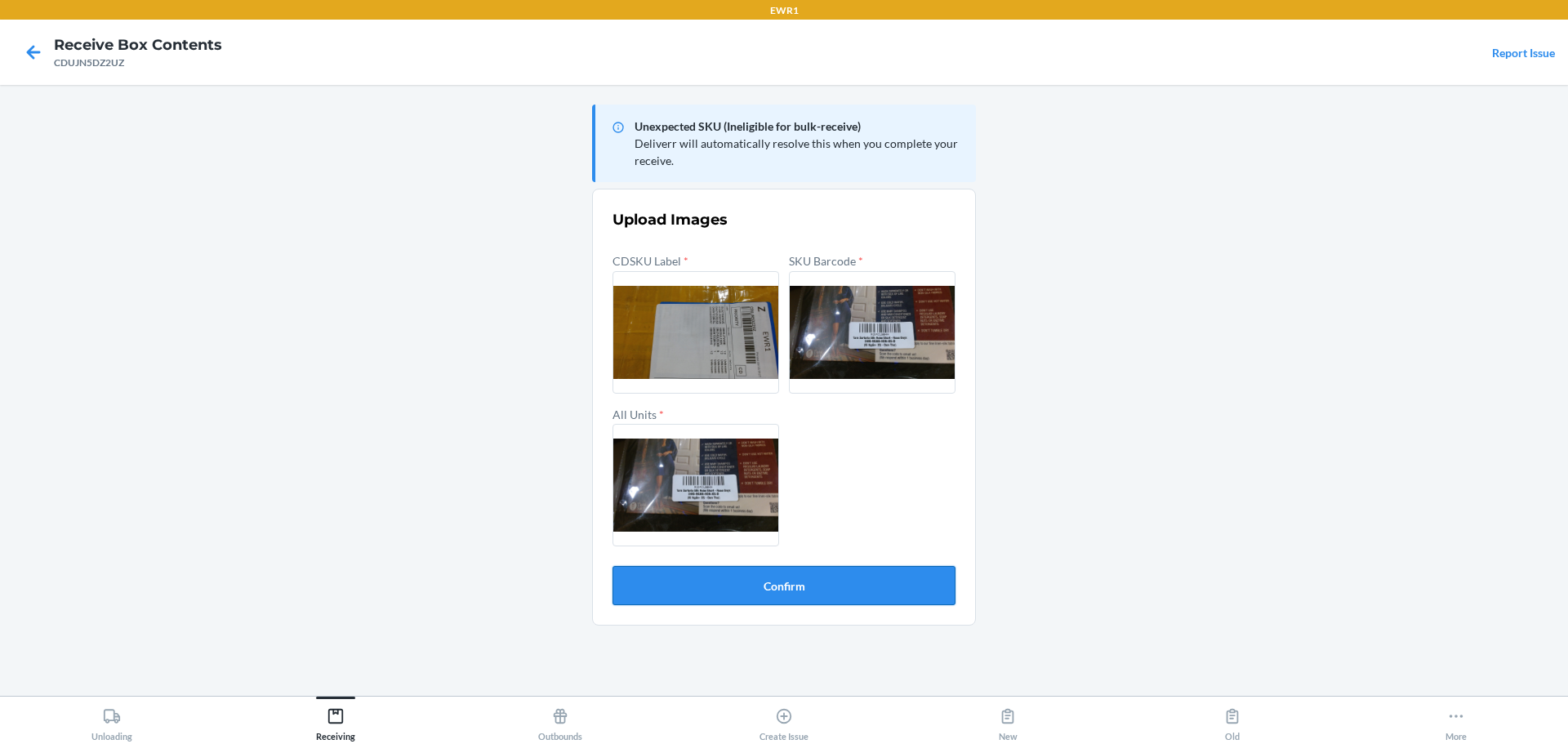
click at [756, 575] on button "Confirm" at bounding box center [784, 586] width 343 height 39
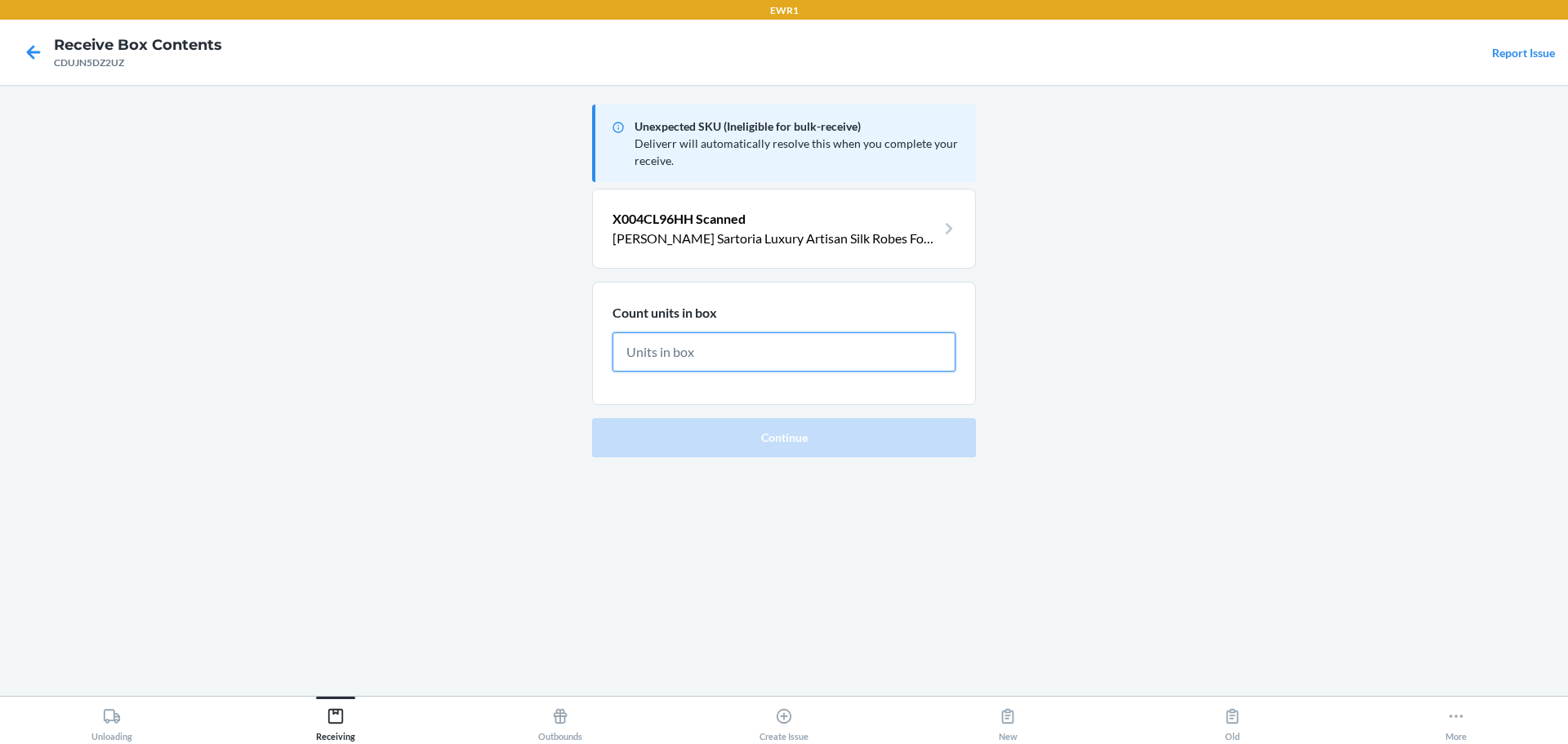
click at [869, 363] on input "text" at bounding box center [784, 351] width 343 height 39
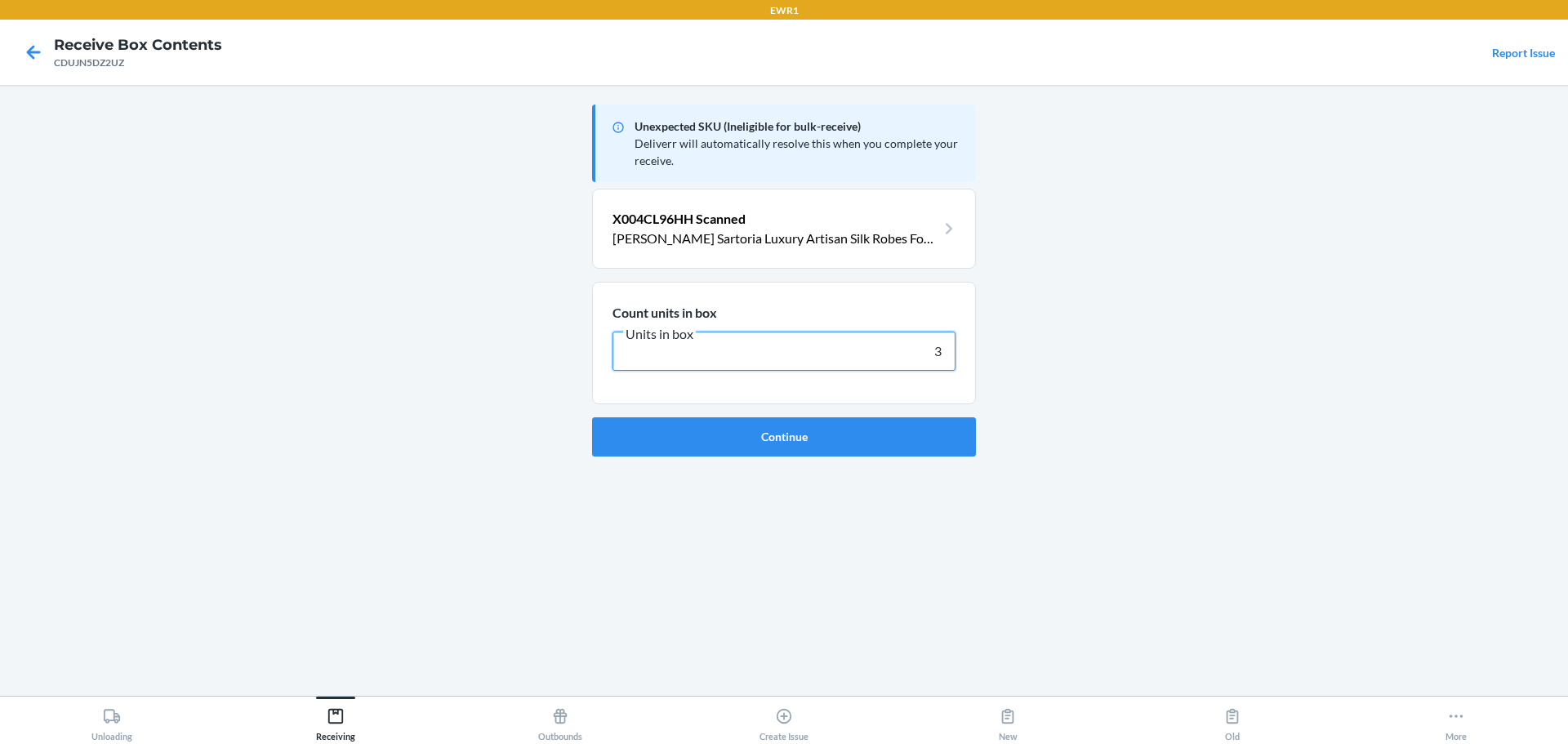
type input "3"
click at [592, 418] on button "Continue" at bounding box center [784, 437] width 384 height 39
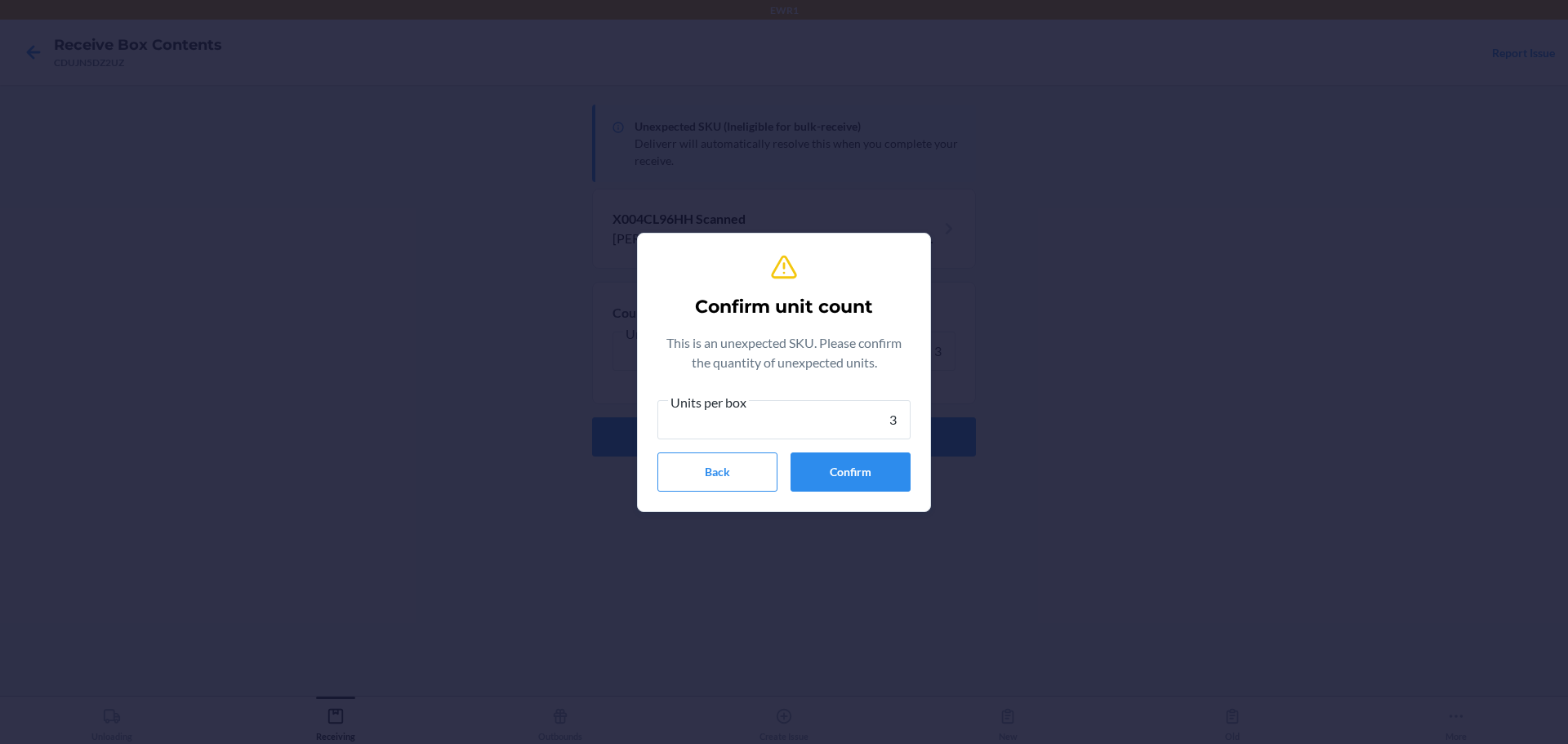
type input "3"
click at [839, 495] on div "Confirm unit count This is an unexpected SKU. Please confirm the quantity of un…" at bounding box center [784, 372] width 253 height 251
click at [839, 470] on button "Confirm" at bounding box center [850, 472] width 120 height 39
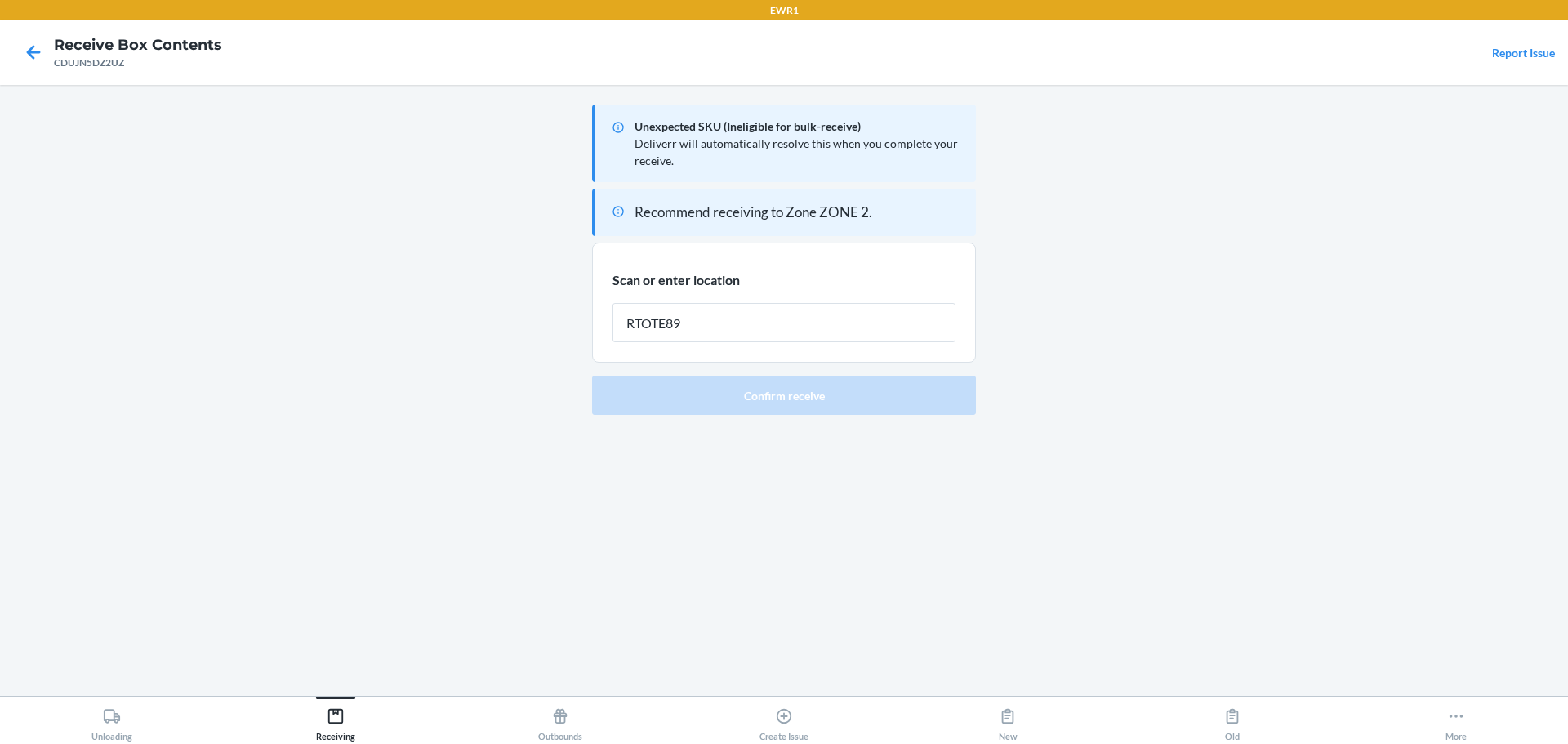
type input "RTOTE894"
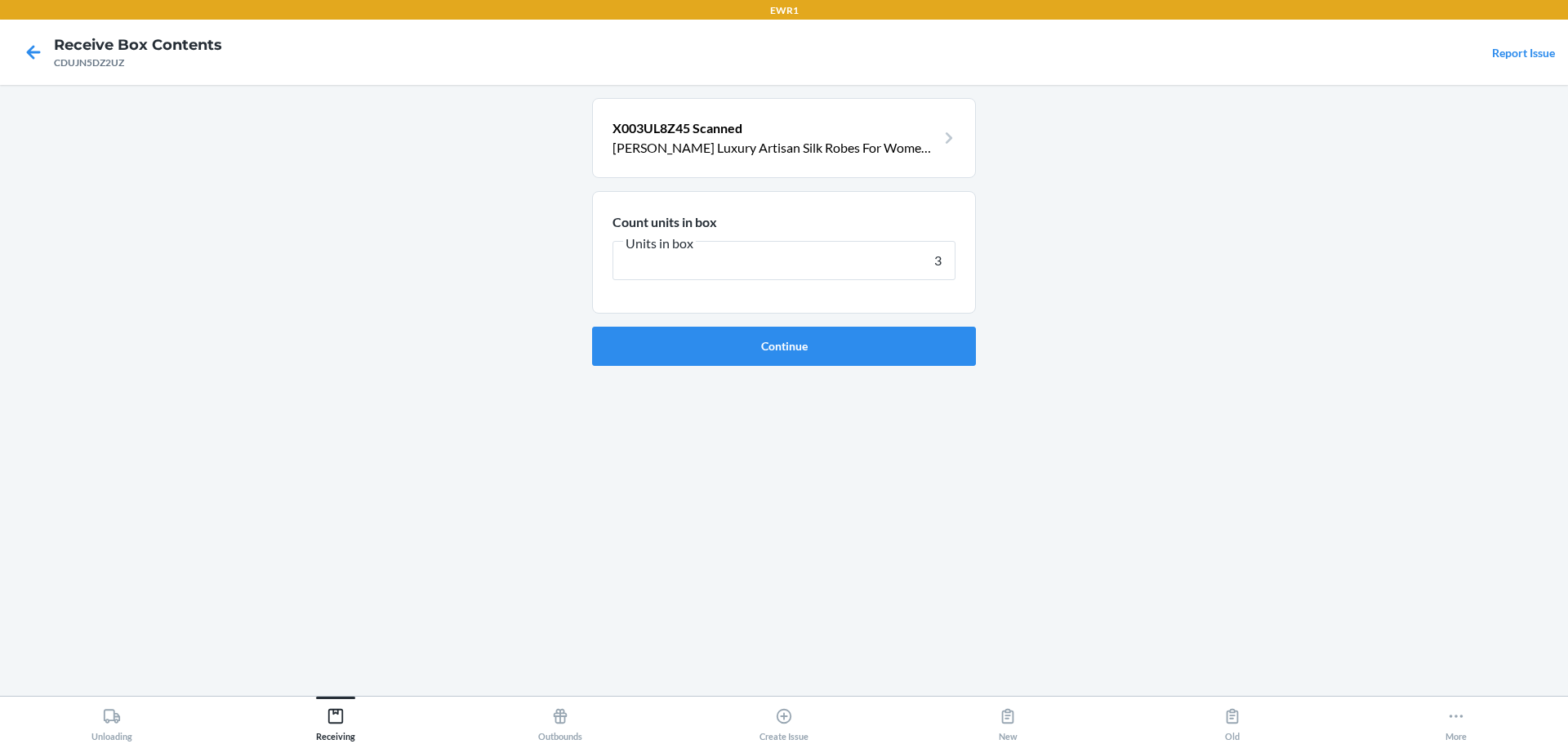
type input "3"
click at [592, 326] on button "Continue" at bounding box center [784, 345] width 384 height 39
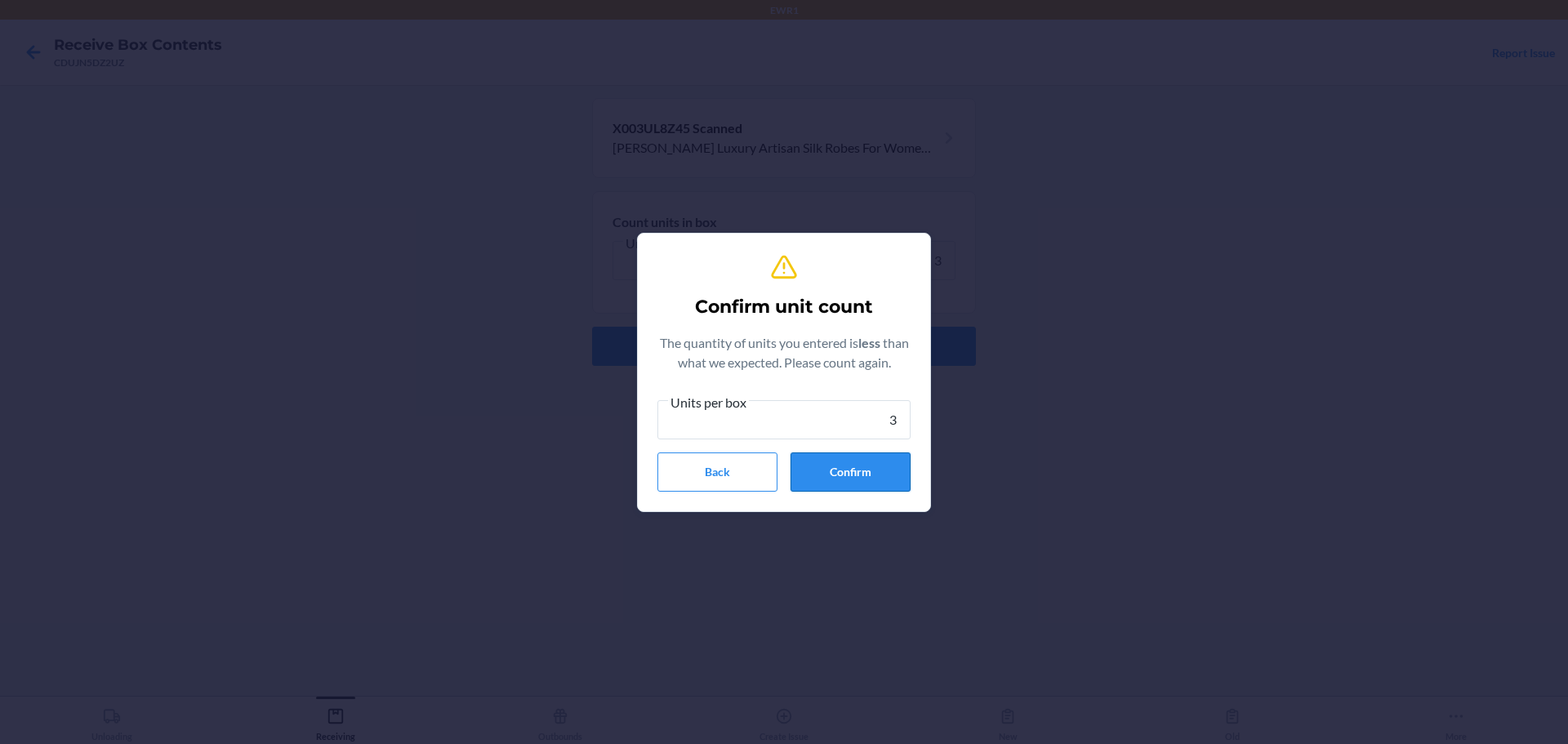
type input "3"
click at [897, 466] on button "Confirm" at bounding box center [850, 472] width 120 height 39
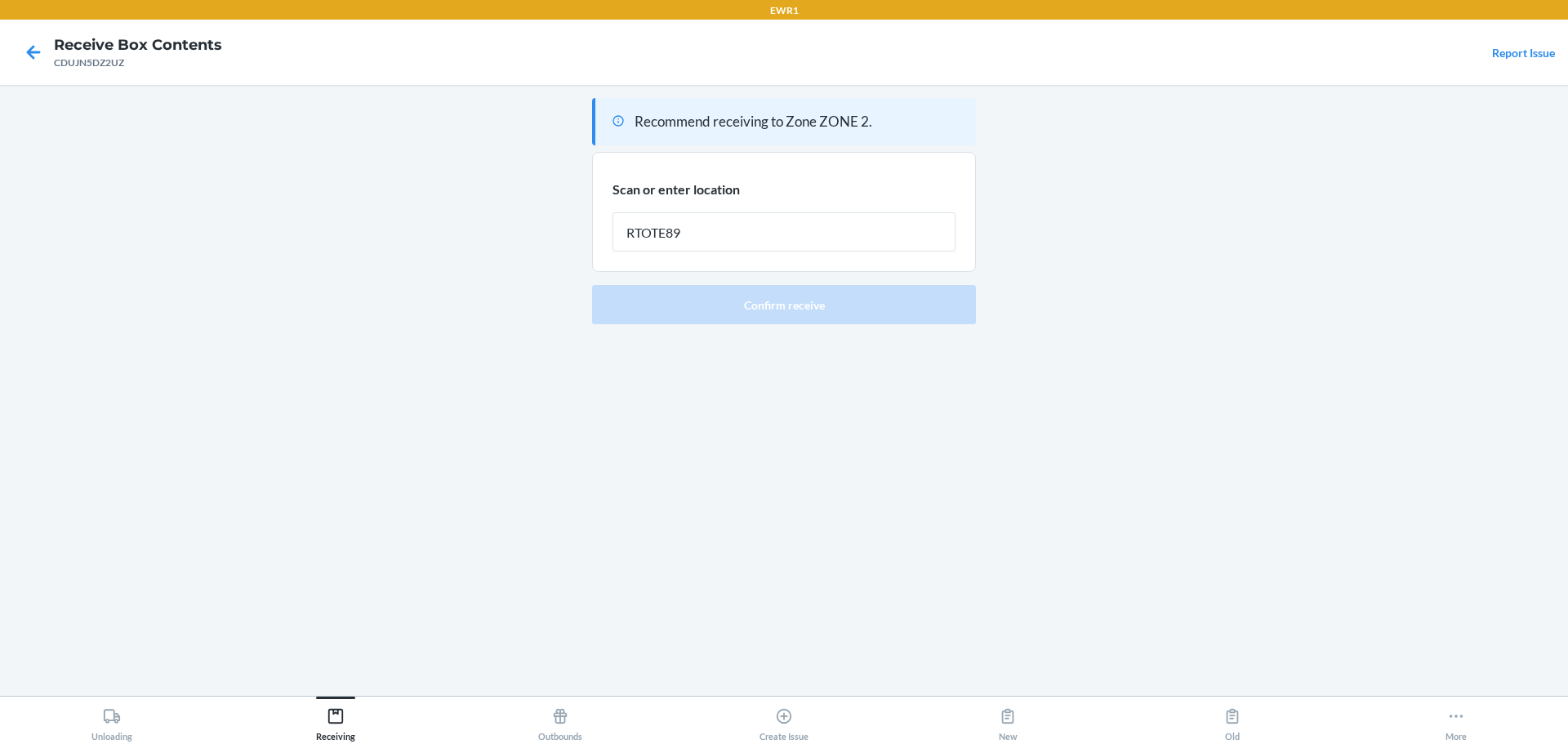
type input "RTOTE894"
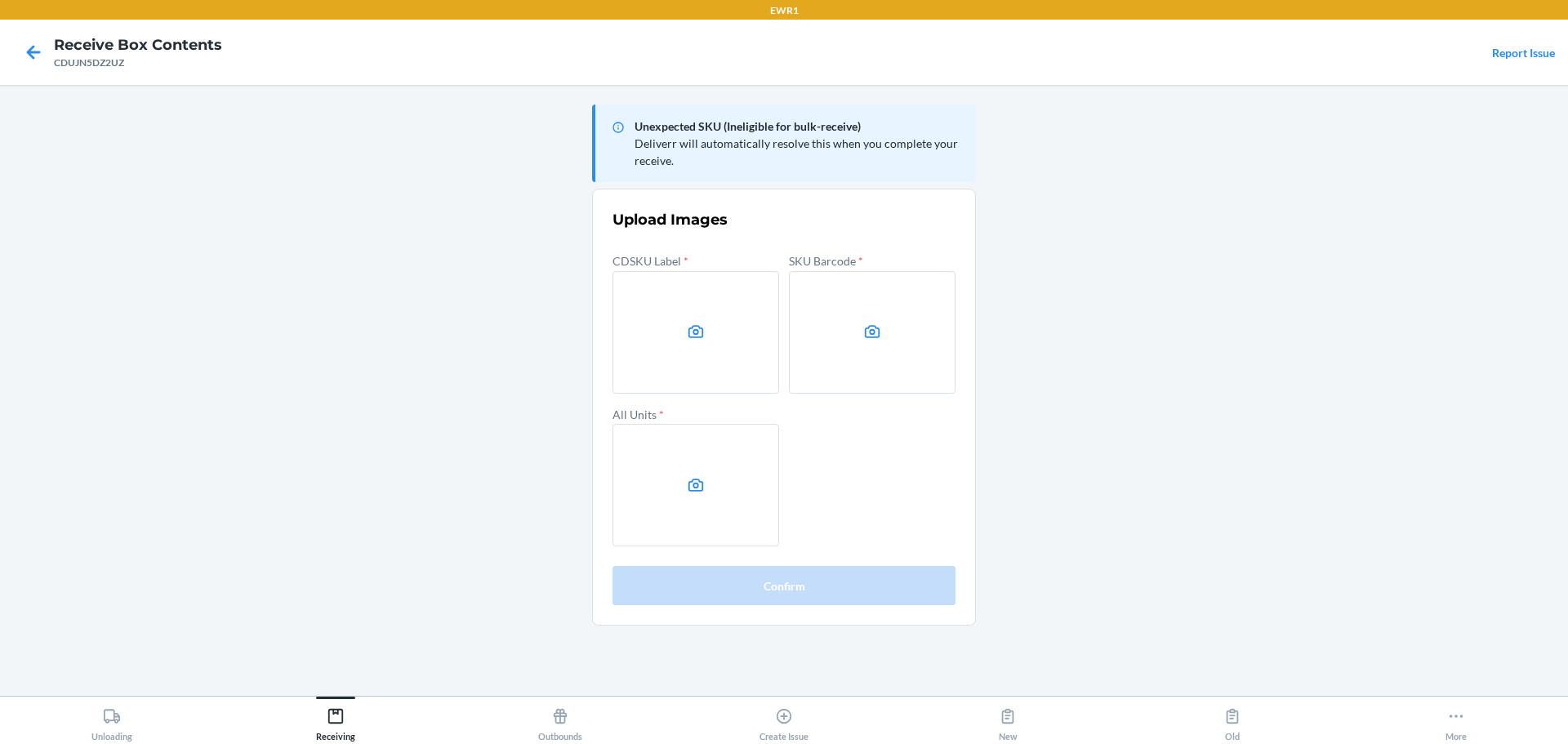
click at [1369, 397] on main "Unexpected SKU (Ineligible for bulk-receive) Deliverr will automatically resolv…" at bounding box center [784, 391] width 1568 height 611
click at [722, 303] on label at bounding box center [696, 332] width 167 height 122
click at [0, 0] on input "file" at bounding box center [0, 0] width 0 height 0
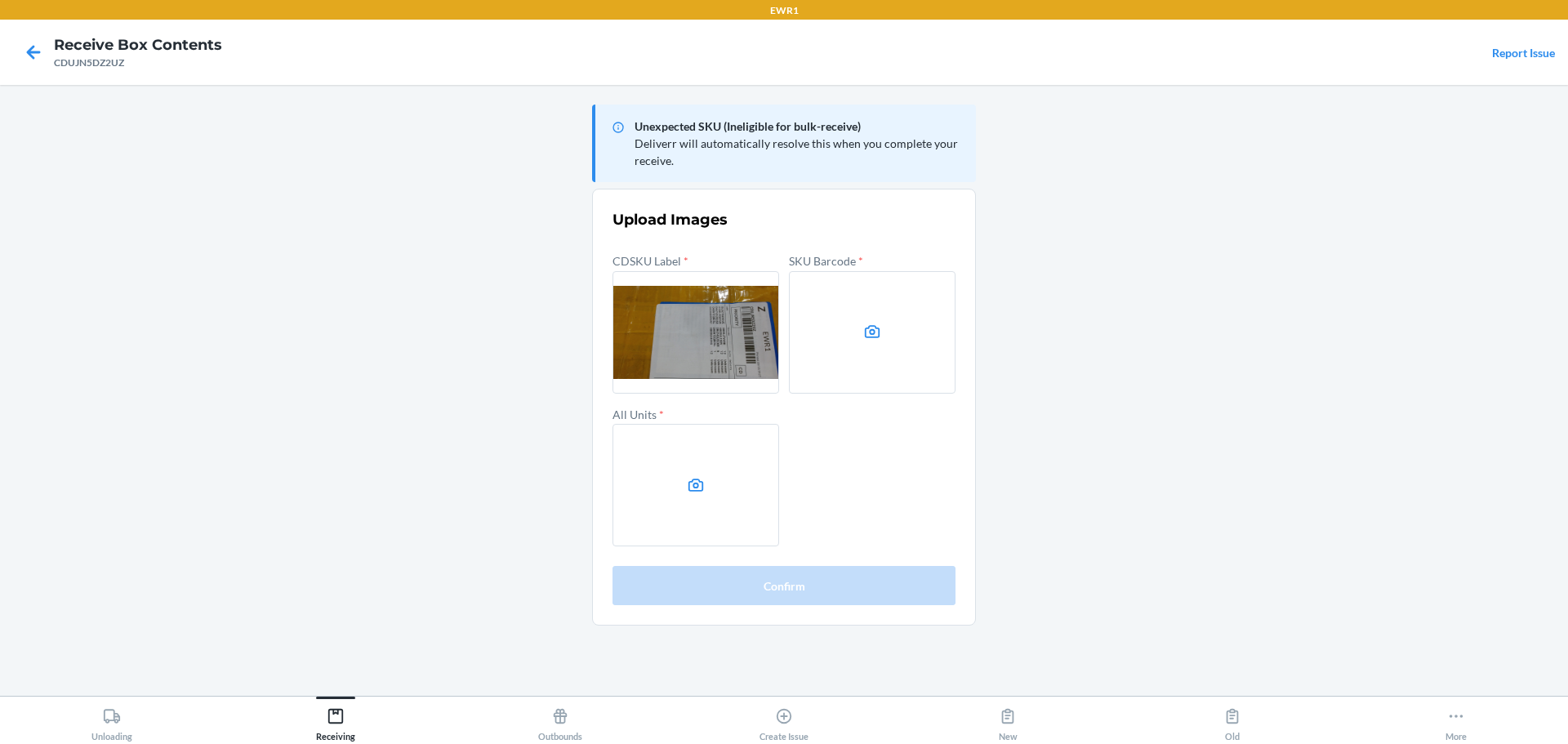
click at [874, 348] on label at bounding box center [872, 332] width 167 height 122
click at [0, 0] on input "file" at bounding box center [0, 0] width 0 height 0
click at [303, 148] on main "Unexpected SKU (Ineligible for bulk-receive) Deliverr will automatically resolv…" at bounding box center [784, 391] width 1568 height 611
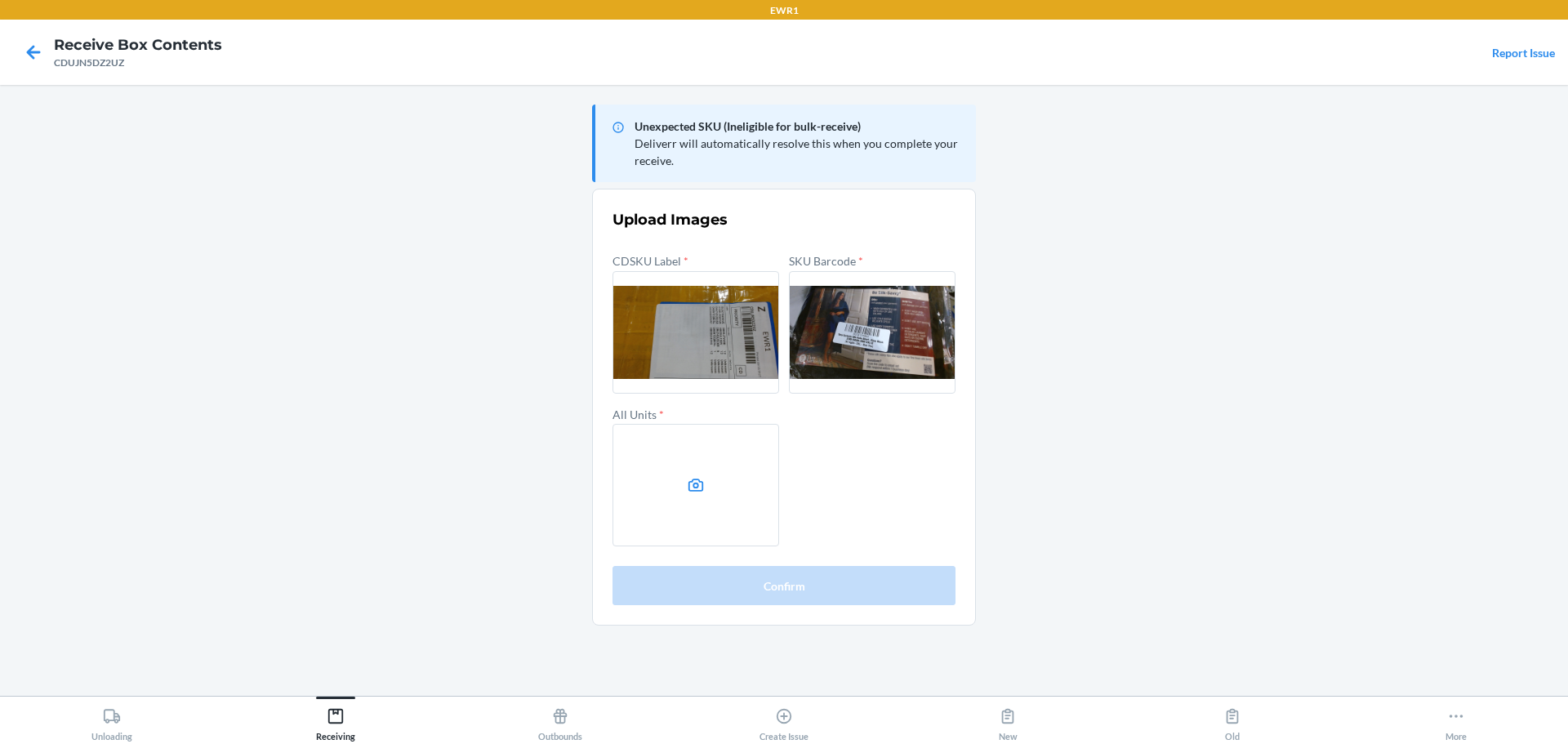
click at [747, 485] on label at bounding box center [696, 485] width 167 height 122
click at [0, 0] on input "file" at bounding box center [0, 0] width 0 height 0
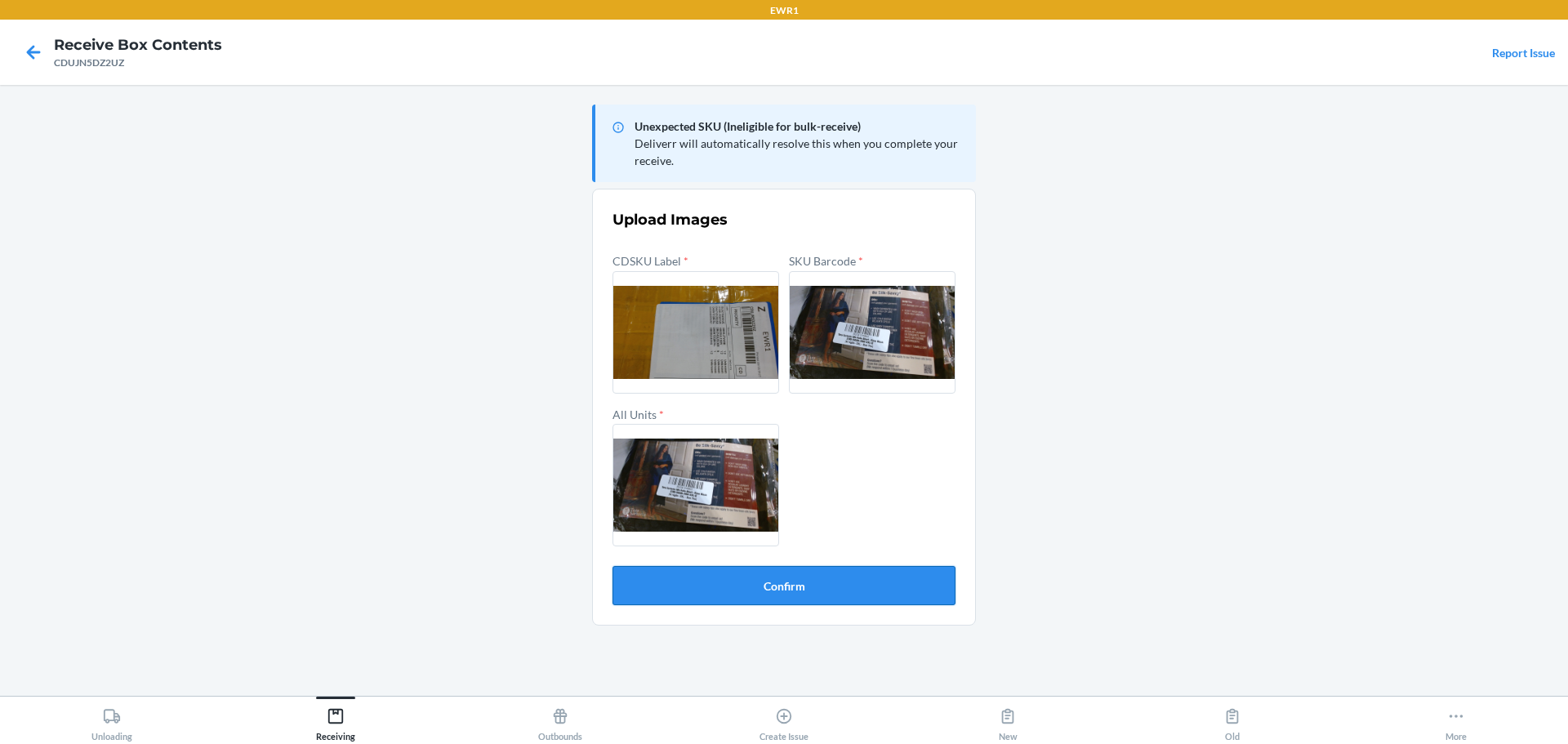
click at [876, 590] on button "Confirm" at bounding box center [784, 586] width 343 height 39
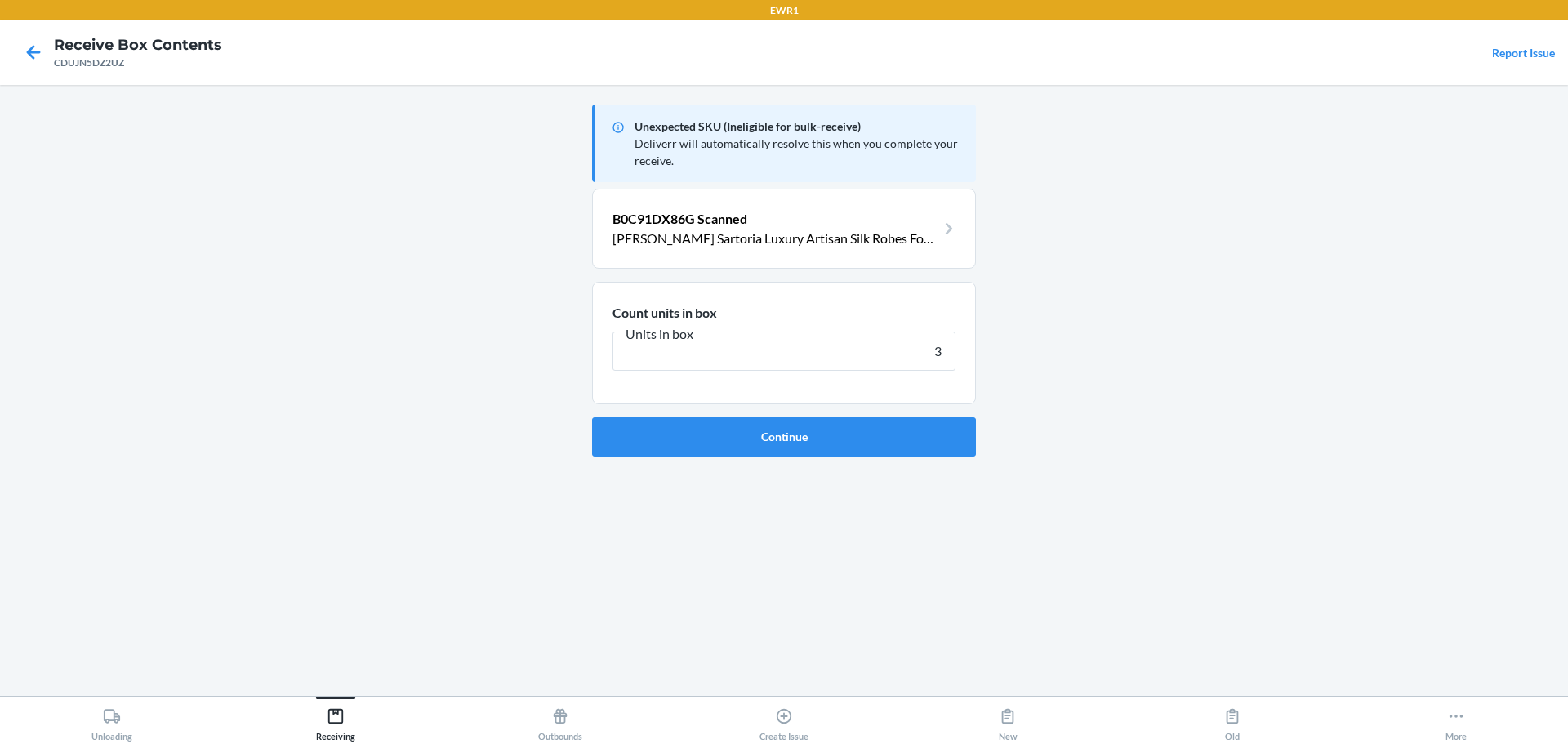
type input "3"
click at [592, 418] on button "Continue" at bounding box center [784, 437] width 384 height 39
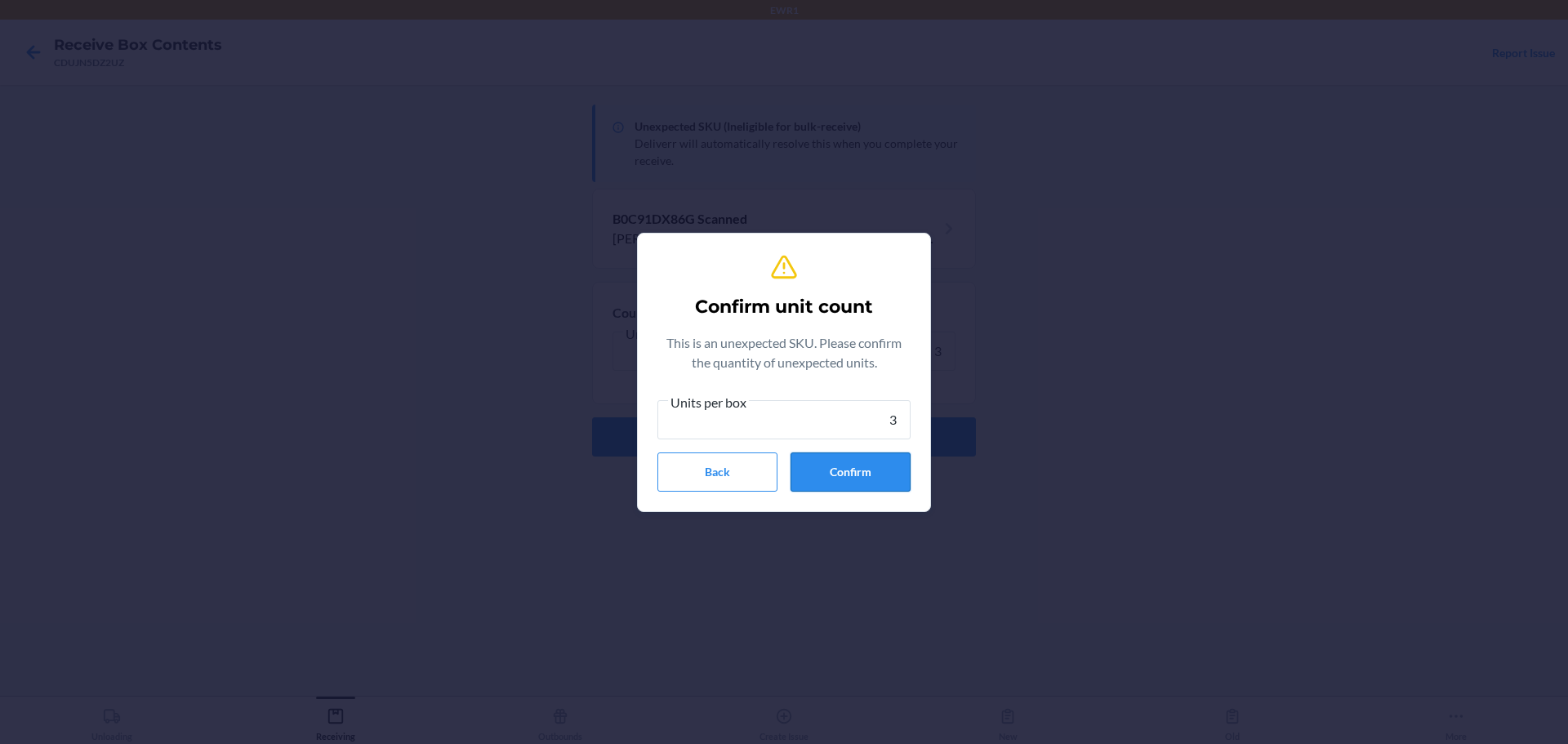
type input "3"
click at [864, 456] on button "Confirm" at bounding box center [850, 472] width 120 height 39
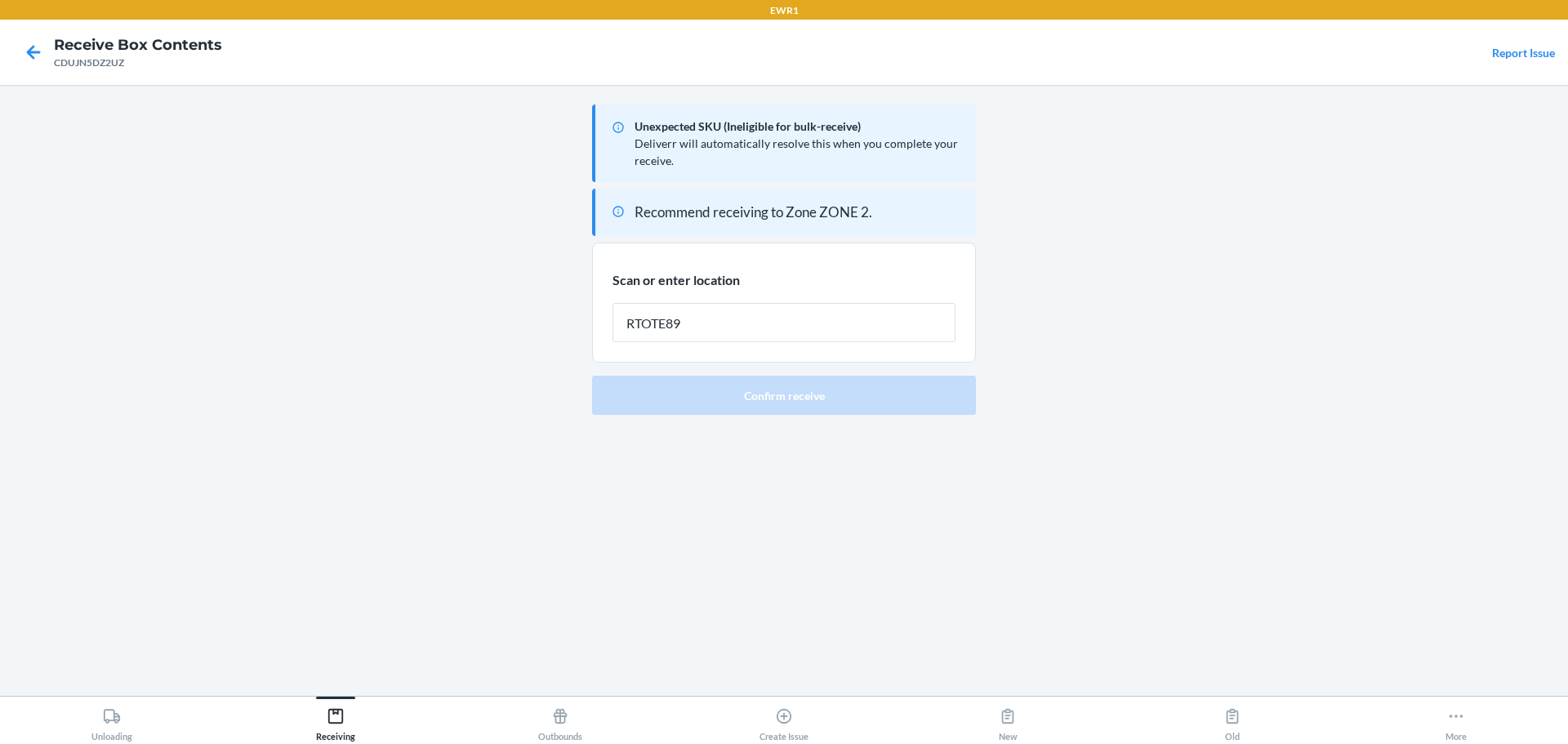
type input "RTOTE894"
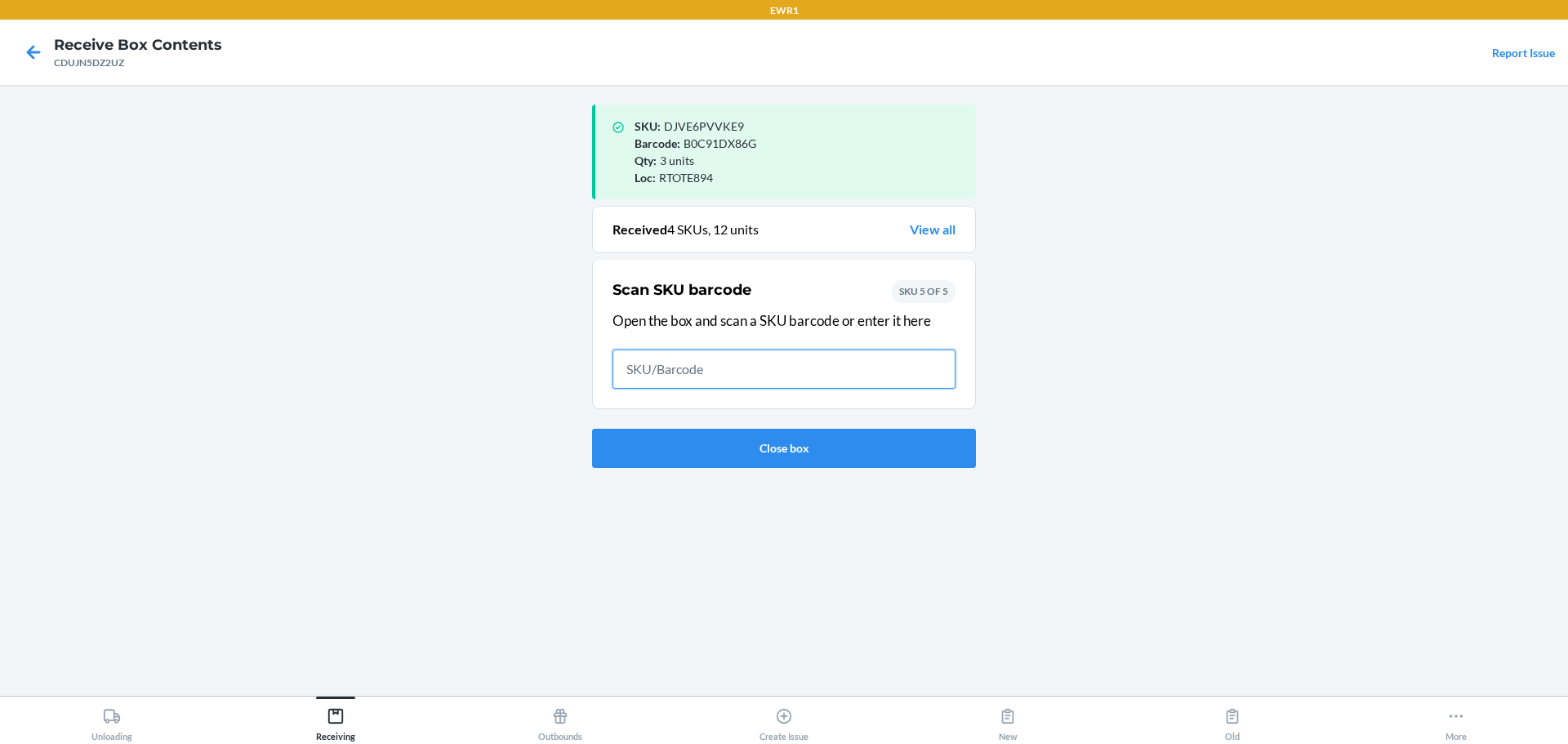
click at [829, 361] on input "text" at bounding box center [784, 368] width 343 height 39
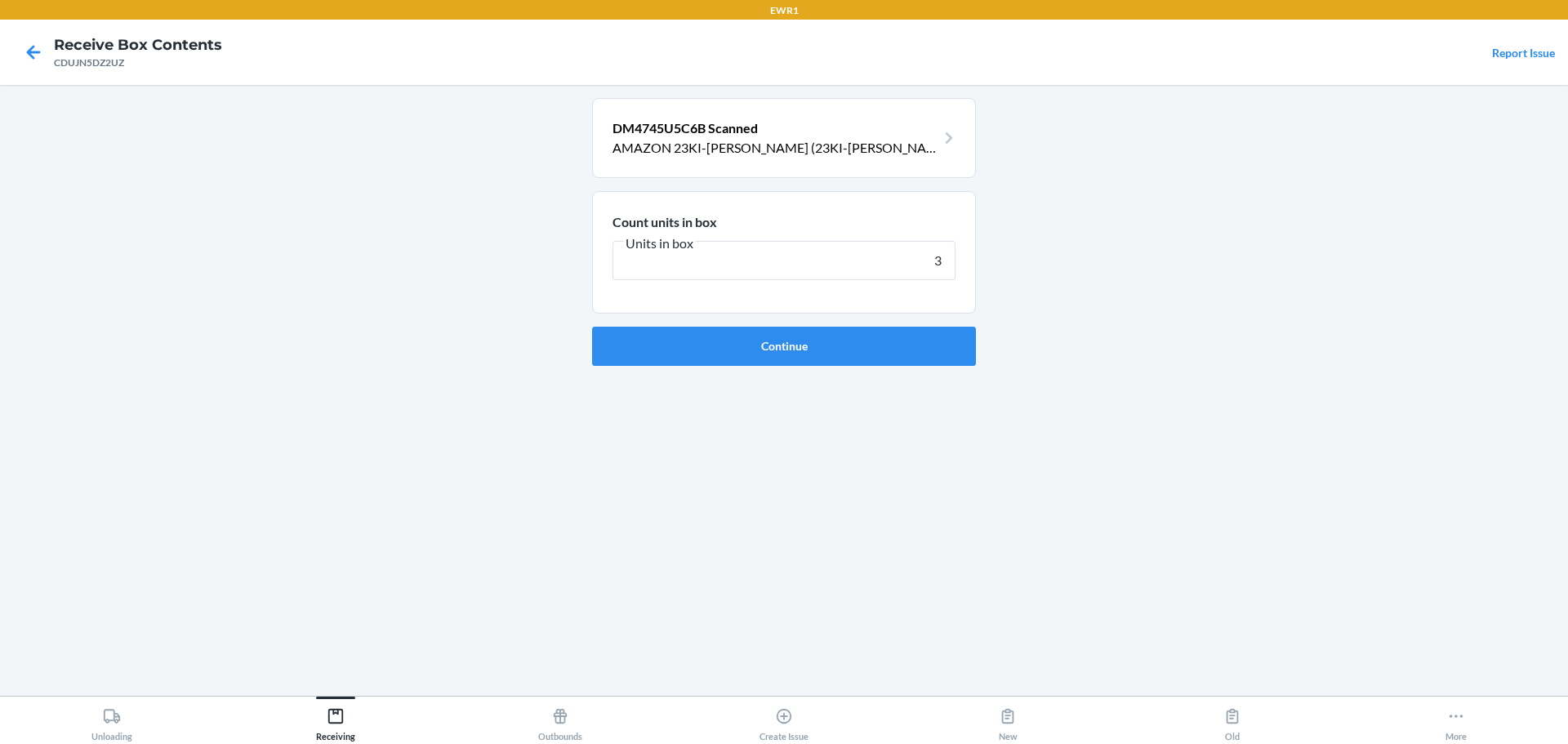
type input "3"
click at [592, 326] on button "Continue" at bounding box center [784, 345] width 384 height 39
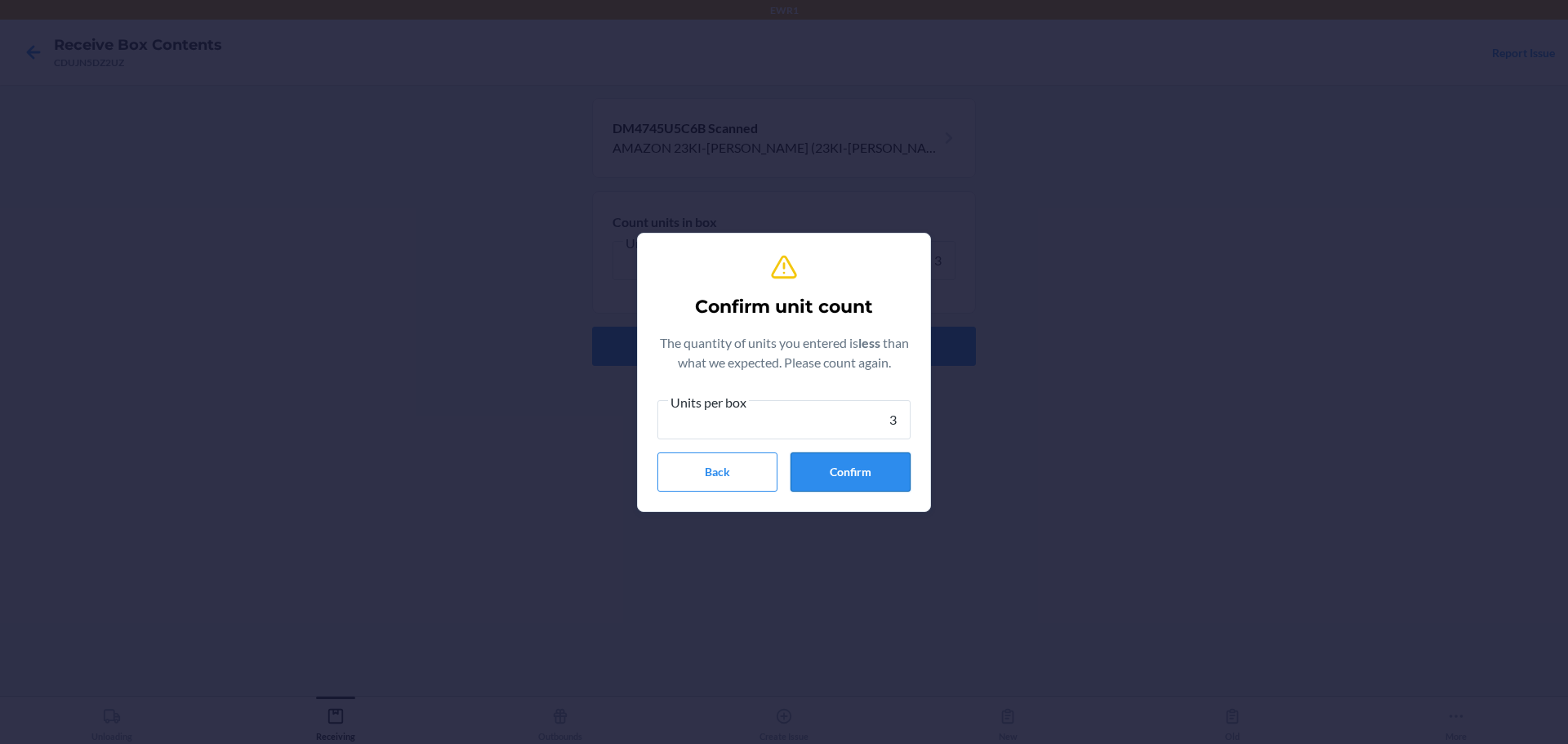
type input "3"
click at [900, 467] on button "Confirm" at bounding box center [850, 472] width 120 height 39
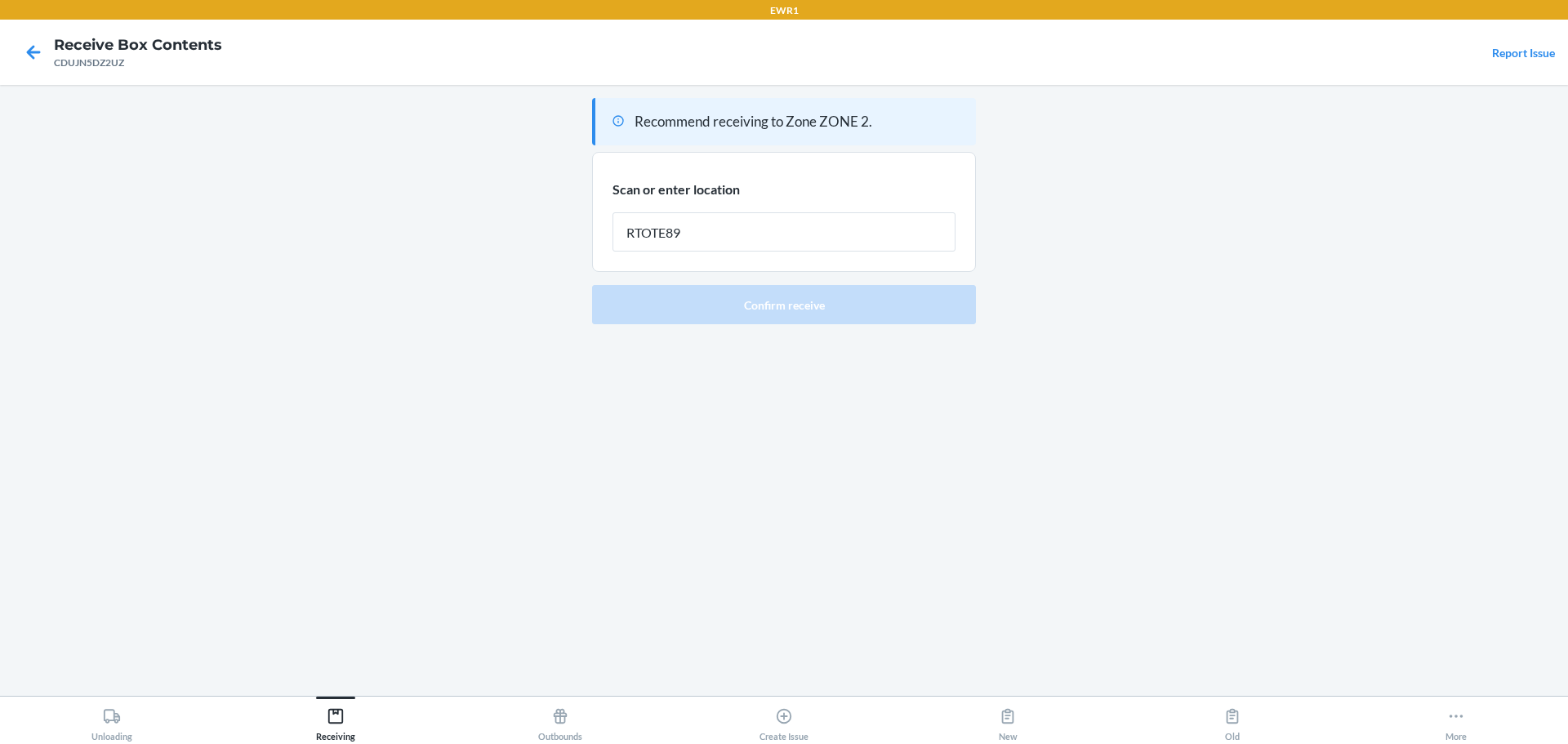
type input "RTOTE894"
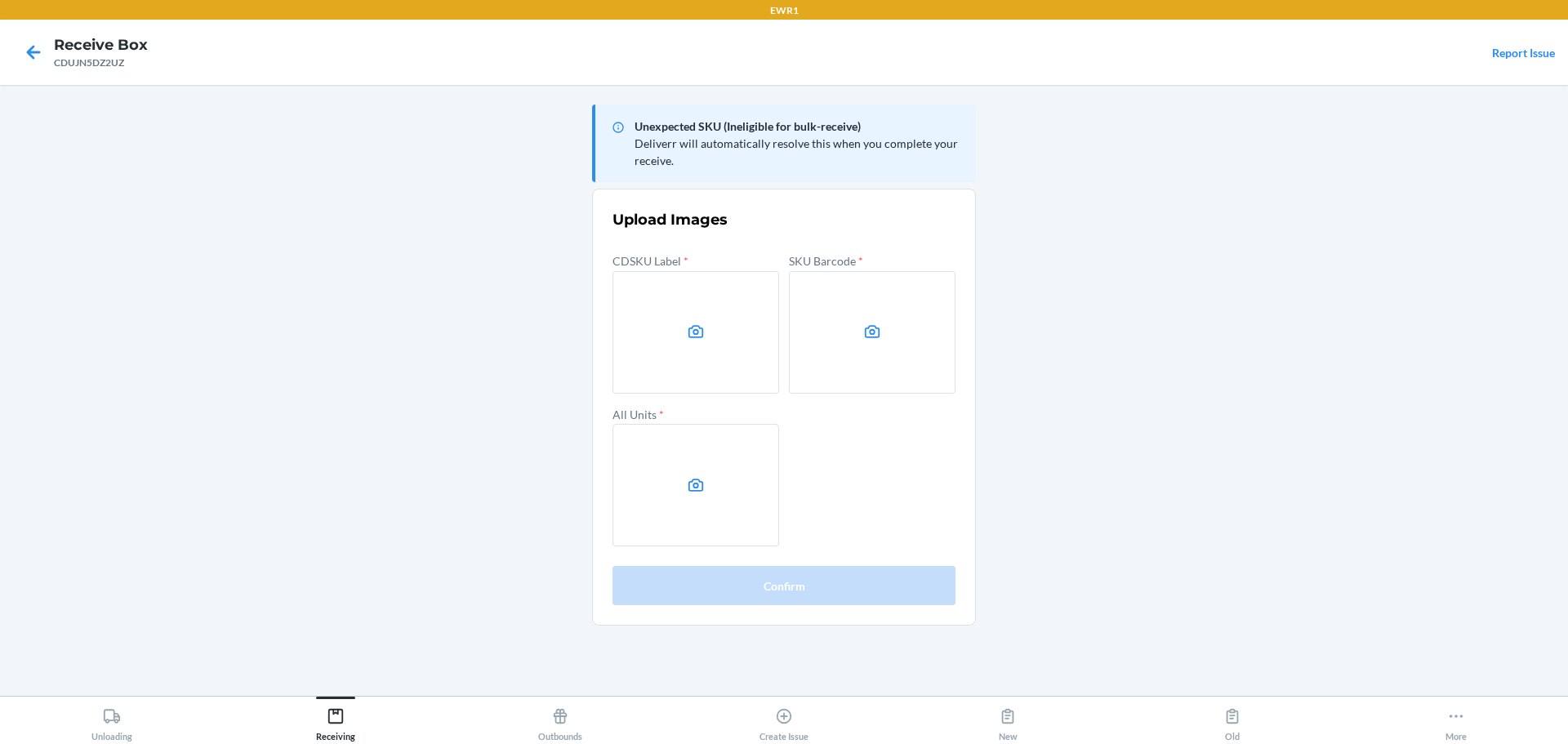
click at [1391, 277] on main "Unexpected SKU (Ineligible for bulk-receive) Deliverr will automatically resolv…" at bounding box center [784, 391] width 1568 height 611
click at [691, 313] on label at bounding box center [696, 332] width 167 height 122
click at [0, 0] on input "file" at bounding box center [0, 0] width 0 height 0
click at [826, 340] on label at bounding box center [872, 332] width 167 height 122
click at [0, 0] on input "file" at bounding box center [0, 0] width 0 height 0
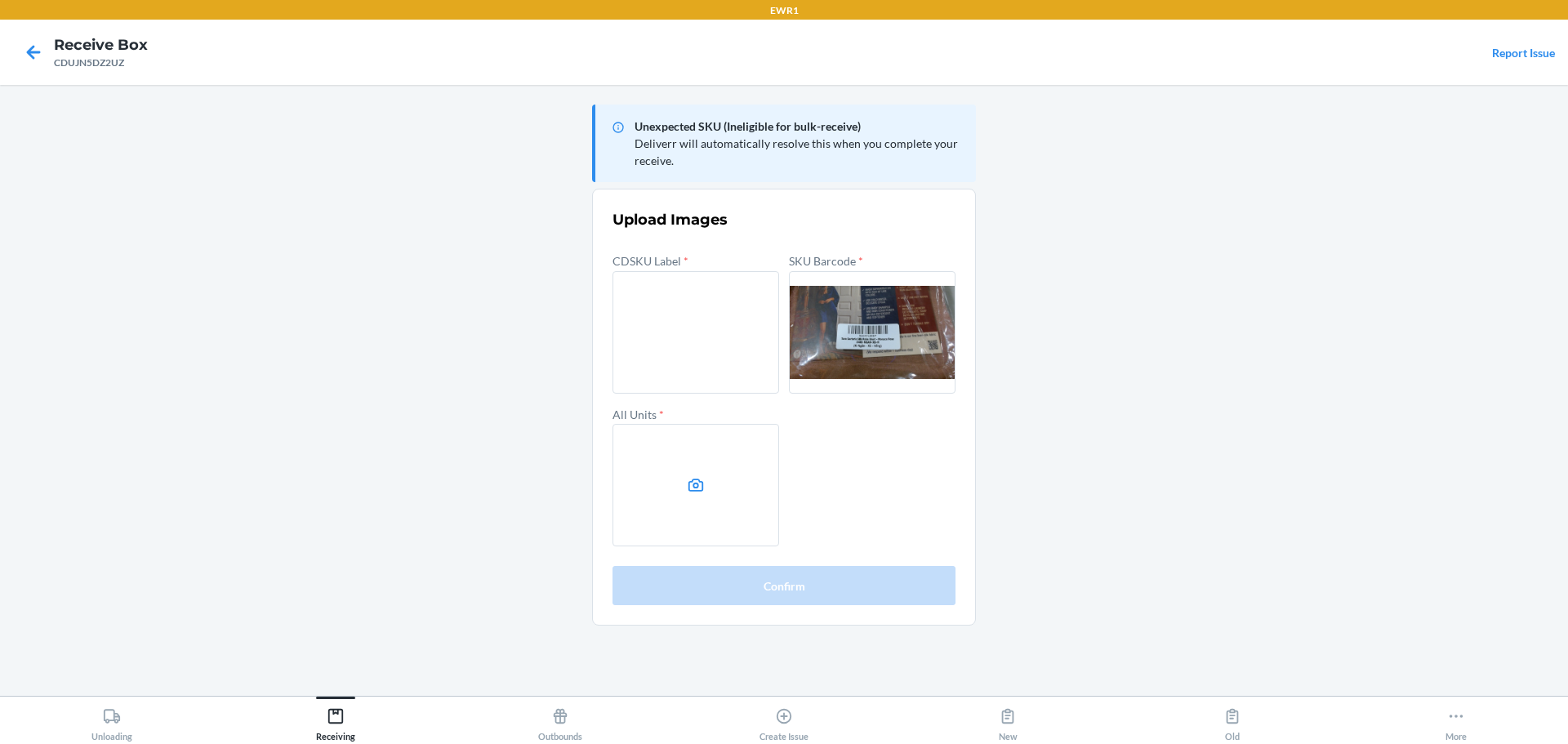
click at [693, 465] on label at bounding box center [696, 485] width 167 height 122
click at [0, 0] on input "file" at bounding box center [0, 0] width 0 height 0
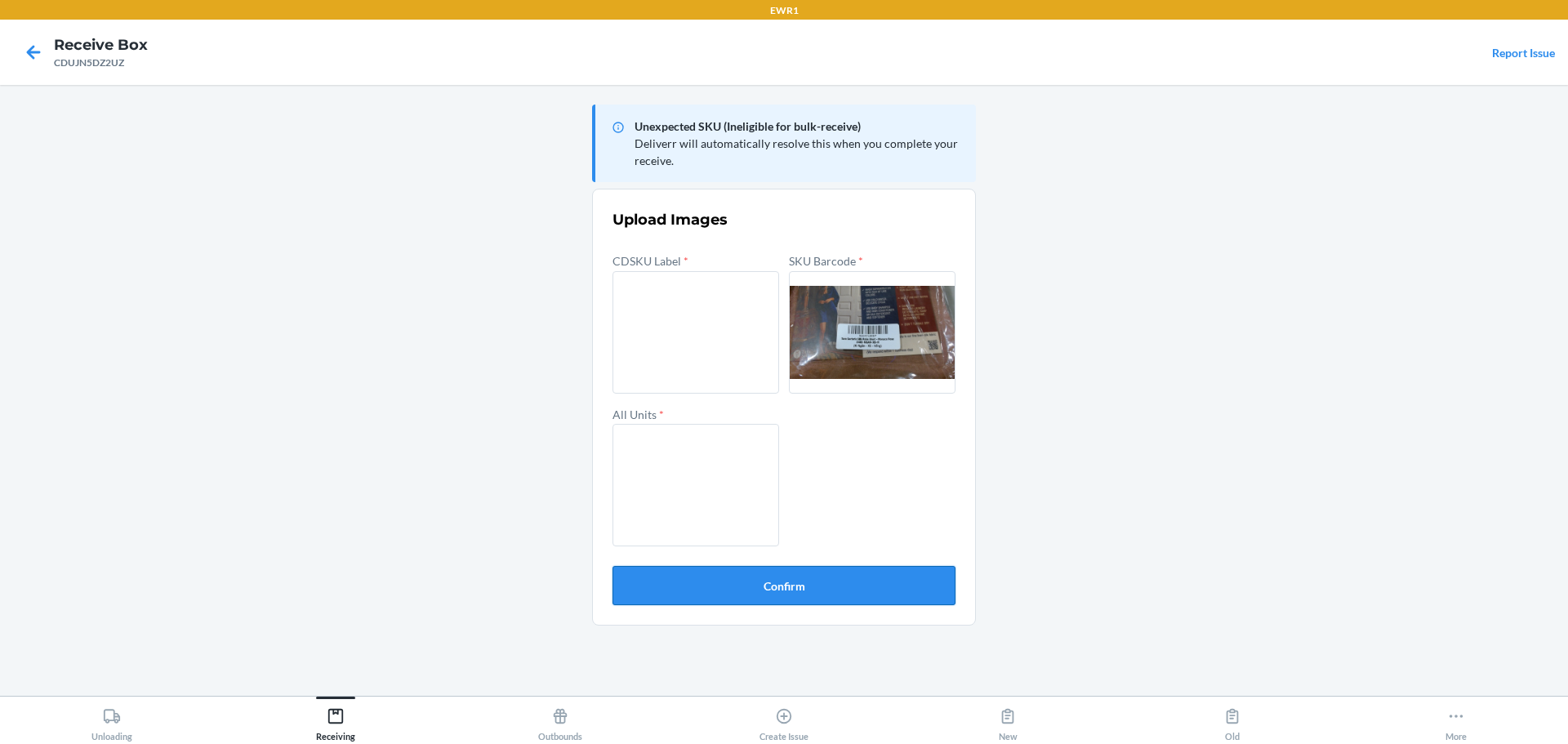
click at [900, 580] on button "Confirm" at bounding box center [784, 586] width 343 height 39
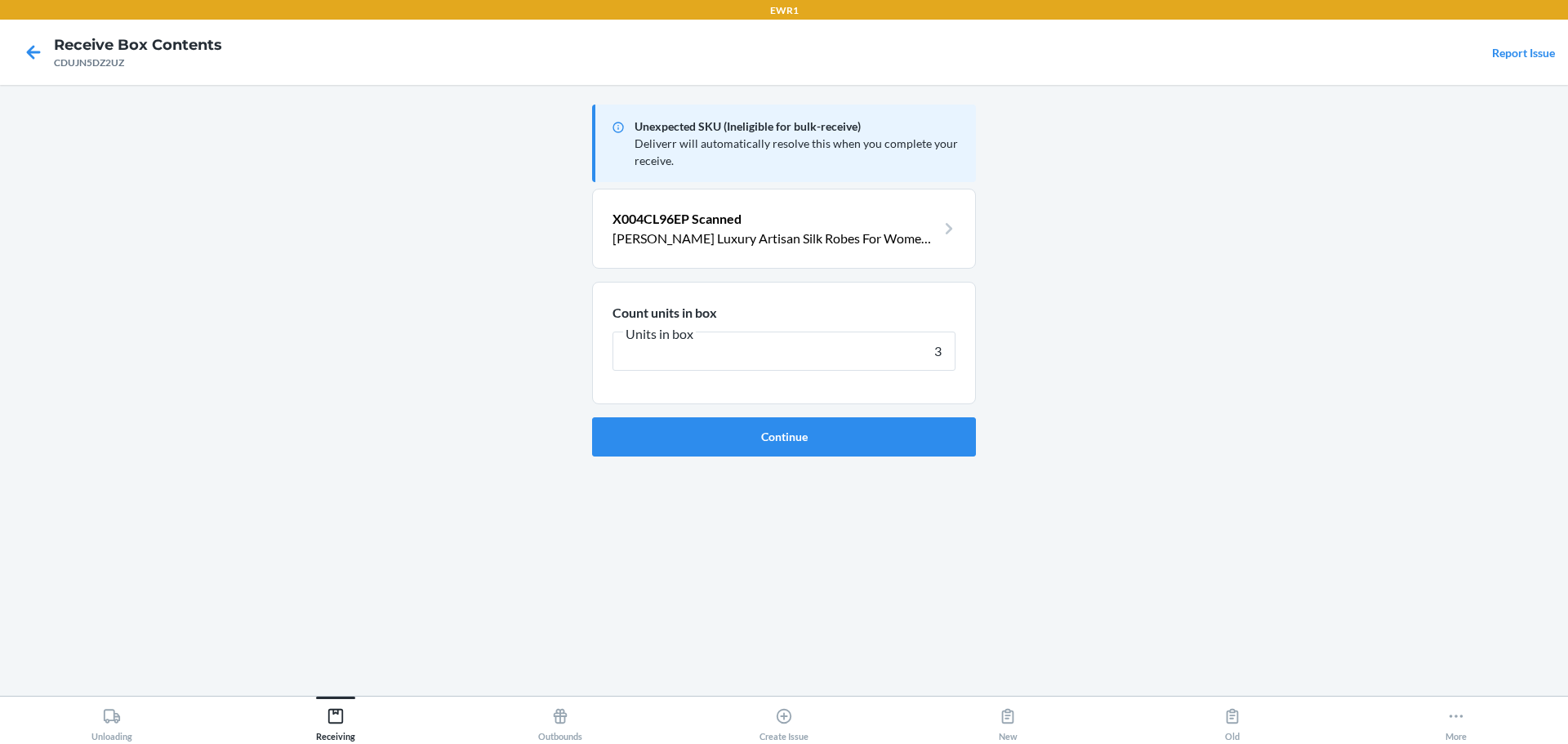
type input "3"
click at [592, 418] on button "Continue" at bounding box center [784, 437] width 384 height 39
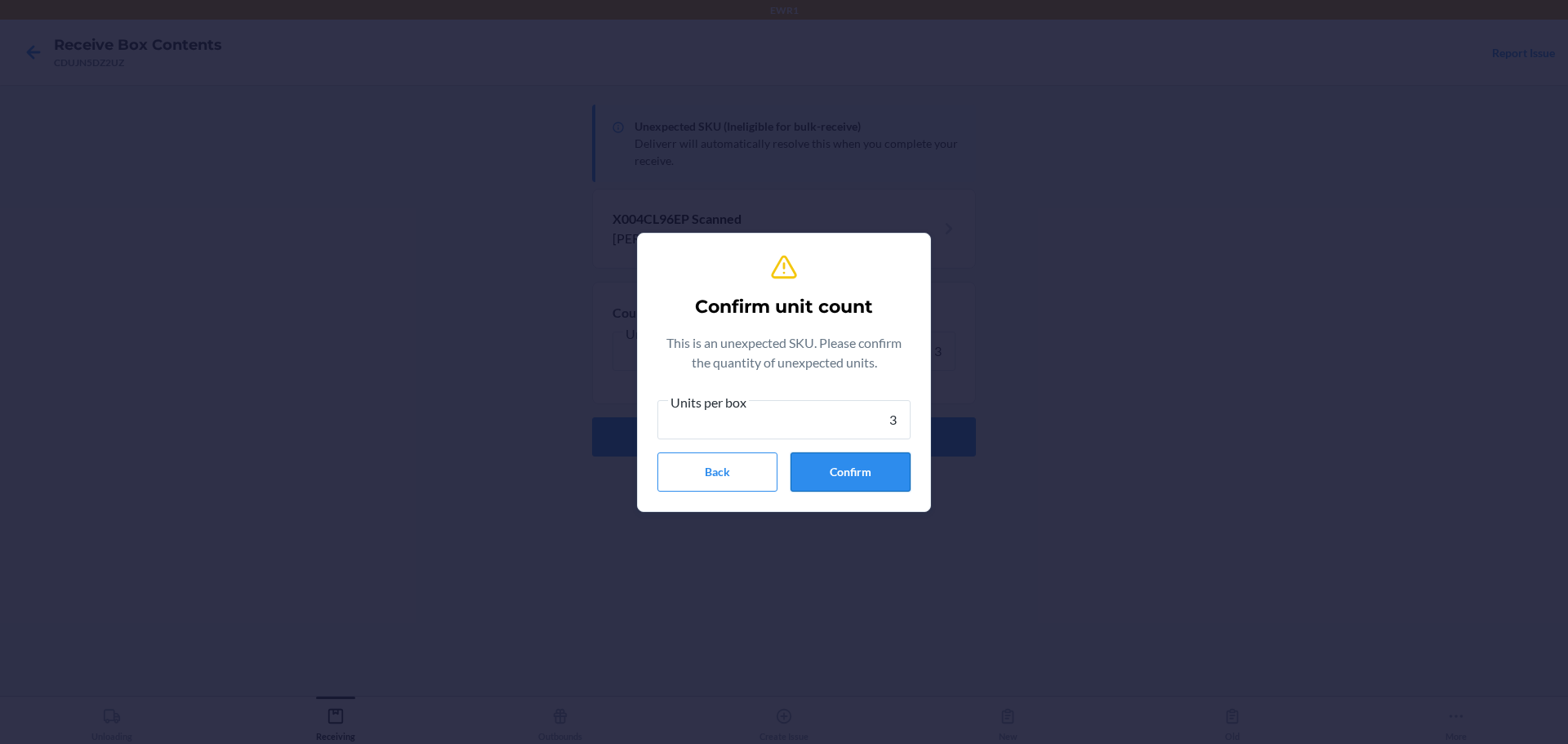
type input "3"
click at [859, 478] on button "Confirm" at bounding box center [850, 472] width 120 height 39
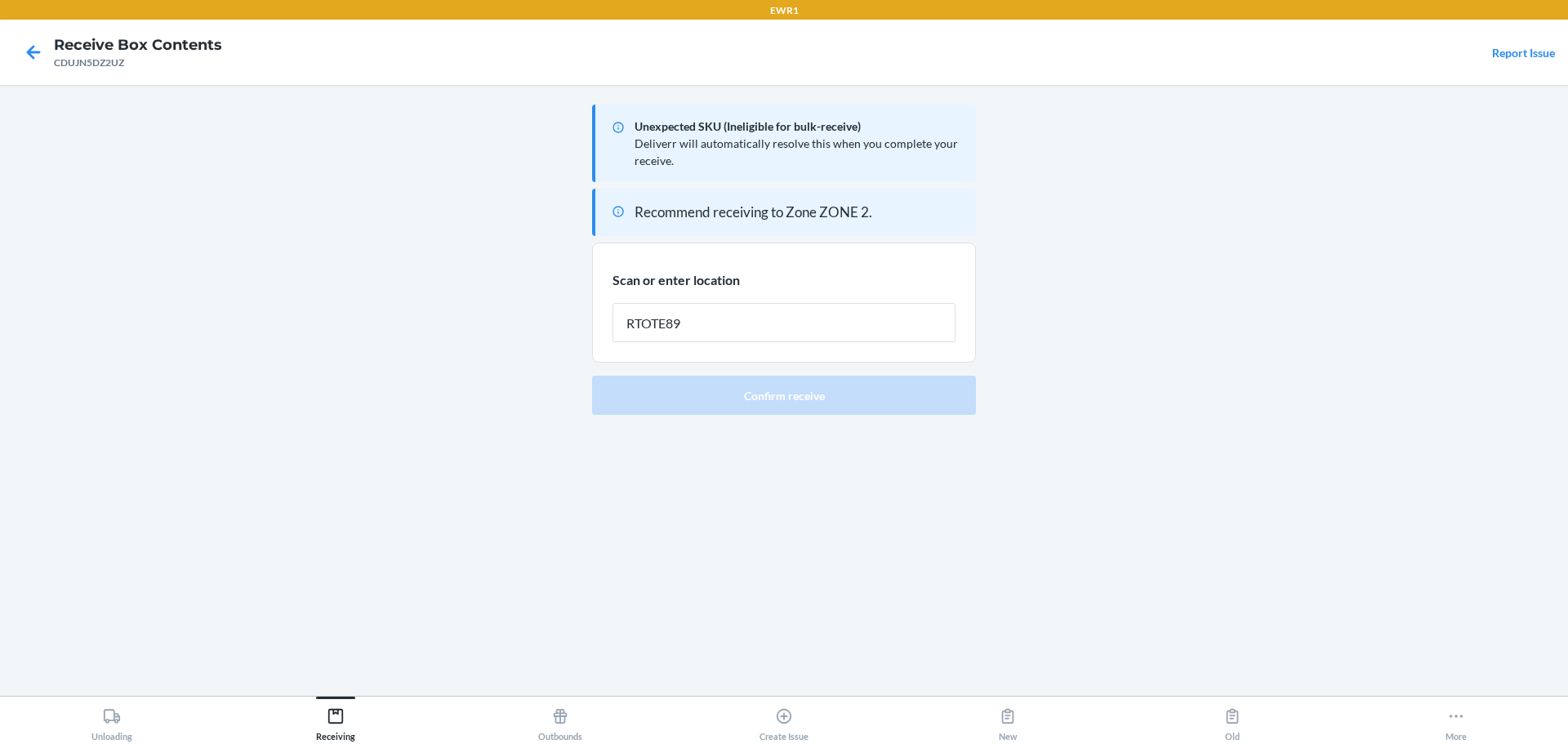
type input "RTOTE894"
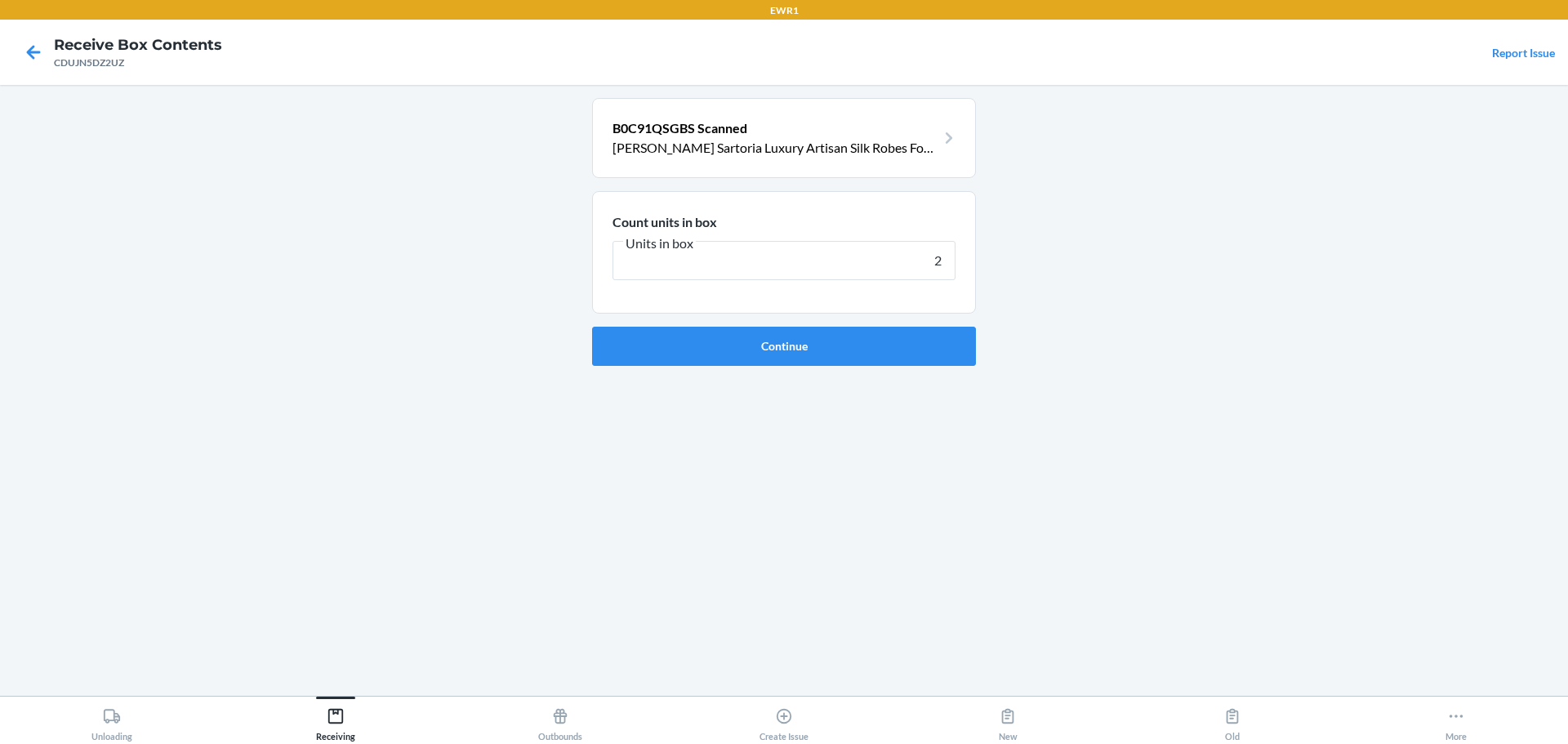
type input "2"
click at [592, 326] on button "Continue" at bounding box center [784, 345] width 384 height 39
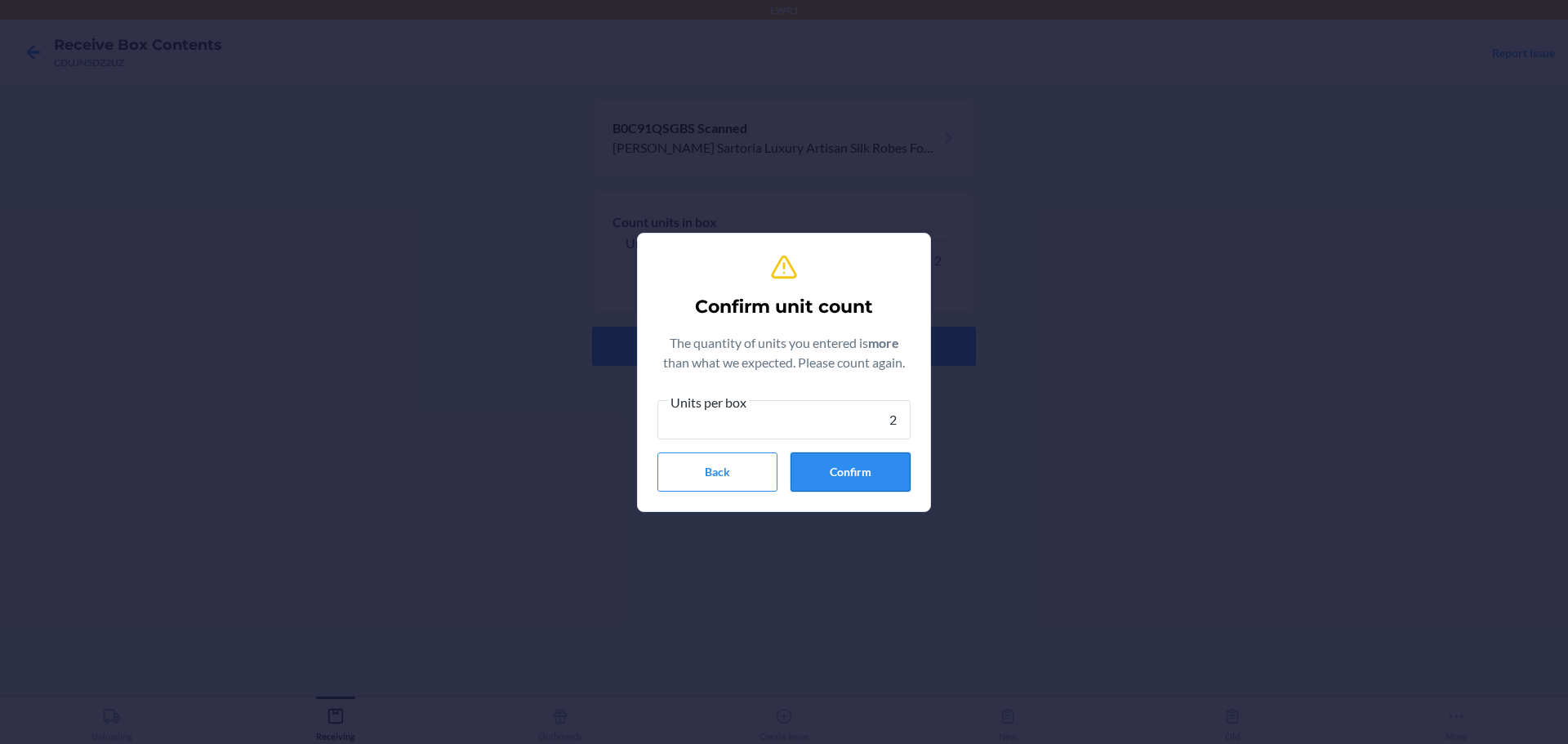
type input "2"
click at [883, 472] on button "Confirm" at bounding box center [850, 472] width 120 height 39
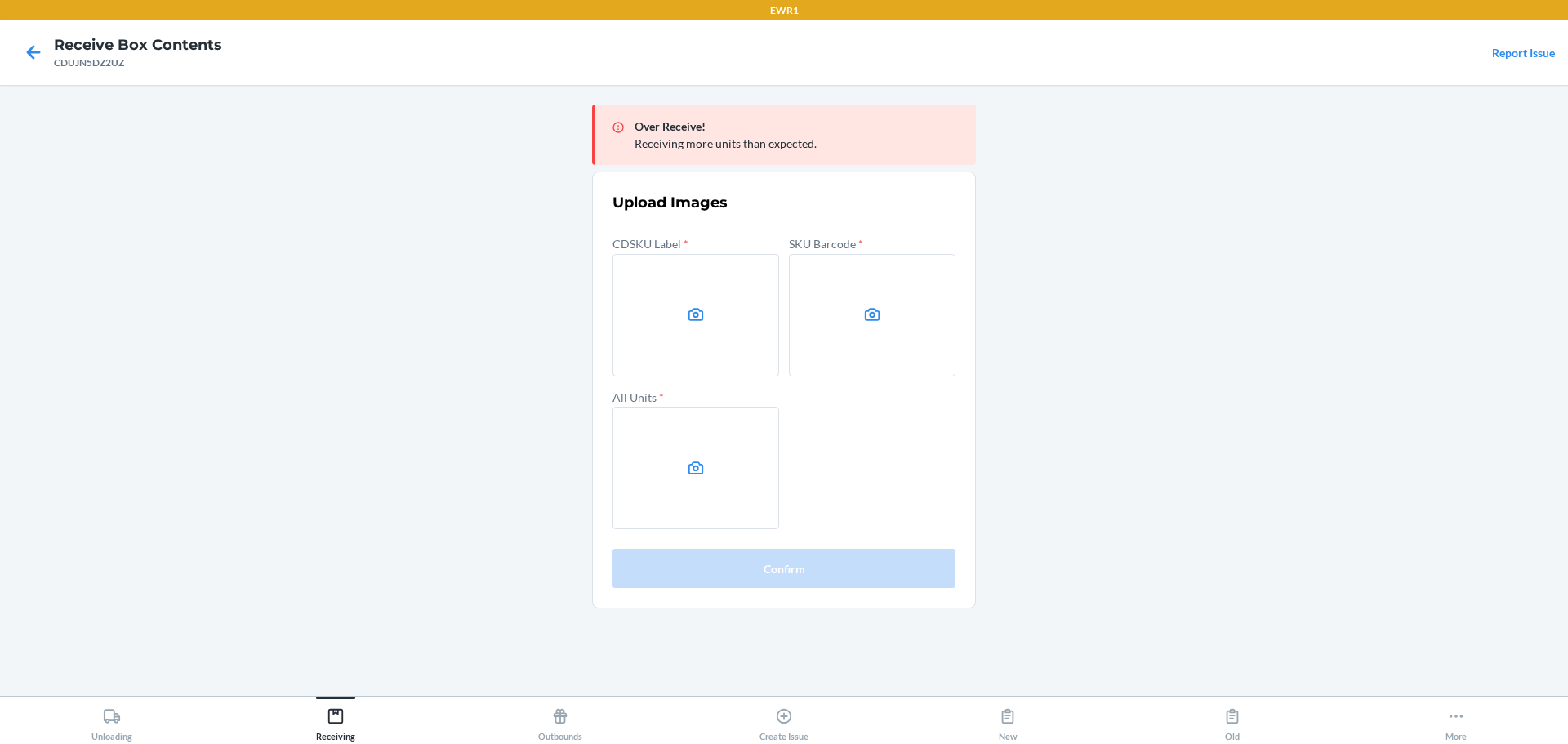
click at [1291, 328] on main "Over Receive! Receiving more units than expected. Upload Images CDSKU Label * S…" at bounding box center [784, 391] width 1568 height 611
click at [672, 288] on label at bounding box center [696, 315] width 167 height 122
click at [0, 0] on input "file" at bounding box center [0, 0] width 0 height 0
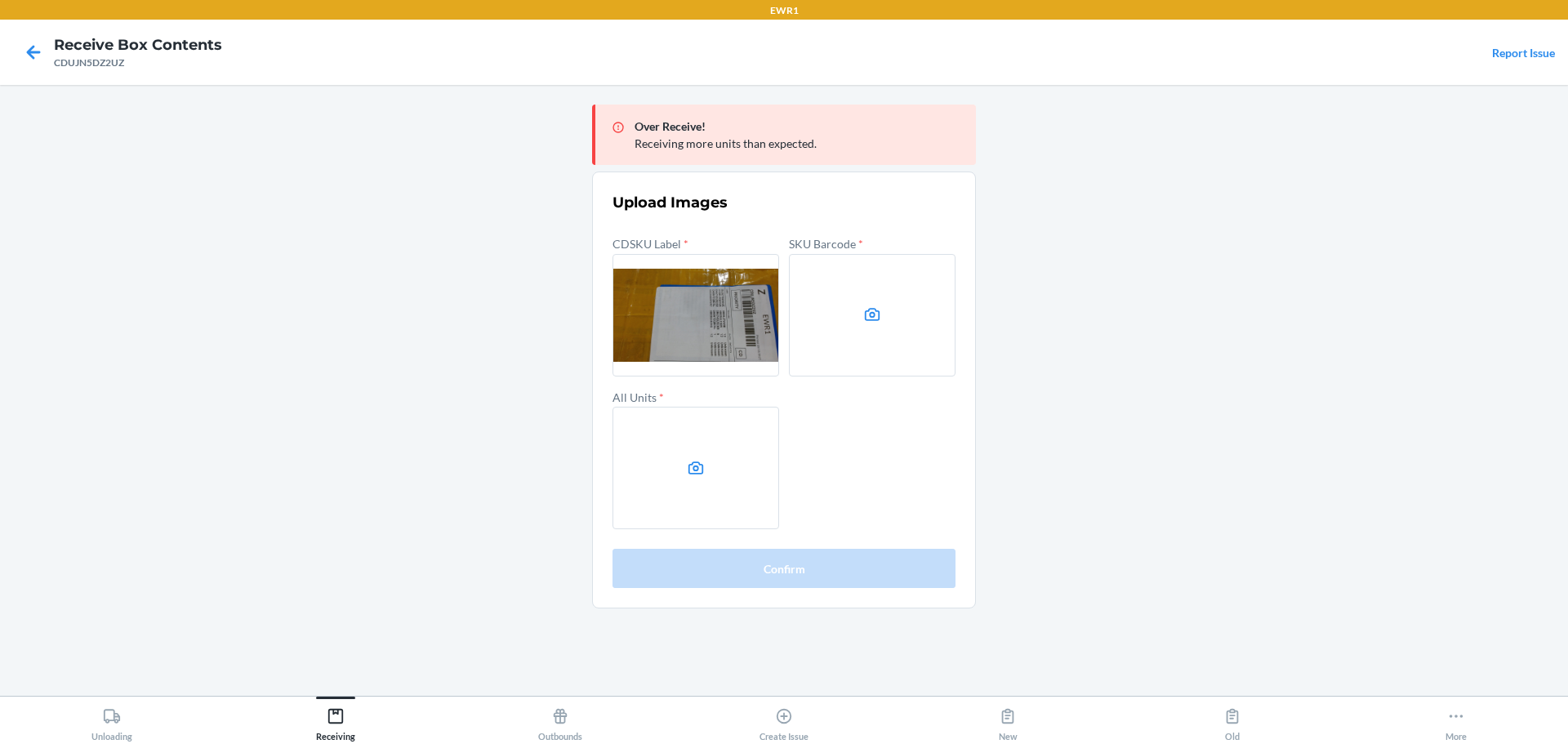
click at [883, 320] on label at bounding box center [872, 315] width 167 height 122
click at [0, 0] on input "file" at bounding box center [0, 0] width 0 height 0
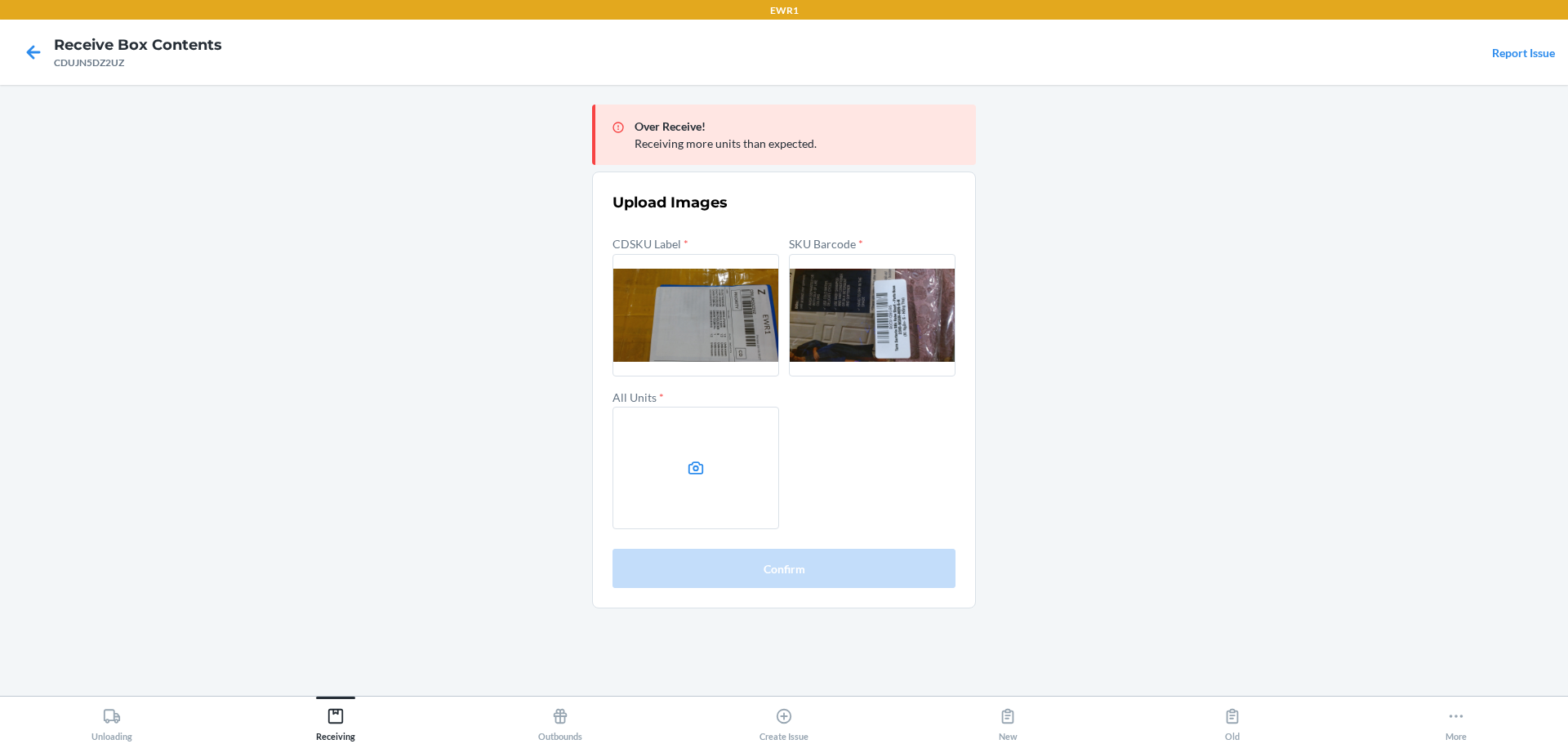
click at [713, 420] on label at bounding box center [696, 468] width 167 height 122
click at [0, 0] on input "file" at bounding box center [0, 0] width 0 height 0
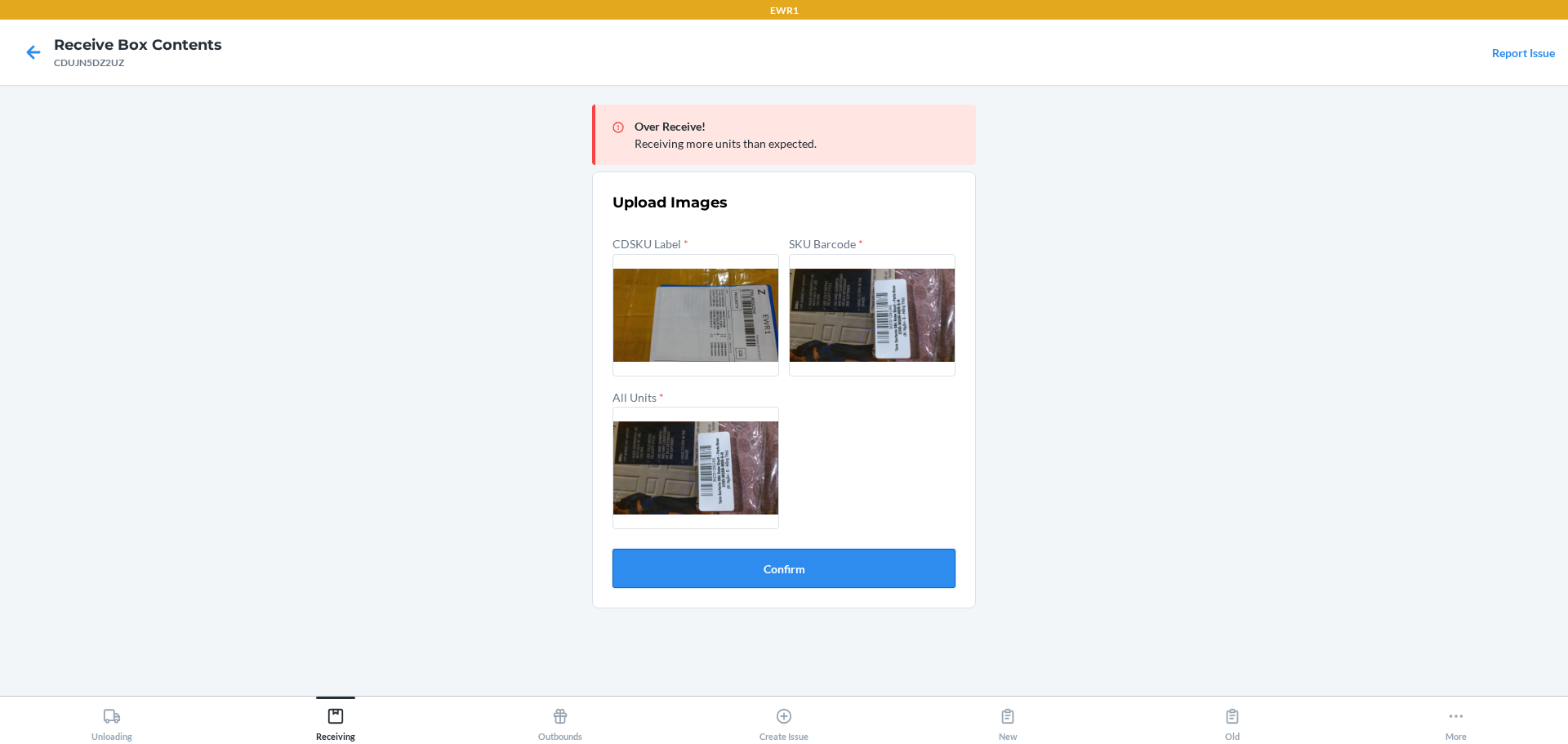
drag, startPoint x: 712, startPoint y: 550, endPoint x: 724, endPoint y: 553, distance: 12.4
click at [715, 552] on form "Upload Images CDSKU Label * SKU Barcode * All Units * Confirm" at bounding box center [784, 389] width 343 height 396
click at [727, 553] on button "Confirm" at bounding box center [784, 567] width 343 height 39
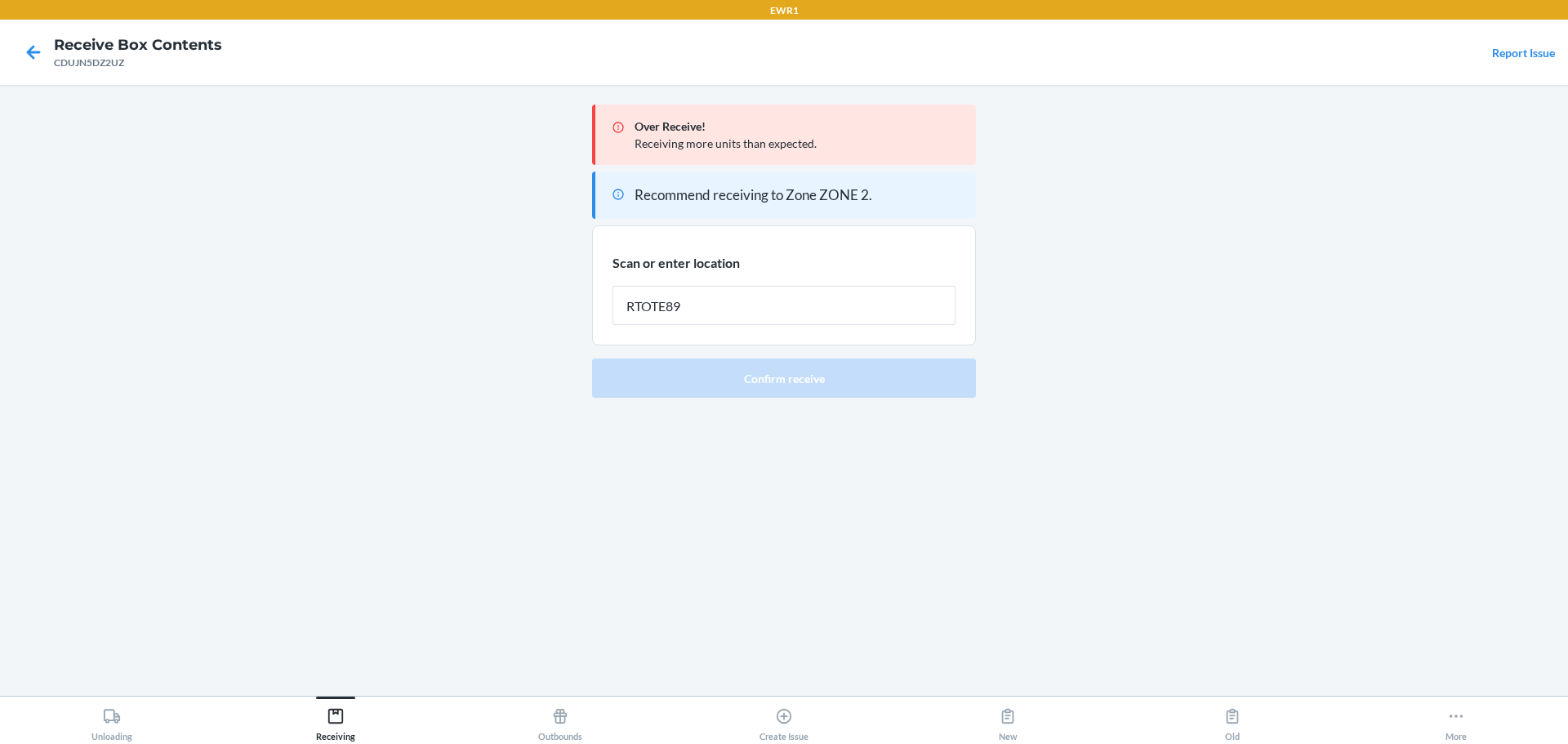
type input "RTOTE894"
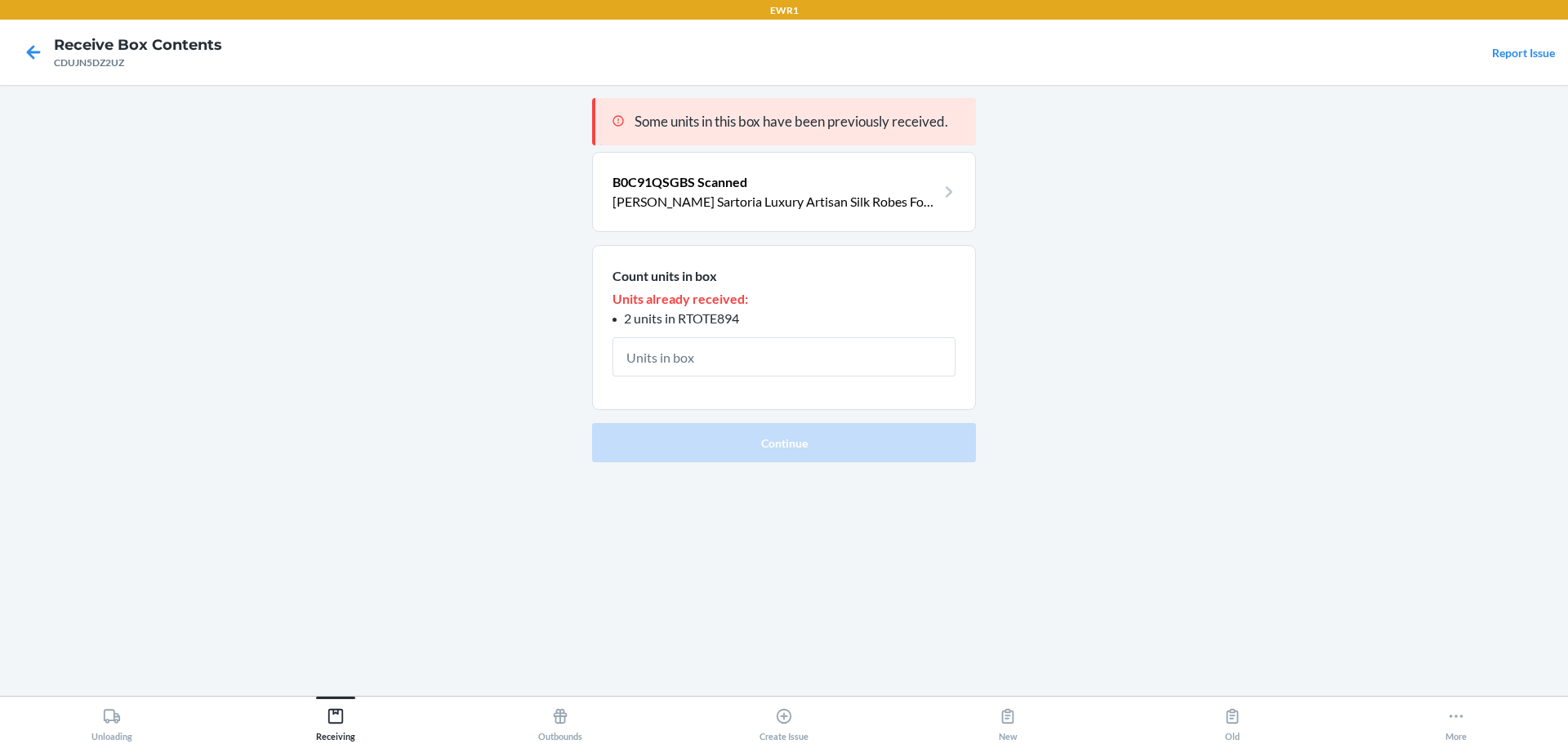
type input "1"
click button "Continue" at bounding box center [784, 442] width 384 height 39
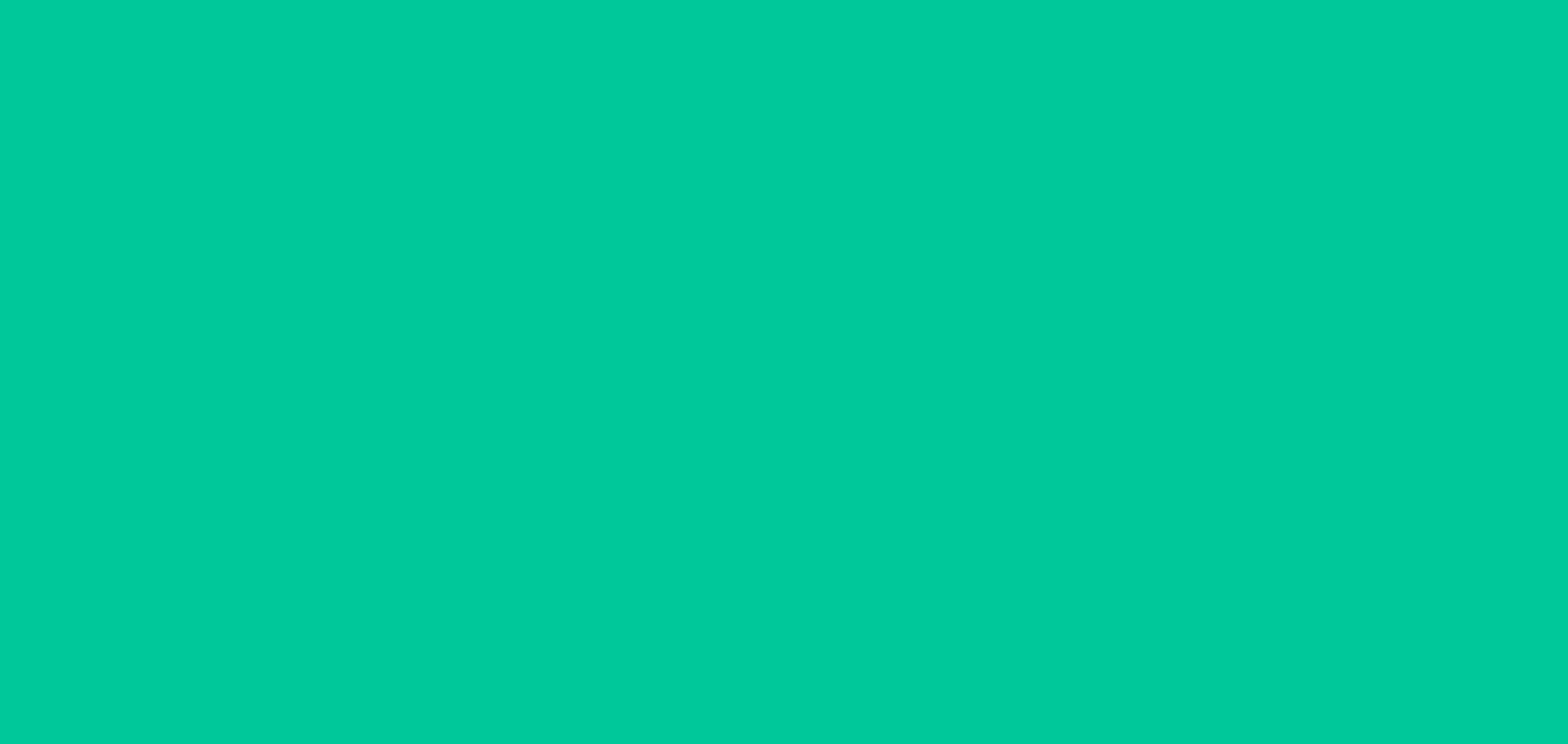
type input "1"
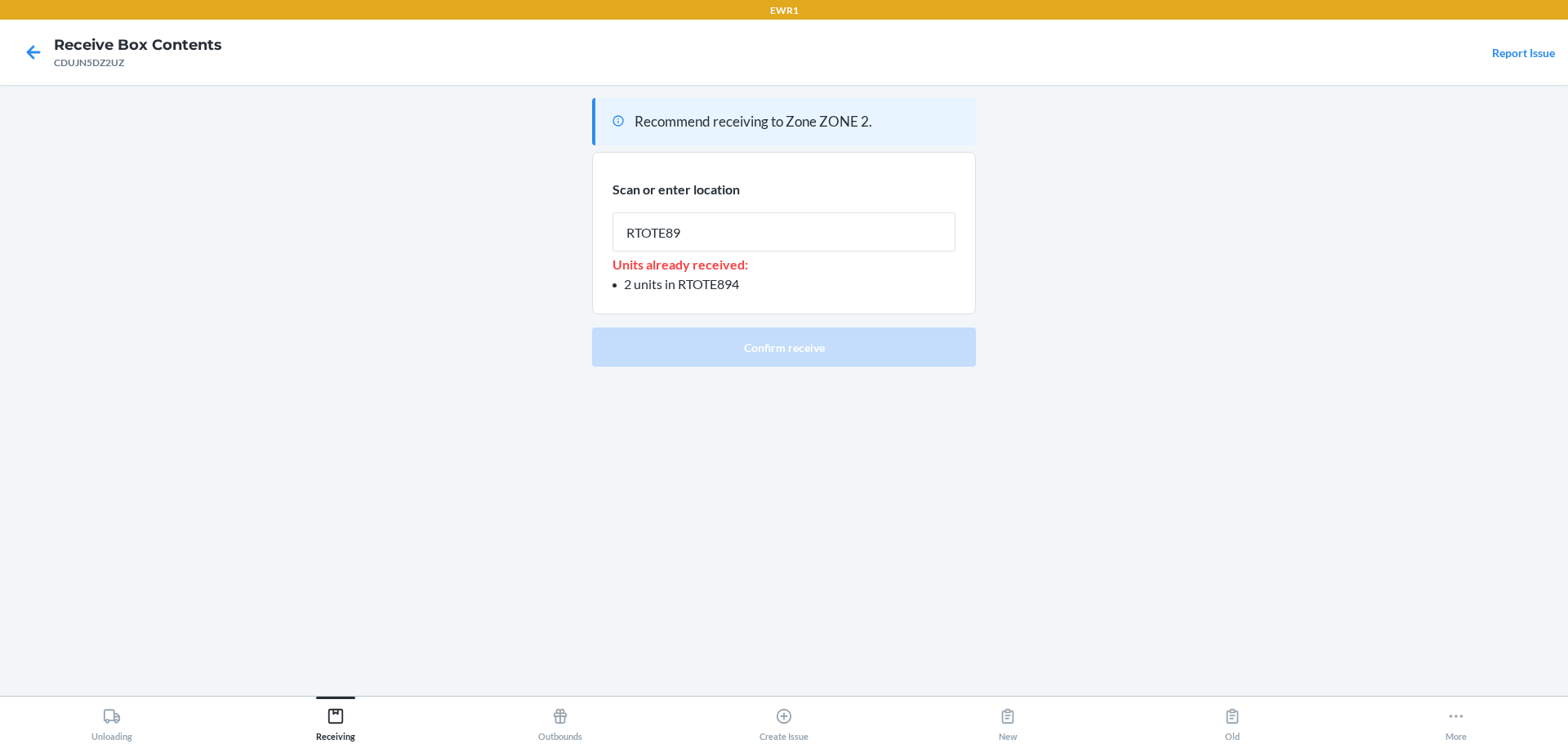
type input "RTOTE894"
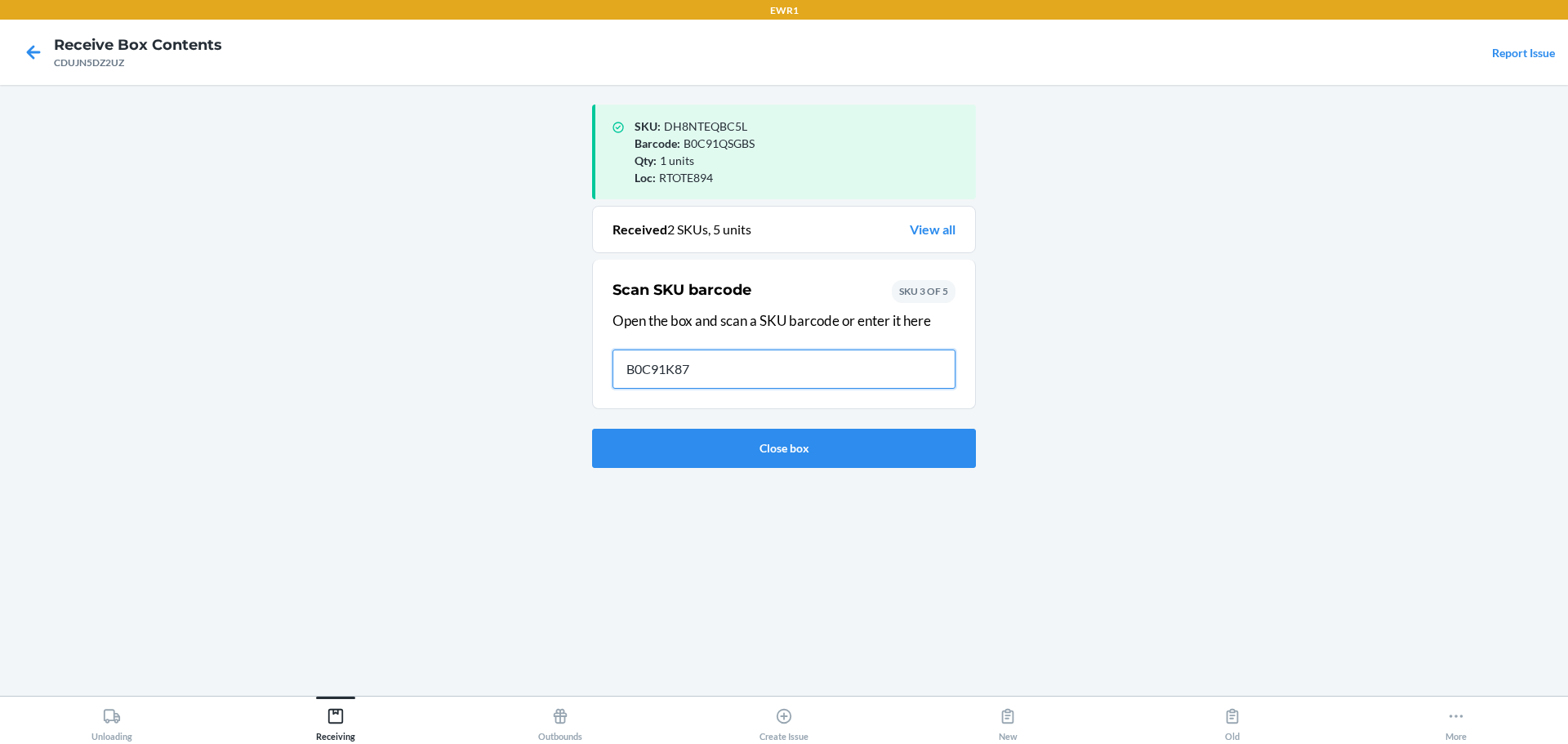
type input "B0C91K872"
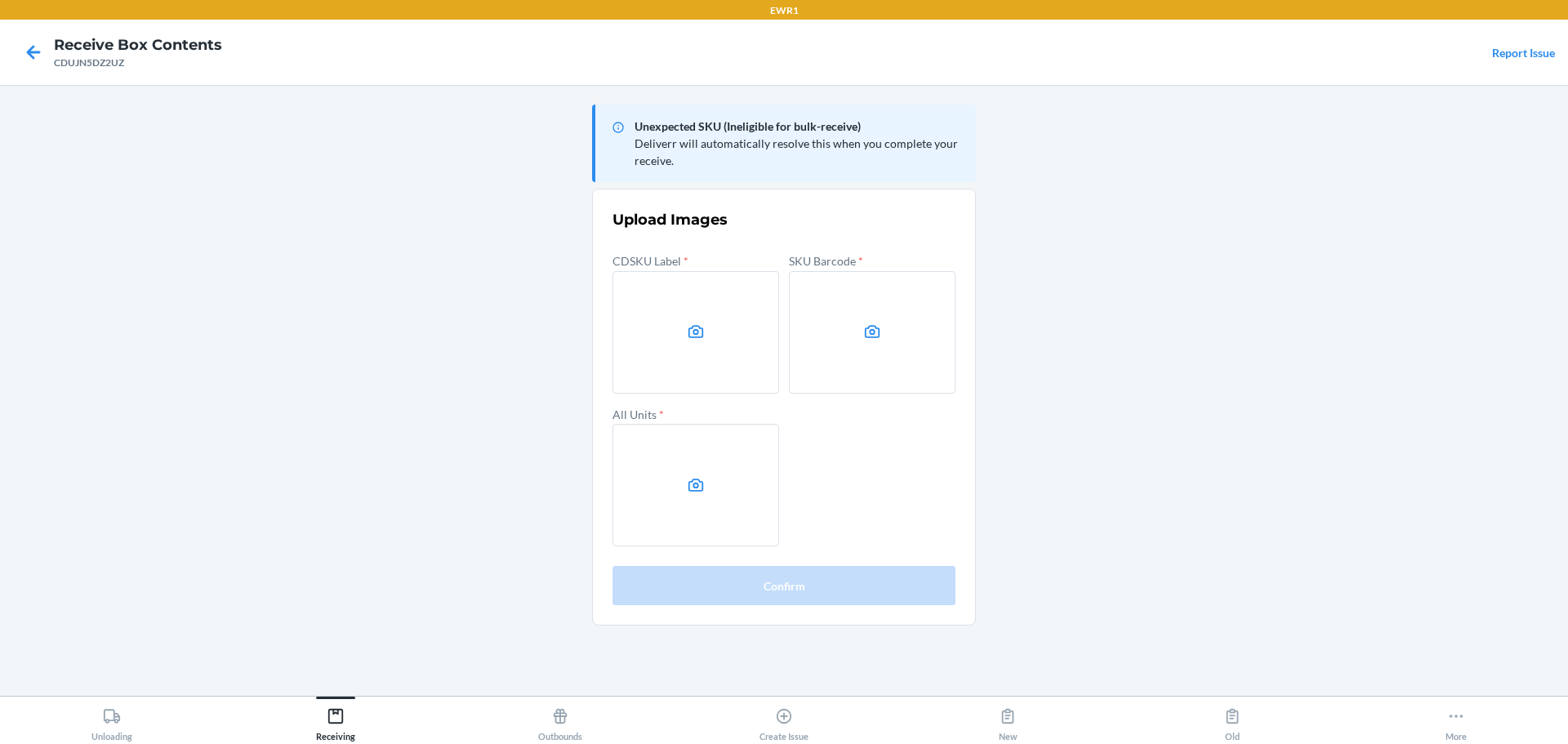
click at [1423, 339] on main "Unexpected SKU (Ineligible for bulk-receive) Deliverr will automatically resolv…" at bounding box center [784, 391] width 1568 height 611
click at [697, 300] on label at bounding box center [696, 332] width 167 height 122
click at [0, 0] on input "file" at bounding box center [0, 0] width 0 height 0
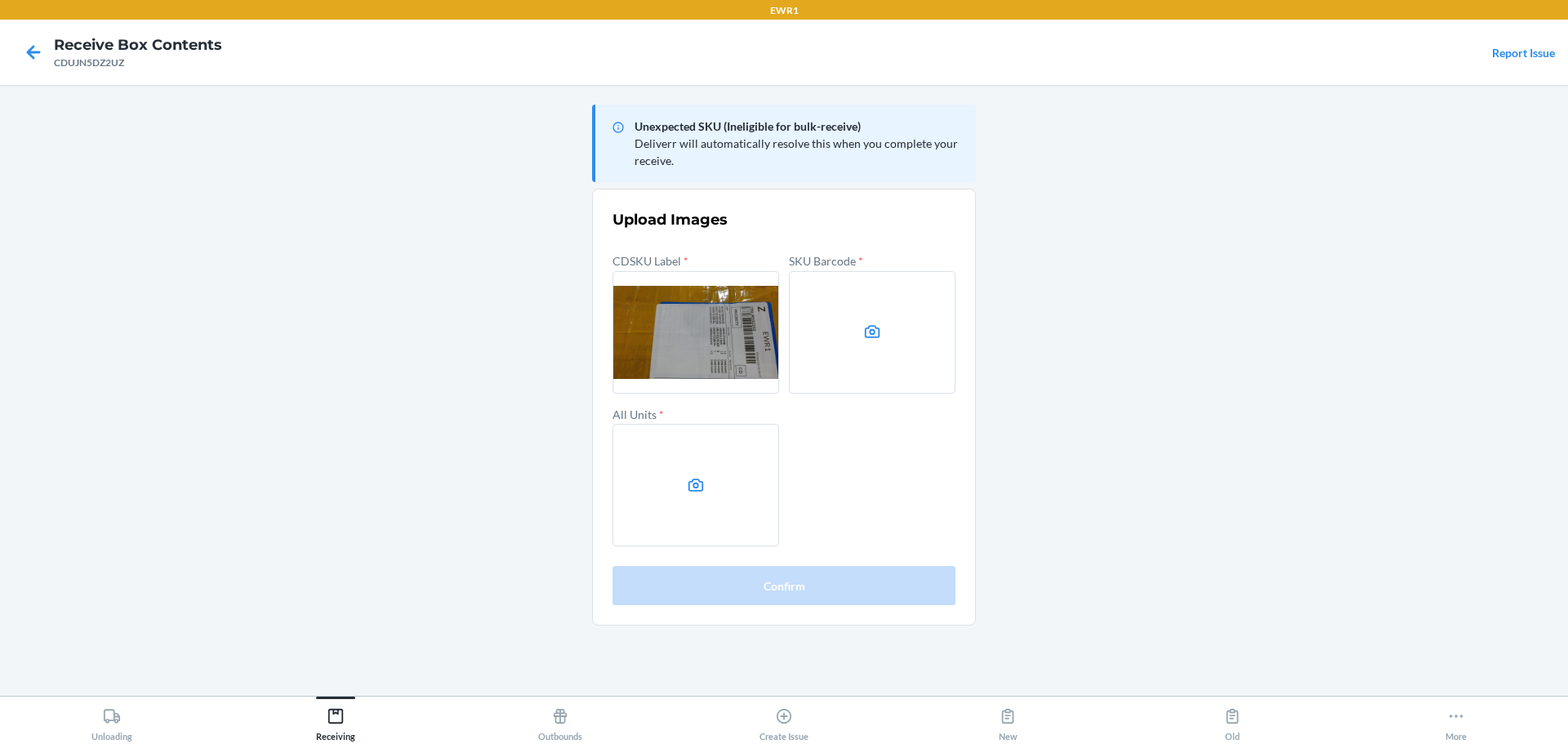
click at [863, 337] on icon at bounding box center [873, 332] width 19 height 19
click at [0, 0] on input "file" at bounding box center [0, 0] width 0 height 0
click at [306, 136] on main "Unexpected SKU (Ineligible for bulk-receive) Deliverr will automatically resolv…" at bounding box center [784, 391] width 1568 height 611
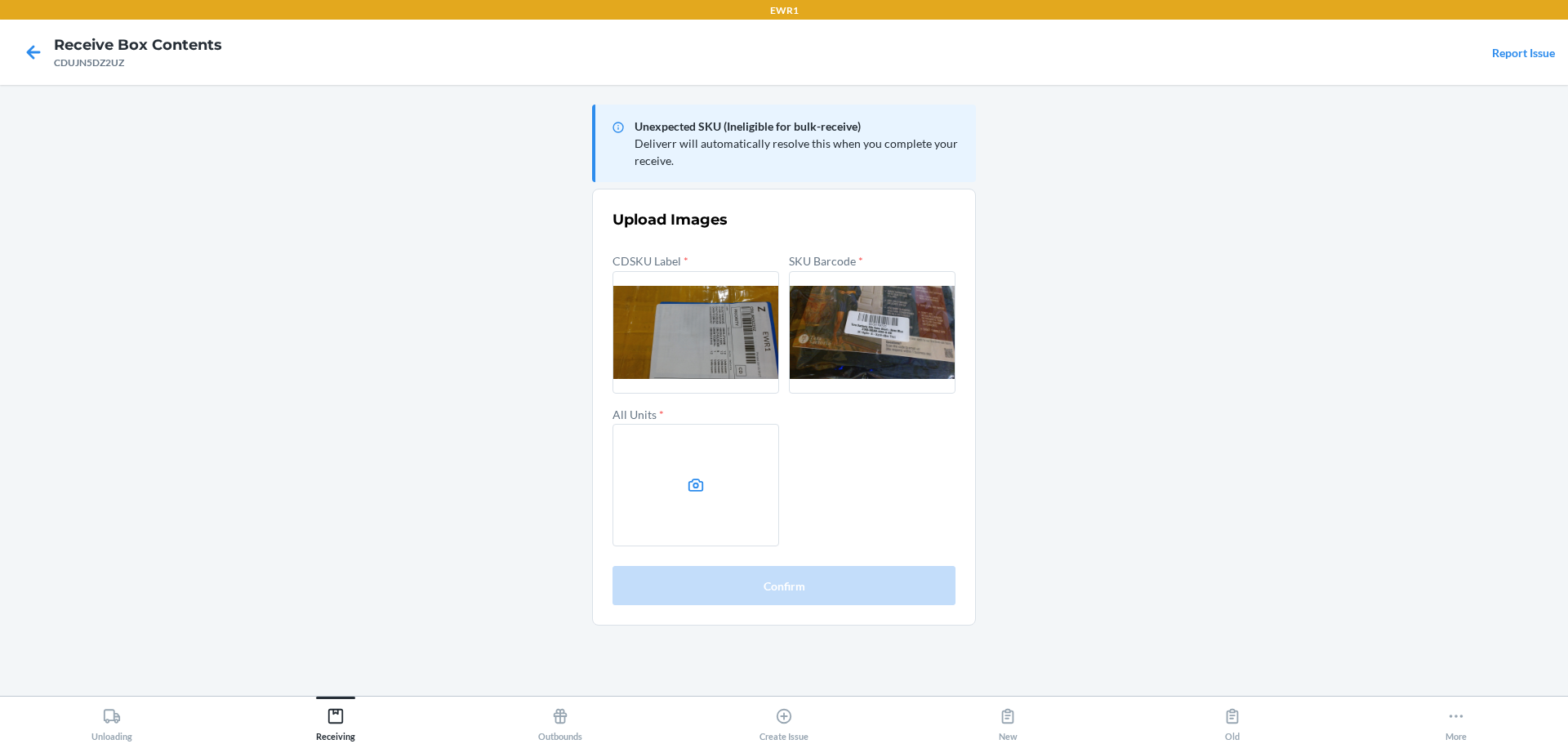
click at [707, 500] on label at bounding box center [696, 485] width 167 height 122
click at [0, 0] on input "file" at bounding box center [0, 0] width 0 height 0
click at [275, 141] on main "Unexpected SKU (Ineligible for bulk-receive) Deliverr will automatically resolv…" at bounding box center [784, 391] width 1568 height 611
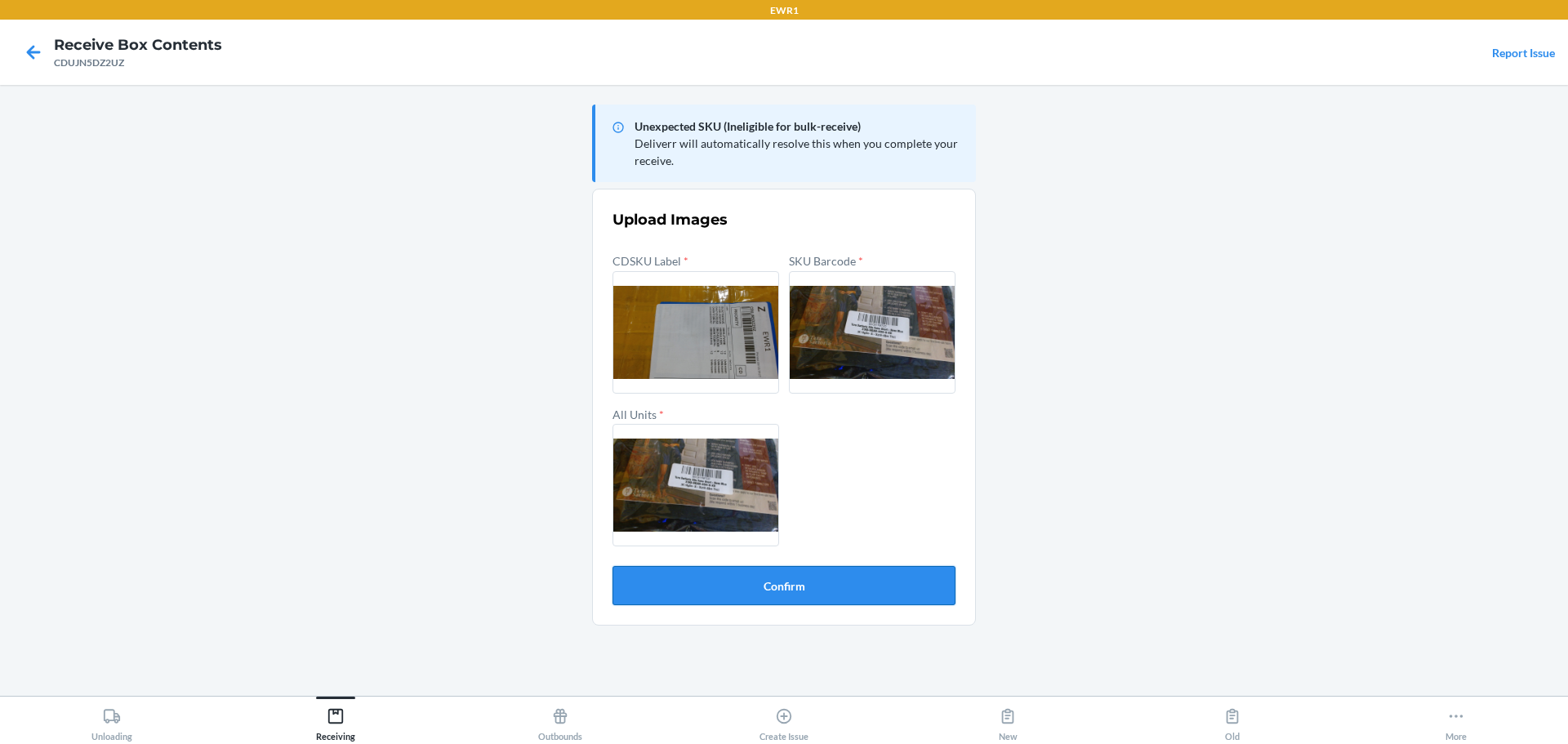
click at [812, 583] on button "Confirm" at bounding box center [784, 586] width 343 height 39
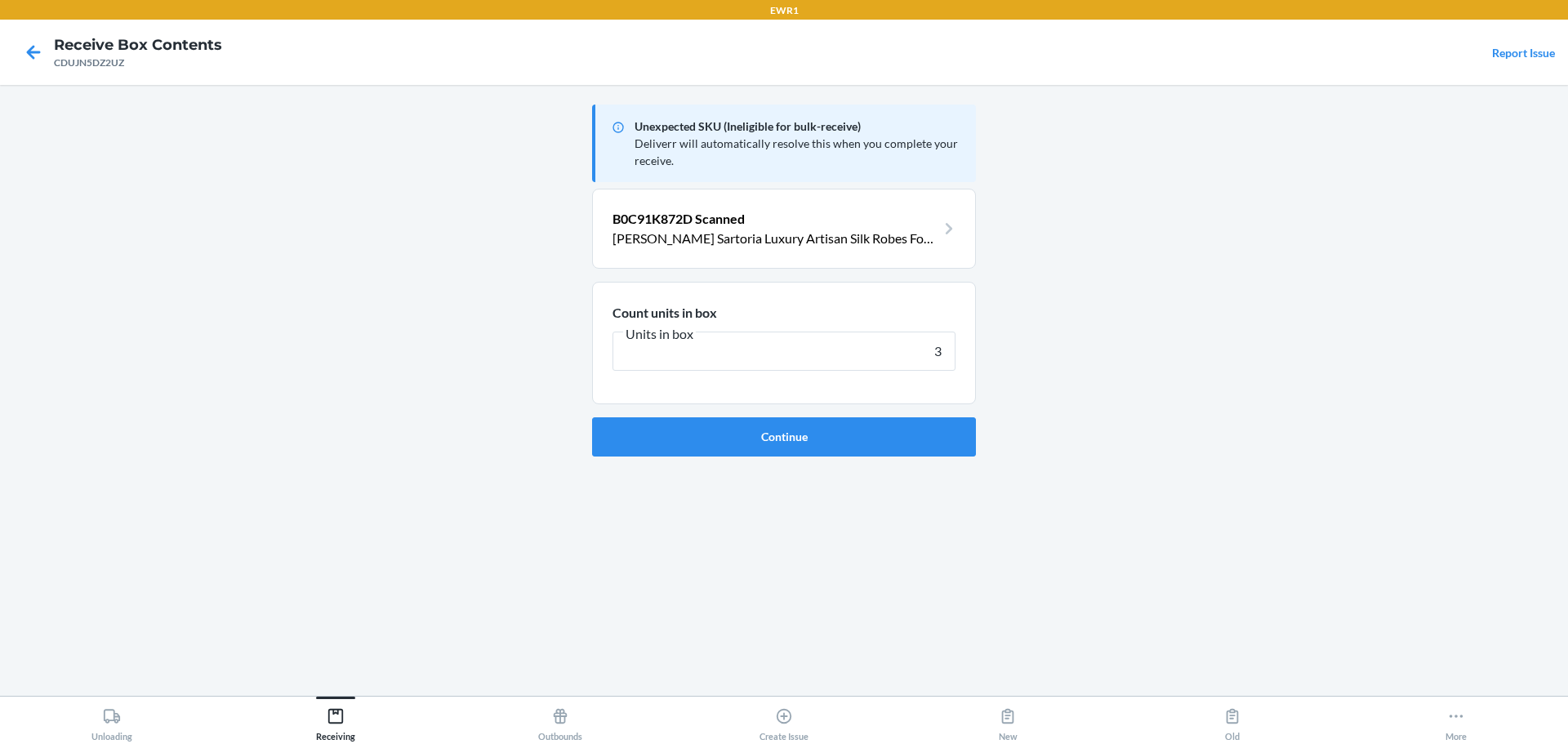
type input "3"
click at [592, 418] on button "Continue" at bounding box center [784, 437] width 384 height 39
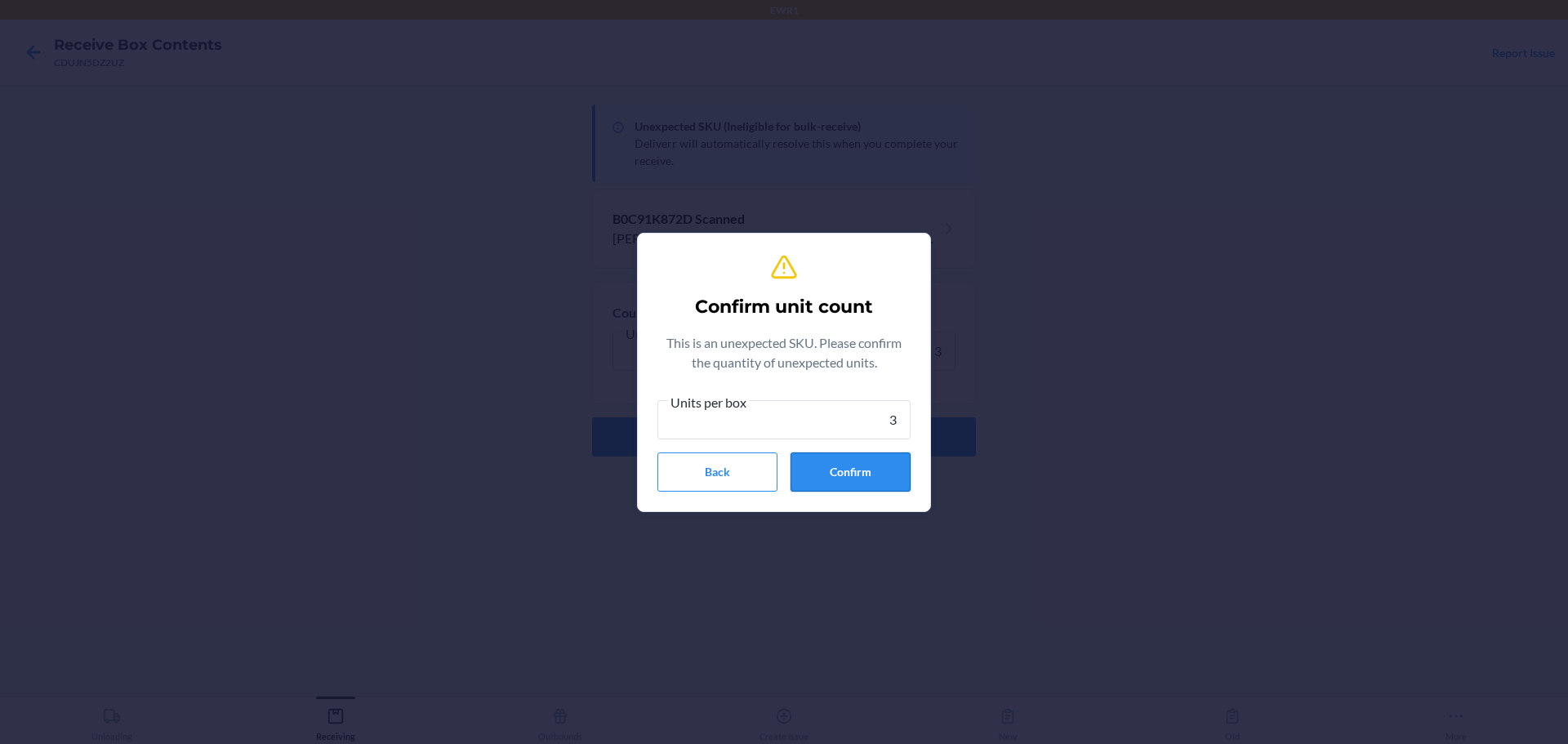
type input "3"
click at [861, 474] on button "Confirm" at bounding box center [850, 472] width 120 height 39
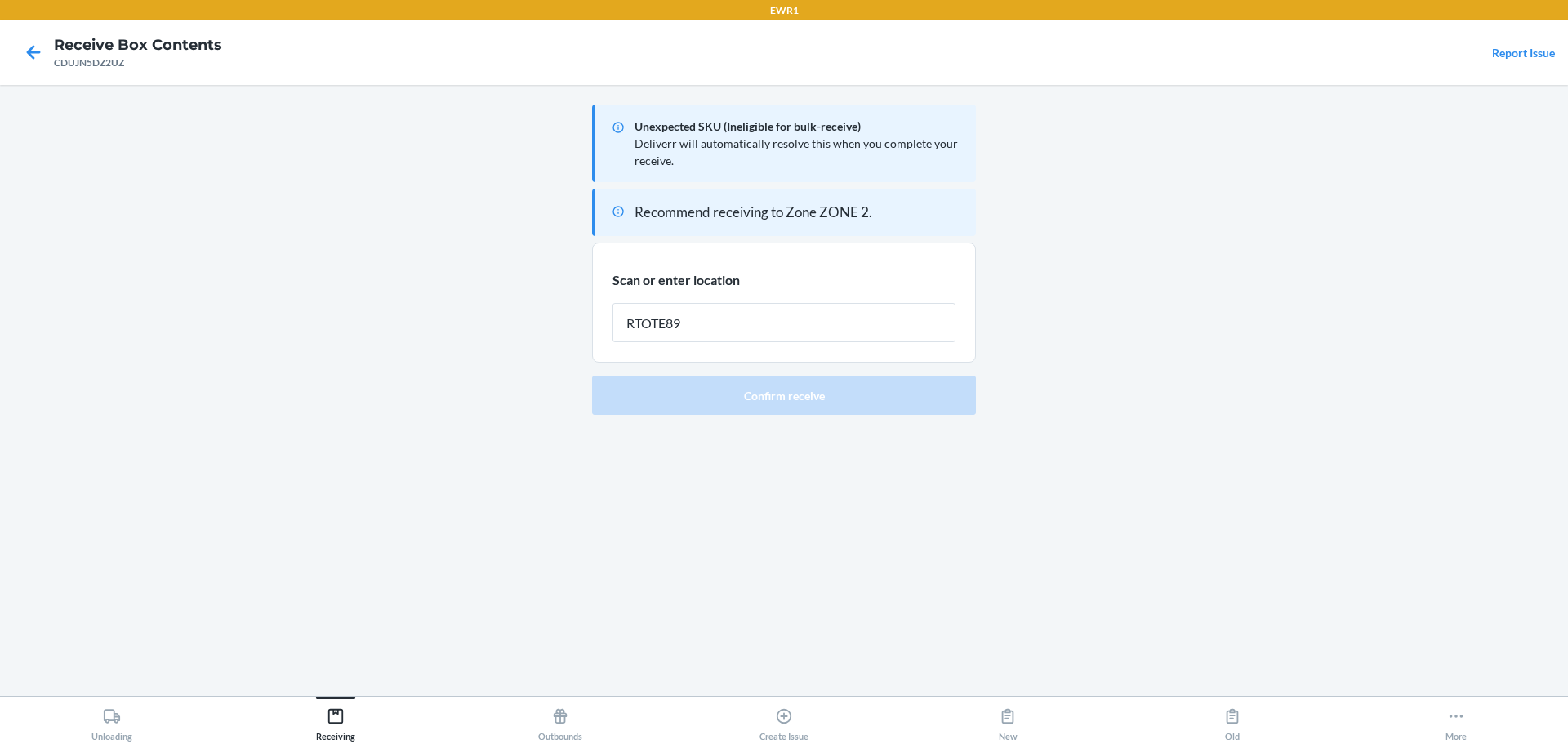
type input "RTOTE894"
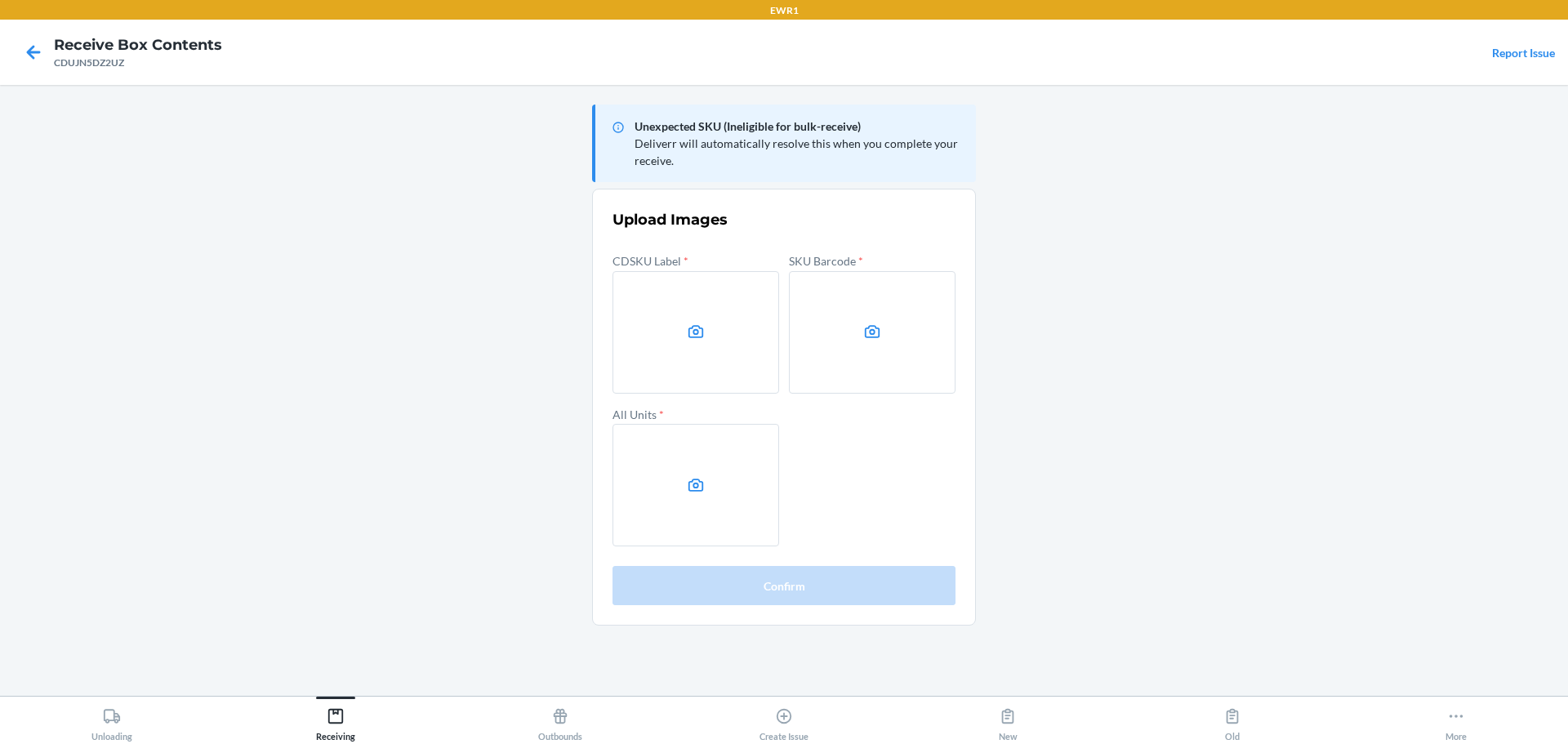
drag, startPoint x: 1311, startPoint y: 344, endPoint x: 1282, endPoint y: 347, distance: 29.2
click at [1311, 344] on main "Unexpected SKU (Ineligible for bulk-receive) Deliverr will automatically resolv…" at bounding box center [784, 391] width 1568 height 611
click at [729, 285] on label at bounding box center [696, 332] width 167 height 122
click at [0, 0] on input "file" at bounding box center [0, 0] width 0 height 0
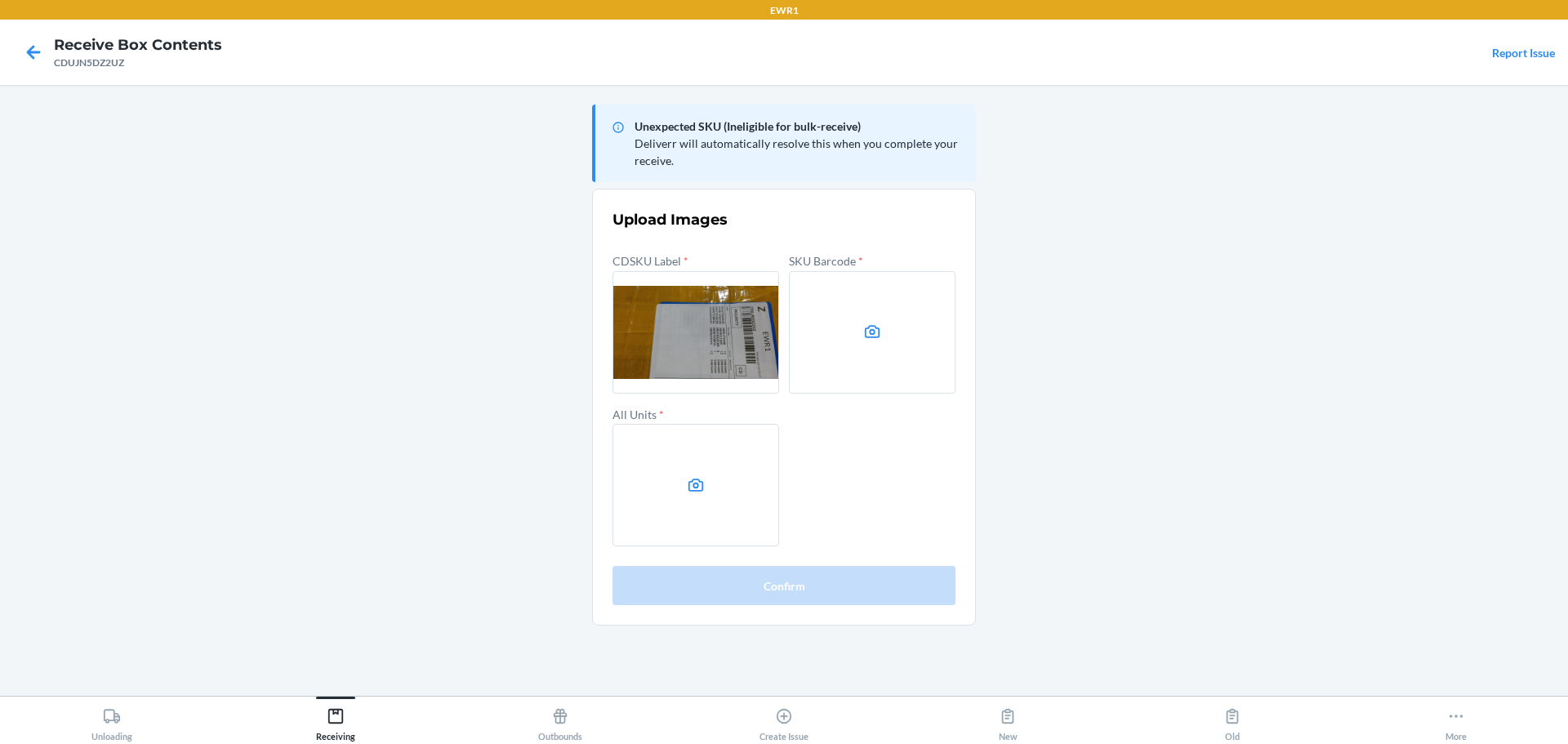
click at [823, 295] on label at bounding box center [872, 332] width 167 height 122
click at [0, 0] on input "file" at bounding box center [0, 0] width 0 height 0
click at [738, 491] on label at bounding box center [696, 485] width 167 height 122
click at [0, 0] on input "file" at bounding box center [0, 0] width 0 height 0
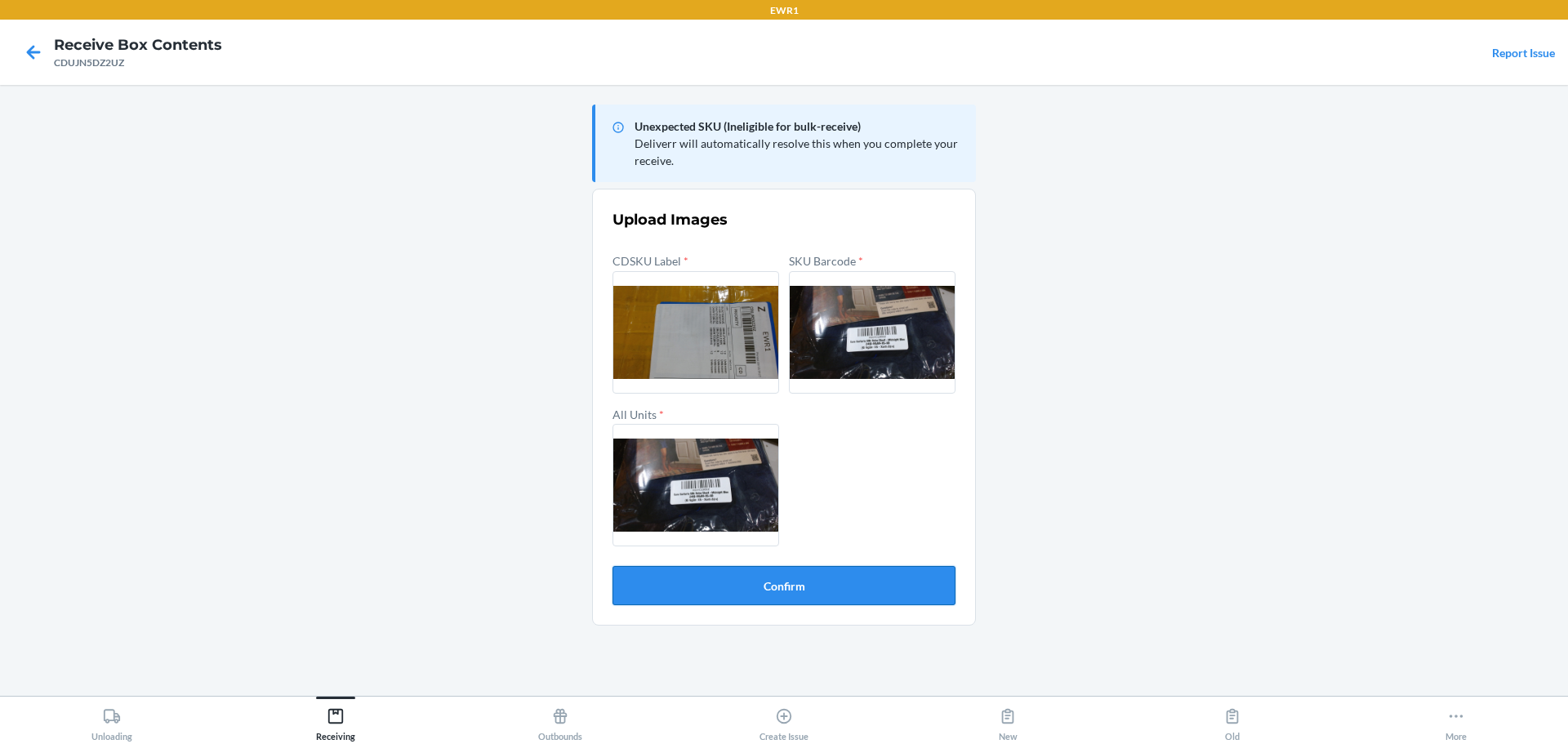
click at [860, 588] on button "Confirm" at bounding box center [784, 586] width 343 height 39
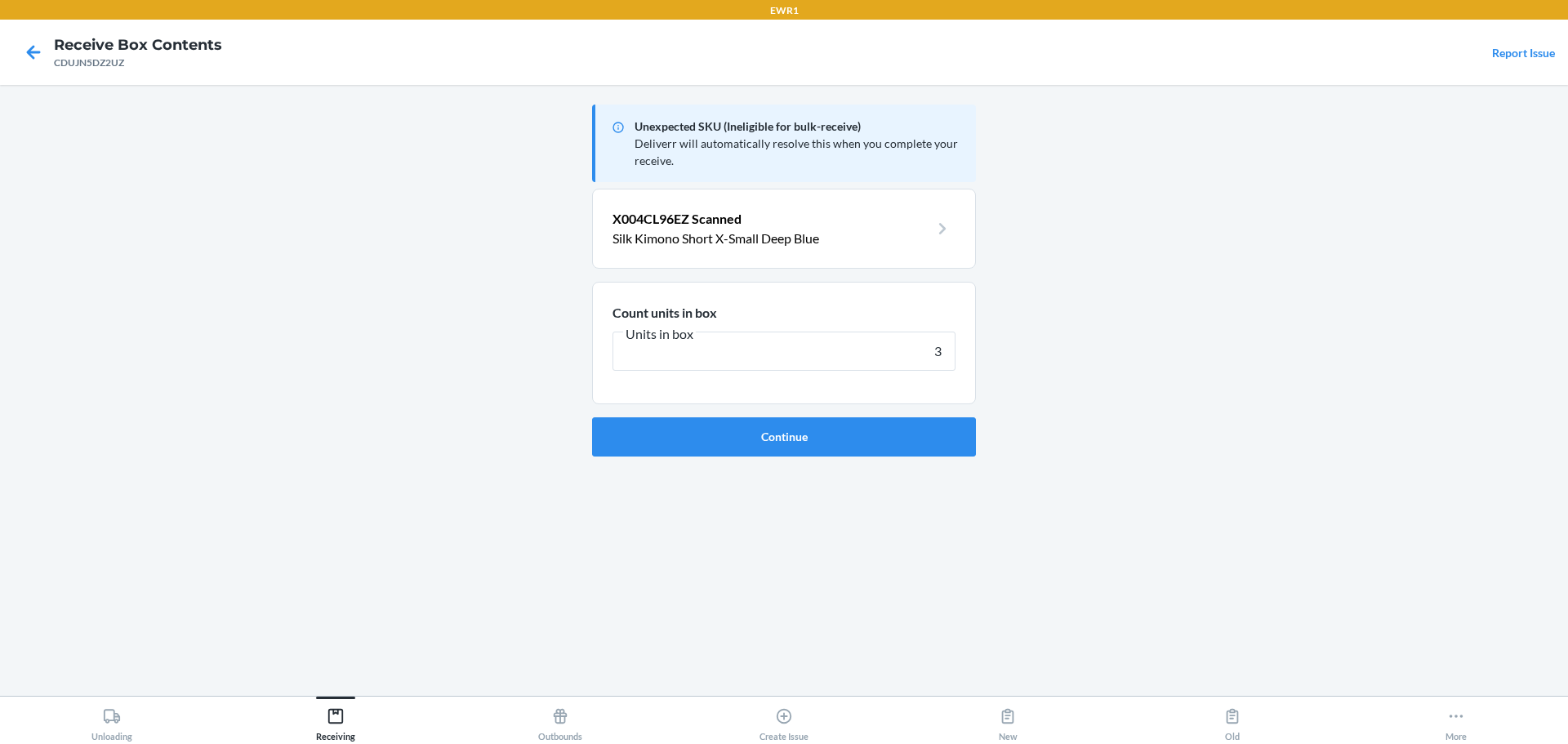
type input "3"
click at [592, 418] on button "Continue" at bounding box center [784, 437] width 384 height 39
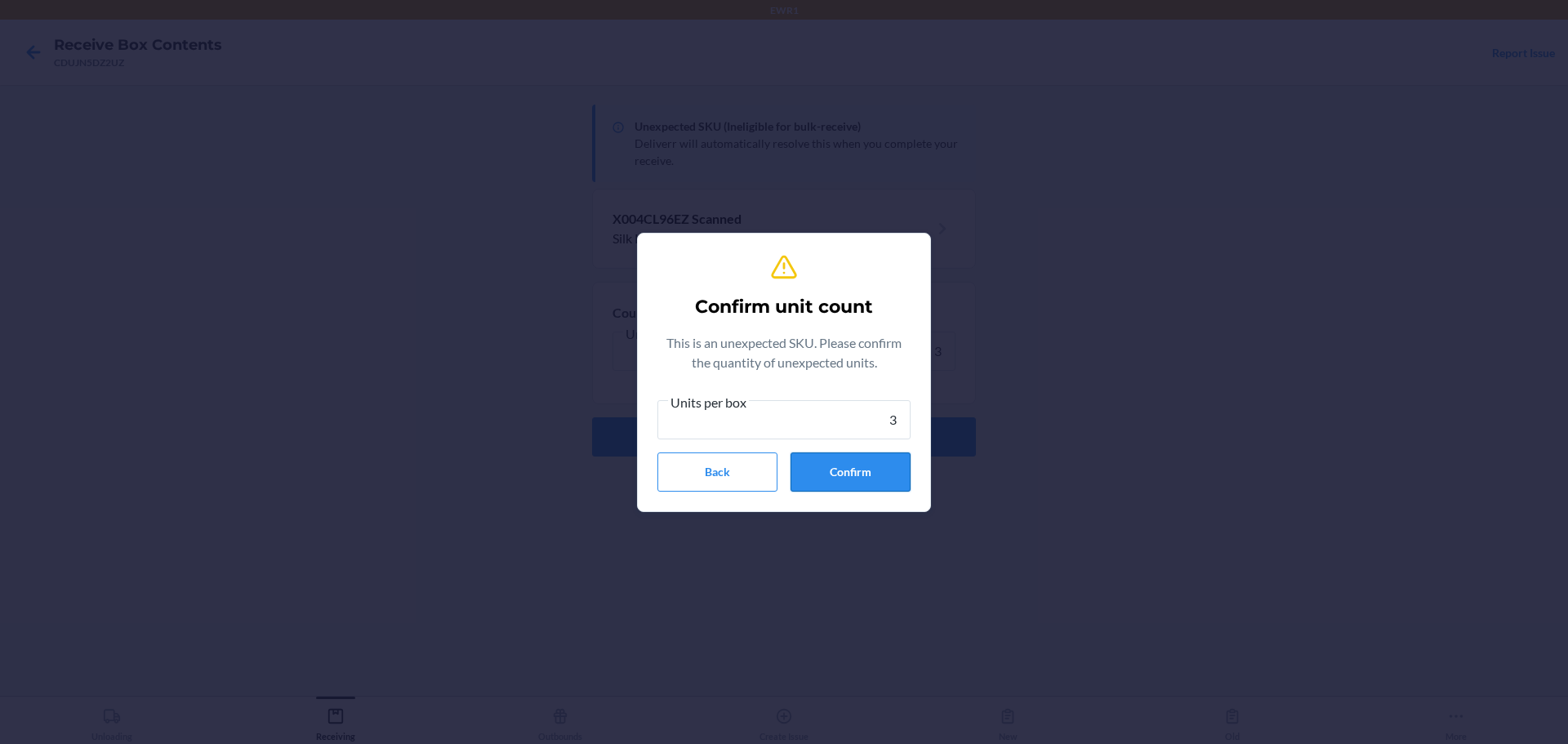
type input "3"
click at [836, 457] on button "Confirm" at bounding box center [850, 472] width 120 height 39
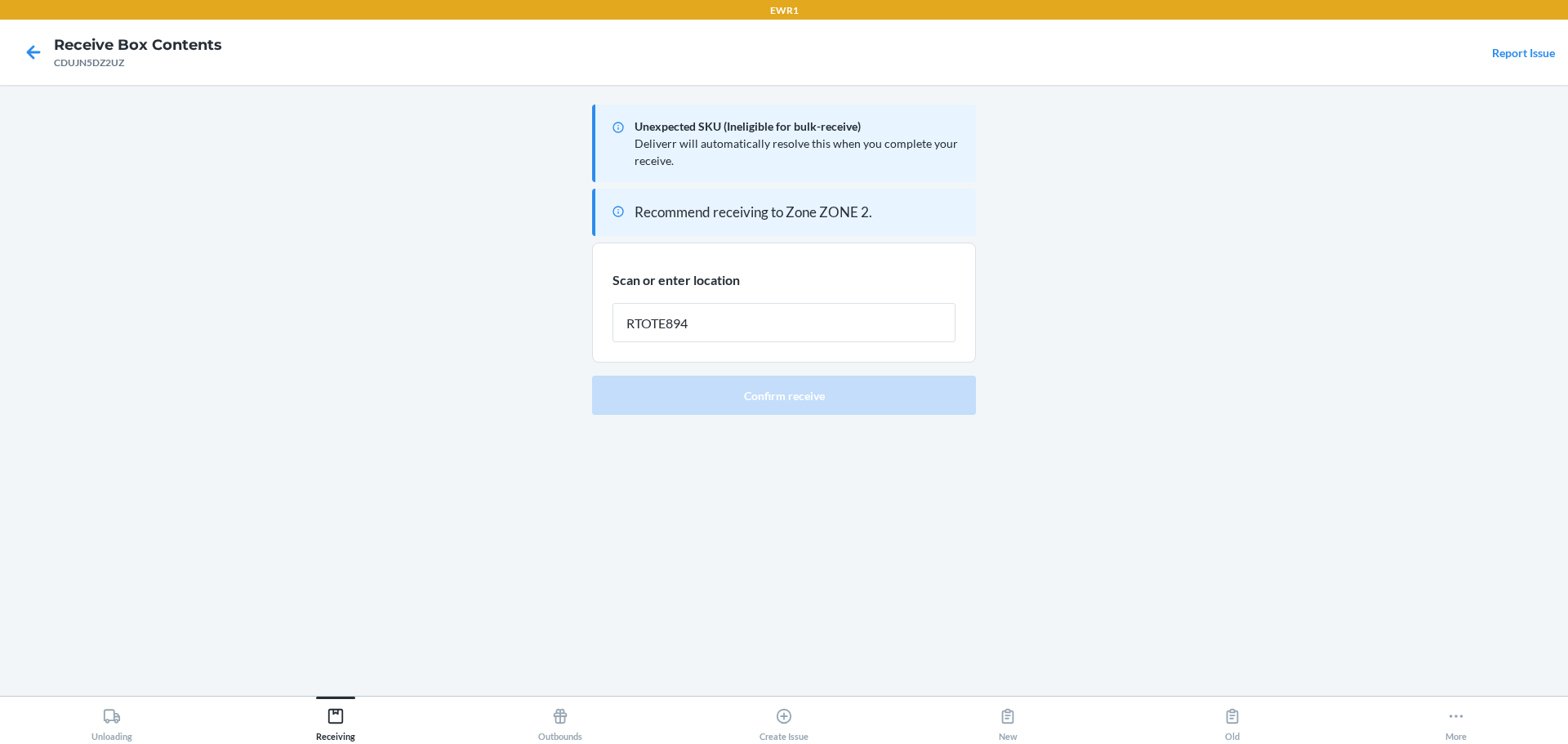
type input "RTOTE894"
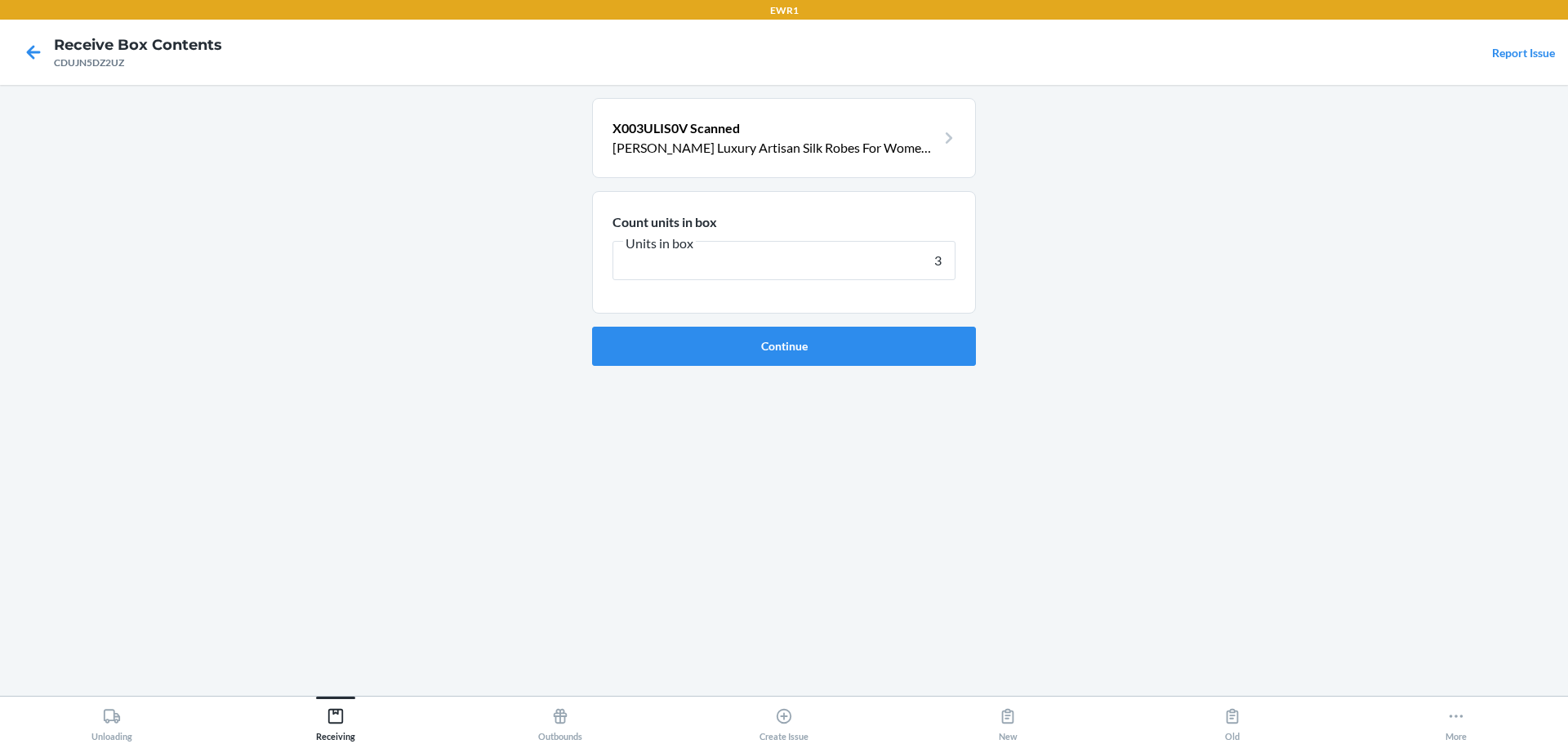
type input "3"
click at [592, 326] on button "Continue" at bounding box center [784, 345] width 384 height 39
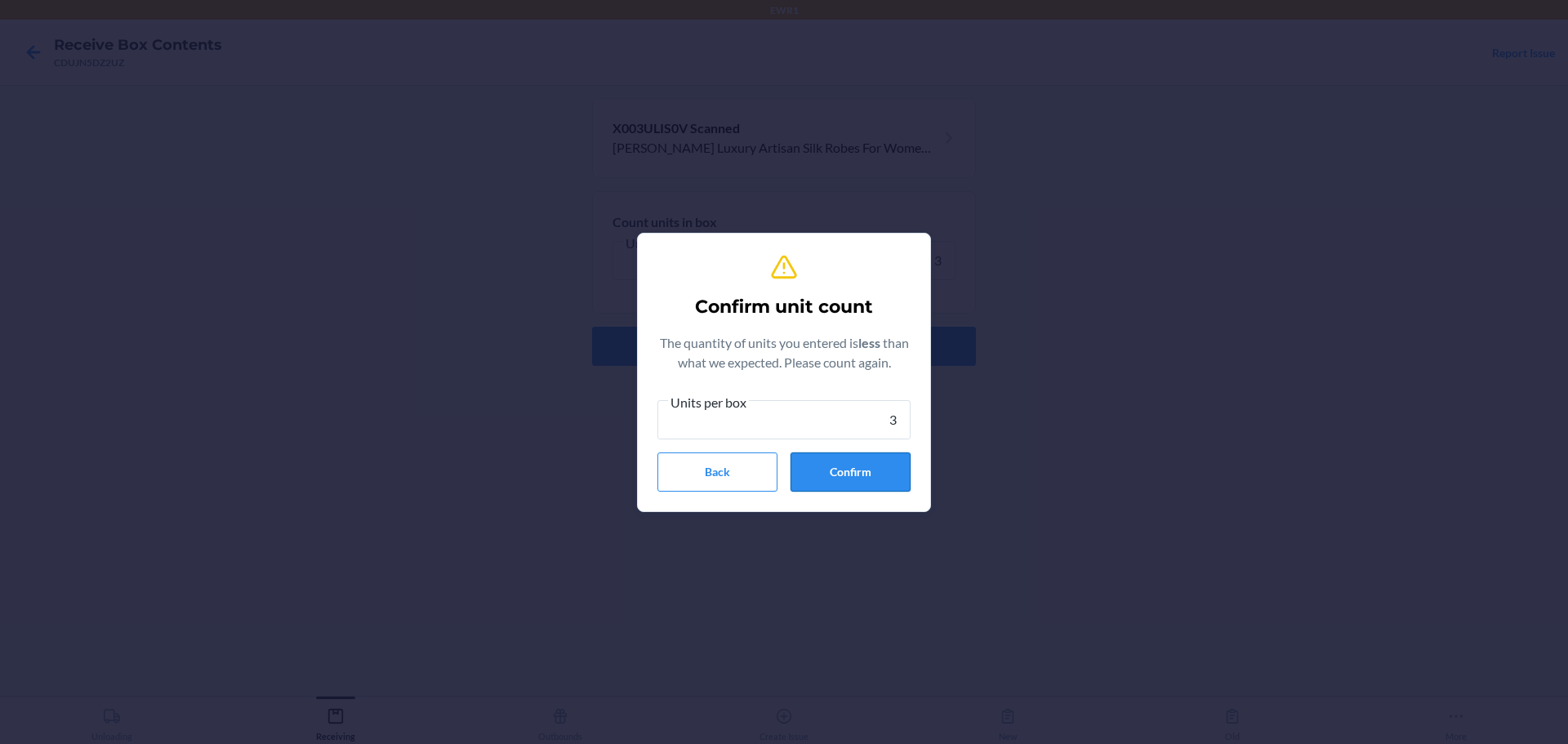
type input "3"
click at [830, 460] on button "Confirm" at bounding box center [850, 472] width 120 height 39
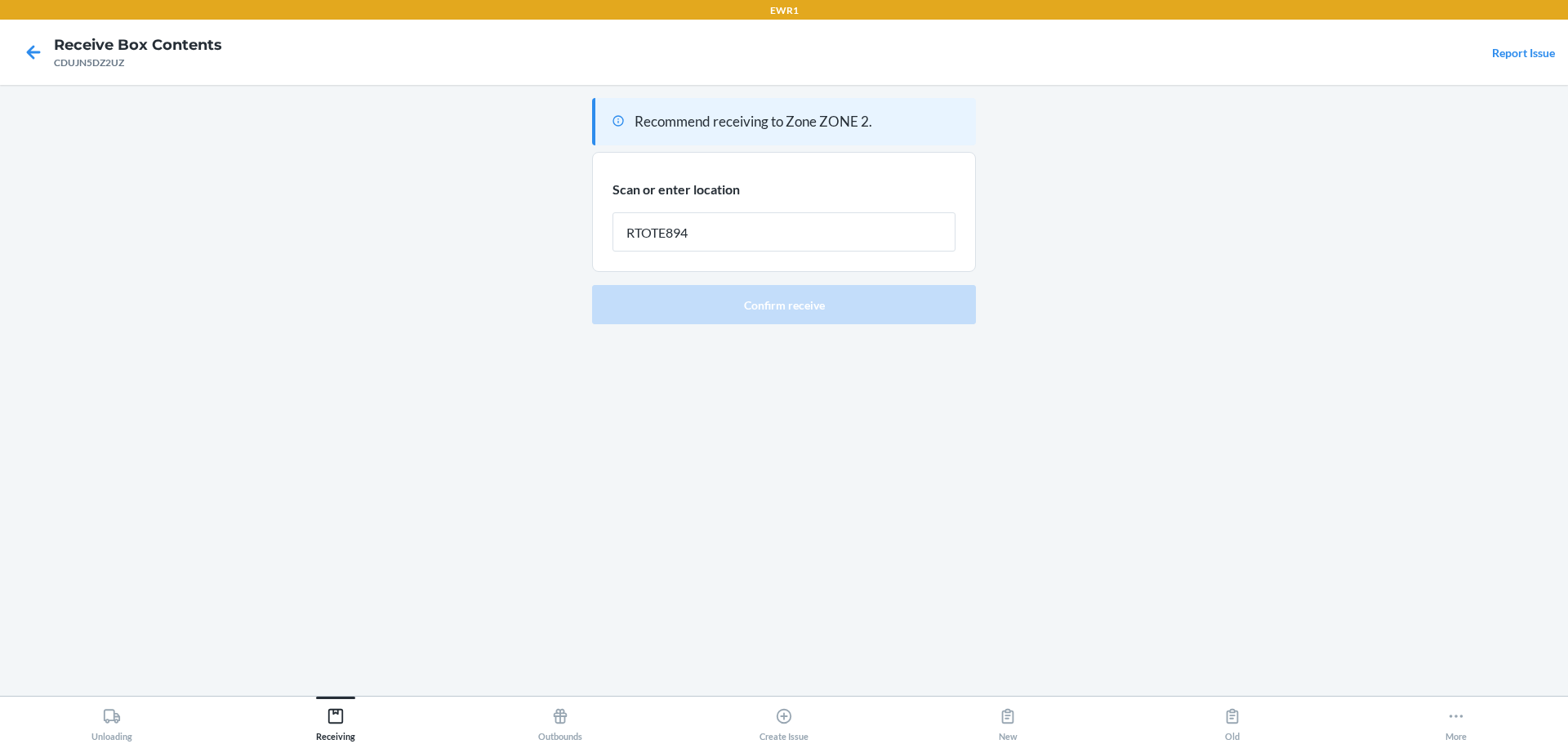
type input "RTOTE894"
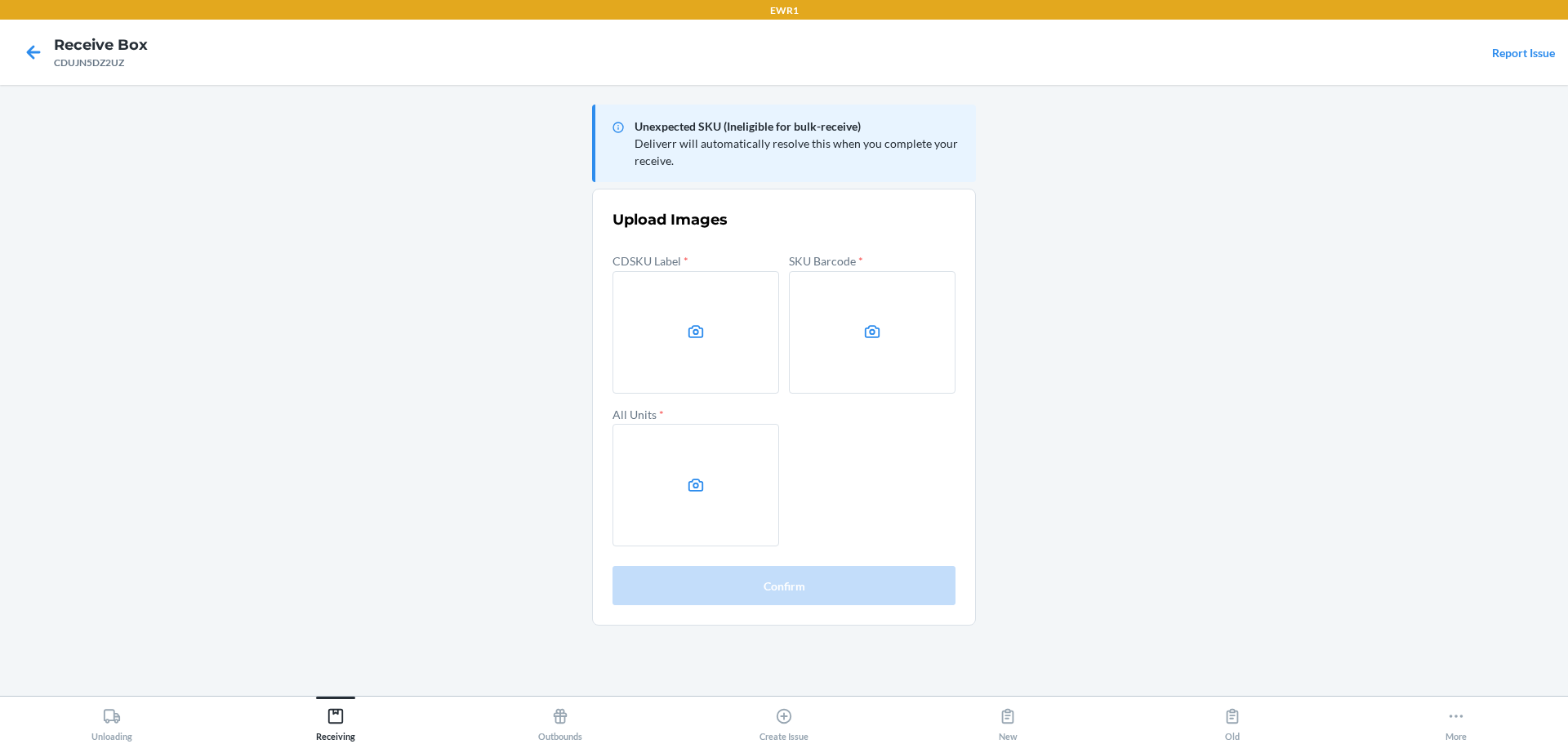
drag, startPoint x: 1321, startPoint y: 237, endPoint x: 1044, endPoint y: 237, distance: 277.0
click at [1321, 237] on main "Unexpected SKU (Ineligible for bulk-receive) Deliverr will automatically resolv…" at bounding box center [784, 391] width 1568 height 611
click at [711, 315] on label at bounding box center [696, 332] width 167 height 122
click at [0, 0] on input "file" at bounding box center [0, 0] width 0 height 0
click at [806, 331] on label at bounding box center [872, 332] width 167 height 122
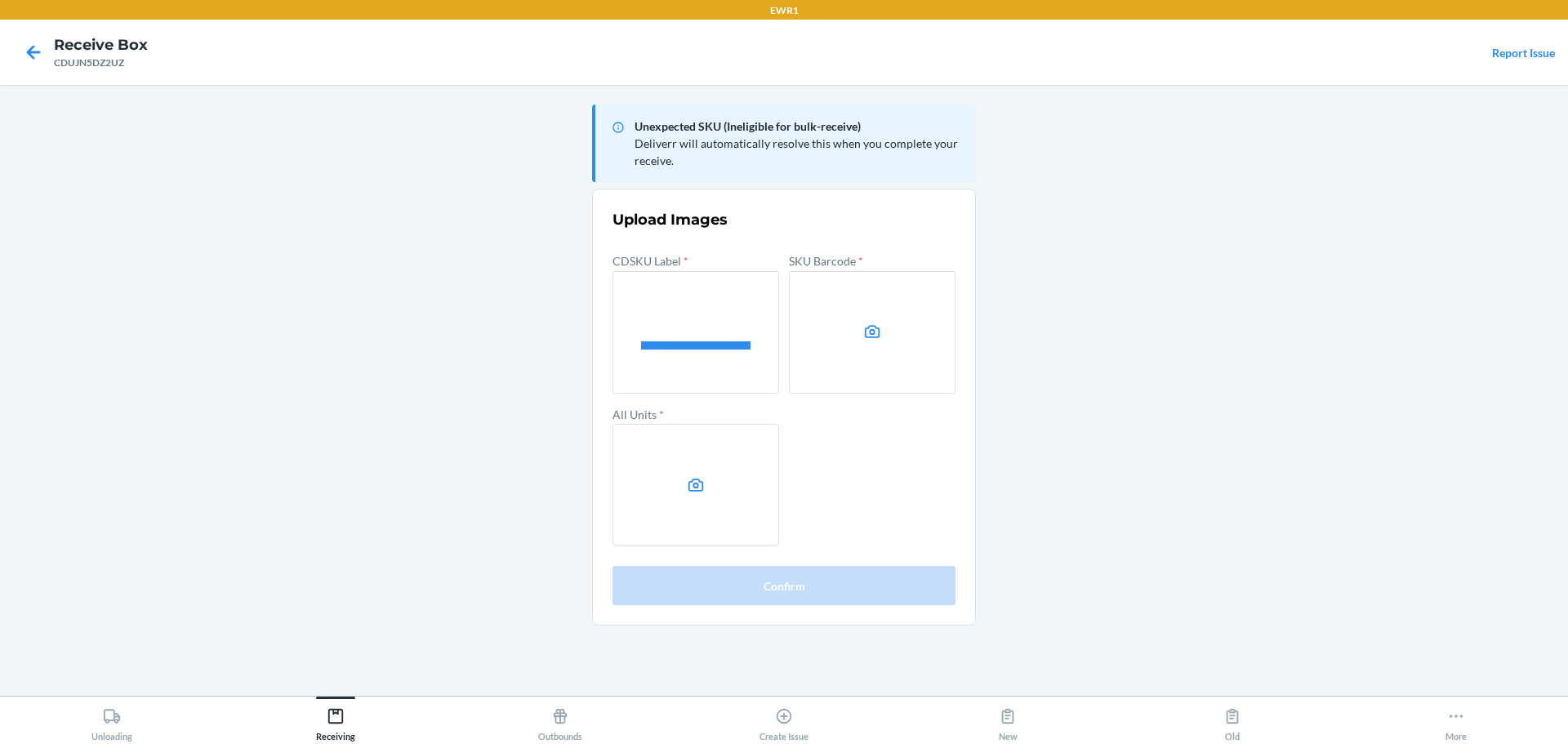
click at [0, 0] on input "file" at bounding box center [0, 0] width 0 height 0
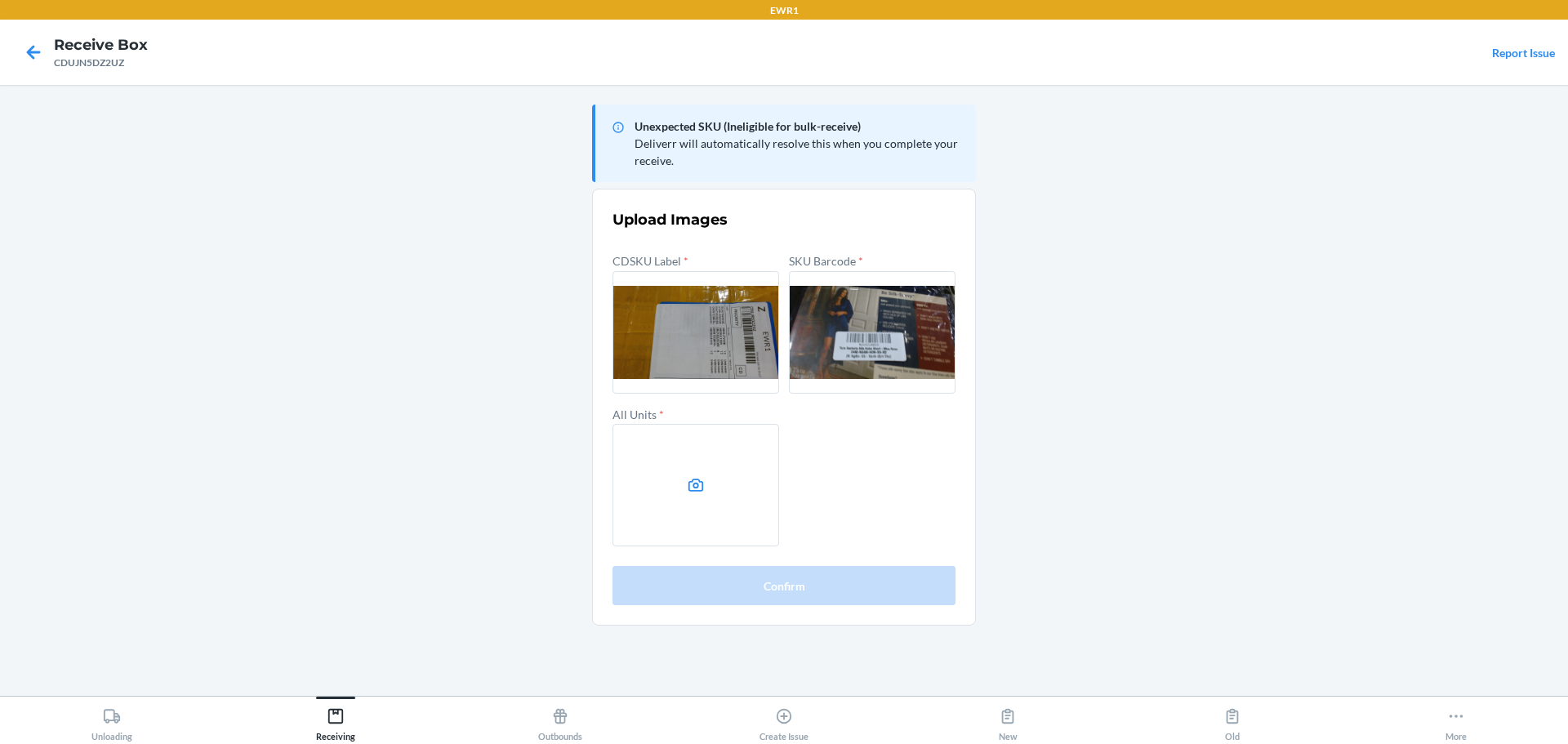
click at [715, 491] on label at bounding box center [696, 485] width 167 height 122
click at [0, 0] on input "file" at bounding box center [0, 0] width 0 height 0
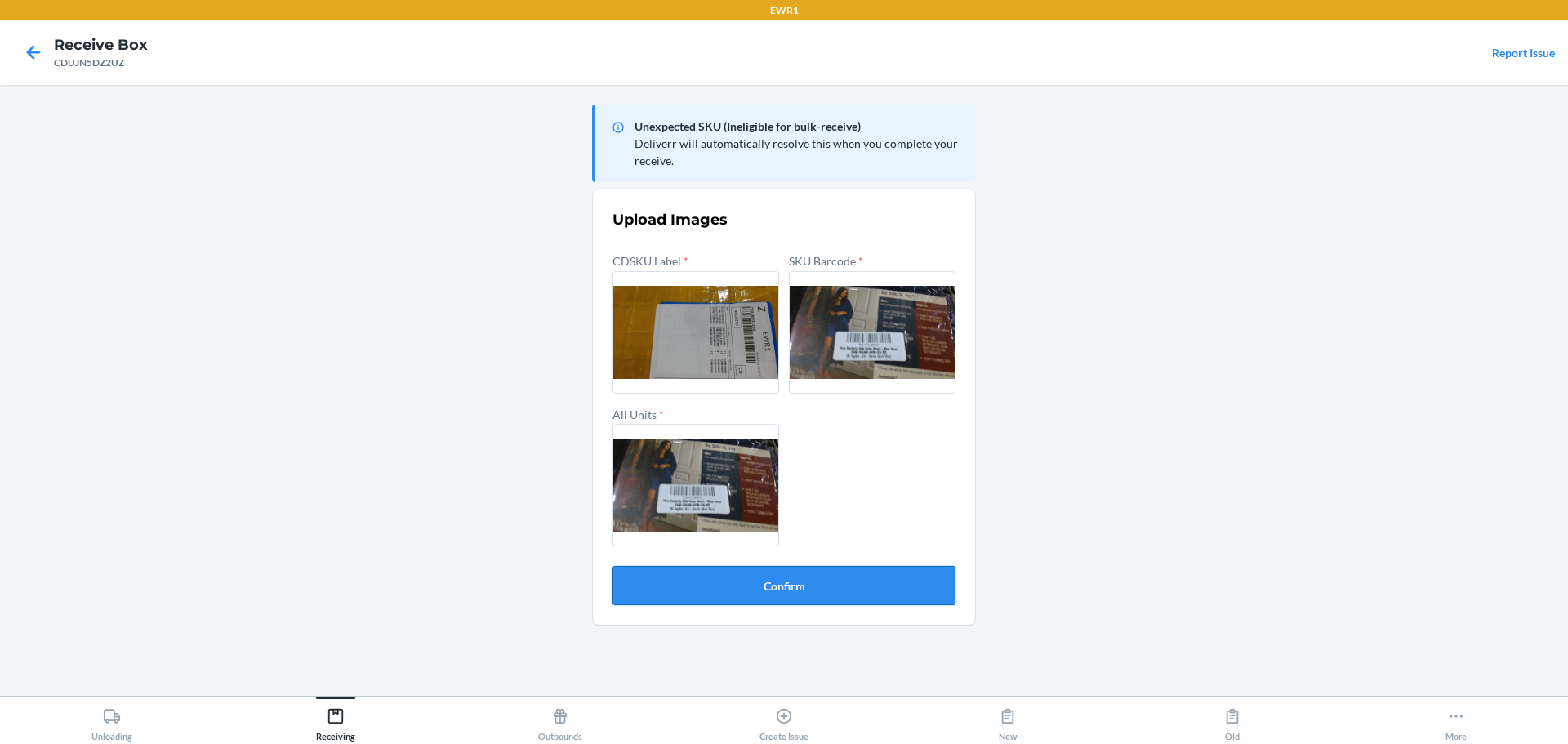
click at [736, 595] on button "Confirm" at bounding box center [784, 586] width 343 height 39
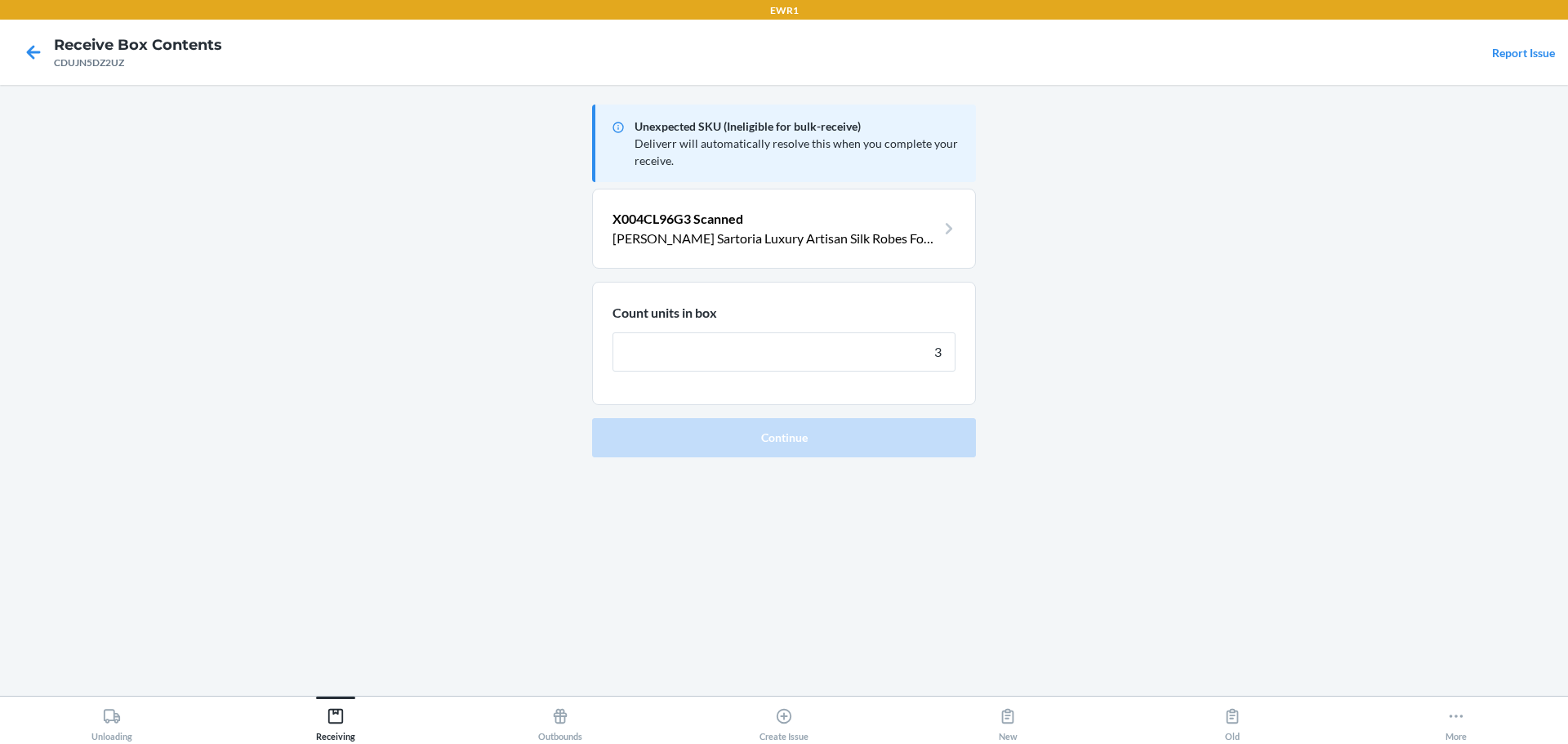
type input "3"
click at [592, 418] on button "Continue" at bounding box center [784, 437] width 384 height 39
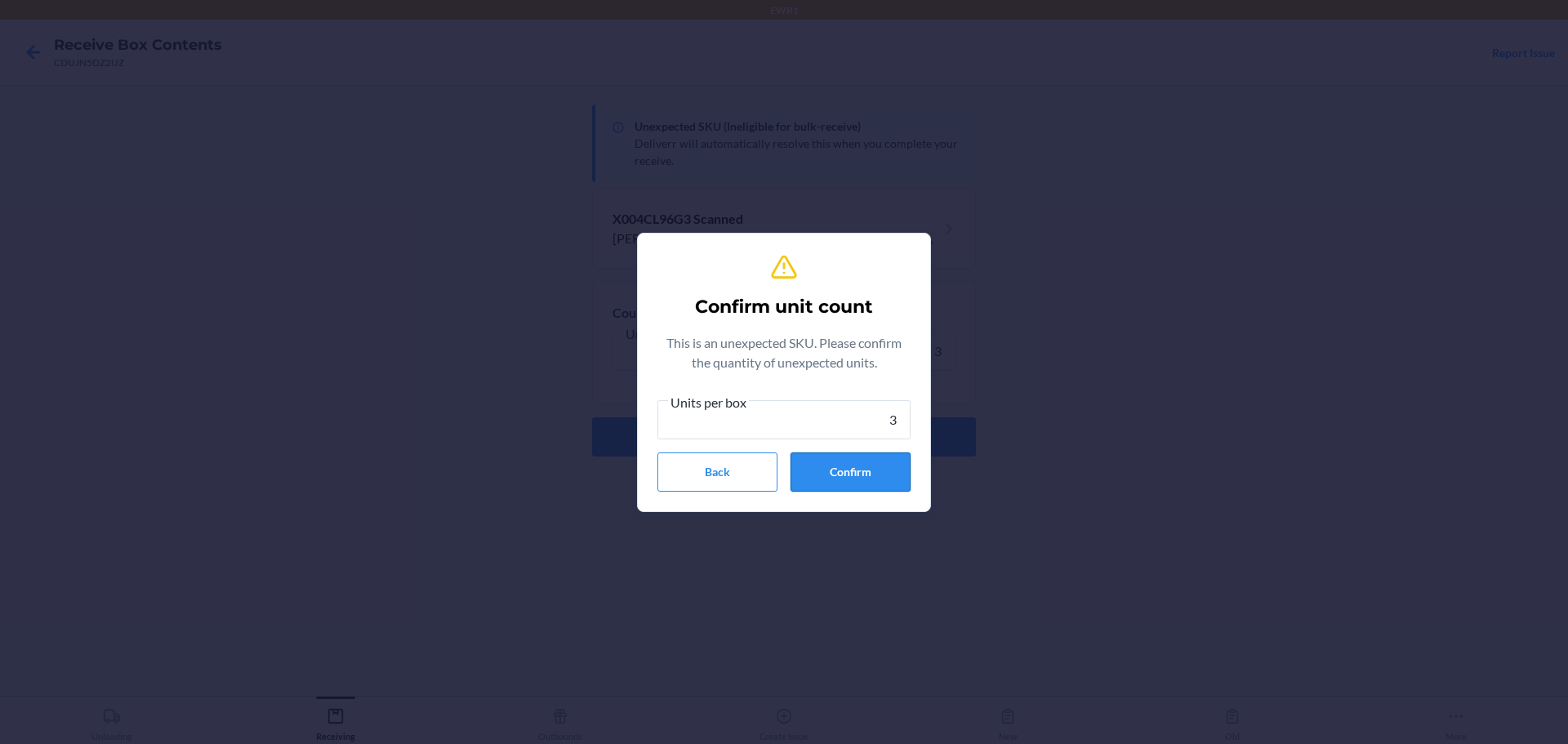
type input "3"
click at [853, 482] on button "Confirm" at bounding box center [850, 472] width 120 height 39
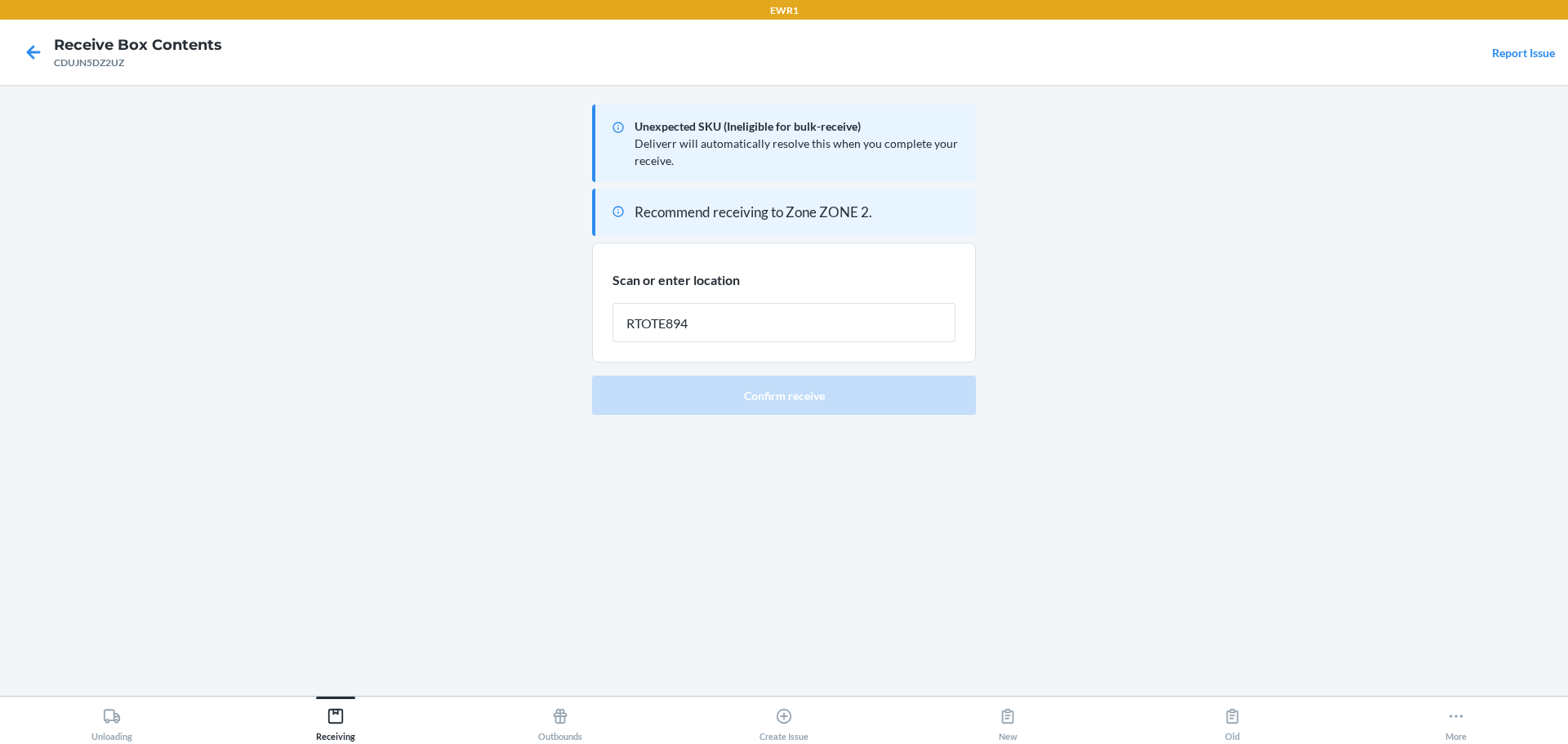
type input "RTOTE894"
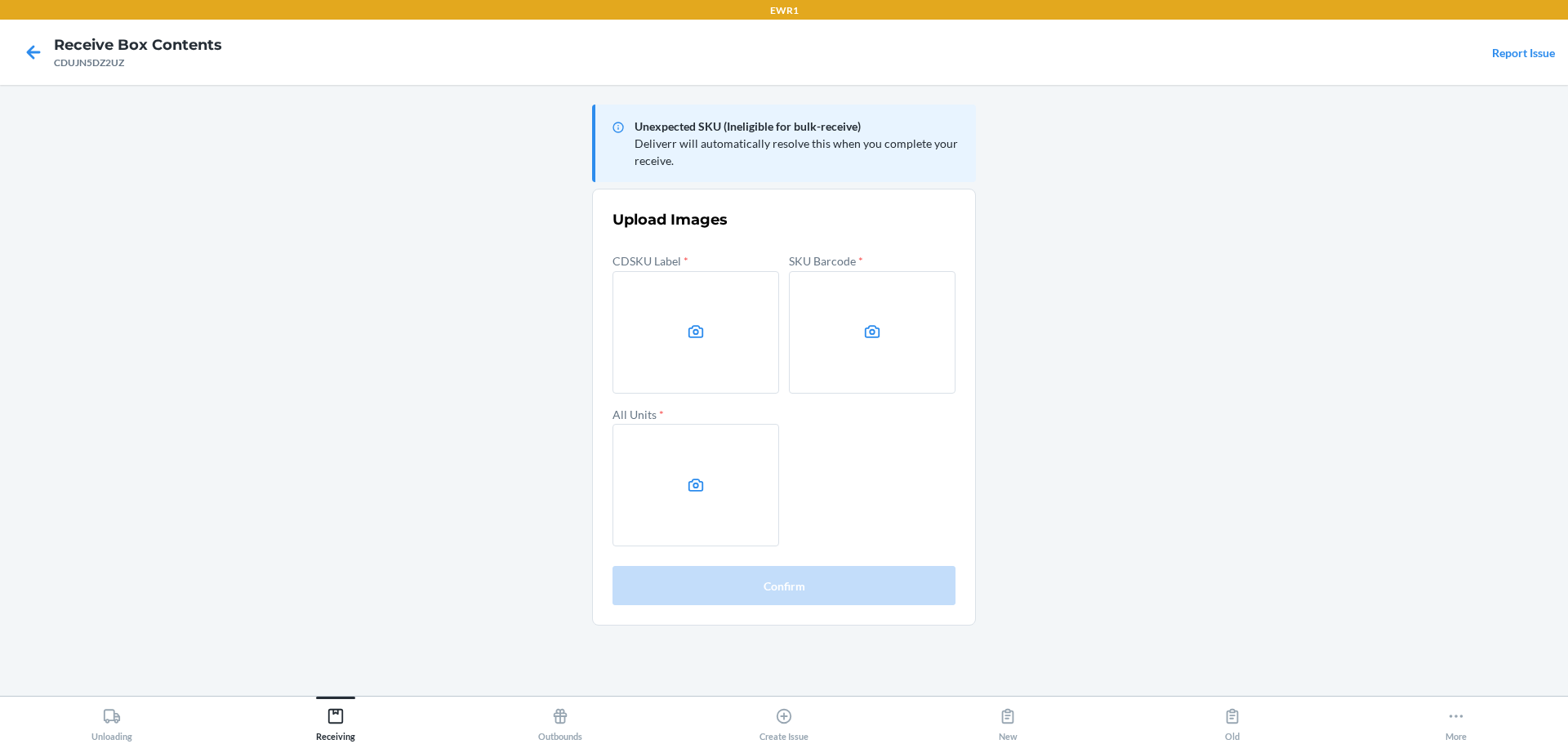
click at [1358, 191] on main "Unexpected SKU (Ineligible for bulk-receive) Deliverr will automatically resolv…" at bounding box center [784, 391] width 1568 height 611
click at [735, 356] on label at bounding box center [696, 332] width 167 height 122
click at [0, 0] on input "file" at bounding box center [0, 0] width 0 height 0
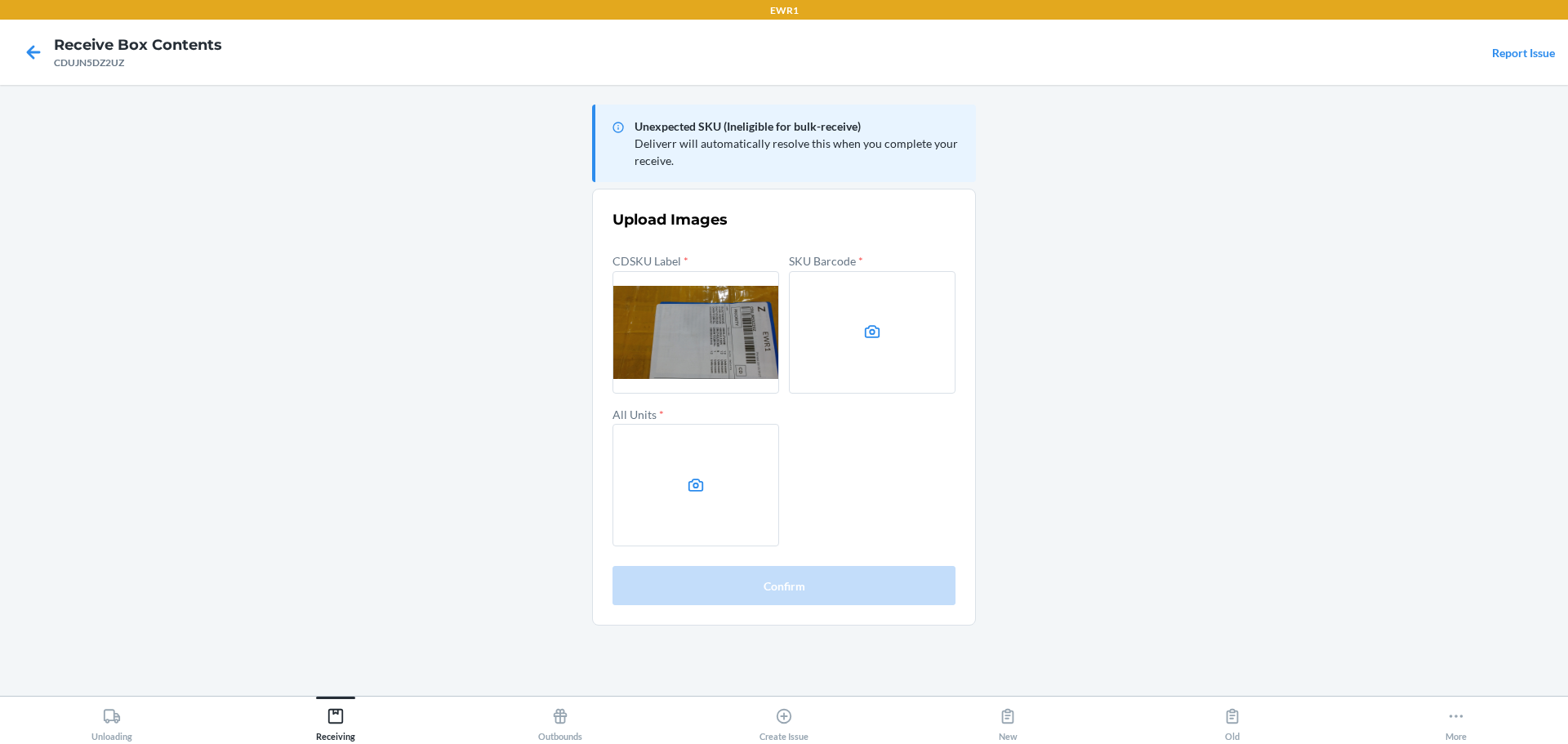
click at [886, 351] on label at bounding box center [872, 332] width 167 height 122
click at [0, 0] on input "file" at bounding box center [0, 0] width 0 height 0
click at [323, 166] on main "Unexpected SKU (Ineligible for bulk-receive) Deliverr will automatically resolv…" at bounding box center [784, 391] width 1568 height 611
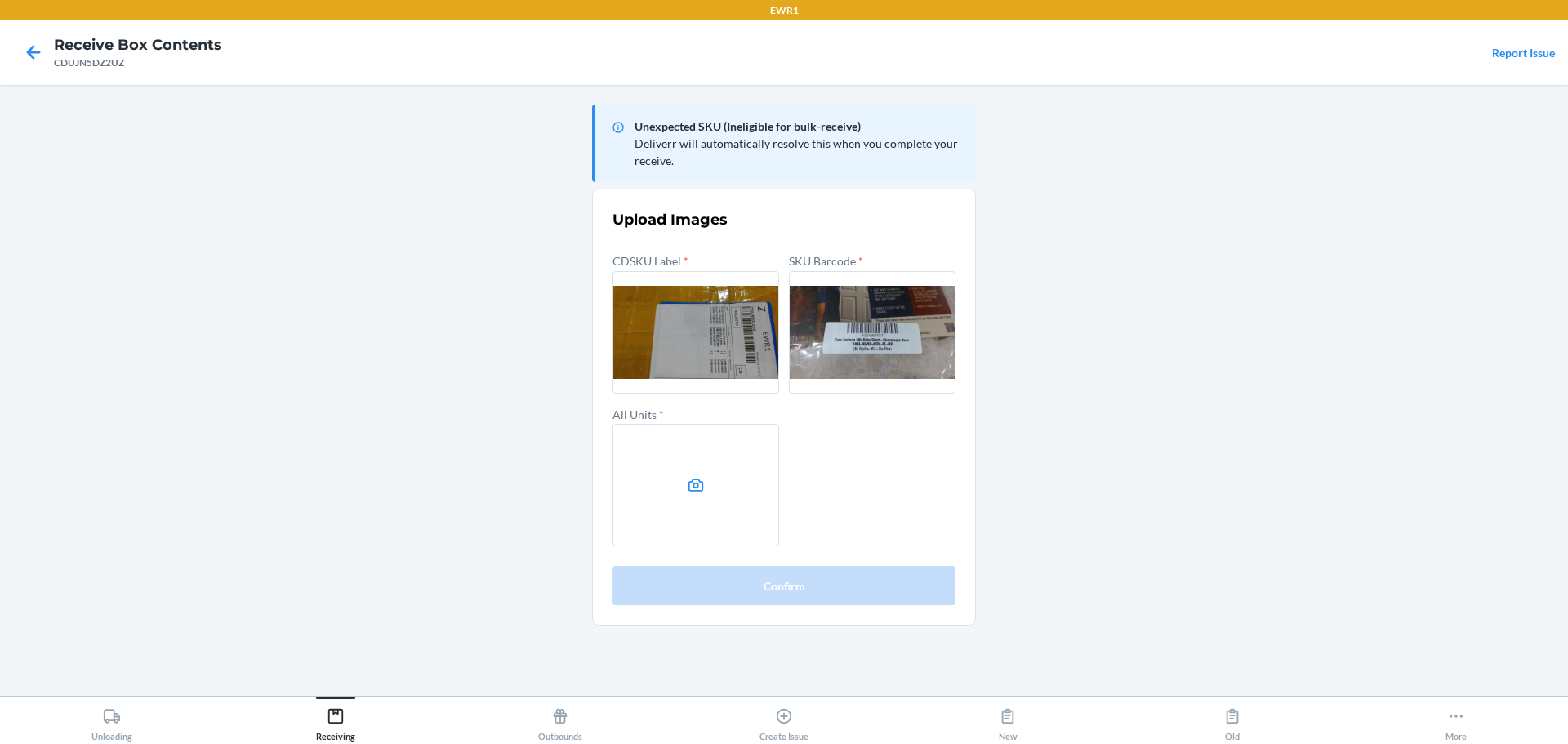
click at [709, 525] on label at bounding box center [696, 485] width 167 height 122
click at [0, 0] on input "file" at bounding box center [0, 0] width 0 height 0
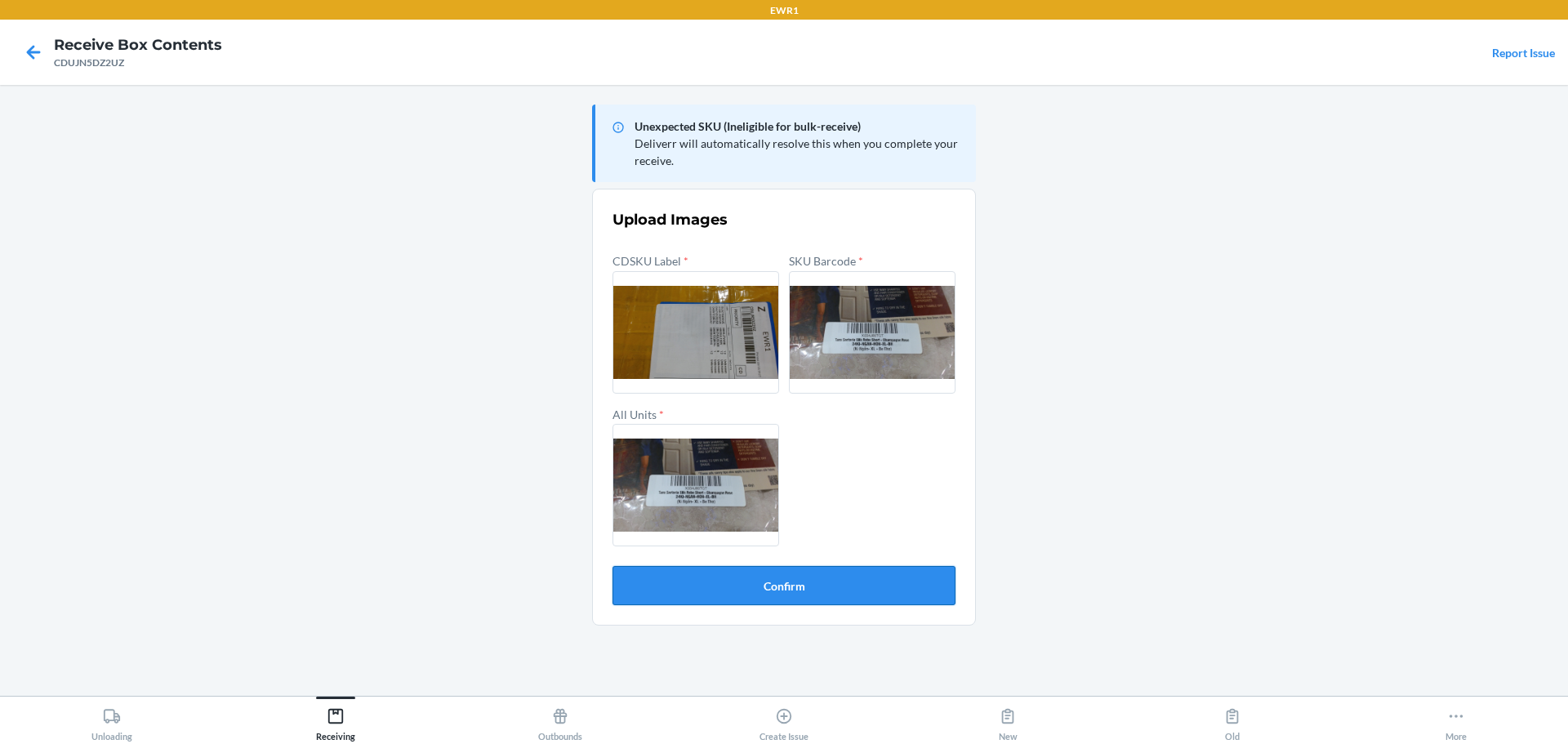
click at [769, 582] on button "Confirm" at bounding box center [784, 586] width 343 height 39
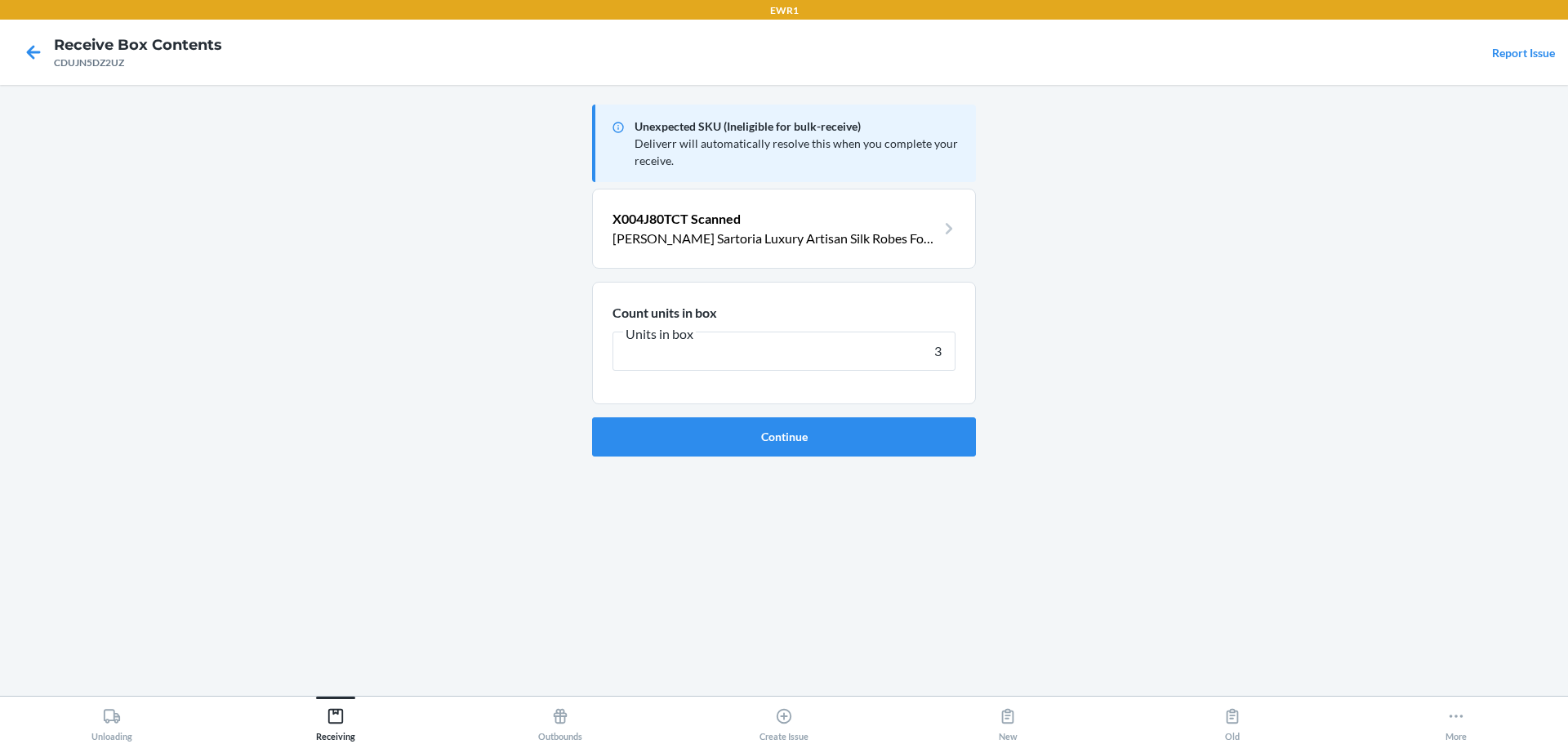
type input "3"
click at [592, 418] on button "Continue" at bounding box center [784, 437] width 384 height 39
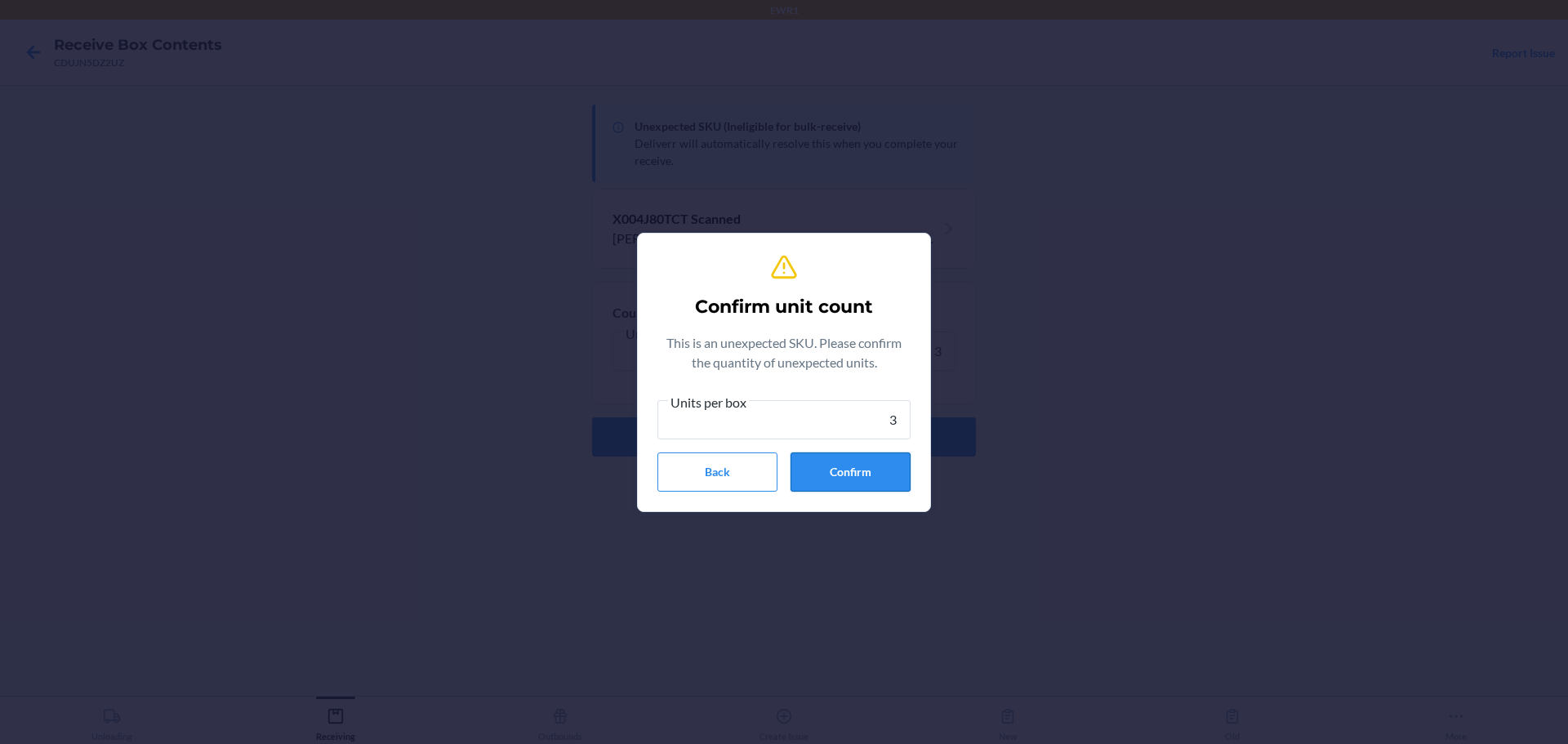
type input "3"
click at [849, 486] on button "Confirm" at bounding box center [850, 472] width 120 height 39
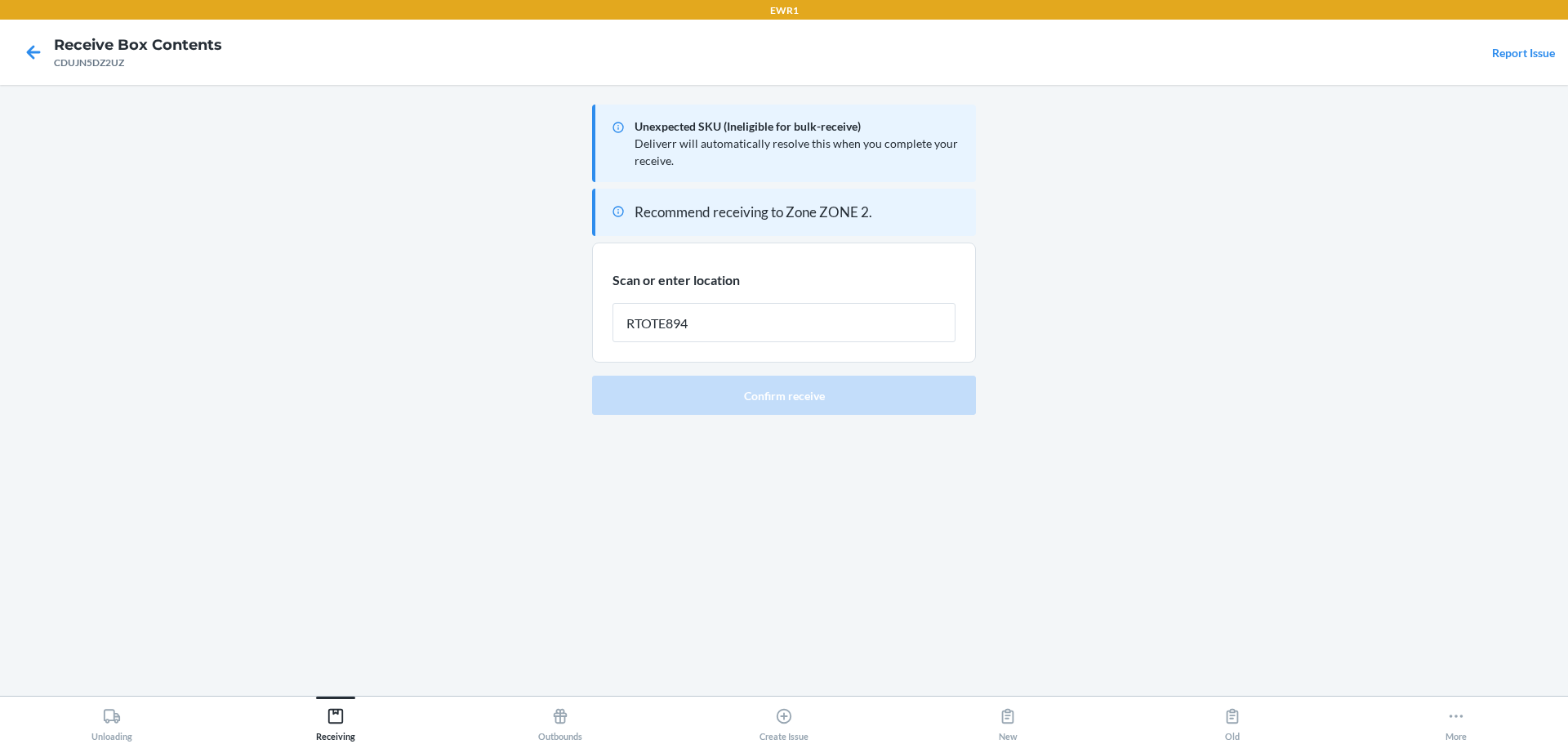
type input "RTOTE894"
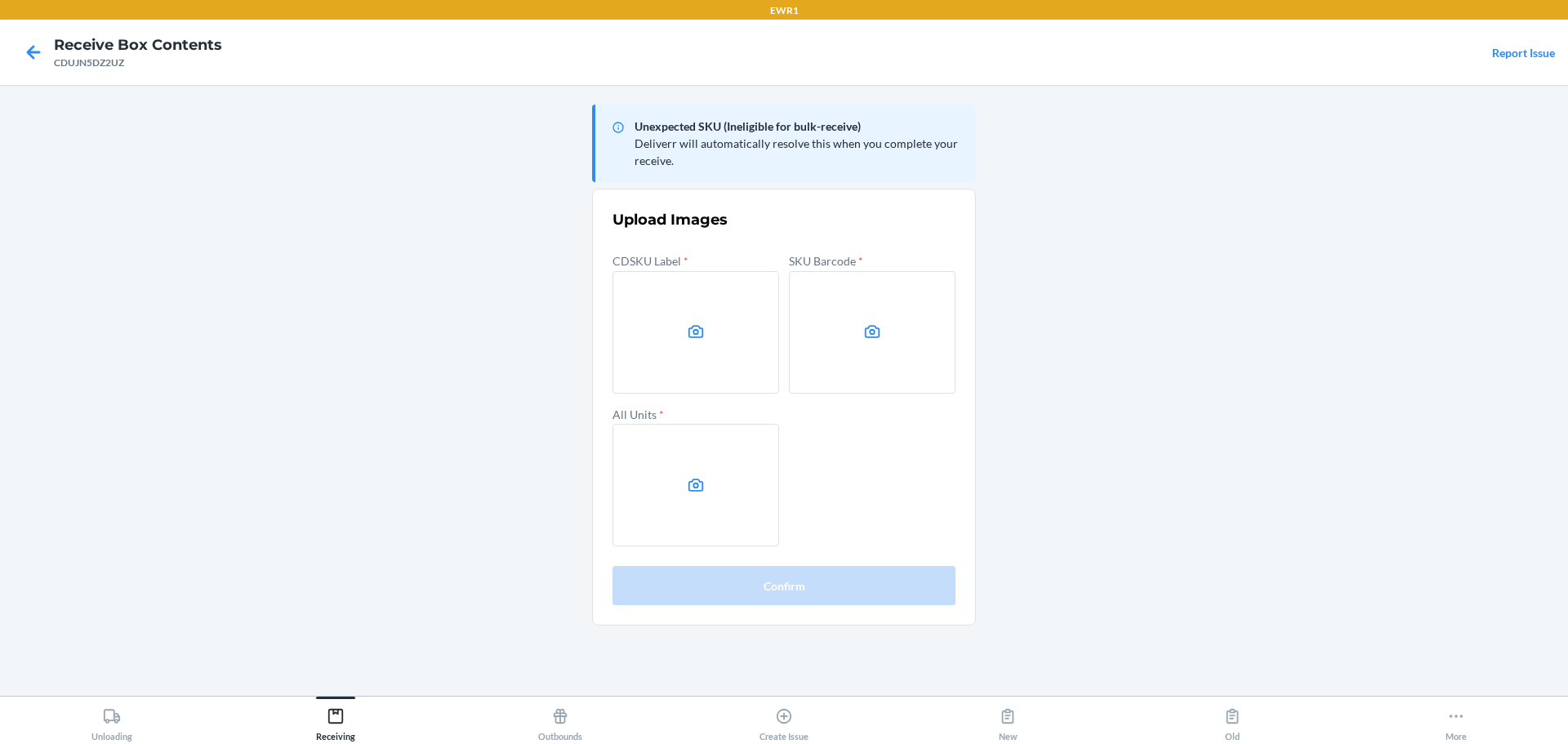
click at [1361, 273] on main "Unexpected SKU (Ineligible for bulk-receive) Deliverr will automatically resolv…" at bounding box center [784, 391] width 1568 height 611
click at [743, 329] on label at bounding box center [696, 332] width 167 height 122
click at [0, 0] on input "file" at bounding box center [0, 0] width 0 height 0
click at [568, 106] on main "Unexpected SKU (Ineligible for bulk-receive) Deliverr will automatically resolv…" at bounding box center [784, 391] width 1568 height 611
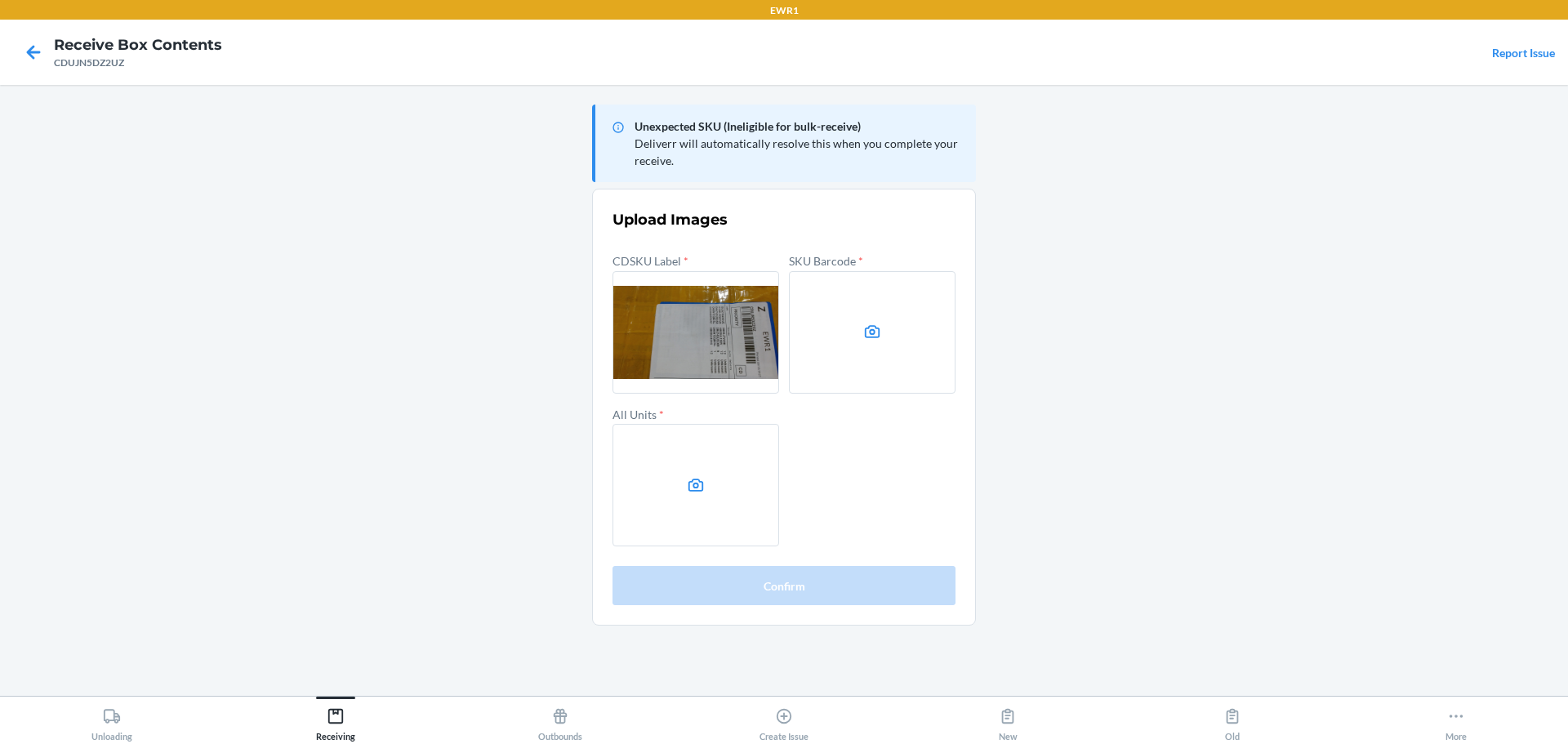
click at [859, 314] on label at bounding box center [872, 332] width 167 height 122
click at [0, 0] on input "file" at bounding box center [0, 0] width 0 height 0
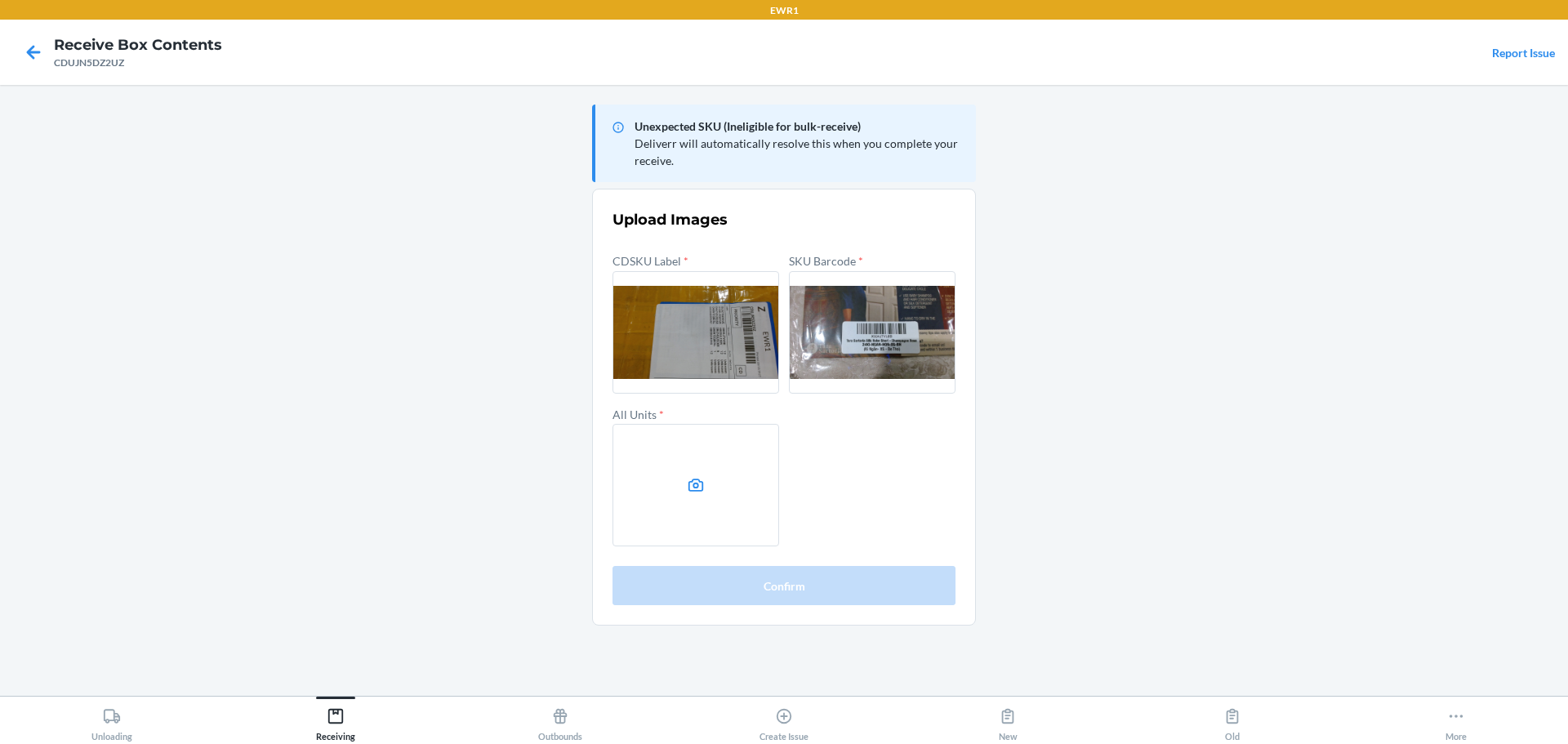
click at [696, 490] on icon at bounding box center [696, 486] width 19 height 19
click at [0, 0] on input "file" at bounding box center [0, 0] width 0 height 0
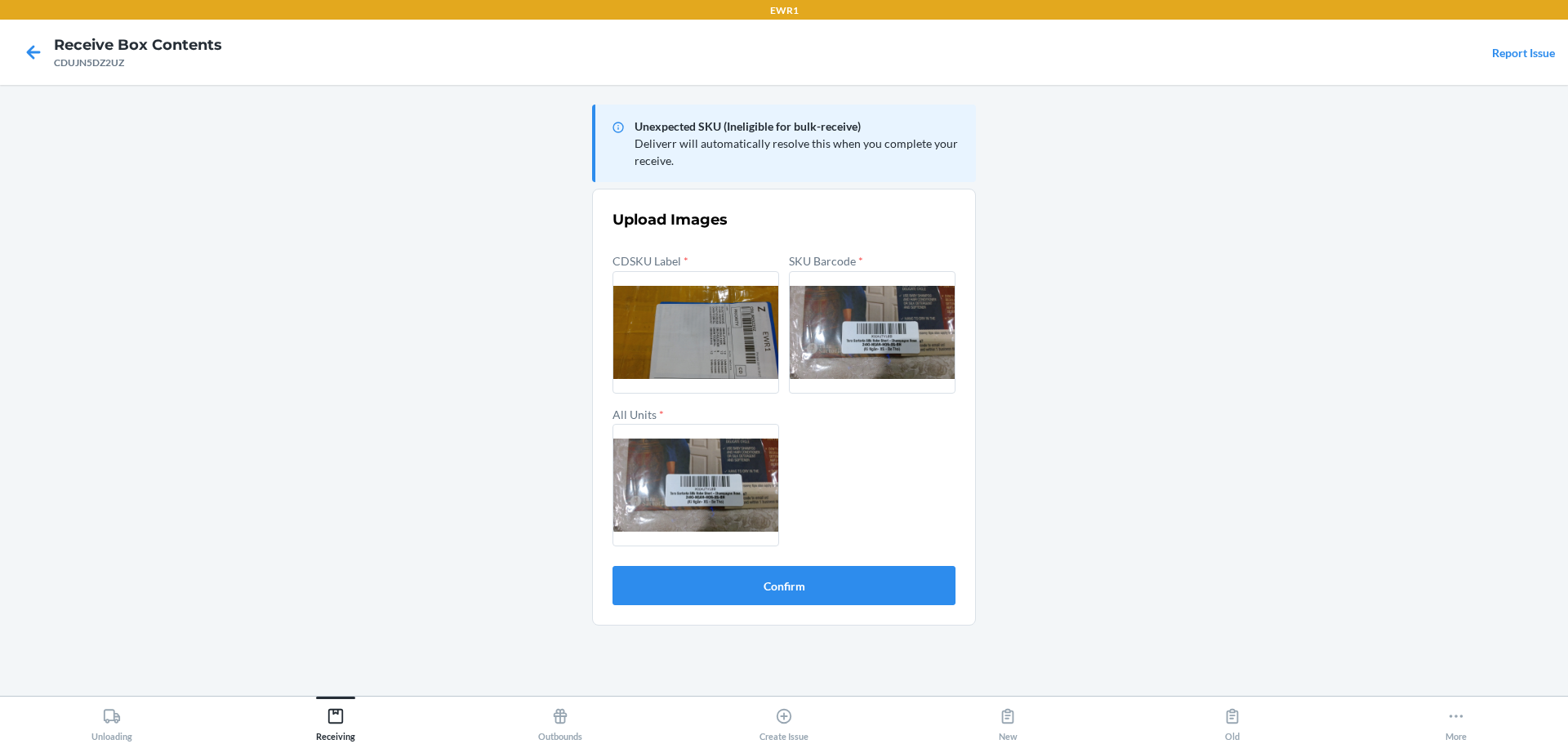
click at [787, 562] on form "Upload Images CDSKU Label * SKU Barcode * All Units * Confirm" at bounding box center [784, 406] width 343 height 396
click at [776, 567] on button "Confirm" at bounding box center [784, 586] width 343 height 39
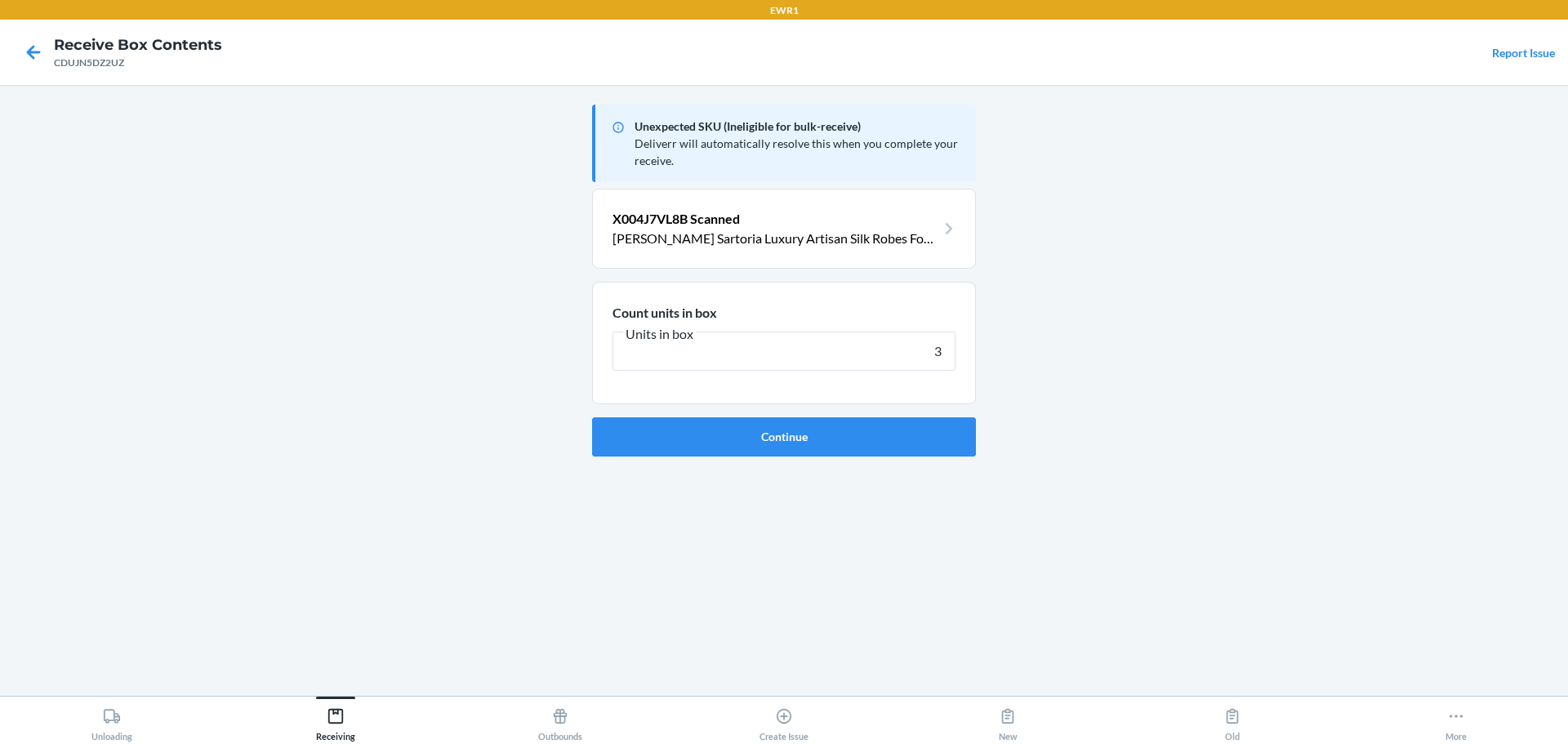
type input "3"
click at [592, 418] on button "Continue" at bounding box center [784, 437] width 384 height 39
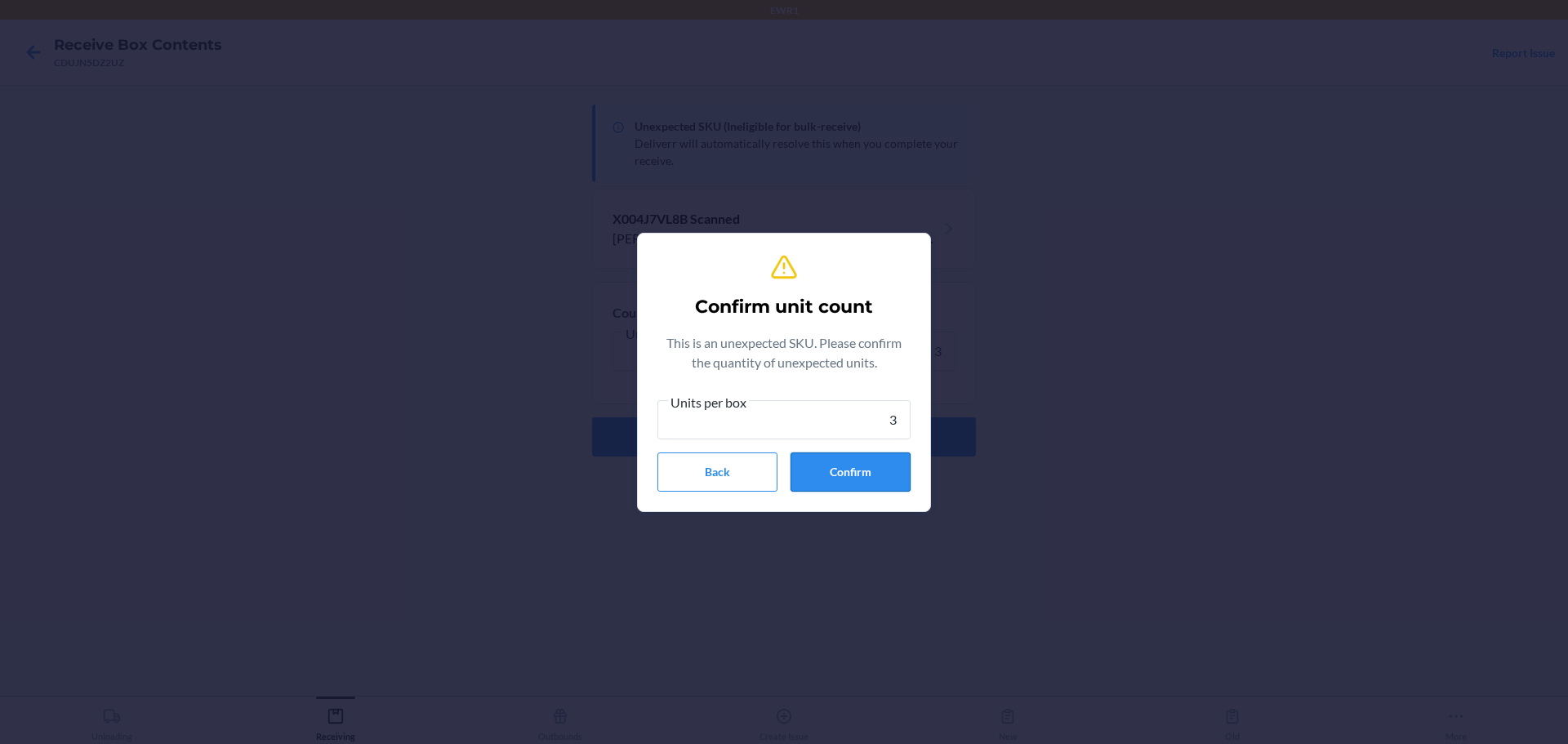
type input "3"
click at [851, 462] on button "Confirm" at bounding box center [850, 472] width 120 height 39
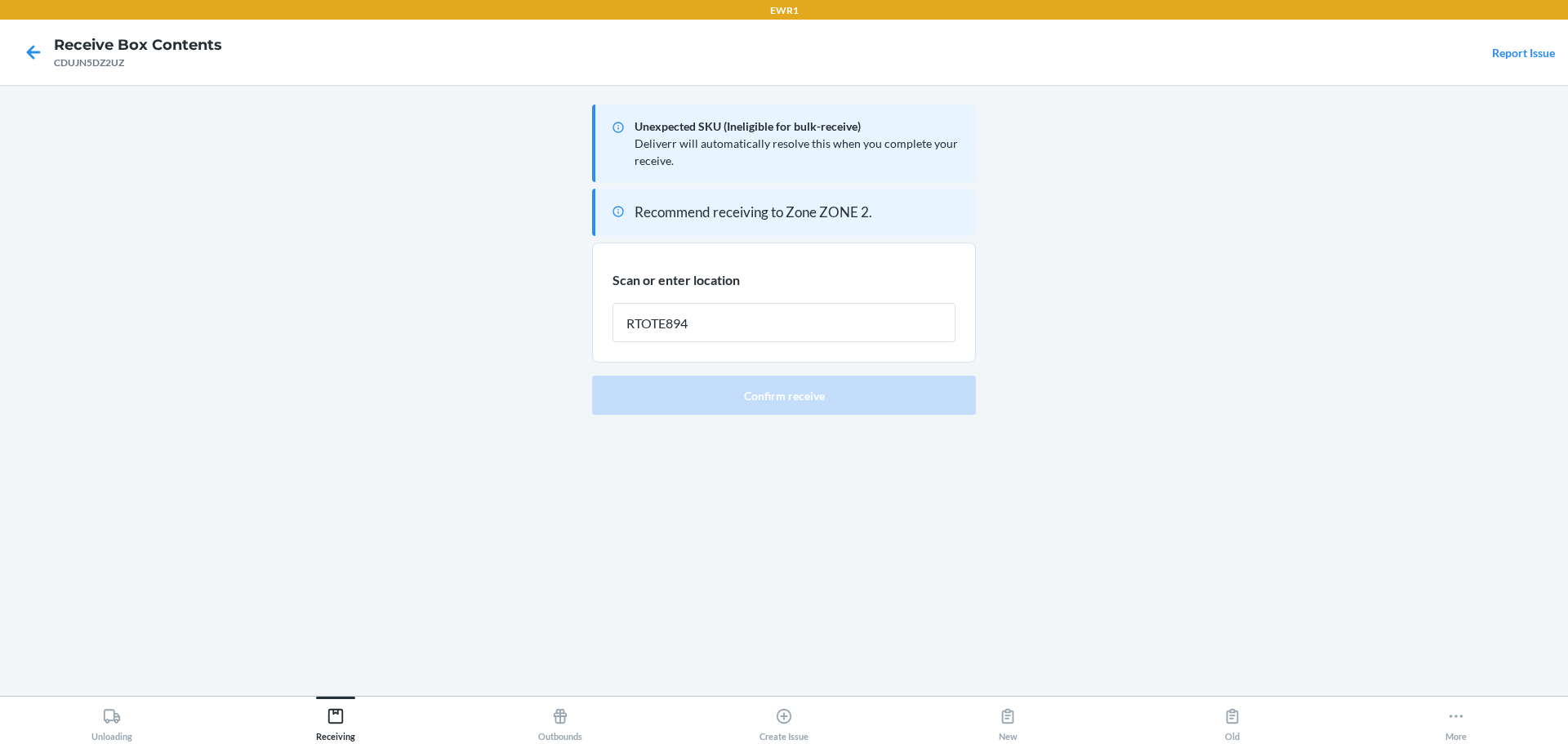
type input "RTOTE894"
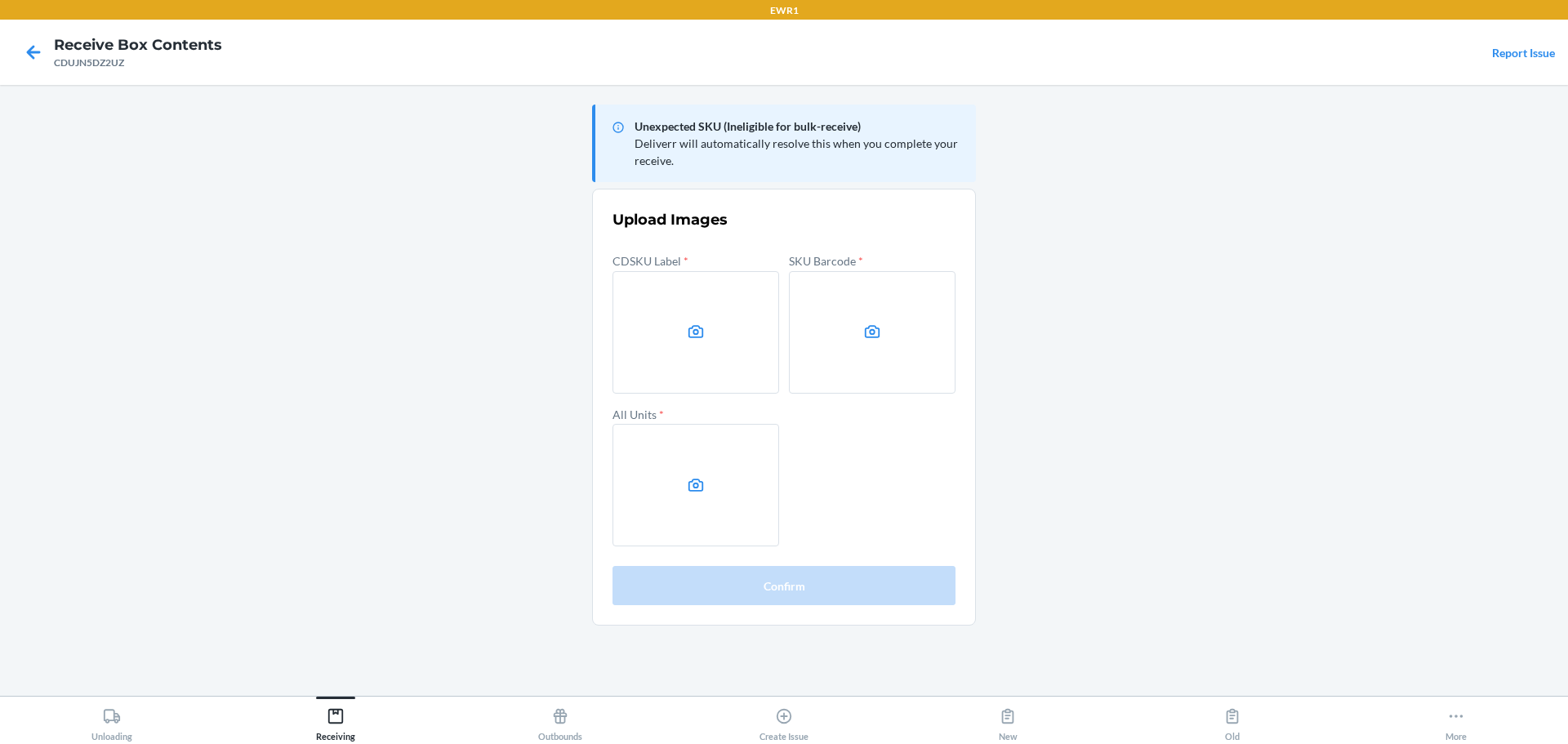
click at [1467, 335] on main "Unexpected SKU (Ineligible for bulk-receive) Deliverr will automatically resolv…" at bounding box center [784, 391] width 1568 height 611
click at [676, 343] on label at bounding box center [696, 332] width 167 height 122
click at [0, 0] on input "file" at bounding box center [0, 0] width 0 height 0
click at [876, 337] on icon at bounding box center [873, 332] width 15 height 13
click at [0, 0] on input "file" at bounding box center [0, 0] width 0 height 0
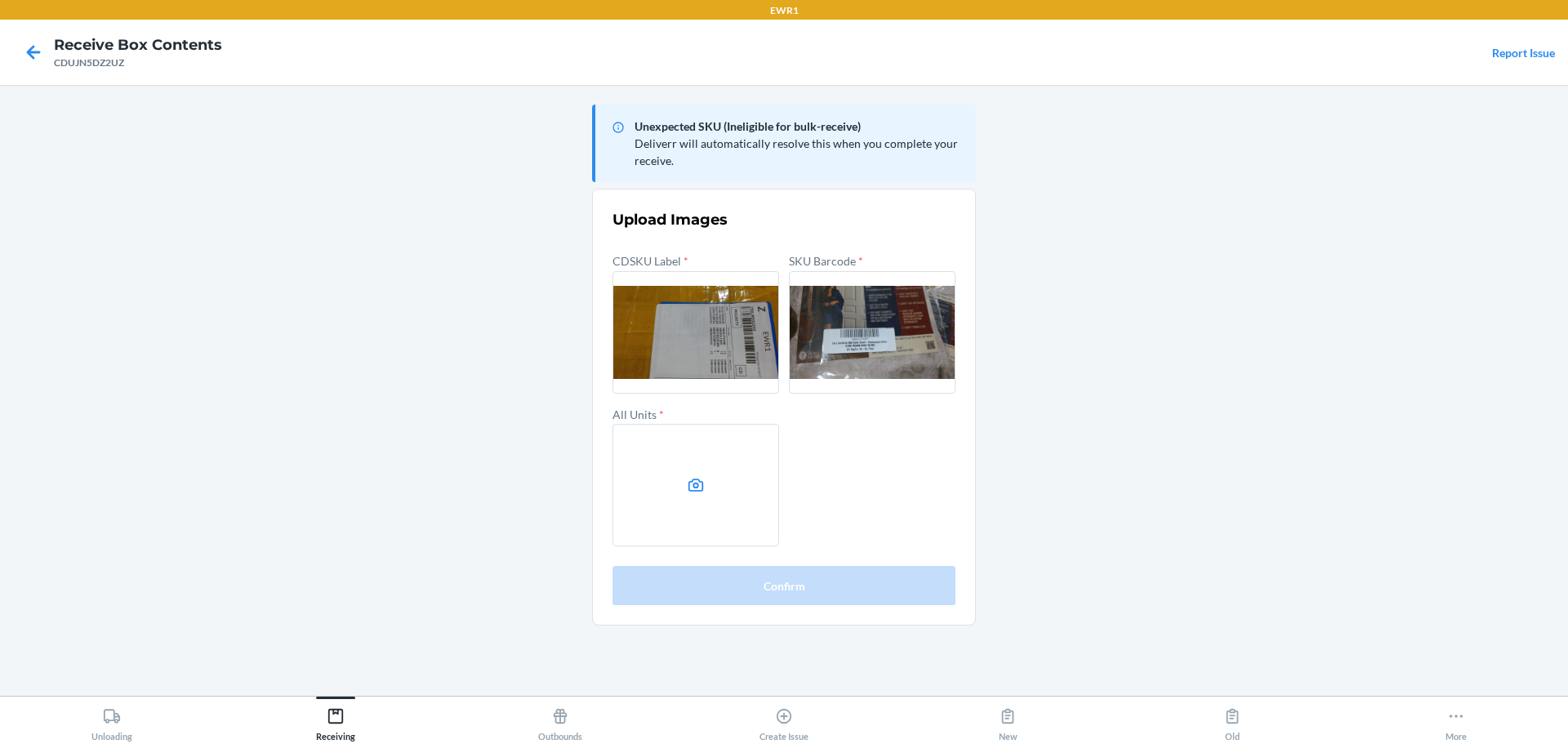
click at [736, 469] on label at bounding box center [696, 485] width 167 height 122
click at [0, 0] on input "file" at bounding box center [0, 0] width 0 height 0
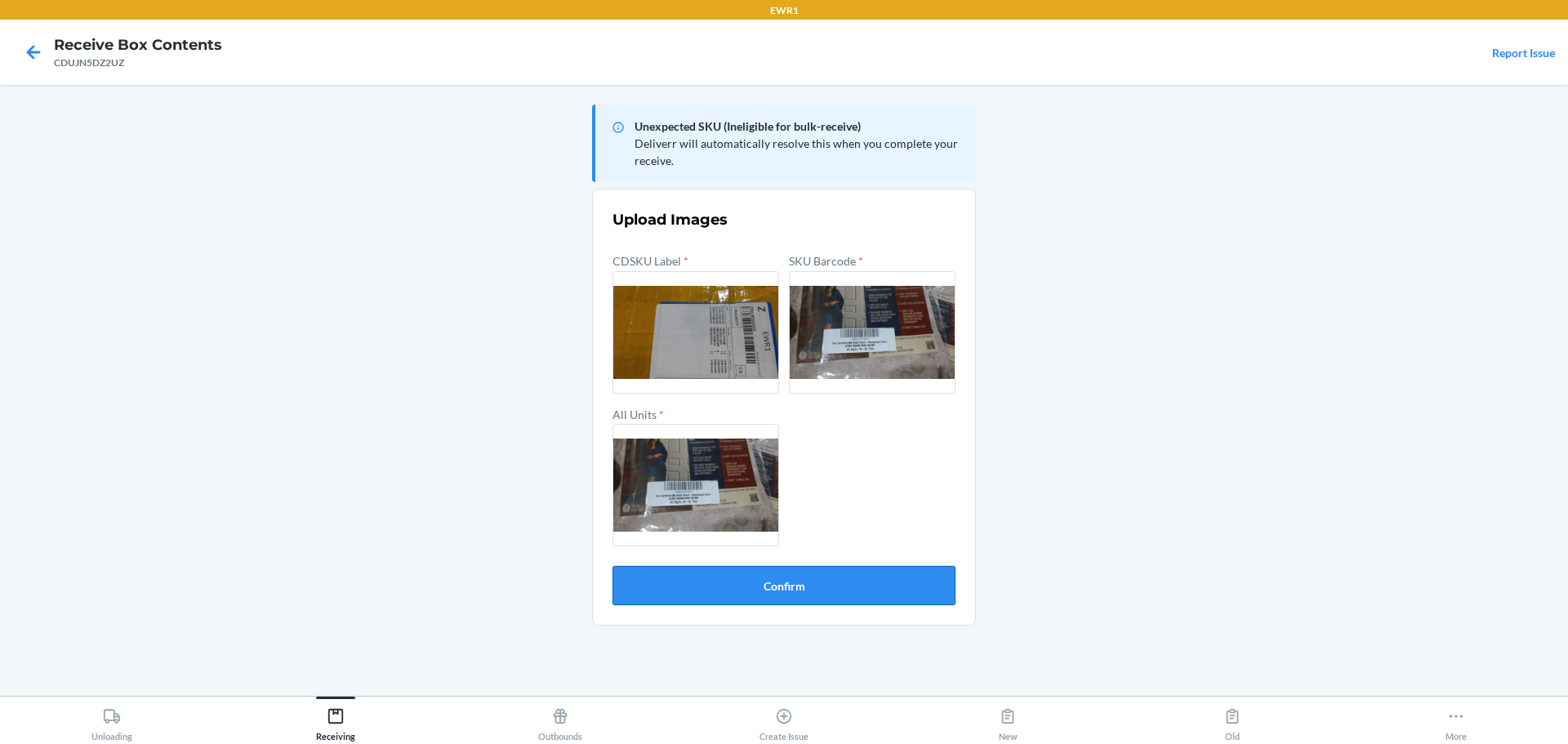
click at [866, 593] on button "Confirm" at bounding box center [784, 586] width 343 height 39
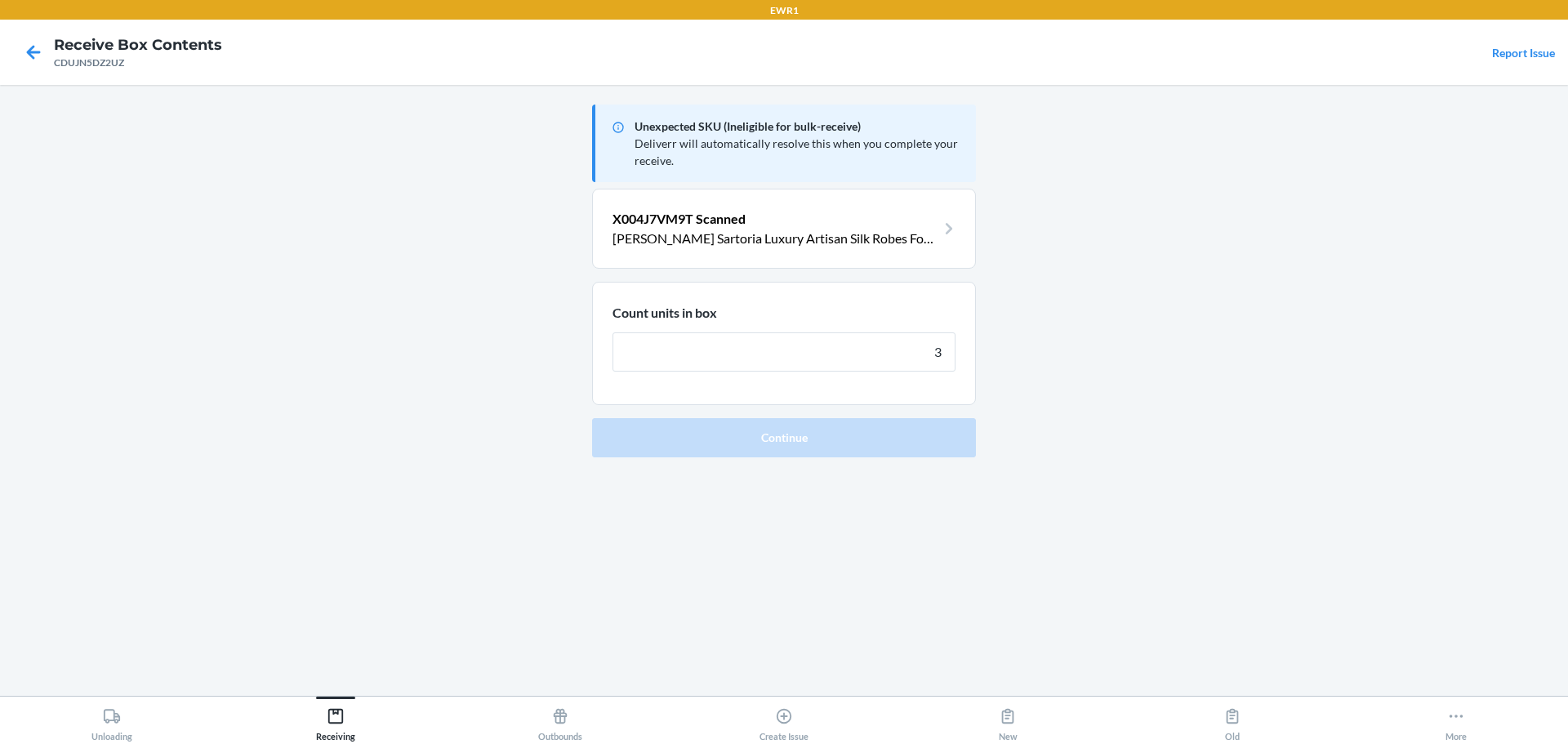
type input "3"
click at [592, 418] on button "Continue" at bounding box center [784, 437] width 384 height 39
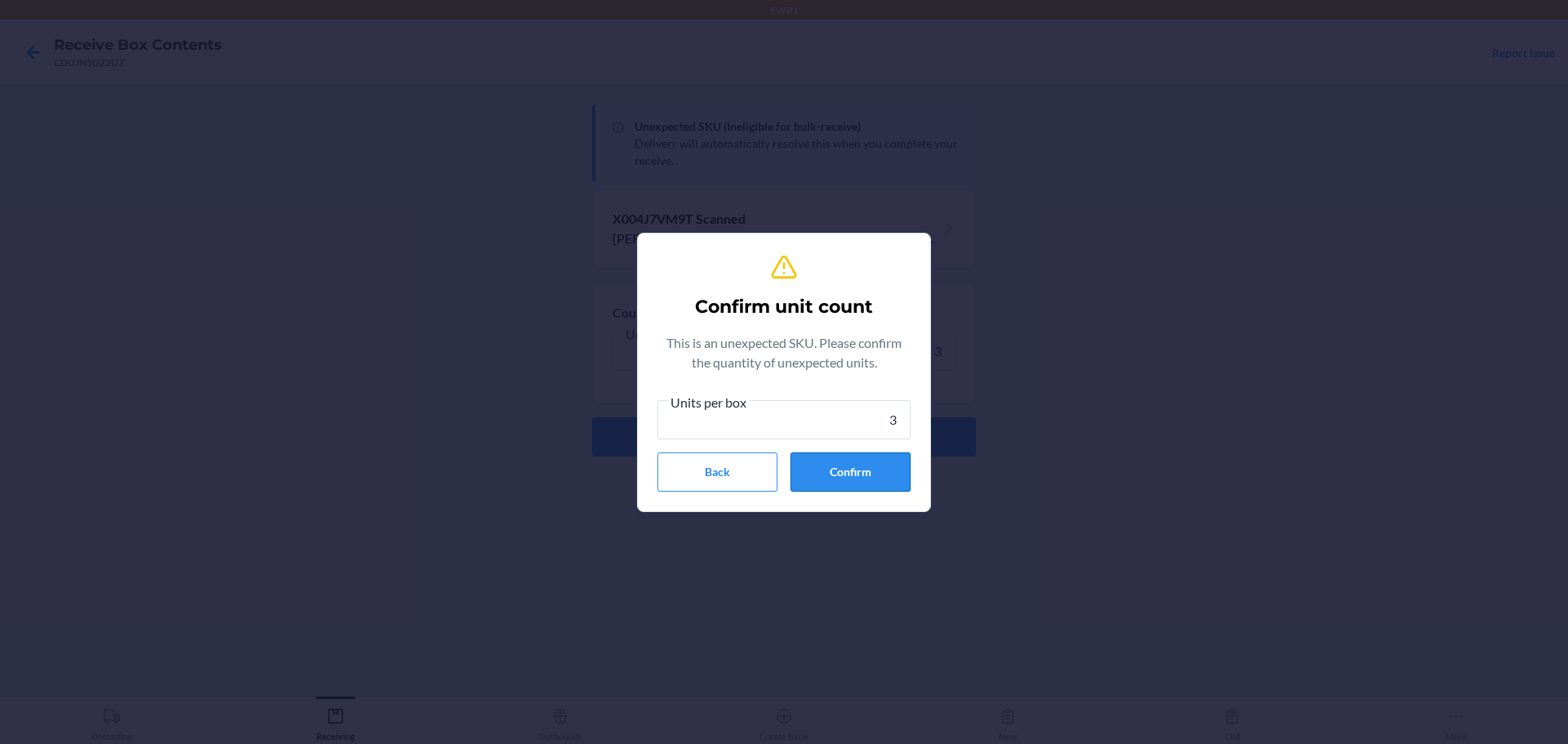
type input "3"
click at [851, 476] on button "Confirm" at bounding box center [850, 472] width 120 height 39
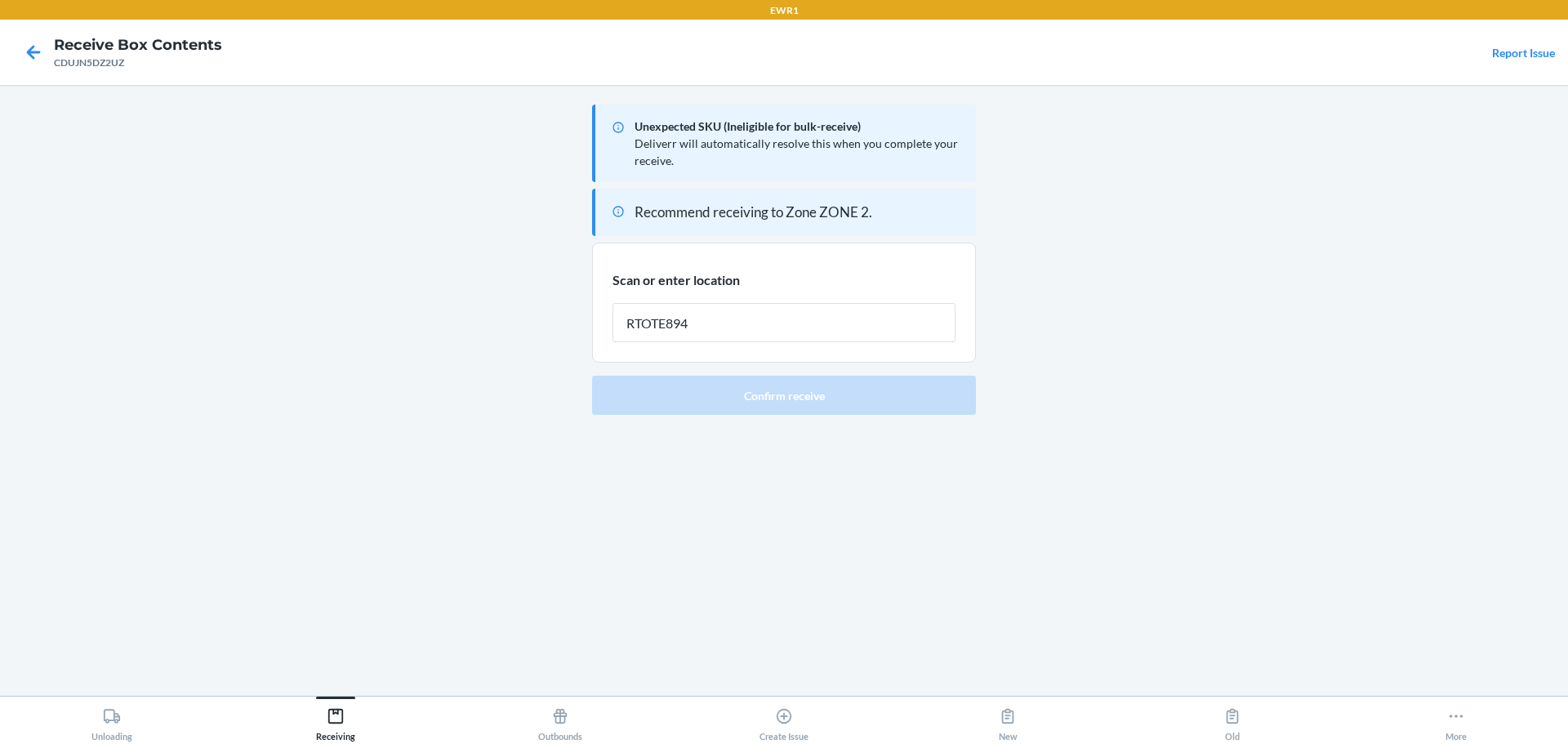
type input "RTOTE894"
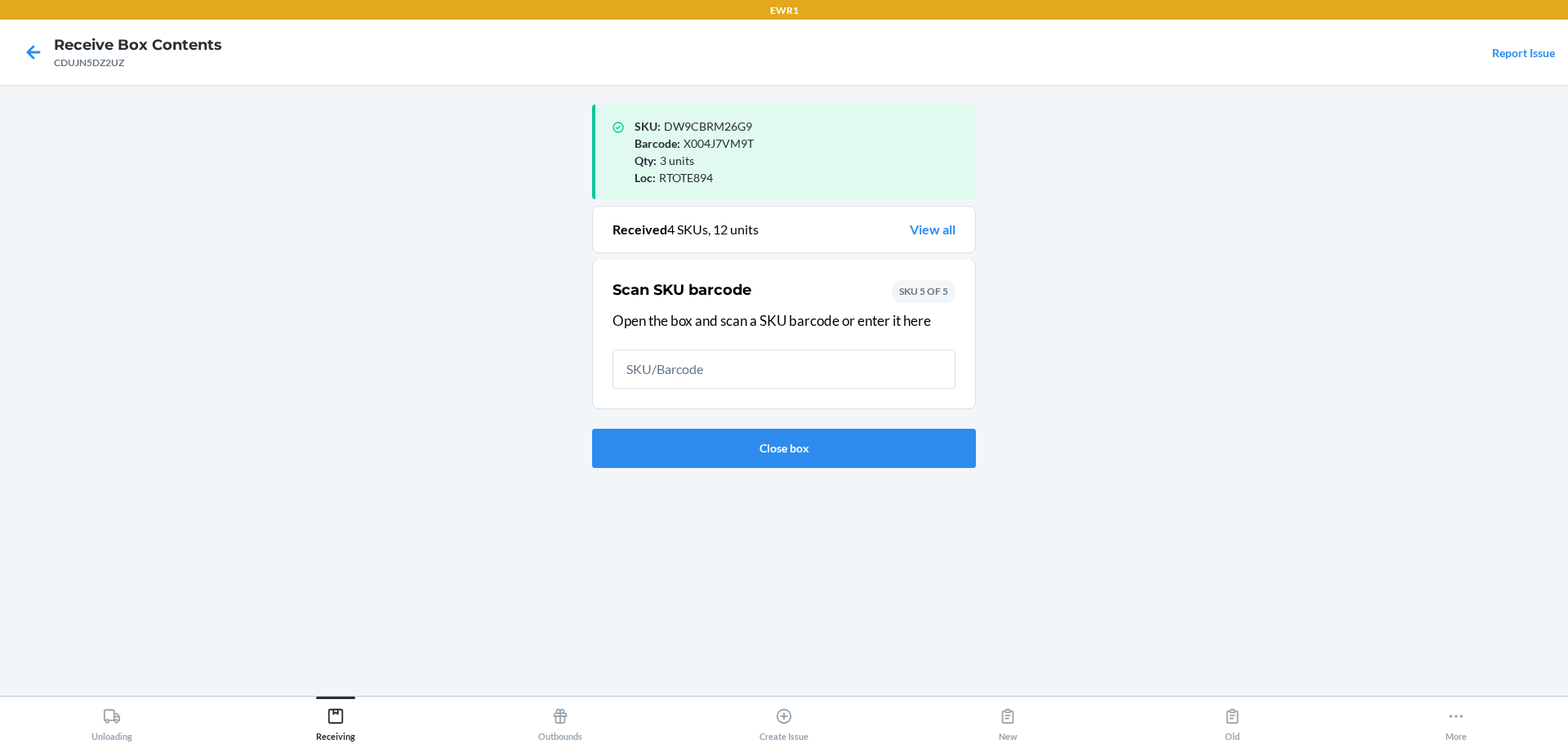
click at [764, 381] on input "text" at bounding box center [784, 368] width 343 height 39
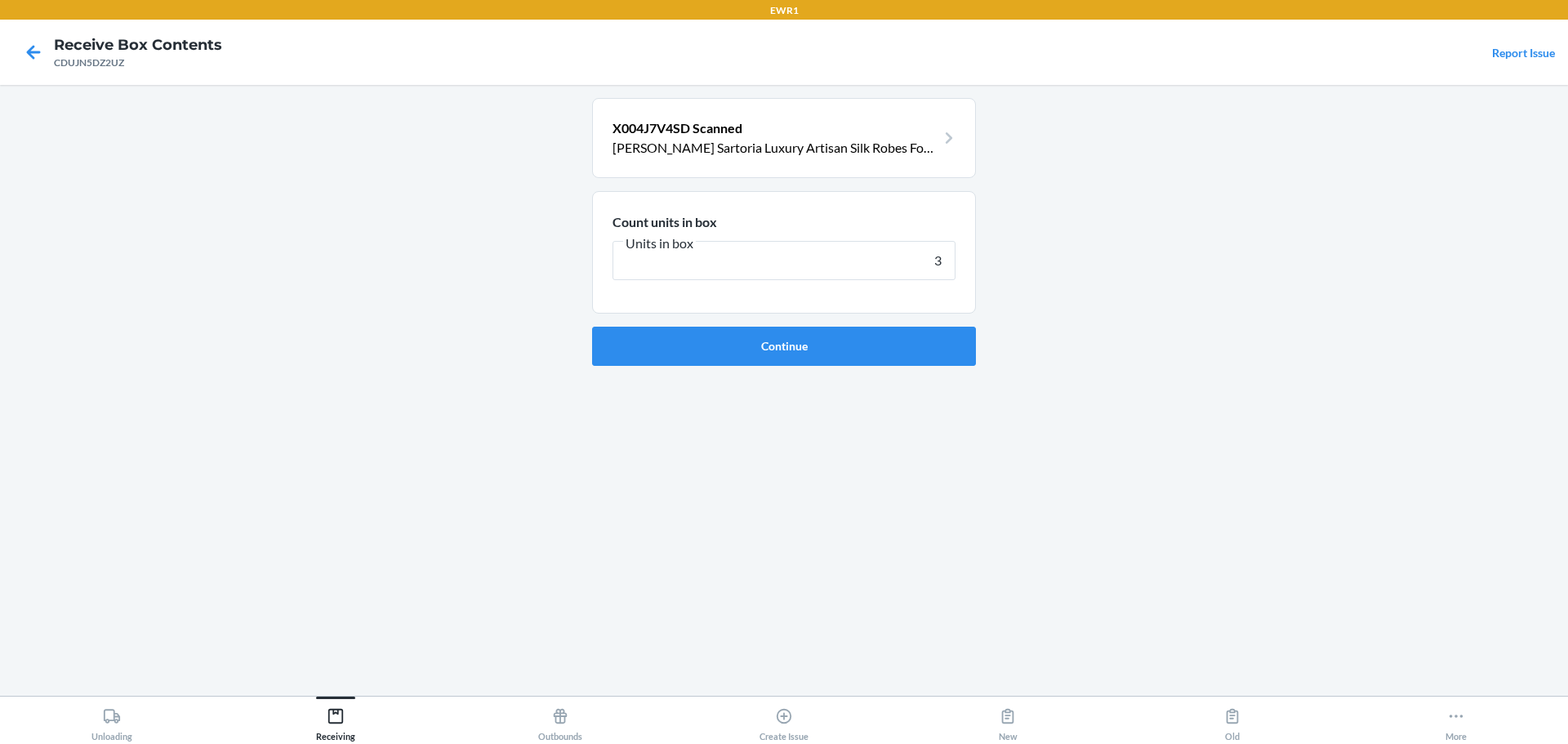
type input "3"
click at [592, 326] on button "Continue" at bounding box center [784, 345] width 384 height 39
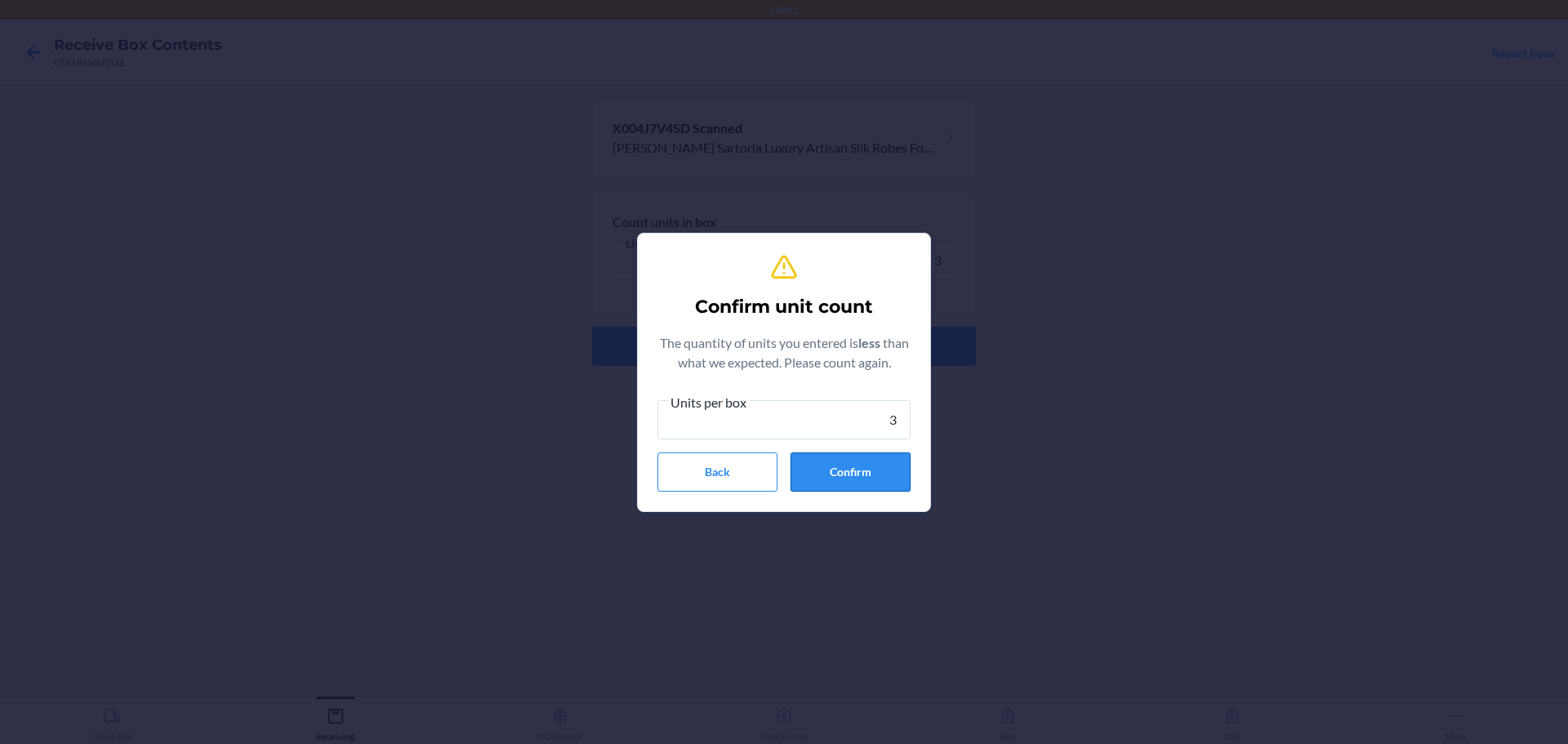
type input "3"
click at [872, 463] on button "Confirm" at bounding box center [850, 472] width 120 height 39
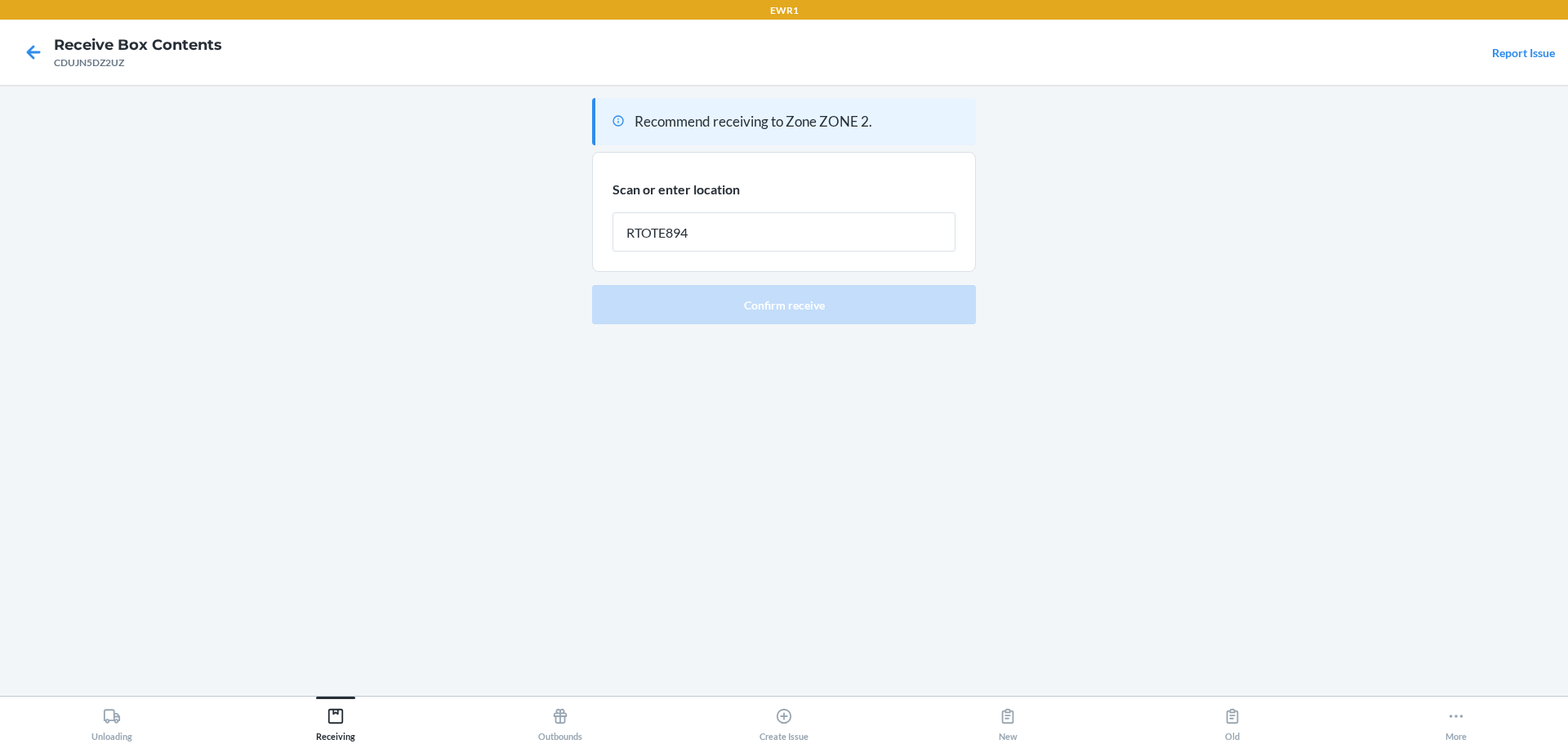
type input "RTOTE894"
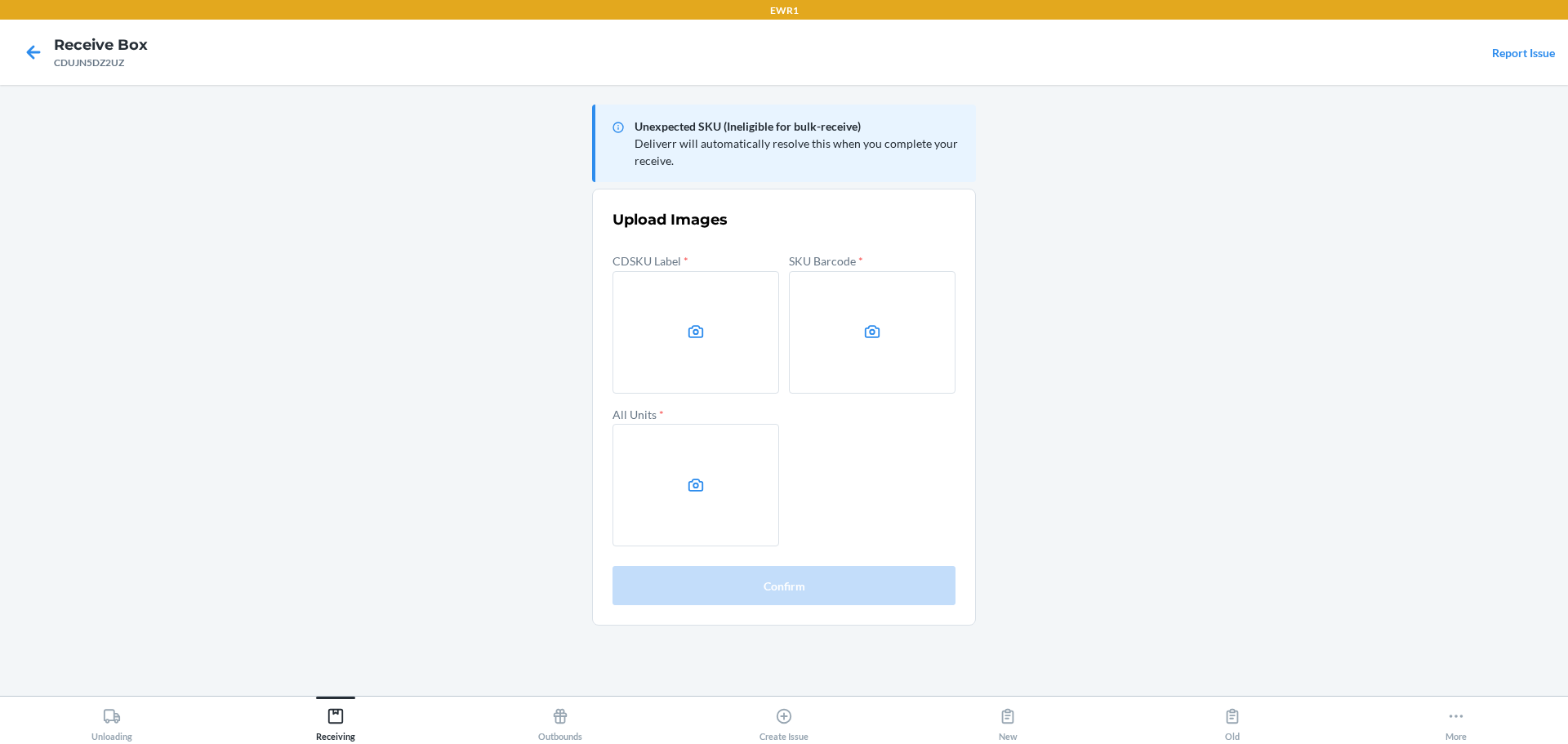
click at [680, 344] on label at bounding box center [696, 332] width 167 height 122
click at [0, 0] on input "file" at bounding box center [0, 0] width 0 height 0
click at [919, 325] on label at bounding box center [872, 332] width 167 height 122
click at [0, 0] on input "file" at bounding box center [0, 0] width 0 height 0
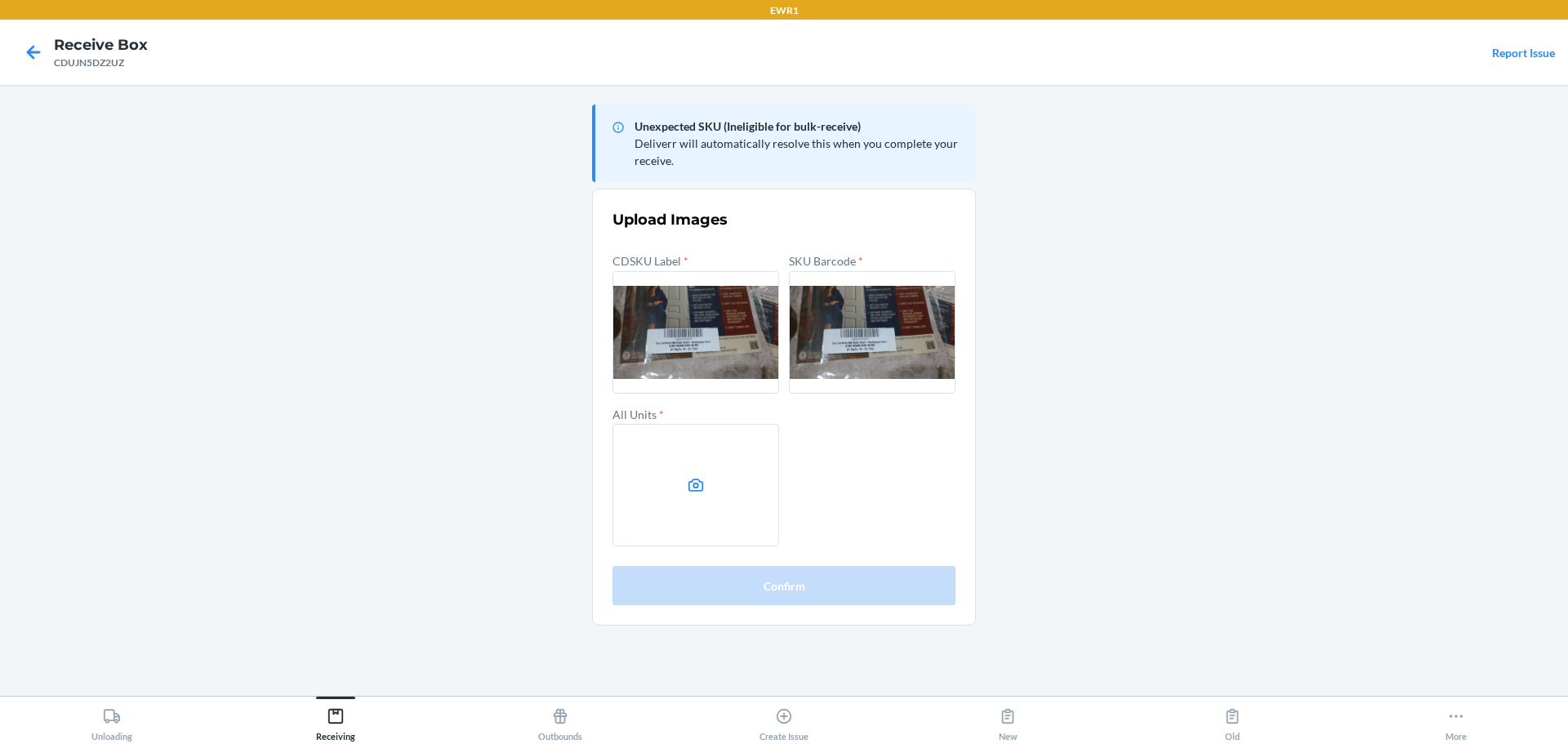
click at [702, 513] on label at bounding box center [696, 485] width 167 height 122
click at [0, 0] on input "file" at bounding box center [0, 0] width 0 height 0
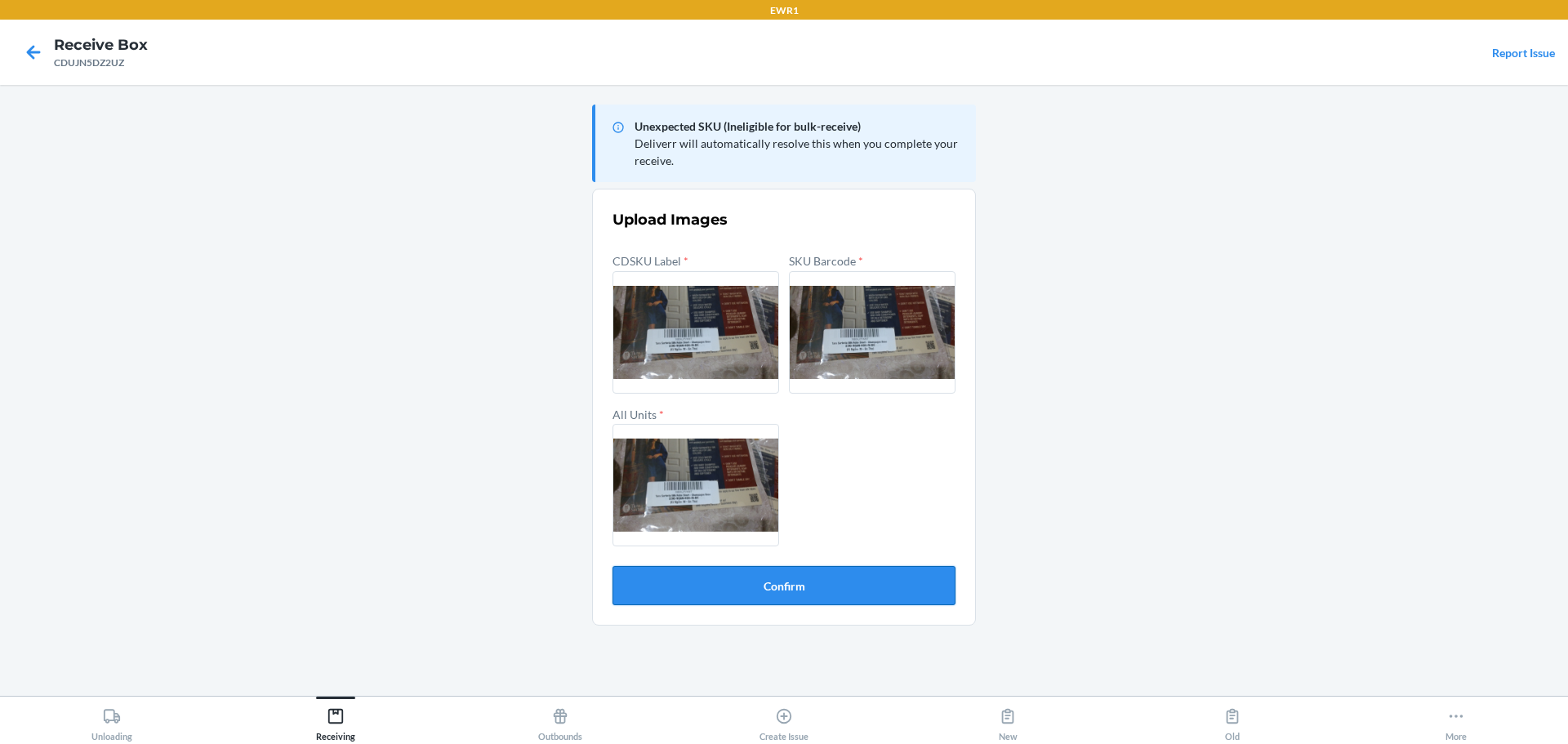
click at [830, 593] on button "Confirm" at bounding box center [784, 586] width 343 height 39
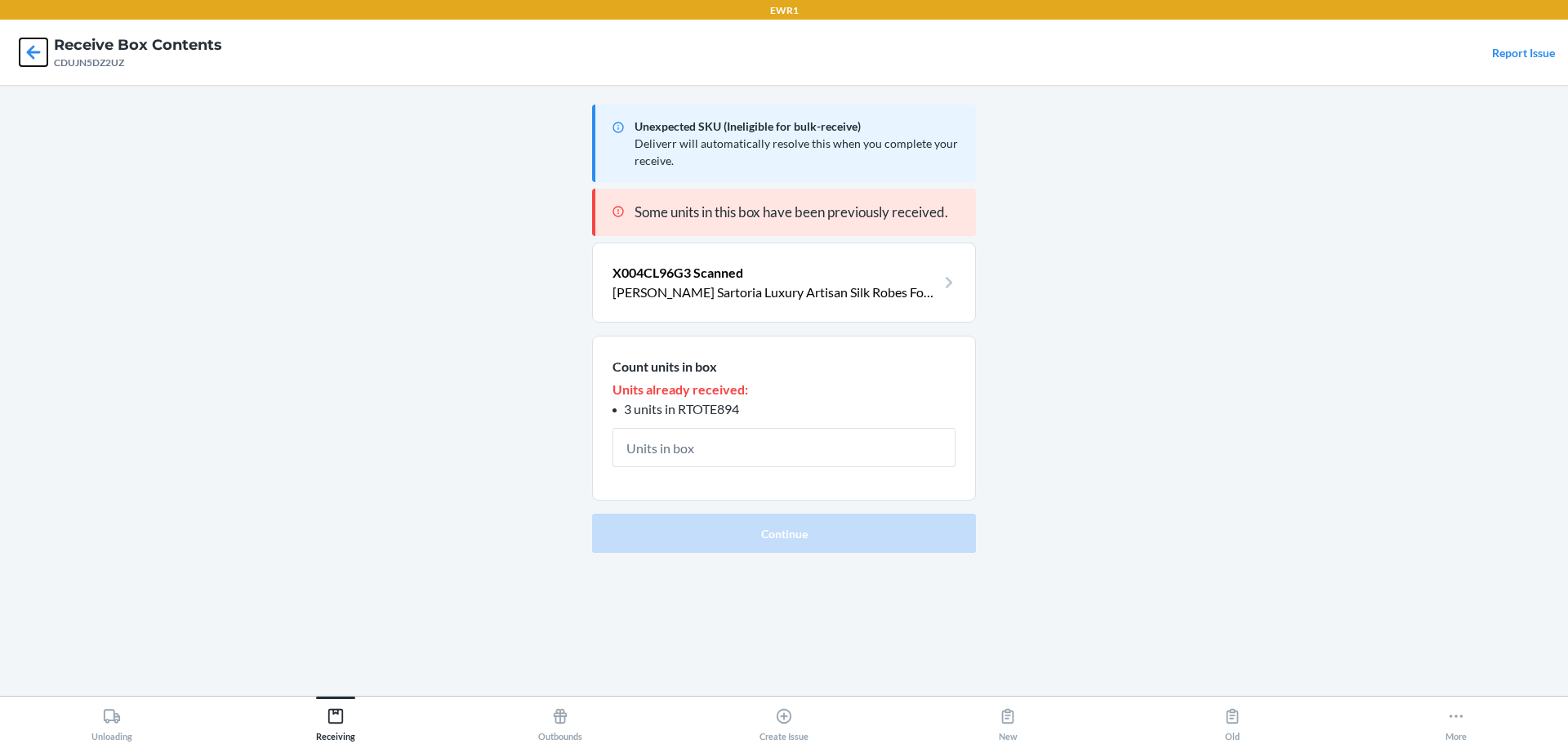
click at [38, 52] on icon at bounding box center [33, 51] width 14 height 14
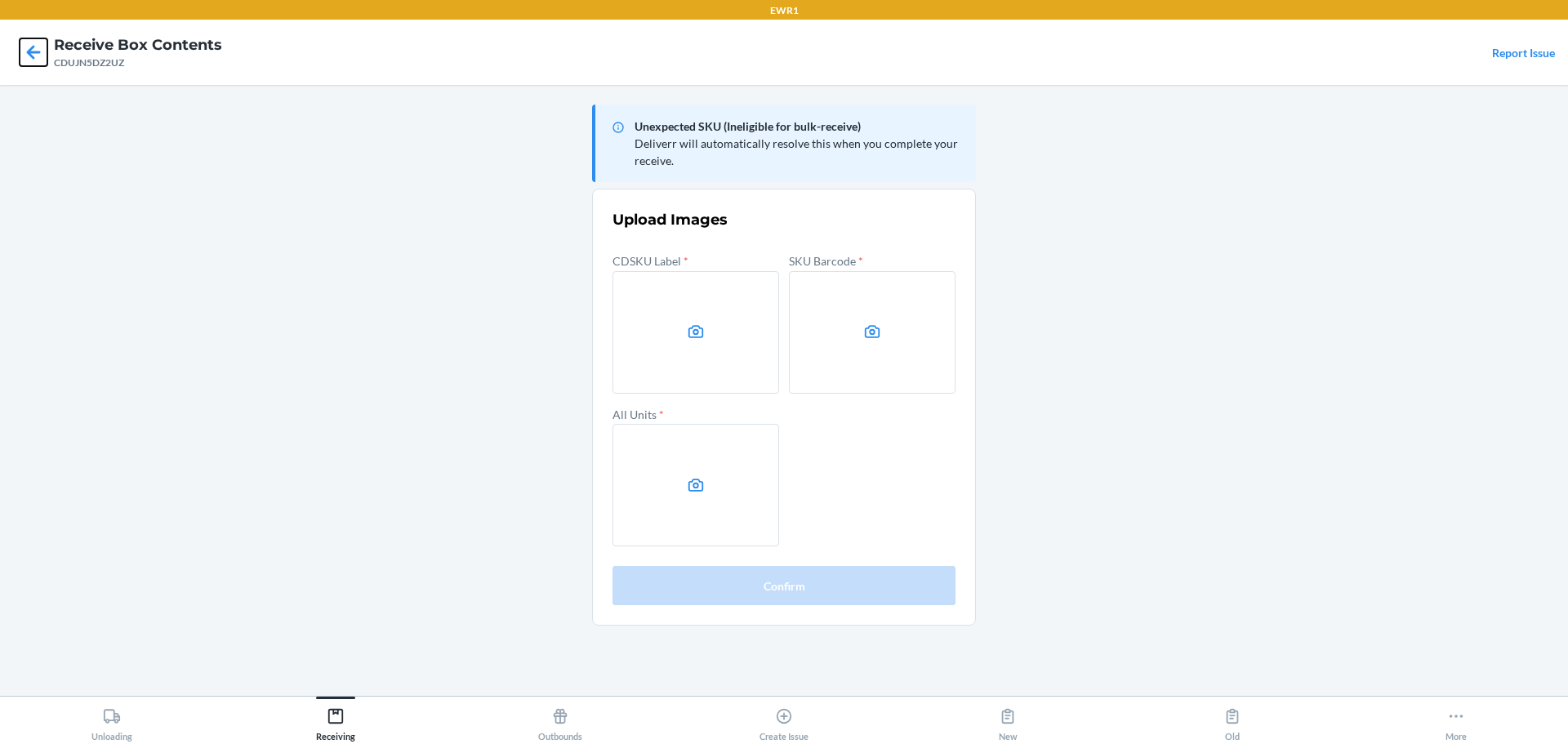
click at [35, 51] on icon at bounding box center [33, 51] width 14 height 14
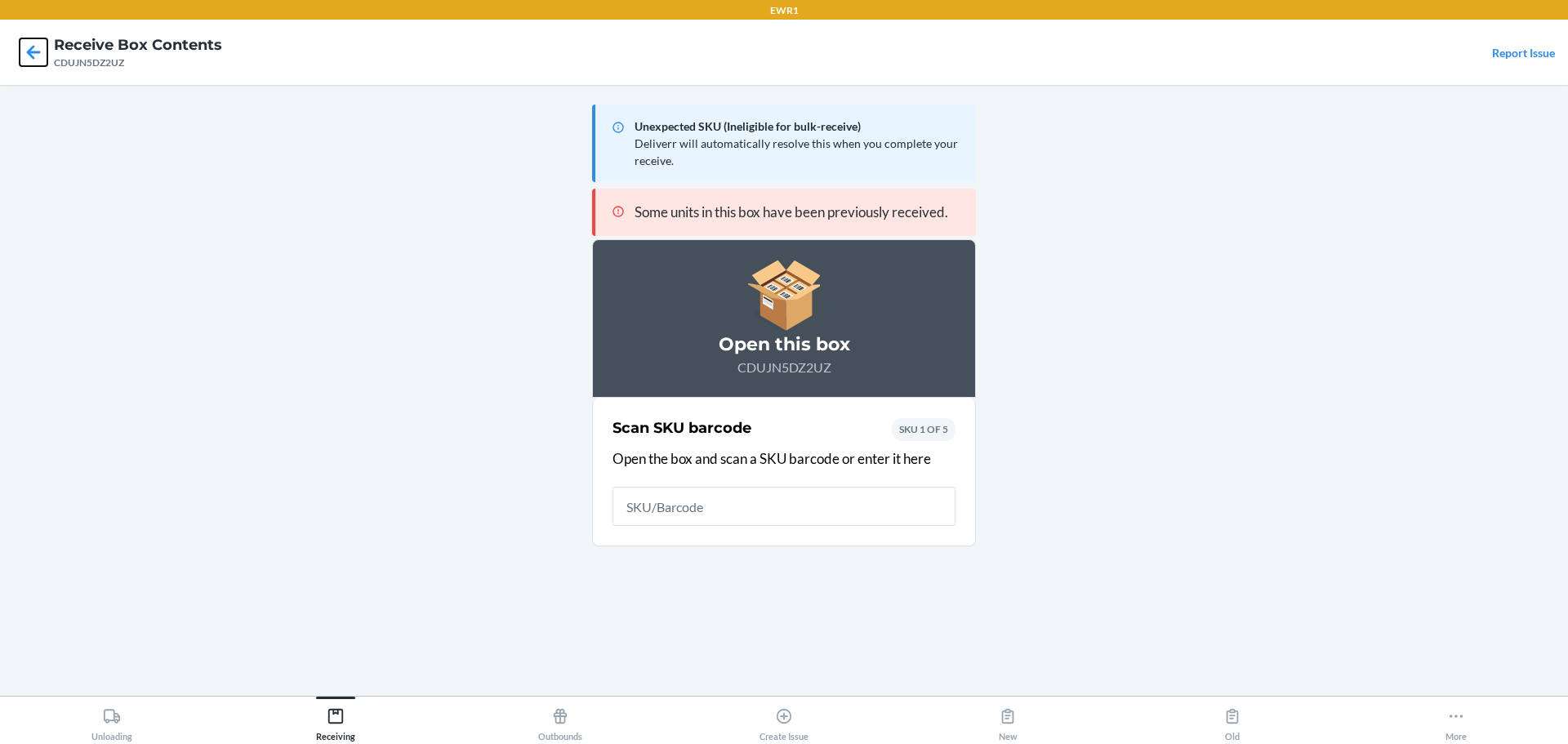
click at [29, 51] on icon at bounding box center [33, 51] width 28 height 28
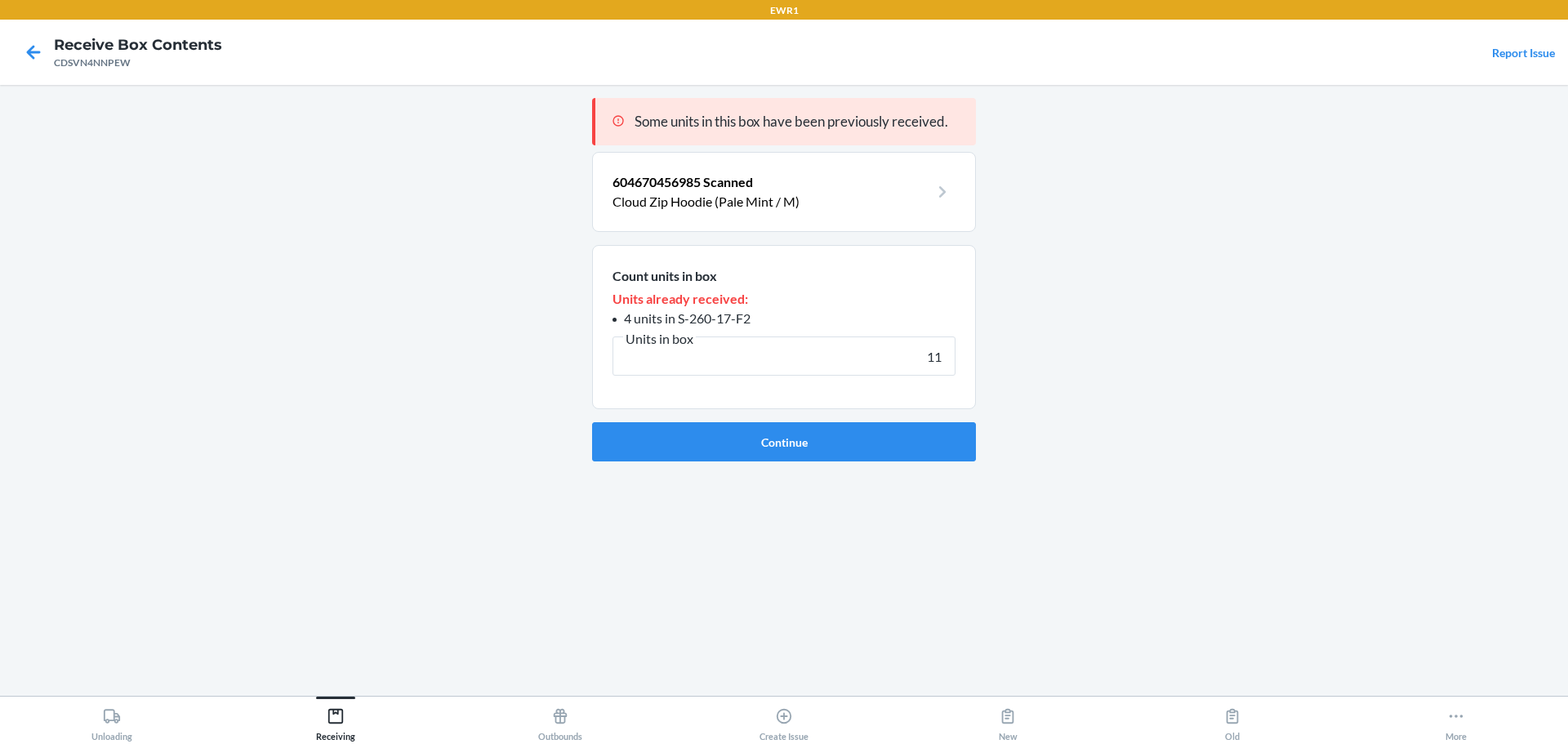
type input "11"
click at [592, 422] on button "Continue" at bounding box center [784, 441] width 384 height 39
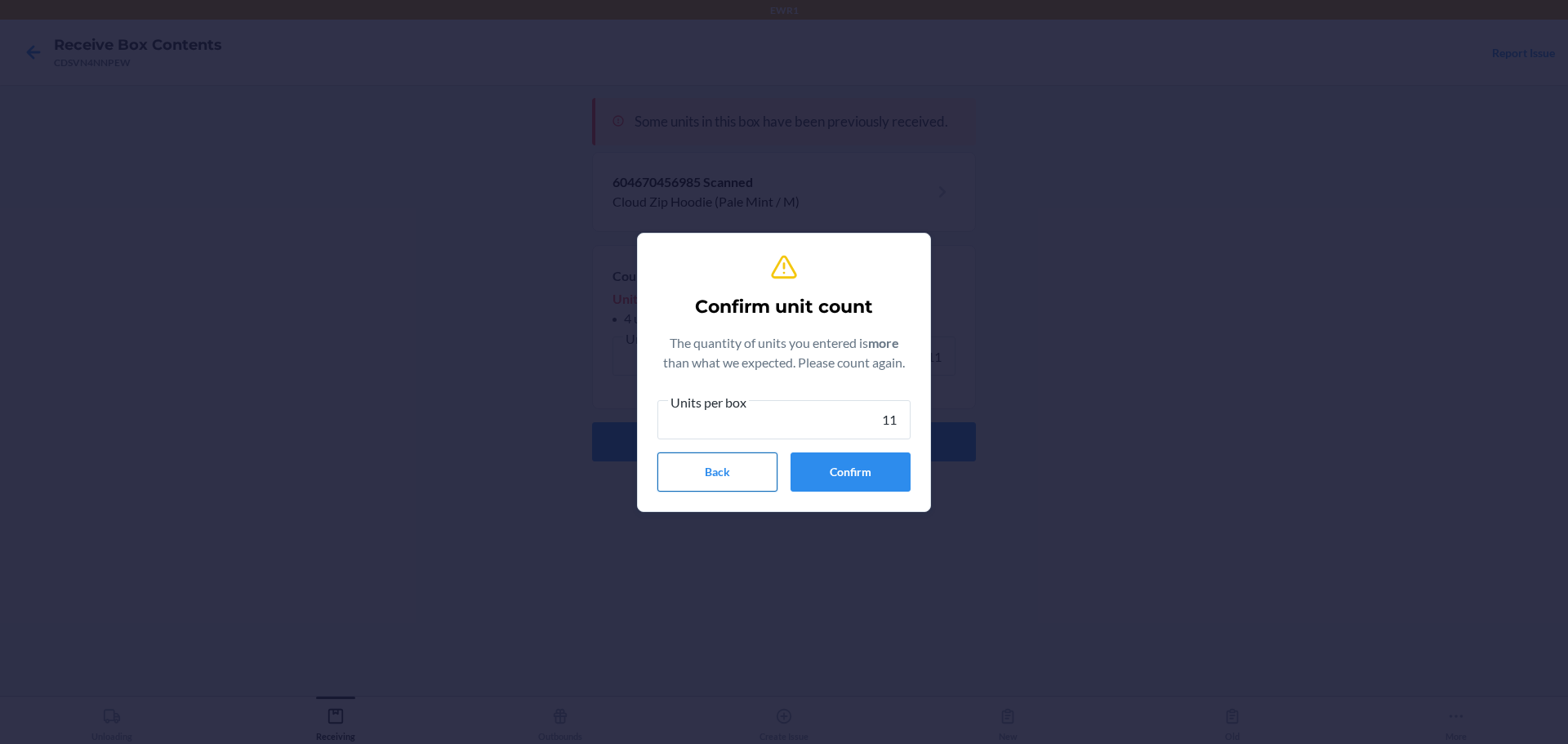
type input "11"
click at [750, 489] on button "Back" at bounding box center [717, 472] width 120 height 39
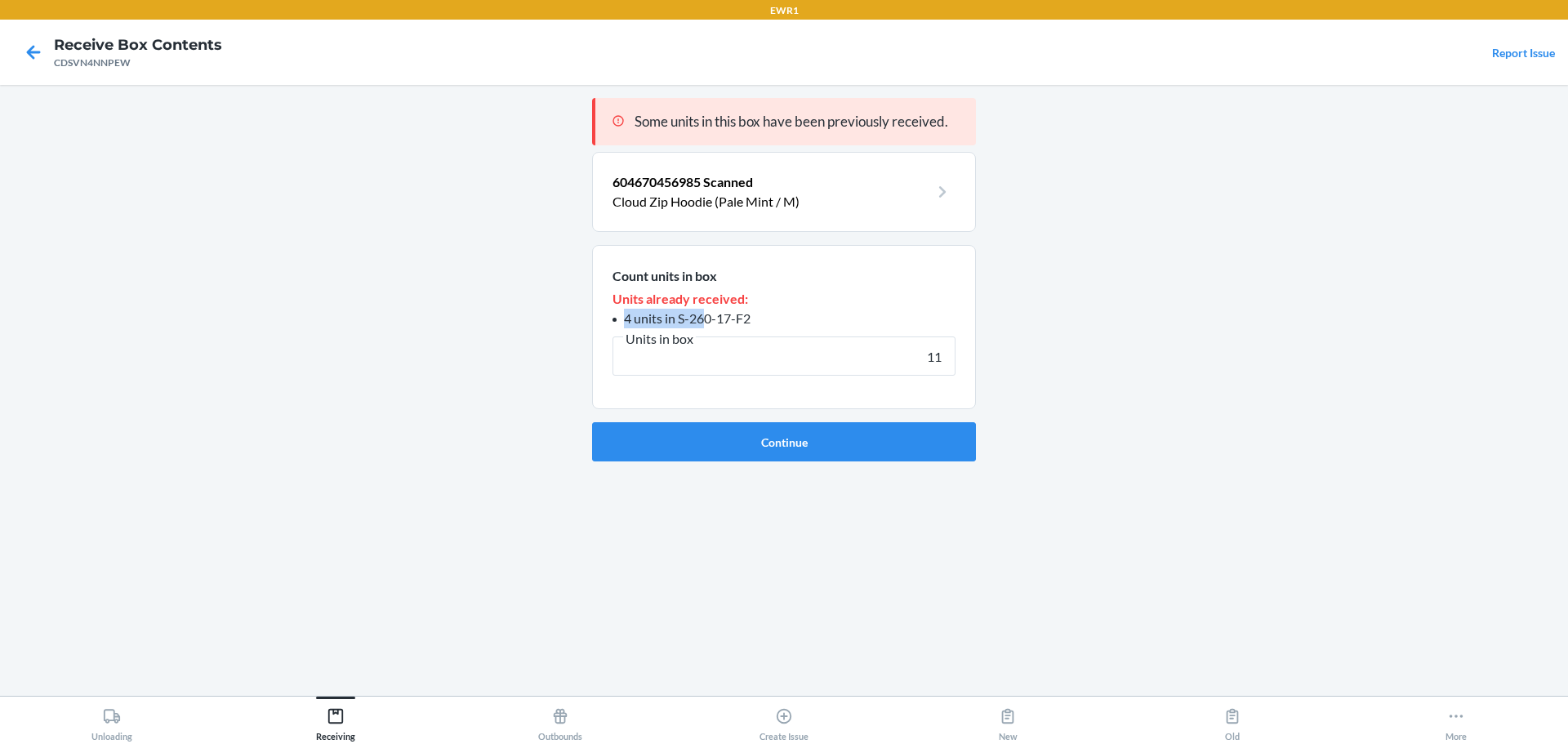
drag, startPoint x: 761, startPoint y: 307, endPoint x: 707, endPoint y: 318, distance: 55.1
click at [707, 318] on div "Units already received: 4 units in S-260-17-F2" at bounding box center [784, 308] width 343 height 39
click at [688, 312] on span "4 units in S-260-17-F2" at bounding box center [687, 318] width 126 height 15
drag, startPoint x: 680, startPoint y: 320, endPoint x: 753, endPoint y: 318, distance: 73.0
click at [753, 318] on li "4 units in S-260-17-F2" at bounding box center [784, 318] width 343 height 20
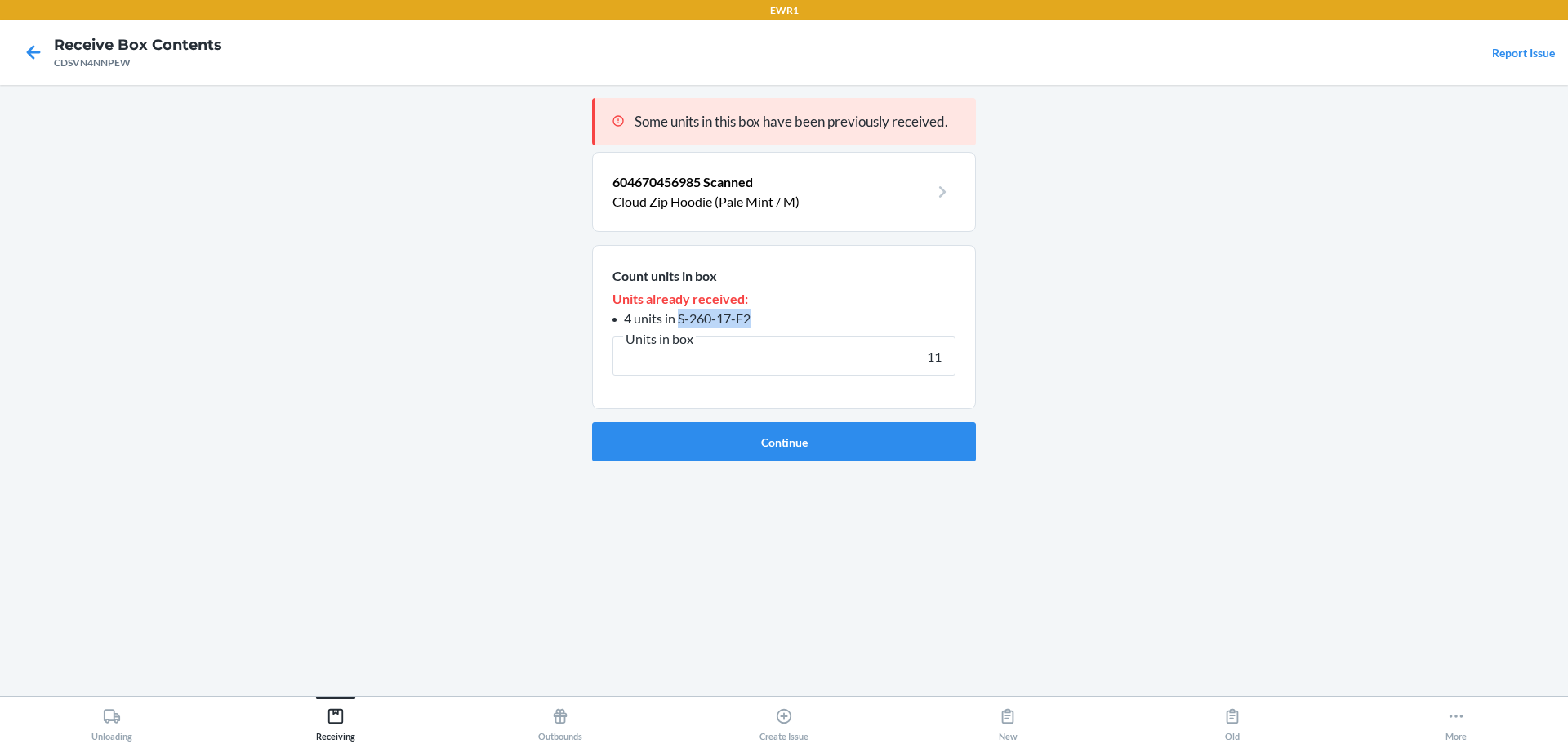
copy span "S-260-17-F2"
click at [926, 356] on input "11" at bounding box center [784, 356] width 343 height 39
type input "10"
click button "Continue" at bounding box center [784, 441] width 384 height 39
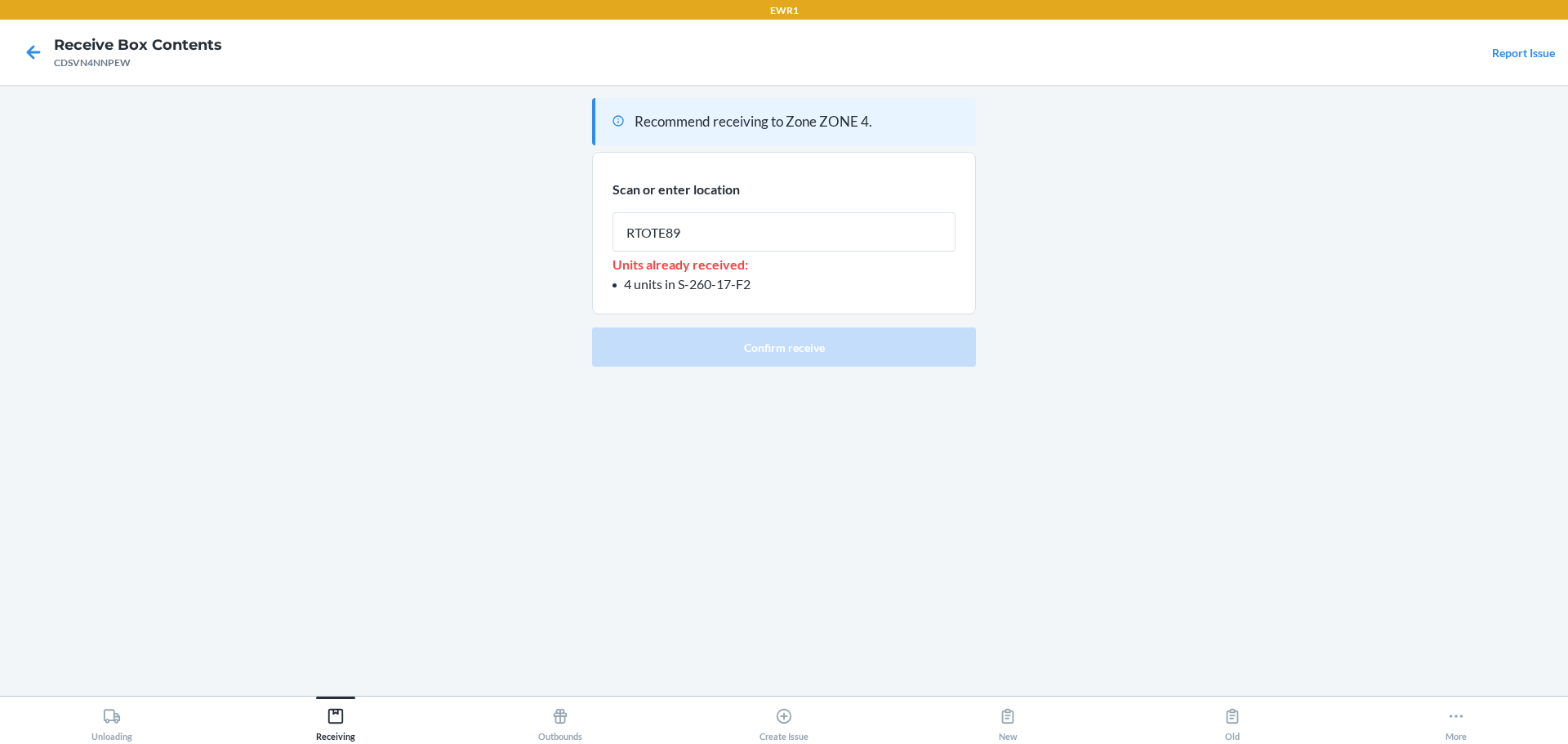
type input "RTOTE894"
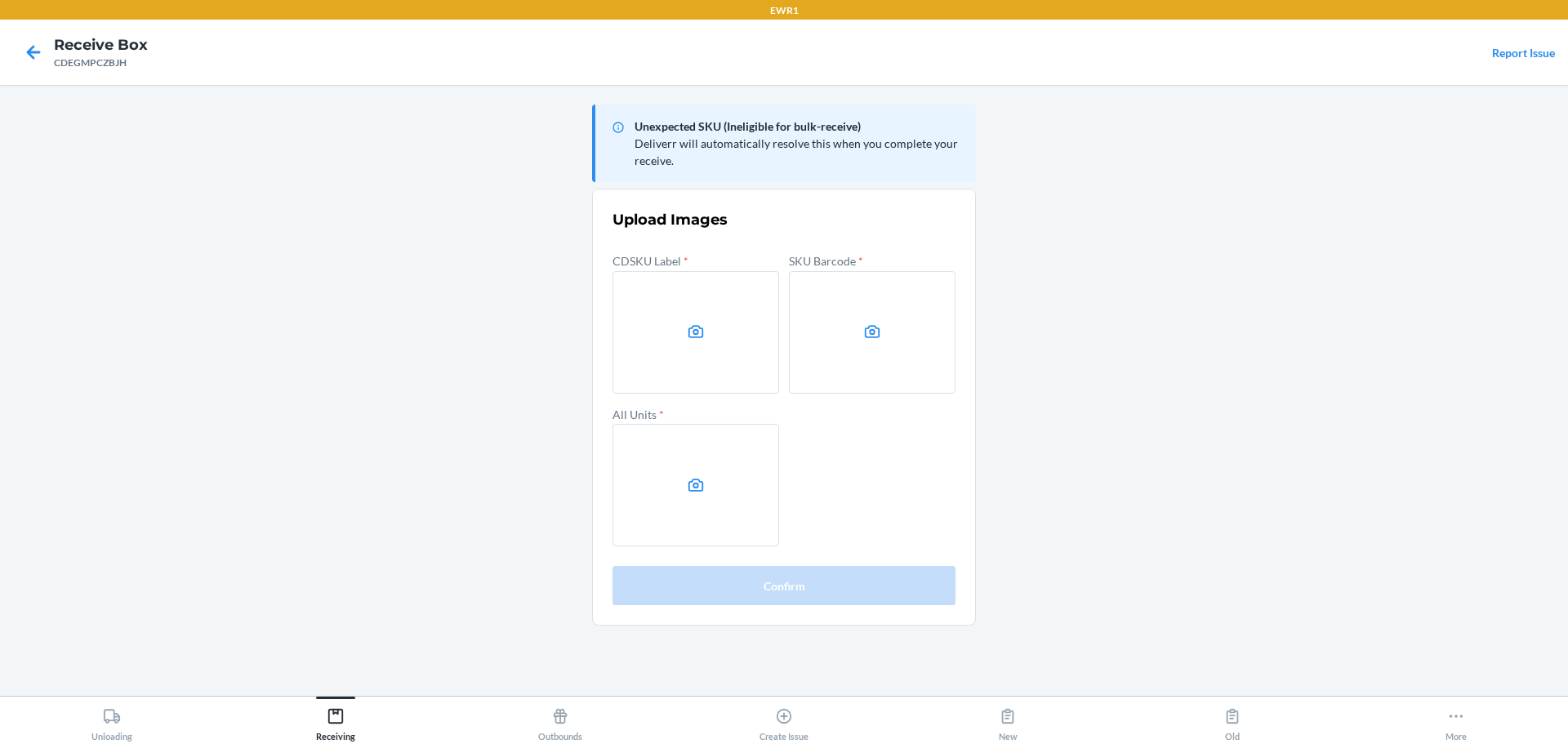
click at [1344, 348] on main "Unexpected SKU (Ineligible for bulk-receive) Deliverr will automatically resolv…" at bounding box center [784, 391] width 1568 height 611
click at [750, 295] on label at bounding box center [696, 332] width 167 height 122
click at [0, 0] on input "file" at bounding box center [0, 0] width 0 height 0
click at [851, 318] on label at bounding box center [872, 332] width 167 height 122
click at [0, 0] on input "file" at bounding box center [0, 0] width 0 height 0
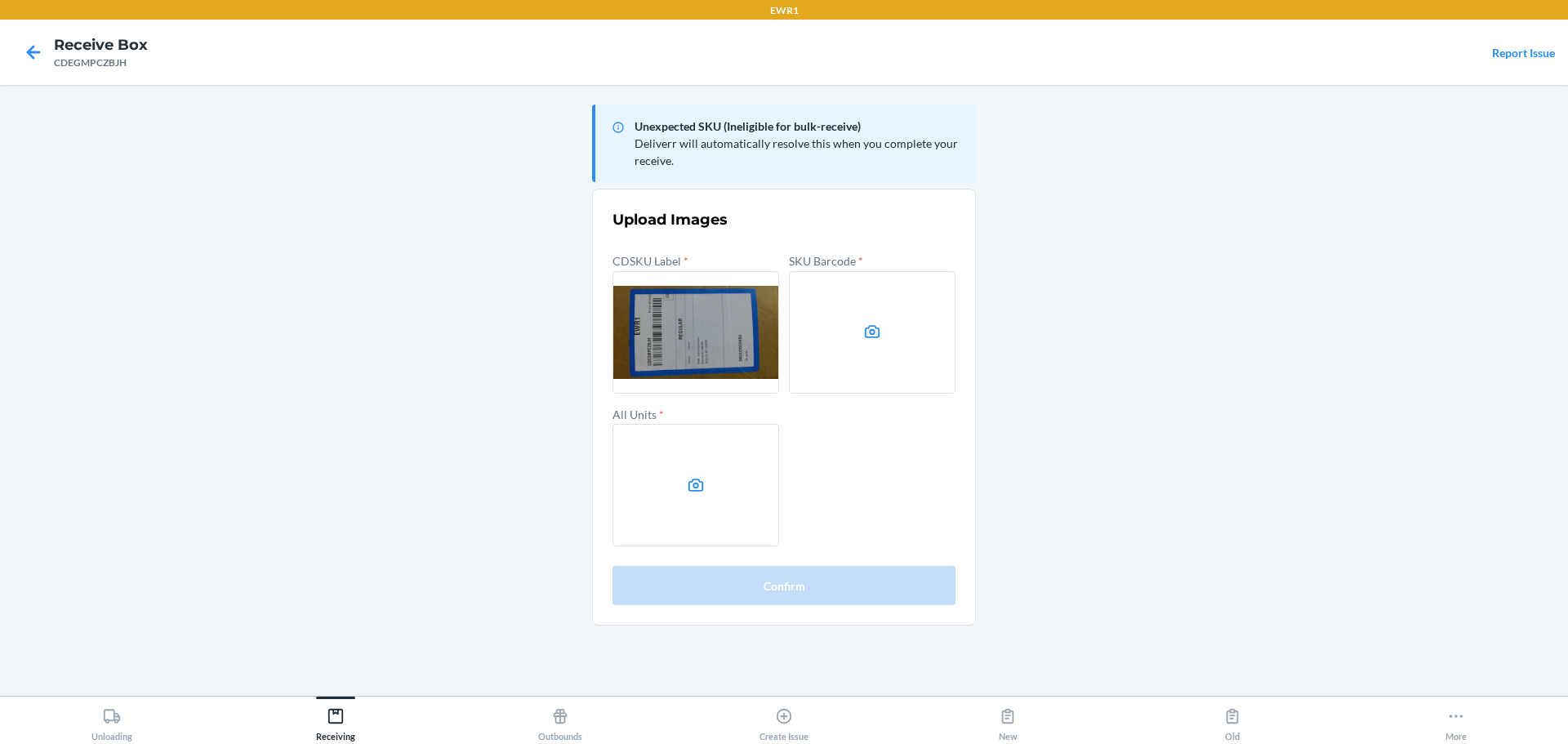
click at [696, 456] on label at bounding box center [696, 485] width 167 height 122
click at [0, 0] on input "file" at bounding box center [0, 0] width 0 height 0
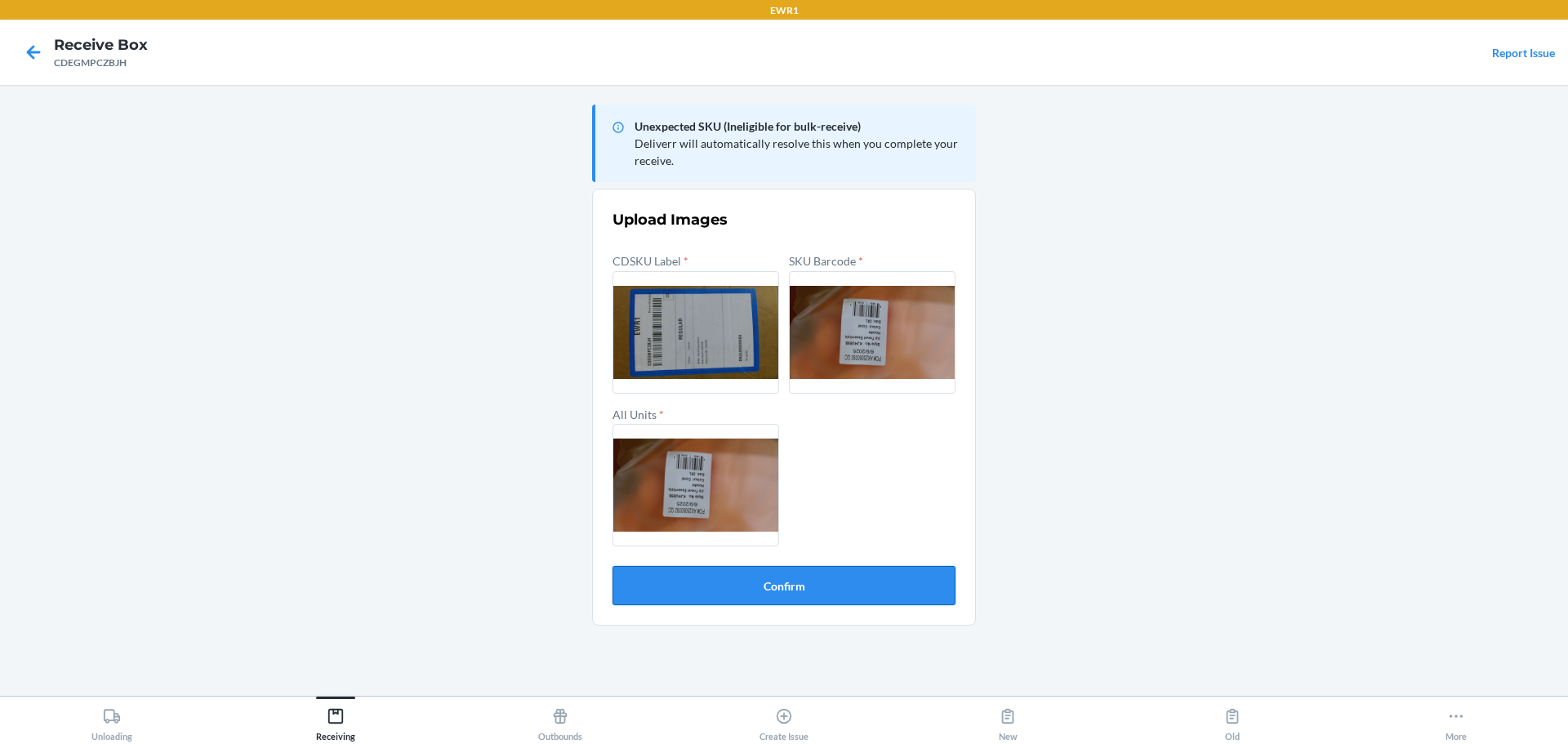
click at [776, 586] on button "Confirm" at bounding box center [784, 586] width 343 height 39
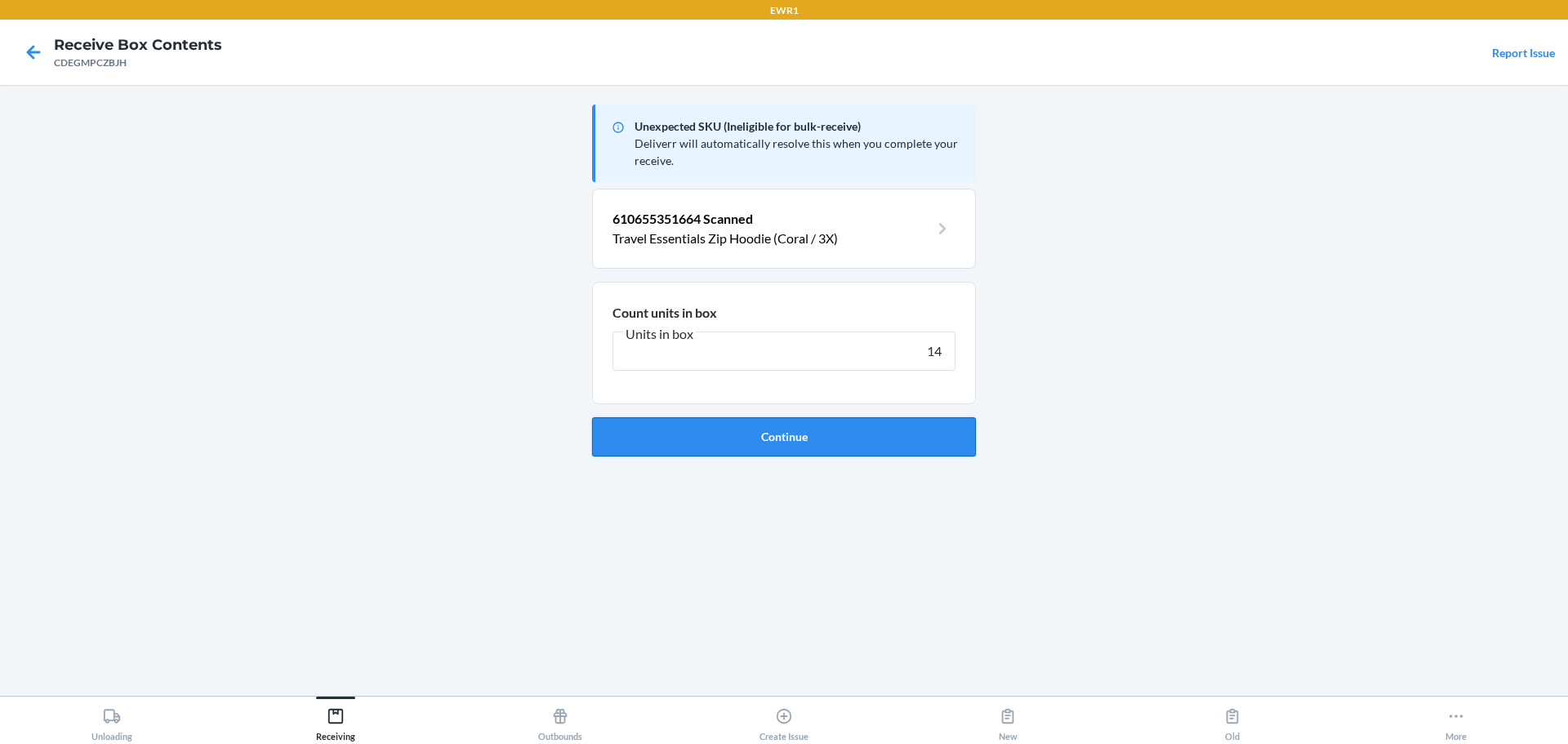
type input "14"
click at [765, 439] on button "Continue" at bounding box center [784, 437] width 384 height 39
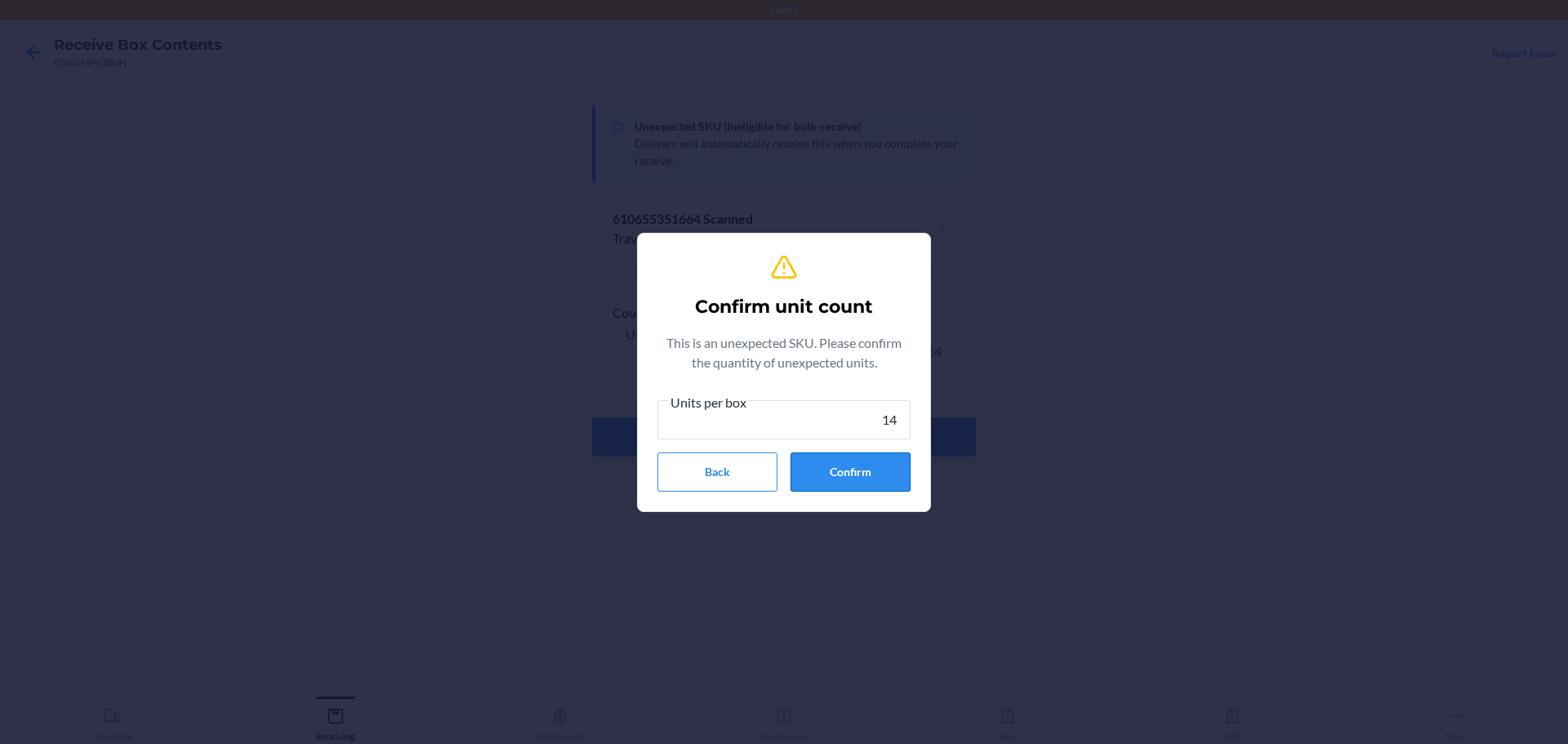
type input "14"
click at [844, 479] on button "Confirm" at bounding box center [850, 472] width 120 height 39
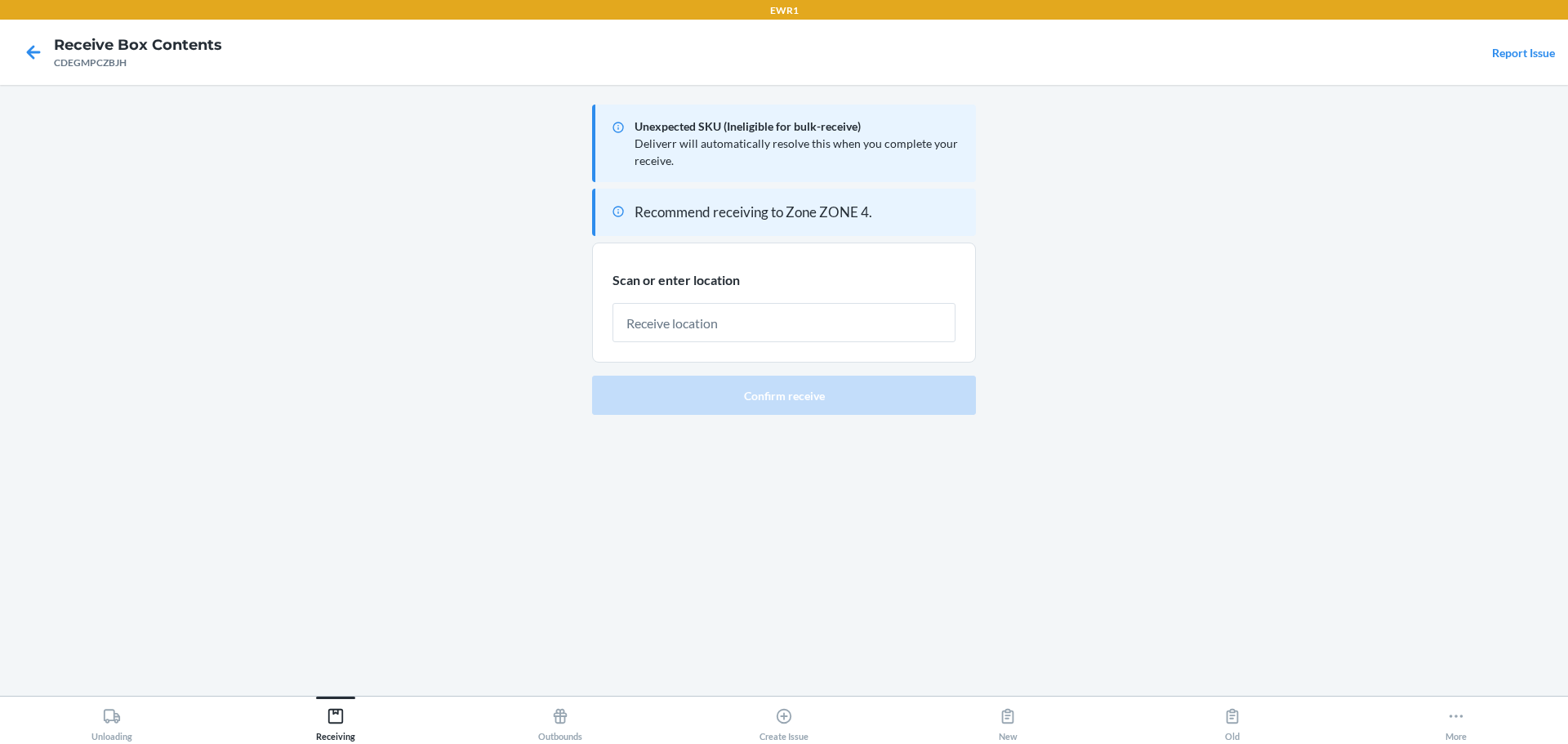
click at [862, 331] on input "text" at bounding box center [784, 322] width 343 height 39
type input "RTOTE894"
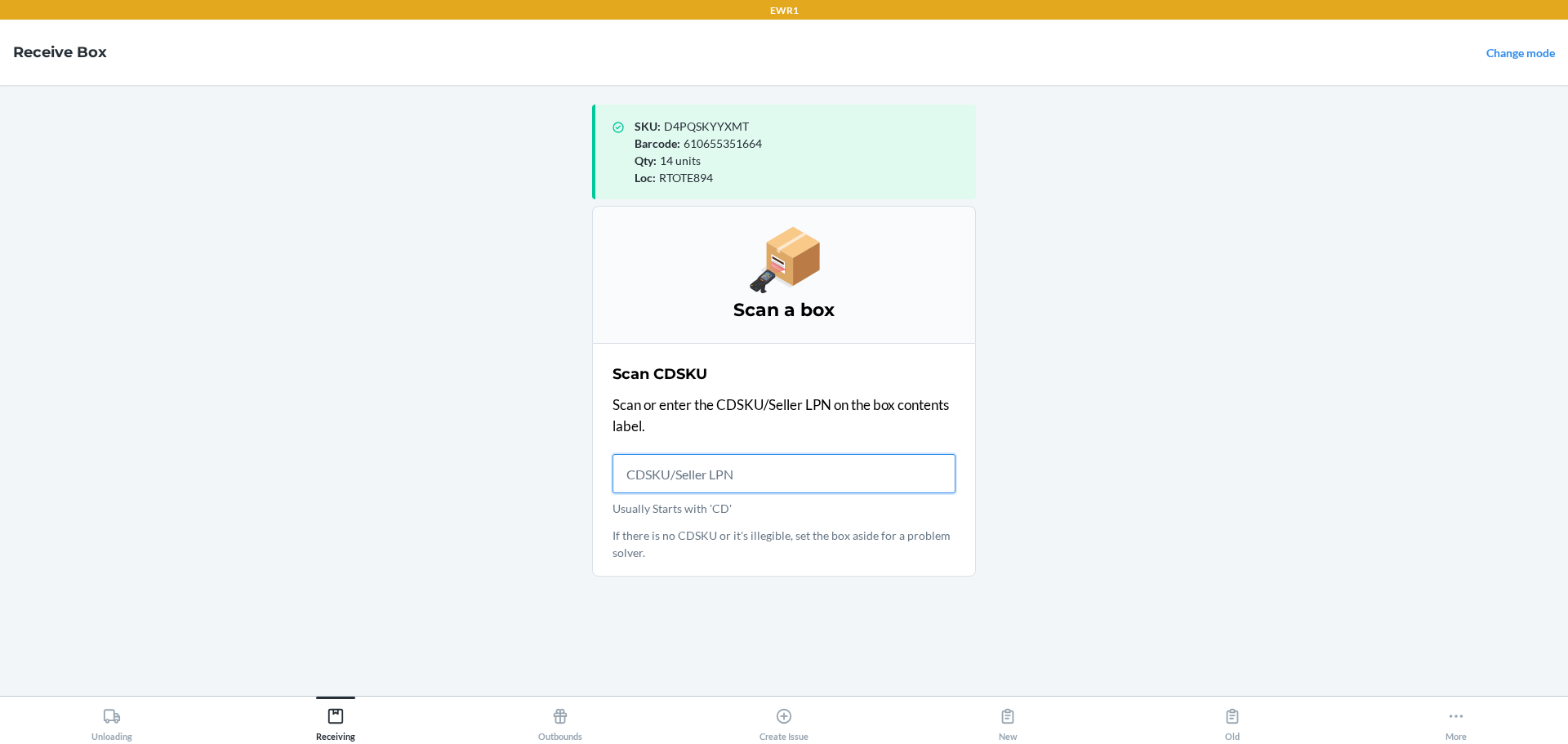
click at [703, 478] on input "Usually Starts with 'CD'" at bounding box center [784, 474] width 343 height 39
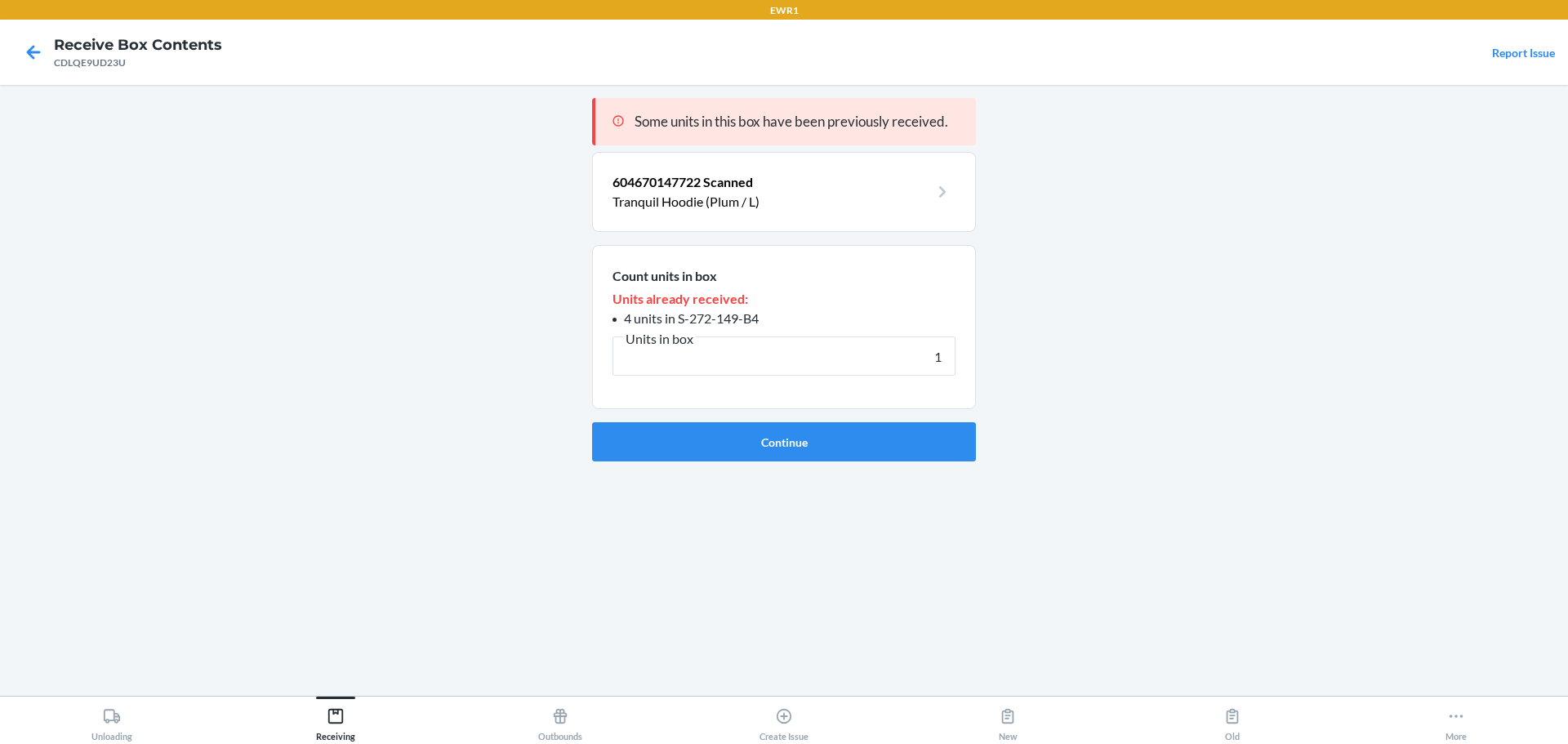
type input "12"
click button "Continue" at bounding box center [784, 441] width 384 height 39
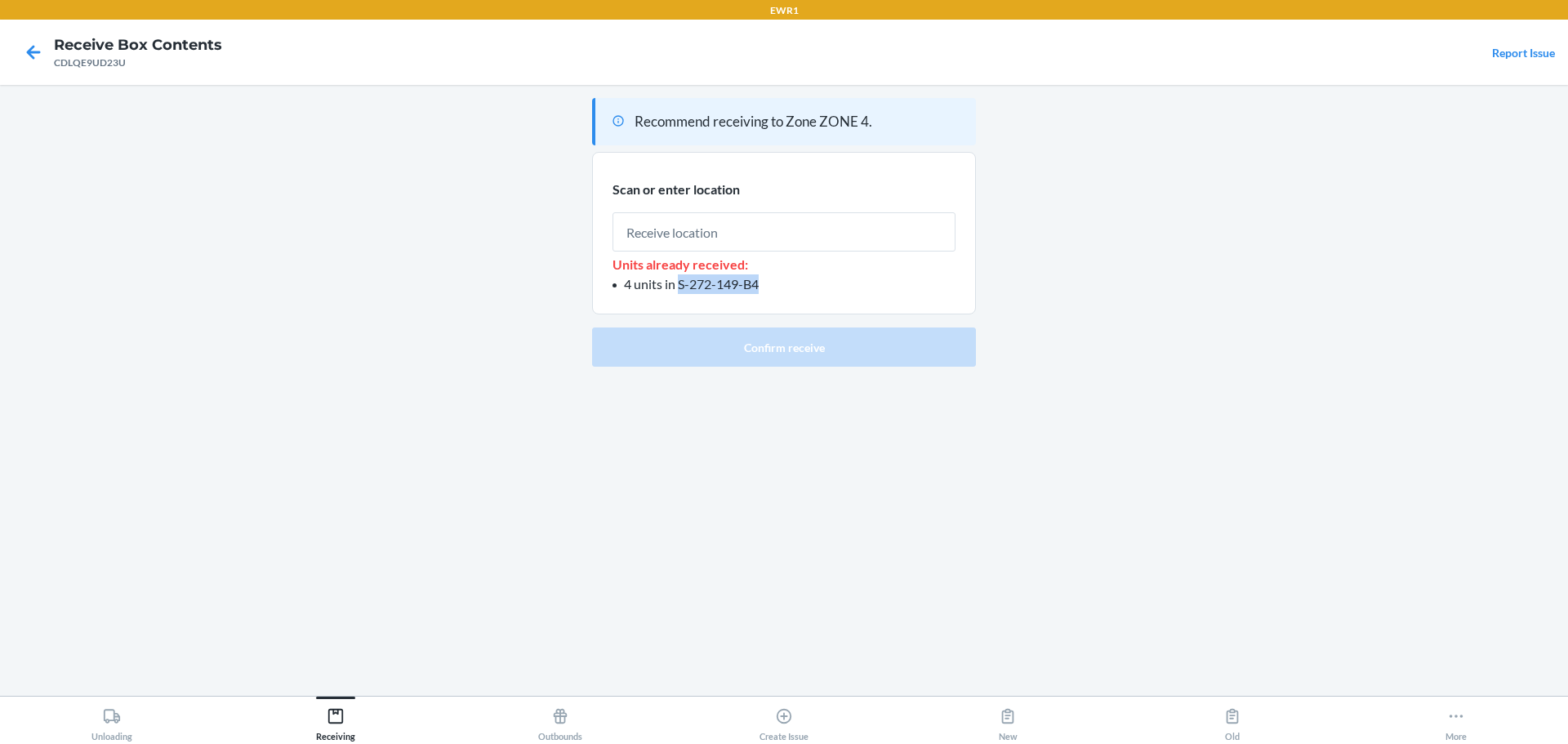
drag, startPoint x: 791, startPoint y: 292, endPoint x: 677, endPoint y: 292, distance: 114.0
click at [677, 292] on li "4 units in S-272-149-B4" at bounding box center [784, 284] width 343 height 20
copy span "S-272-149-B4"
click at [742, 239] on input "text" at bounding box center [784, 232] width 343 height 39
type input "RTOTE894"
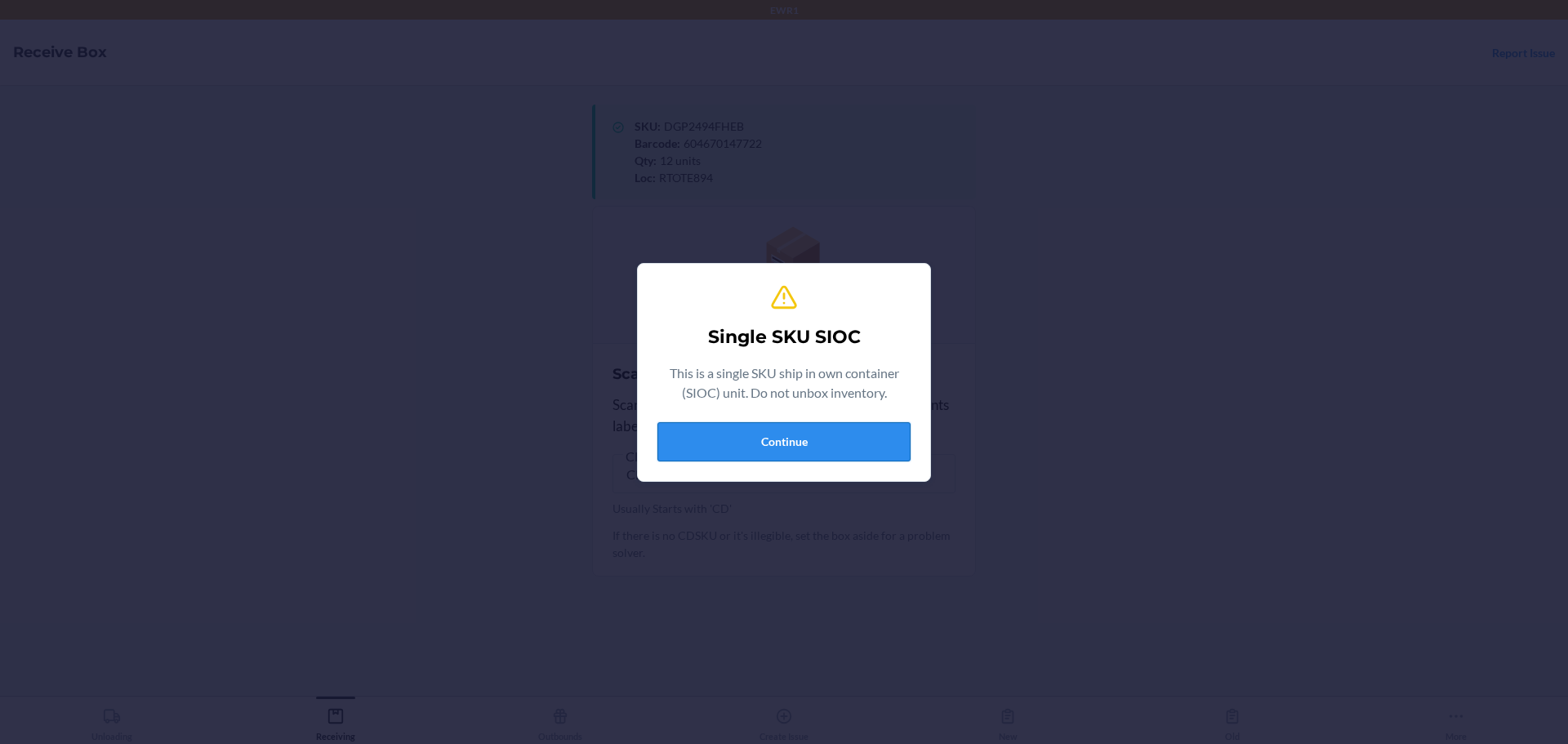
click at [783, 436] on button "Continue" at bounding box center [784, 441] width 253 height 39
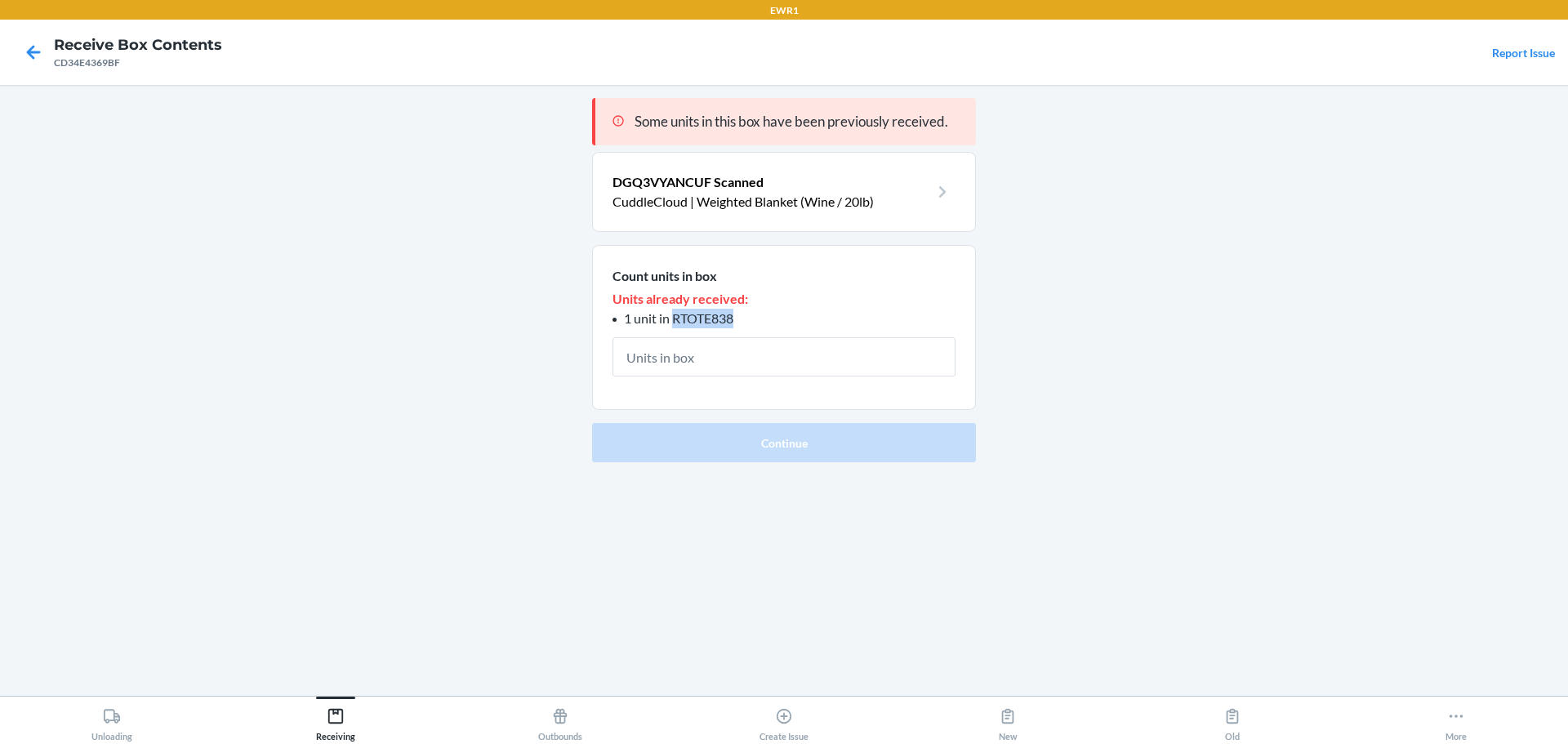
drag, startPoint x: 737, startPoint y: 324, endPoint x: 672, endPoint y: 324, distance: 65.0
click at [672, 324] on li "1 unit in RTOTE838" at bounding box center [784, 318] width 343 height 20
copy span "RTOTE838"
drag, startPoint x: 719, startPoint y: 309, endPoint x: 709, endPoint y: 316, distance: 12.2
click at [709, 316] on span "1 unit in RTOTE838" at bounding box center [678, 318] width 109 height 15
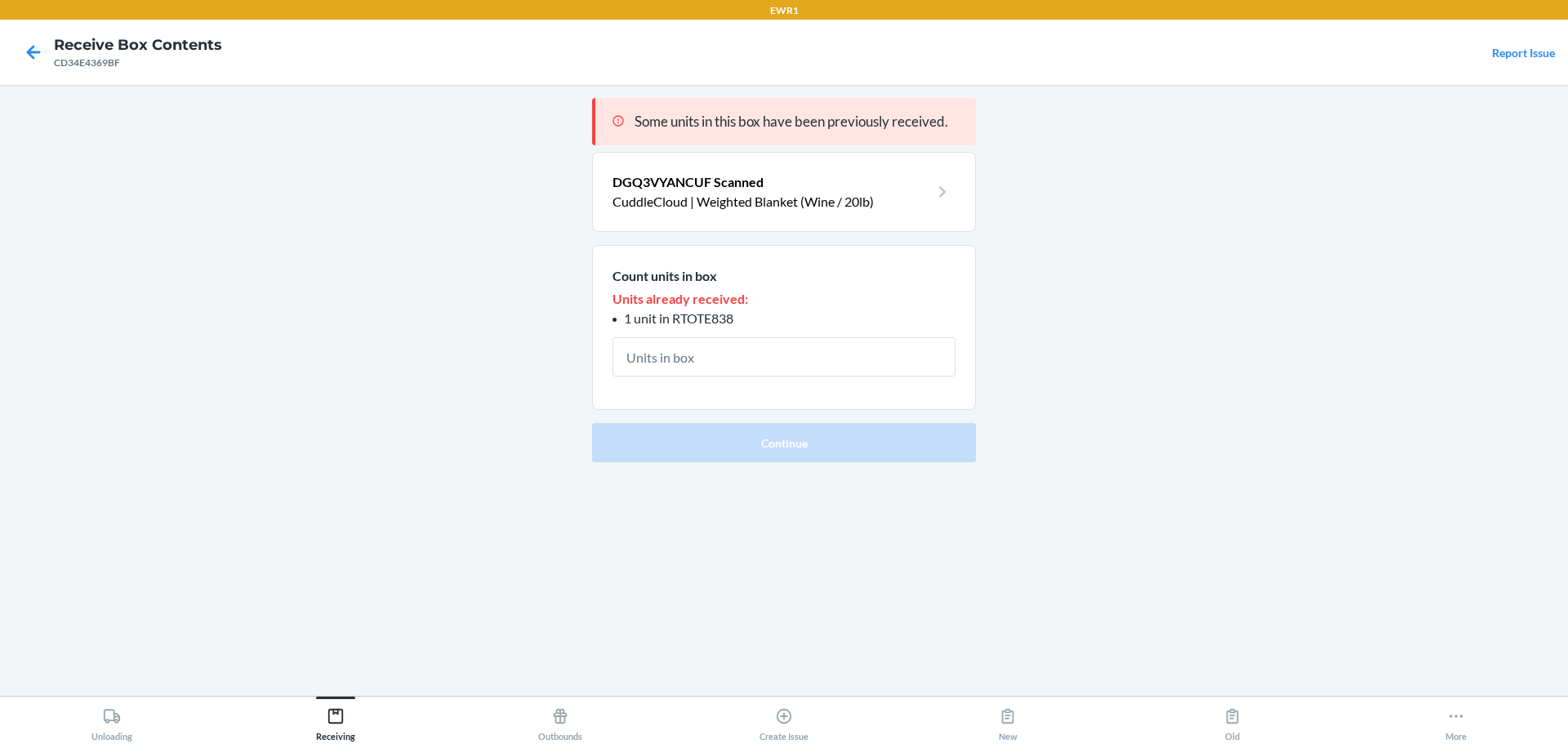
click at [709, 316] on span "1 unit in RTOTE838" at bounding box center [678, 318] width 109 height 15
copy span "RTOTE838"
click at [917, 216] on section "DGQ3VYANCUF Scanned CuddleCloud | Weighted Blanket (Wine / 20lb)" at bounding box center [784, 192] width 384 height 80
click at [917, 197] on p "CuddleCloud | Weighted Blanket (Wine / 20lb)" at bounding box center [771, 201] width 317 height 20
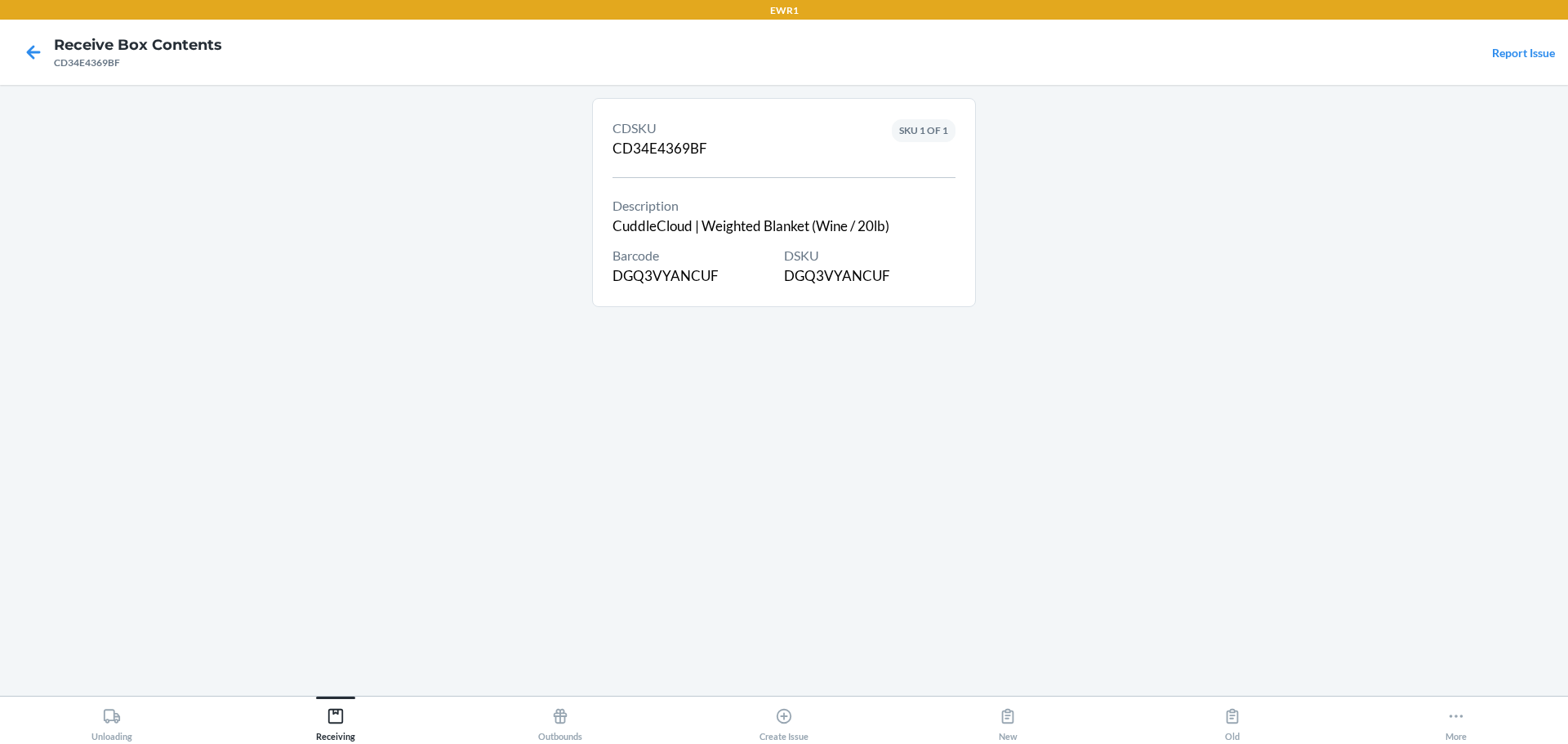
click at [841, 284] on div "DSKU DGQ3VYANCUF" at bounding box center [869, 266] width 172 height 41
click at [44, 58] on icon at bounding box center [33, 51] width 28 height 28
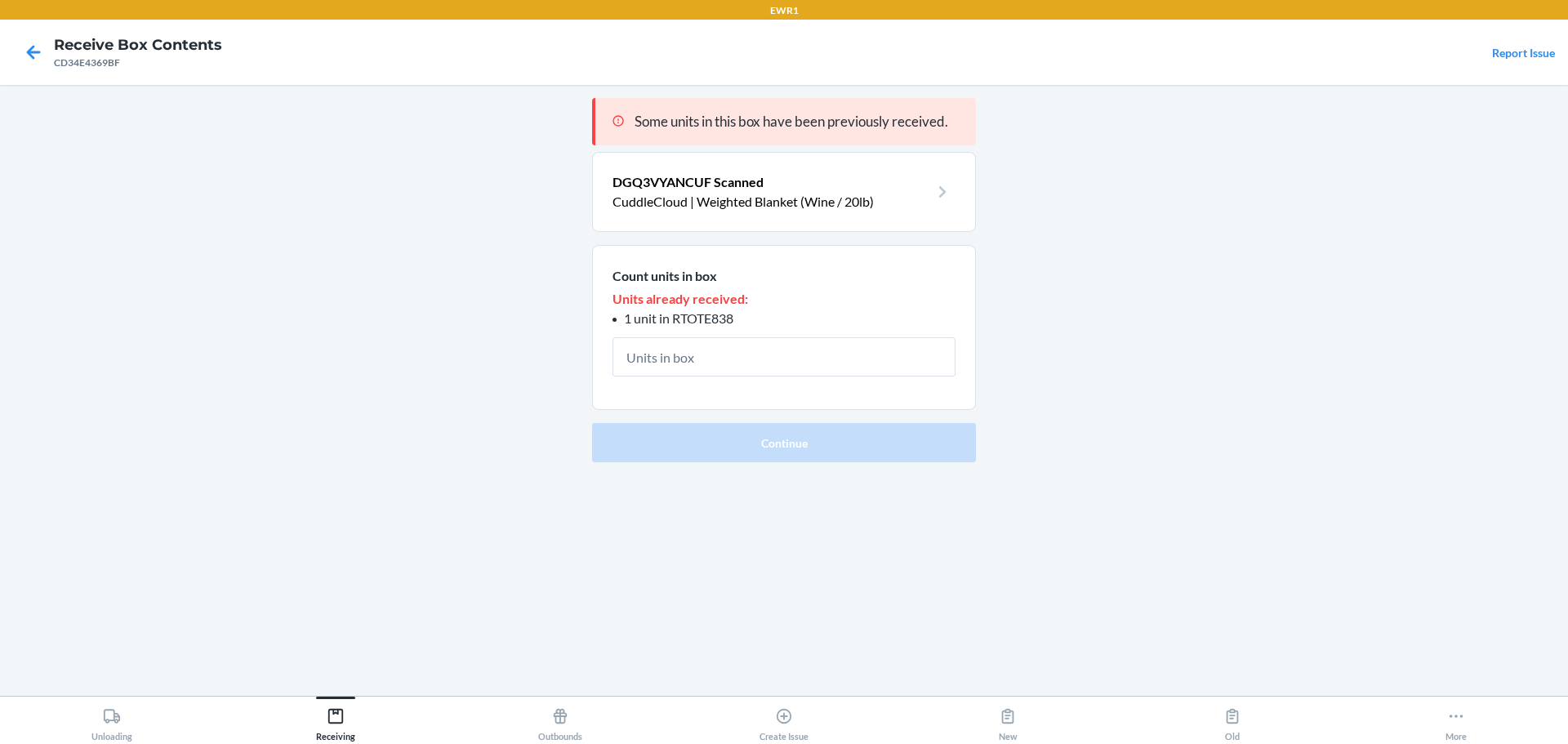
click at [741, 196] on p "CuddleCloud | Weighted Blanket (Wine / 20lb)" at bounding box center [771, 201] width 317 height 20
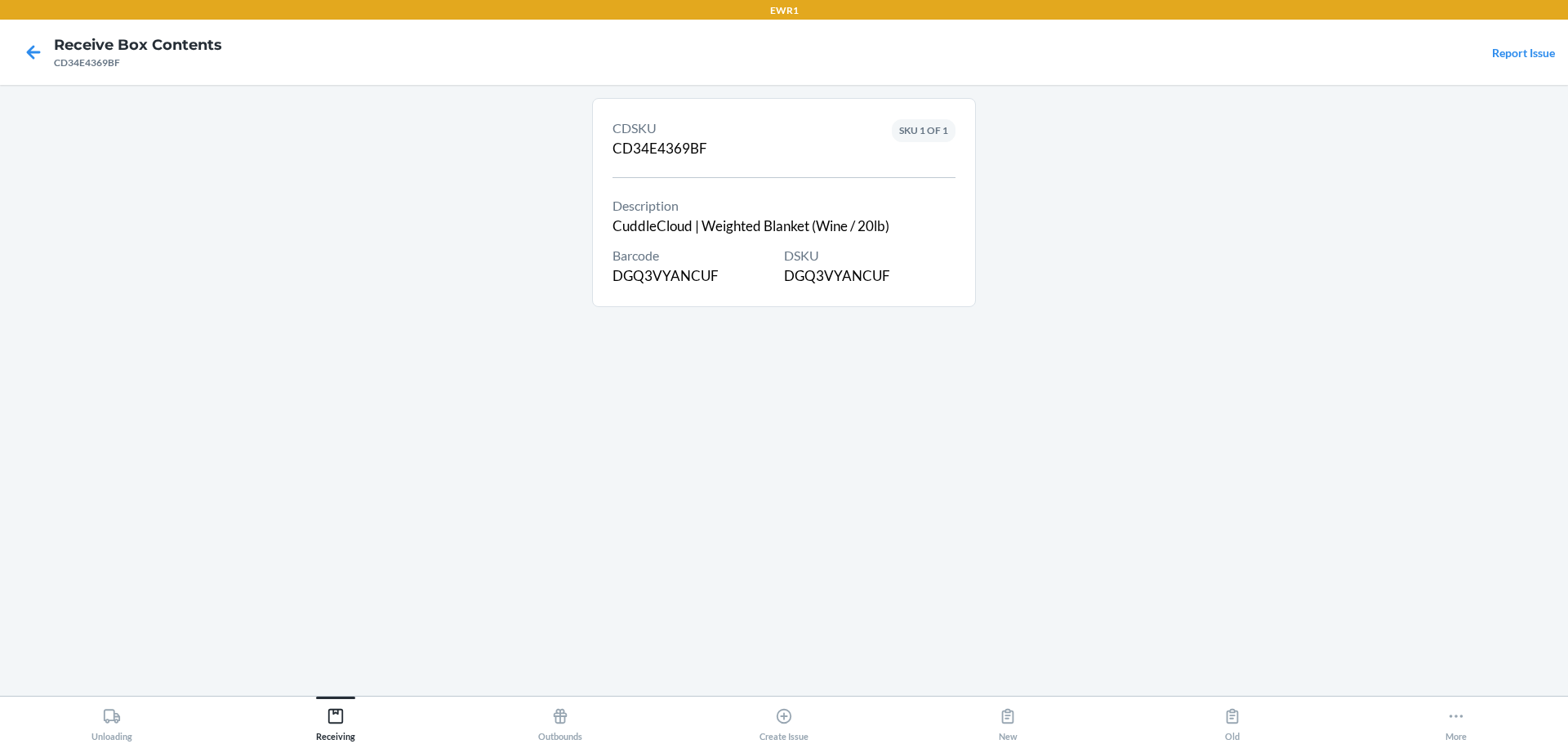
click at [865, 273] on div "DSKU DGQ3VYANCUF" at bounding box center [869, 266] width 172 height 41
click at [27, 56] on icon at bounding box center [33, 51] width 28 height 28
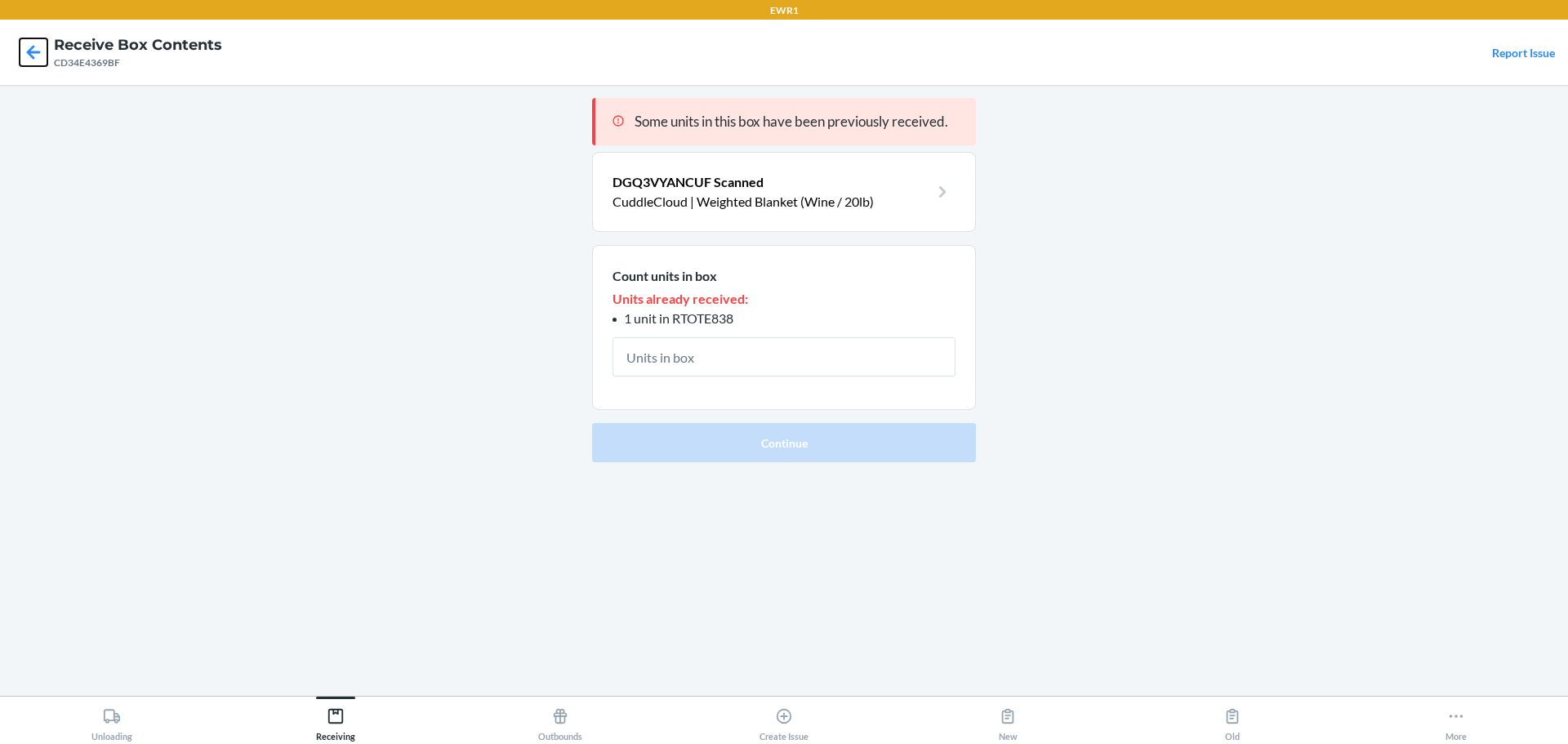
click at [32, 51] on icon at bounding box center [33, 51] width 14 height 14
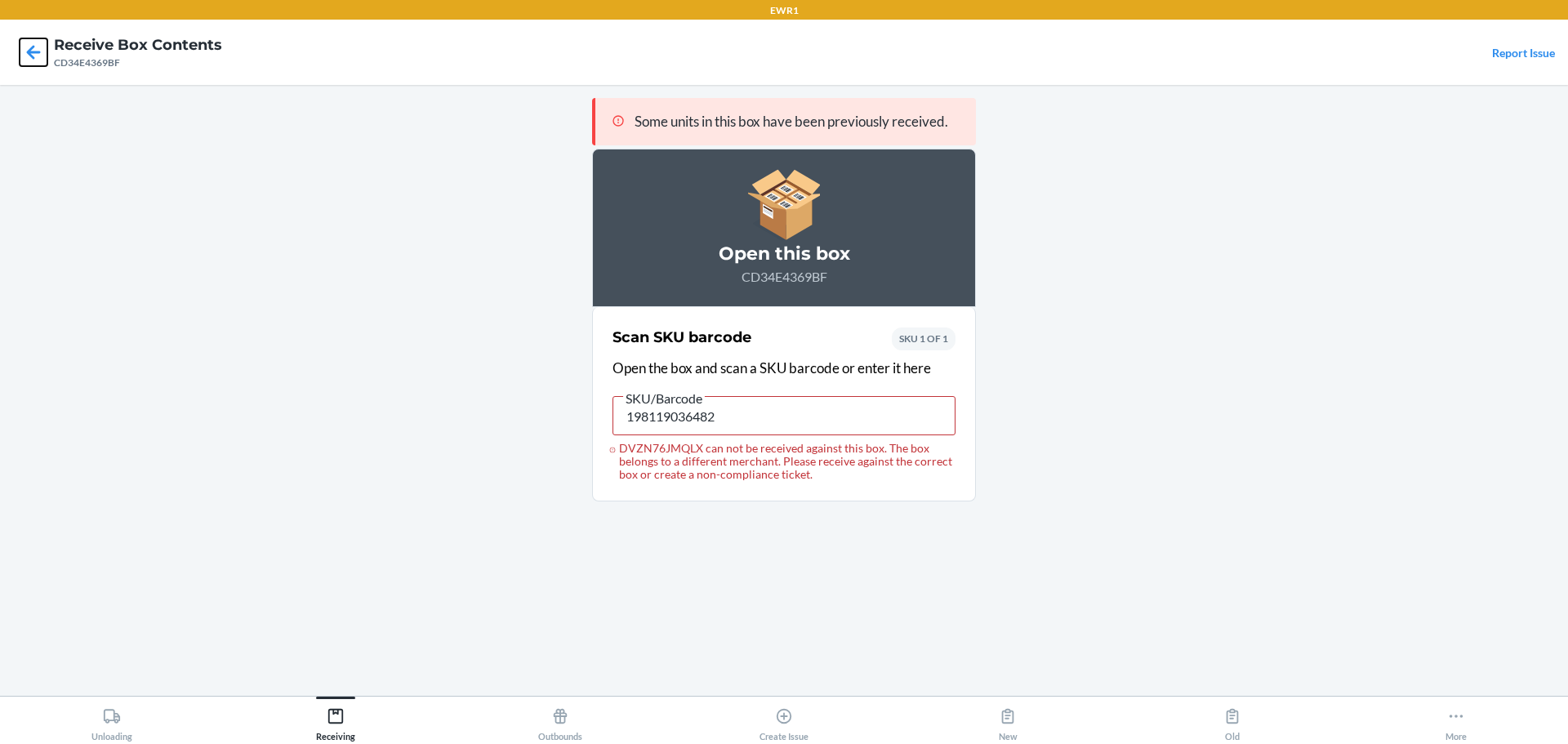
click at [37, 57] on icon at bounding box center [33, 51] width 28 height 28
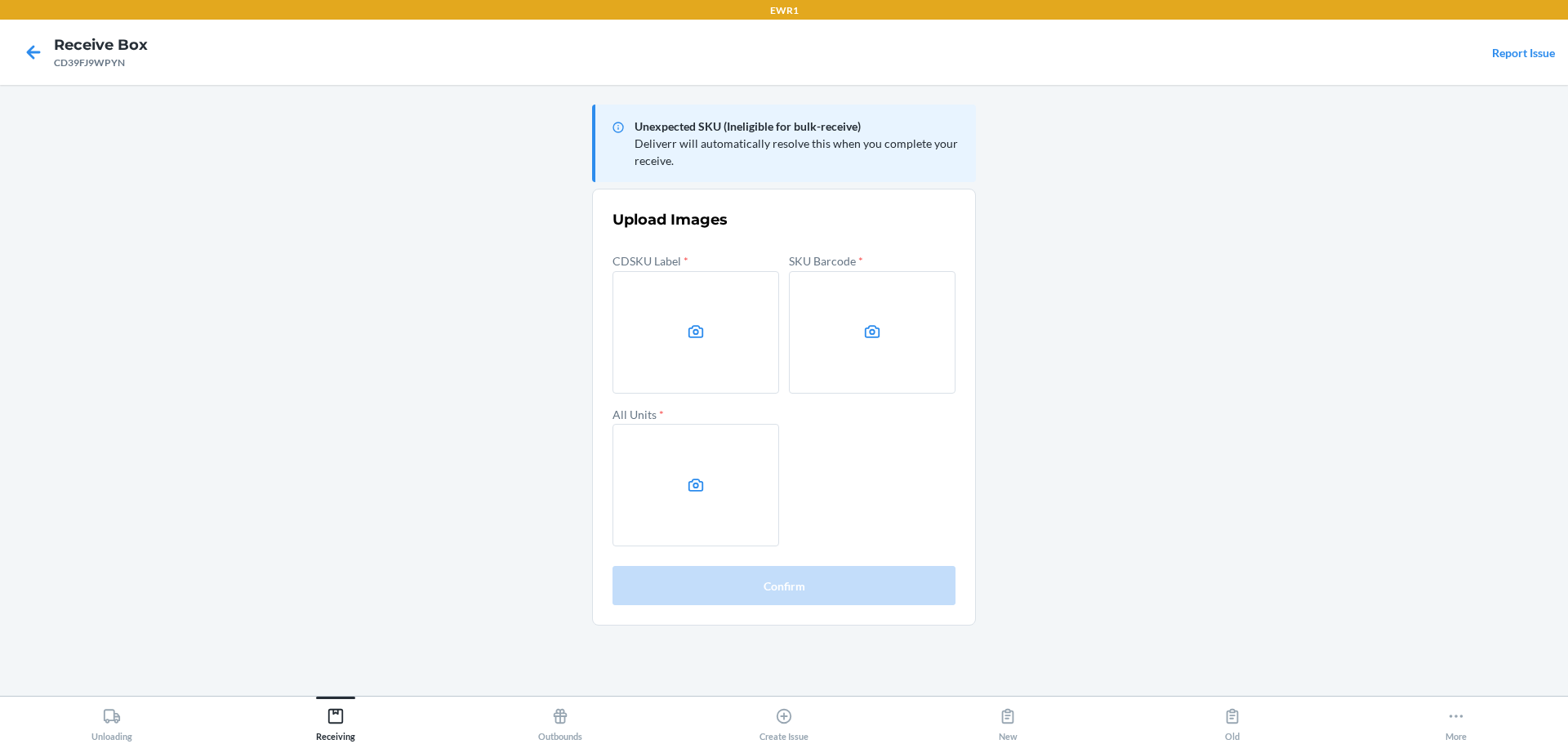
click at [1297, 351] on main "Unexpected SKU (Ineligible for bulk-receive) Deliverr will automatically resolv…" at bounding box center [784, 391] width 1568 height 611
click at [736, 323] on label at bounding box center [696, 332] width 167 height 122
click at [0, 0] on input "file" at bounding box center [0, 0] width 0 height 0
click at [832, 314] on label at bounding box center [872, 332] width 167 height 122
click at [0, 0] on input "file" at bounding box center [0, 0] width 0 height 0
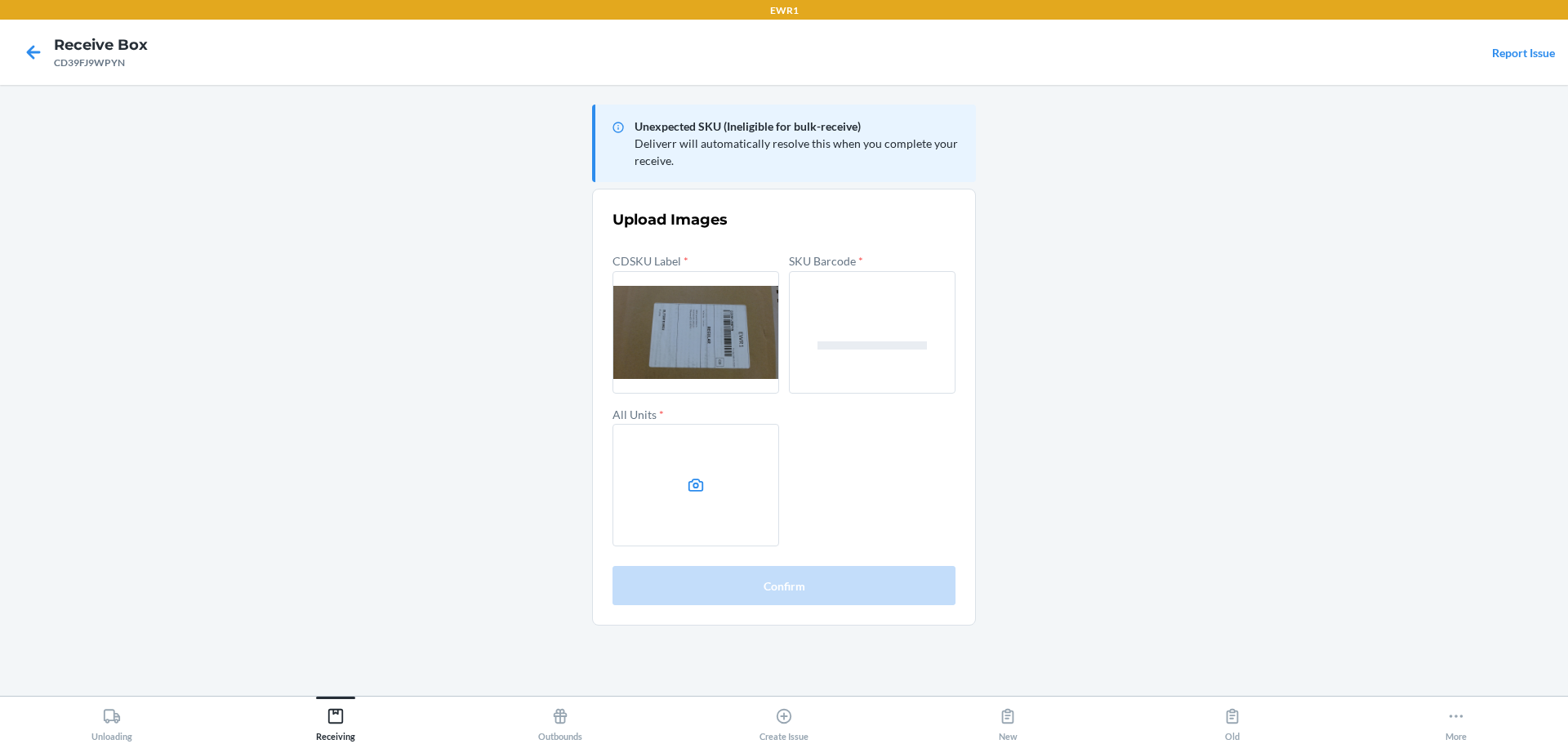
click at [718, 512] on label at bounding box center [696, 485] width 167 height 122
click at [0, 0] on input "file" at bounding box center [0, 0] width 0 height 0
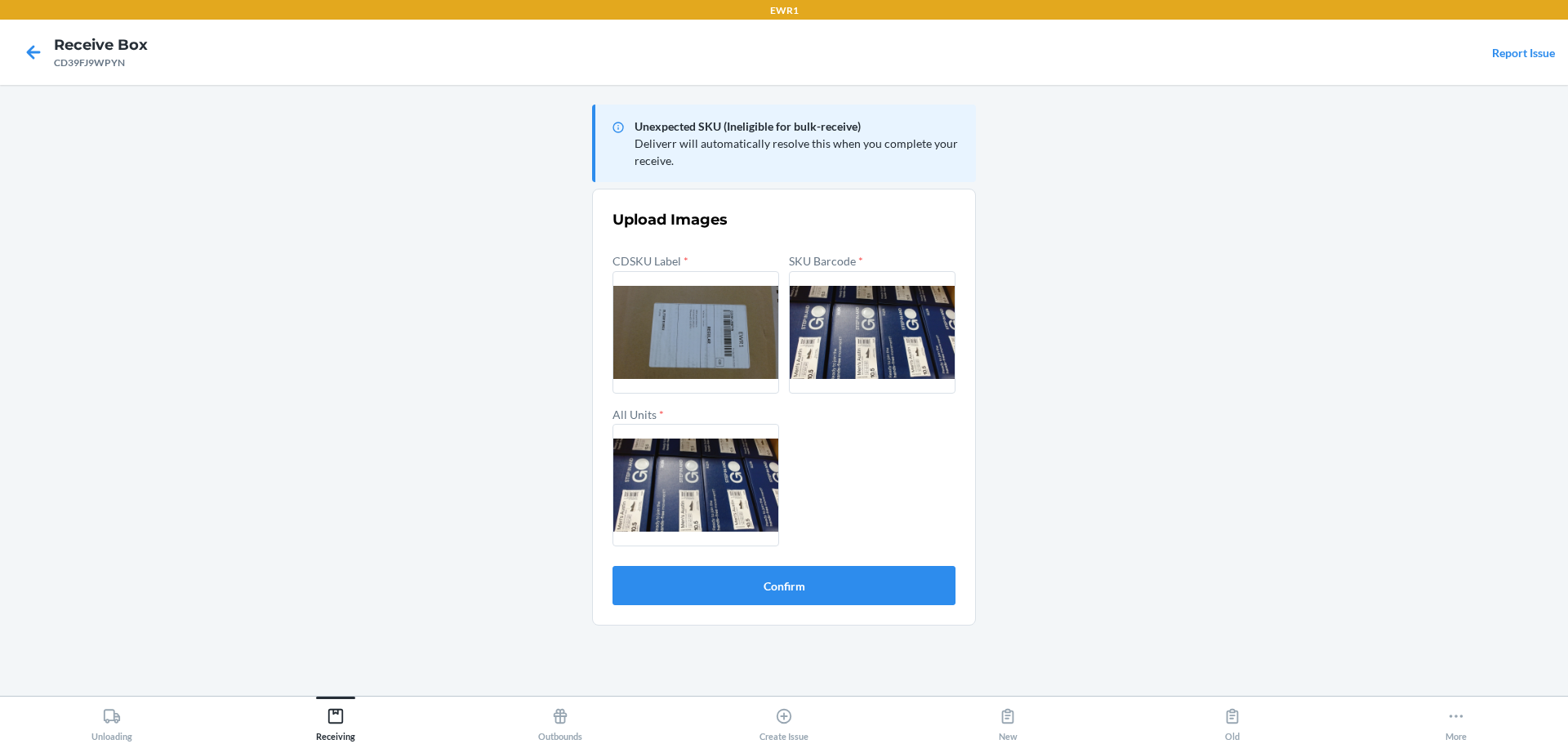
click at [747, 554] on form "Upload Images CDSKU Label * SKU Barcode * All Units * Confirm" at bounding box center [784, 406] width 343 height 396
click at [747, 559] on form "Upload Images CDSKU Label * SKU Barcode * All Units * Confirm" at bounding box center [784, 406] width 343 height 396
click at [744, 570] on button "Confirm" at bounding box center [784, 586] width 343 height 39
